Goal: Task Accomplishment & Management: Use online tool/utility

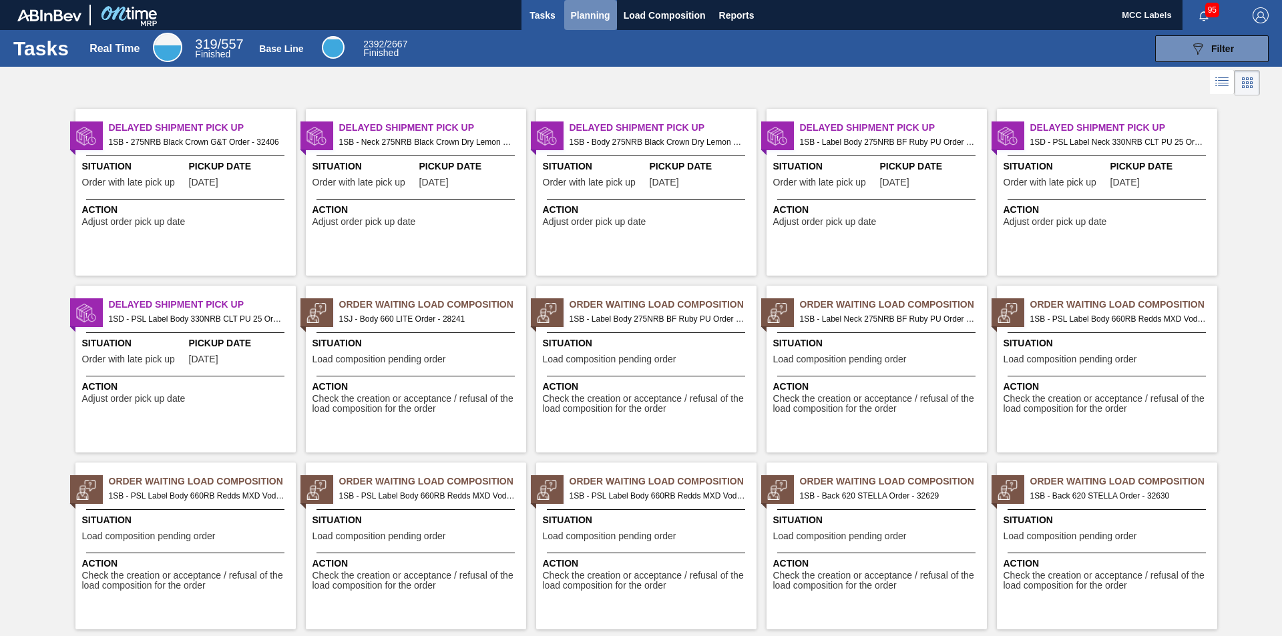
click at [584, 23] on button "Planning" at bounding box center [590, 15] width 53 height 30
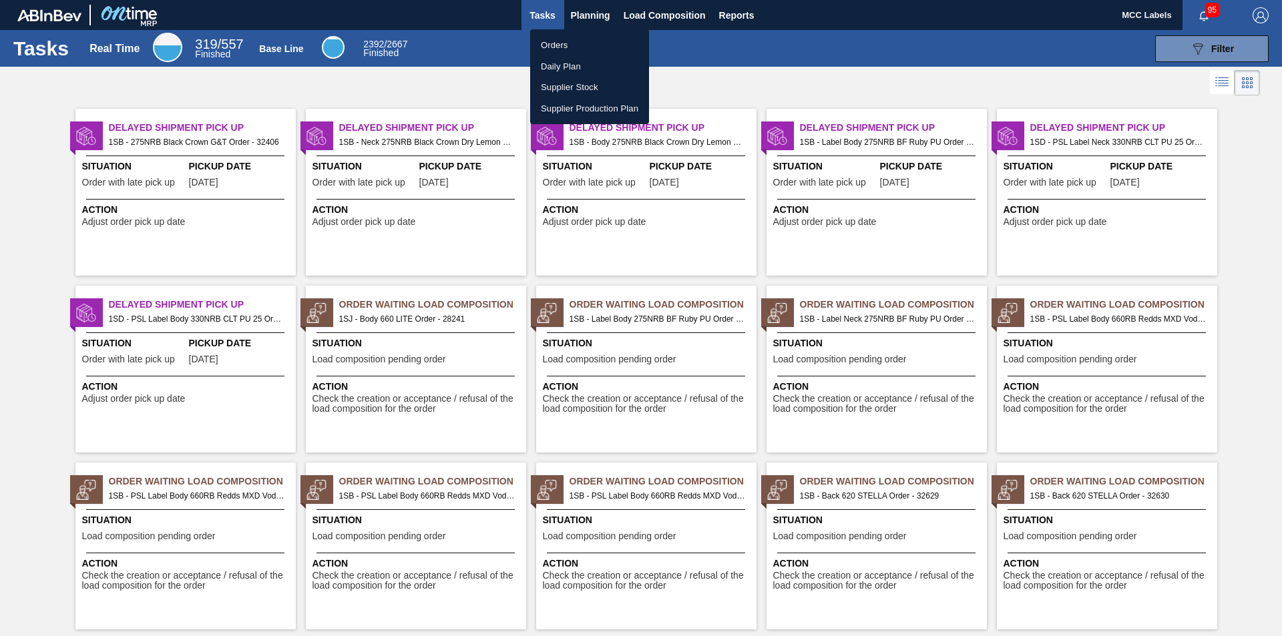
click at [561, 44] on li "Orders" at bounding box center [589, 45] width 119 height 21
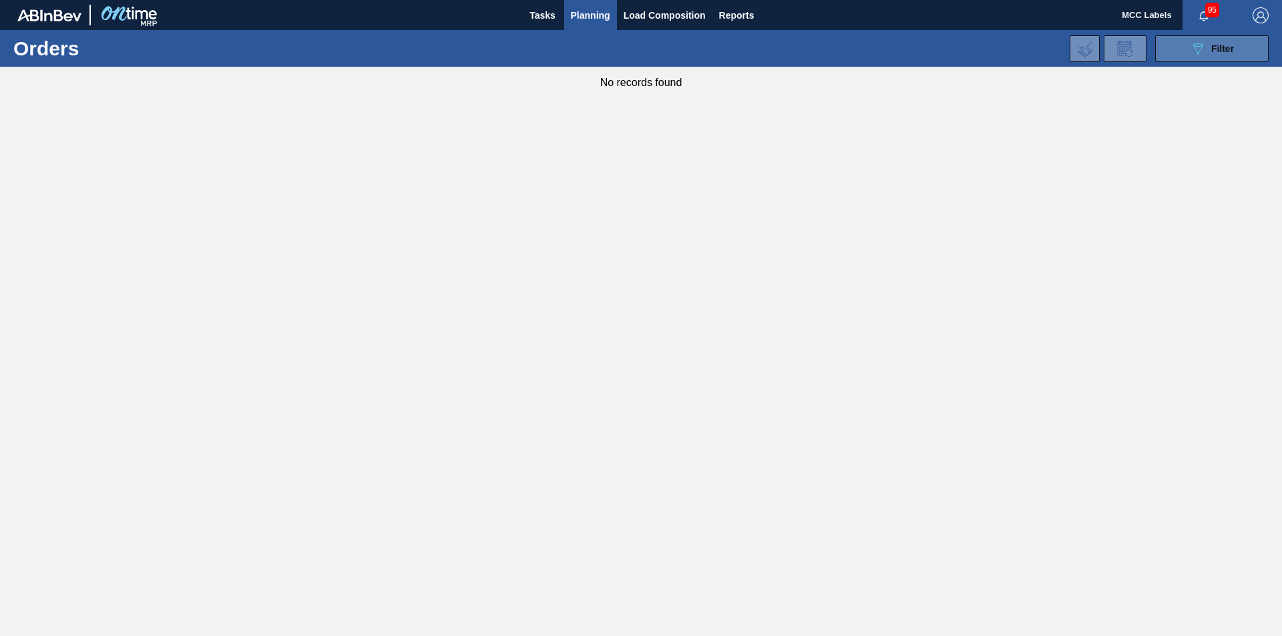
click at [950, 49] on button "089F7B8B-B2A5-4AFE-B5C0-19BA573D28AC Filter" at bounding box center [1211, 48] width 113 height 27
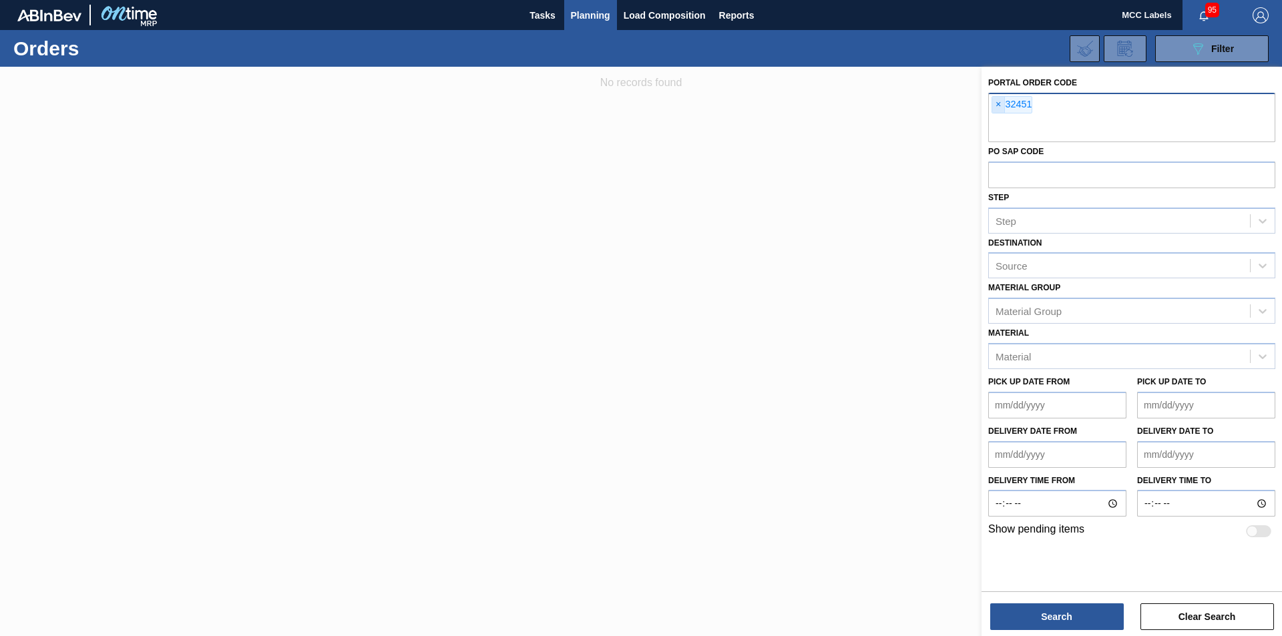
click at [950, 104] on span "×" at bounding box center [998, 105] width 13 height 16
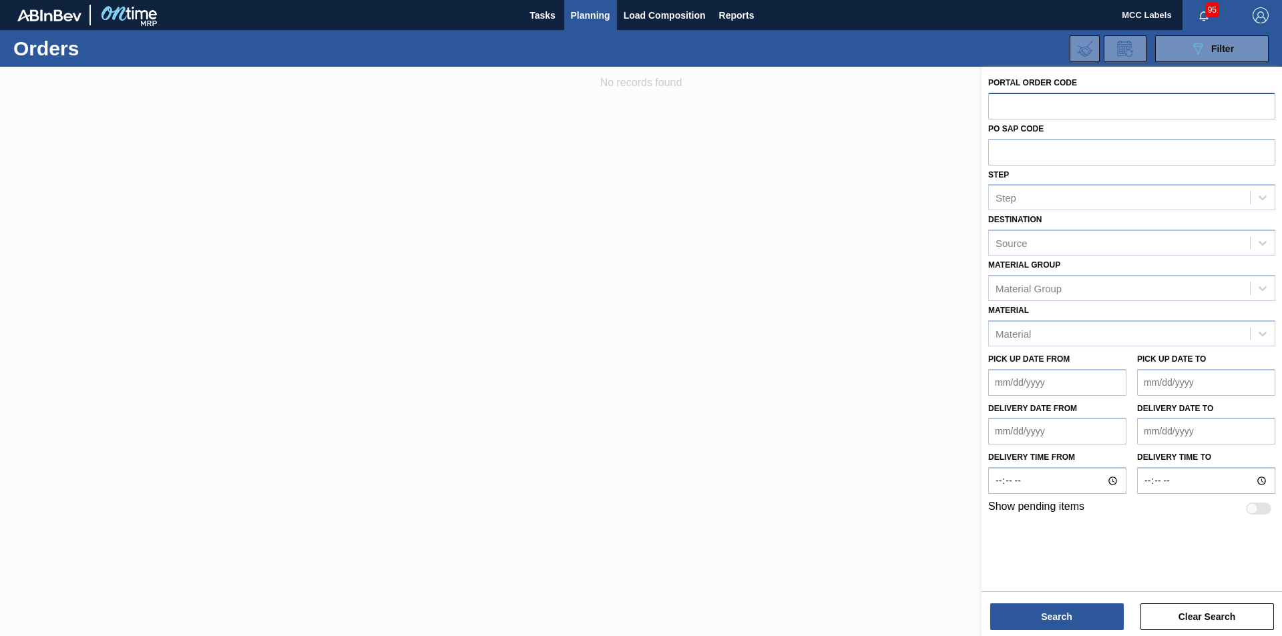
click at [950, 105] on input "text" at bounding box center [1131, 105] width 287 height 25
type input "32630"
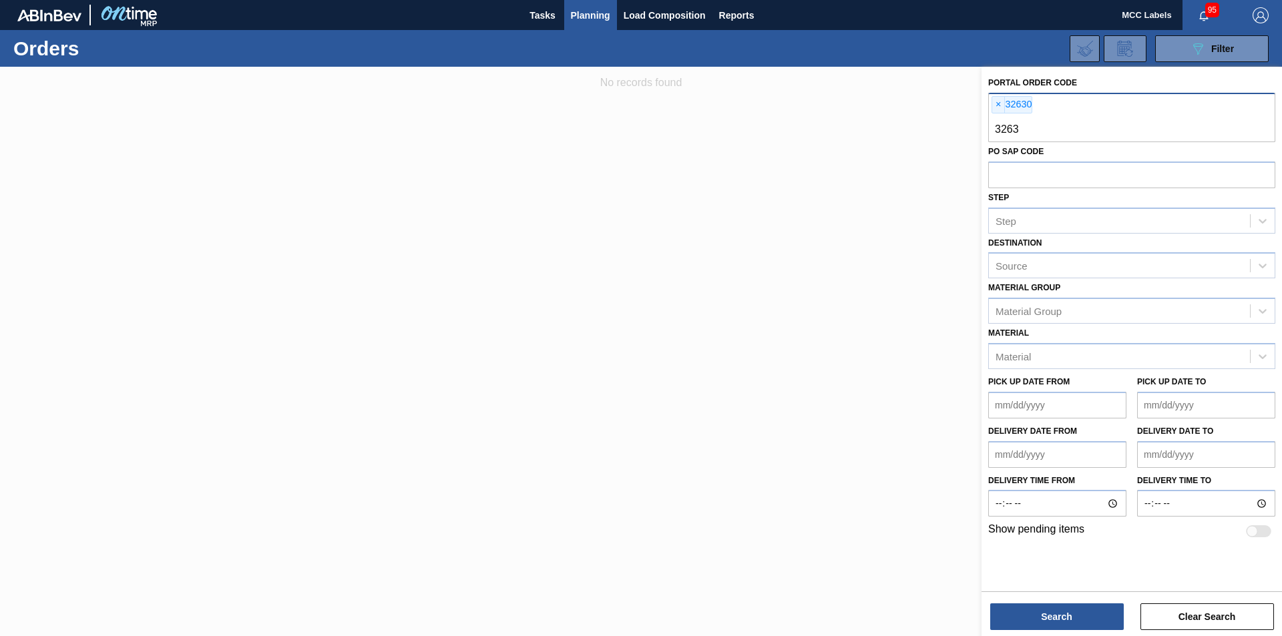
type input "32631"
type input "32632"
type input "32633"
type input "32634"
type input "32635"
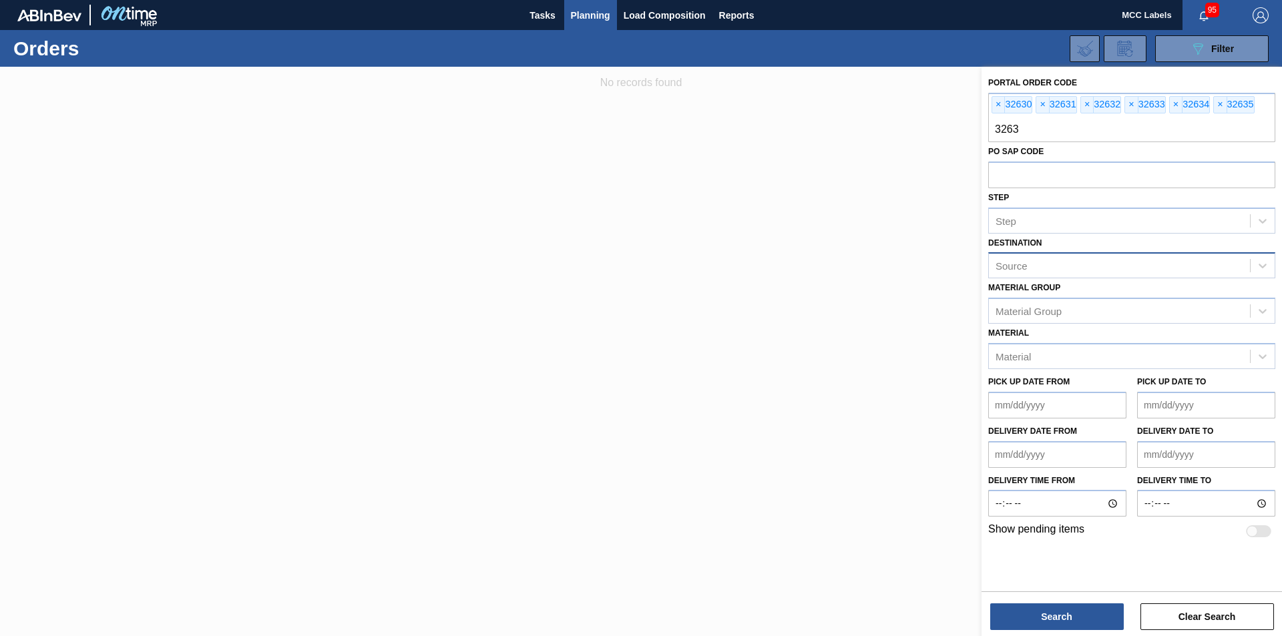
type input "32636"
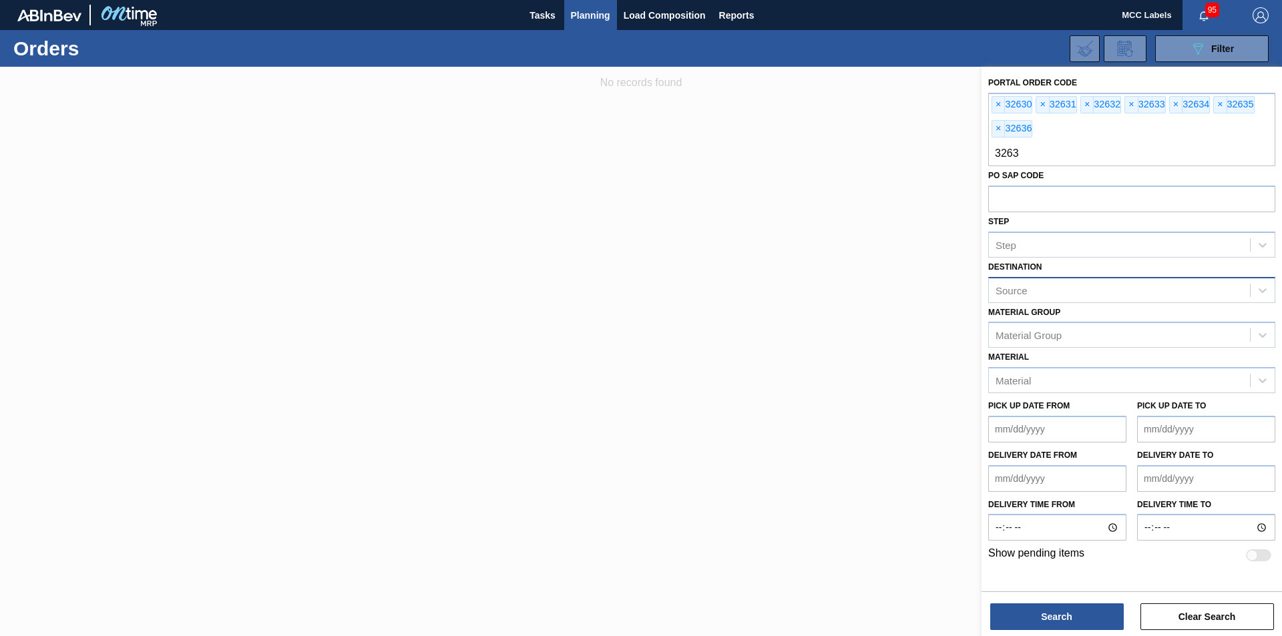
type input "32637"
type input "32638"
type input "32639"
type input "3264032641"
type input "32642"
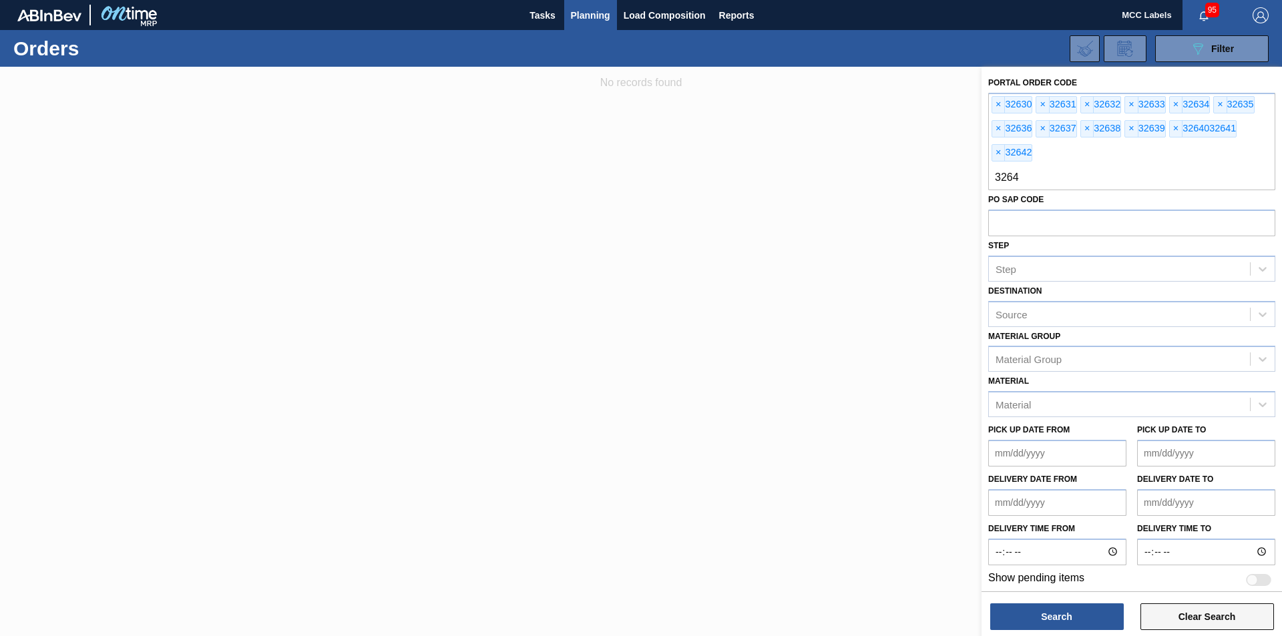
type input "32643"
type input "32644"
type input "32645"
type input "32646"
click at [950, 486] on button "Search" at bounding box center [1057, 616] width 134 height 27
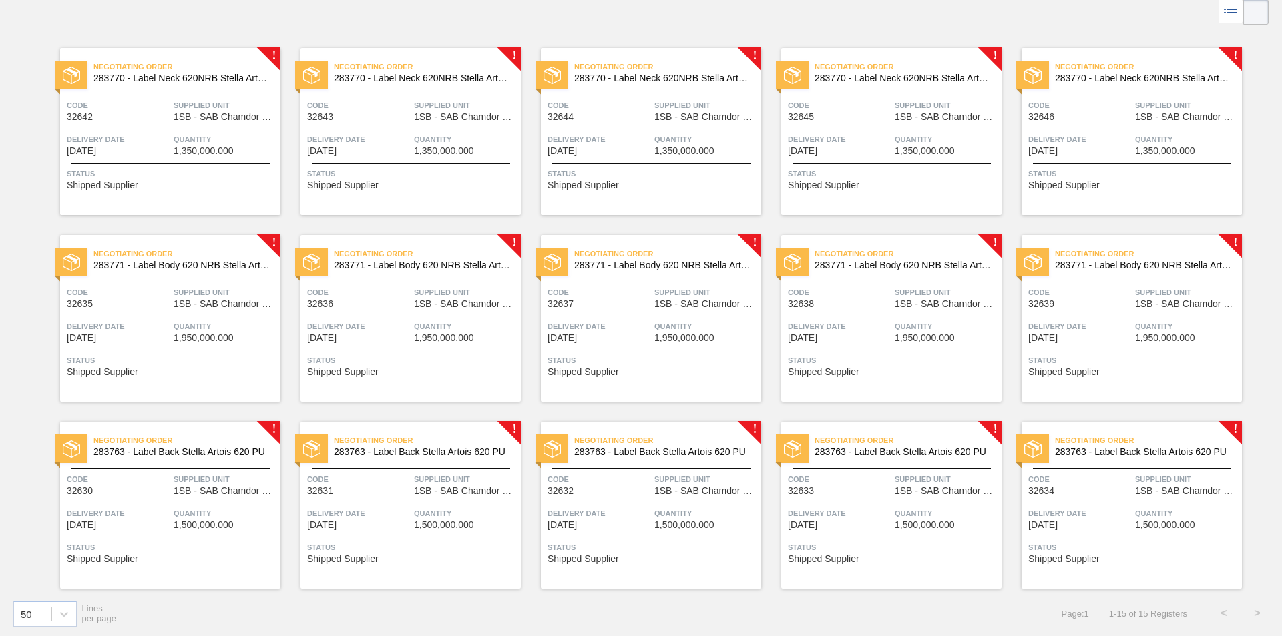
scroll to position [76, 0]
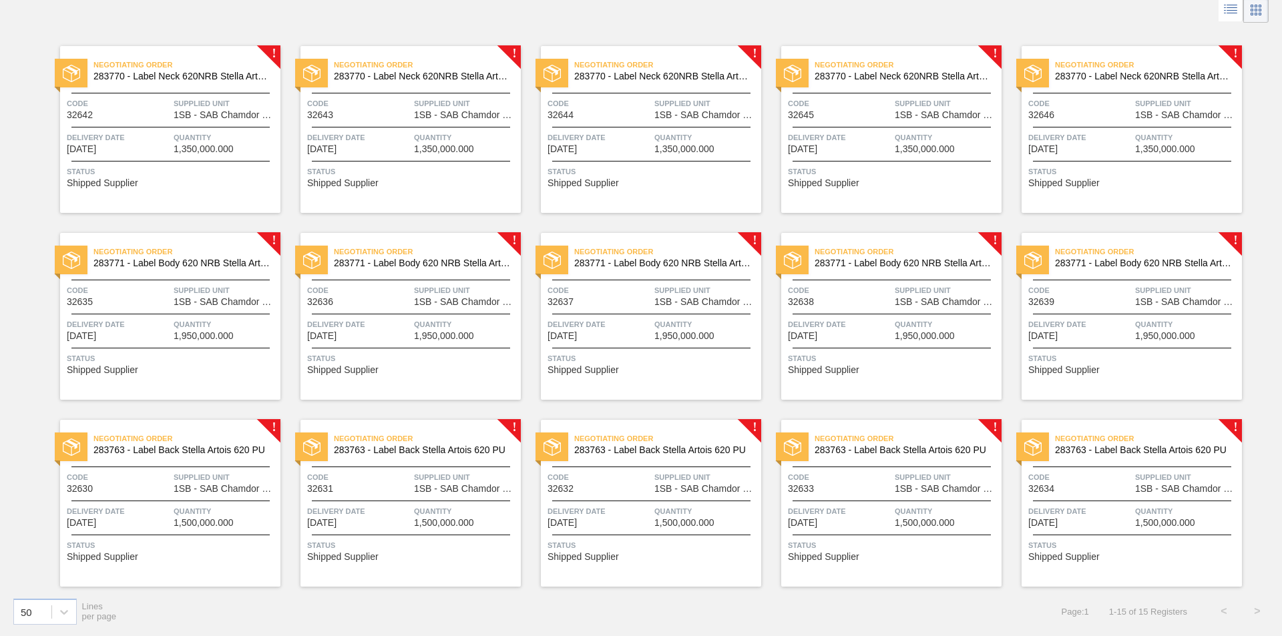
click at [184, 156] on div "Negotiating Order 283770 - Label Neck 620NRB Stella Artois NRB PU Code 32642 Su…" at bounding box center [170, 129] width 220 height 167
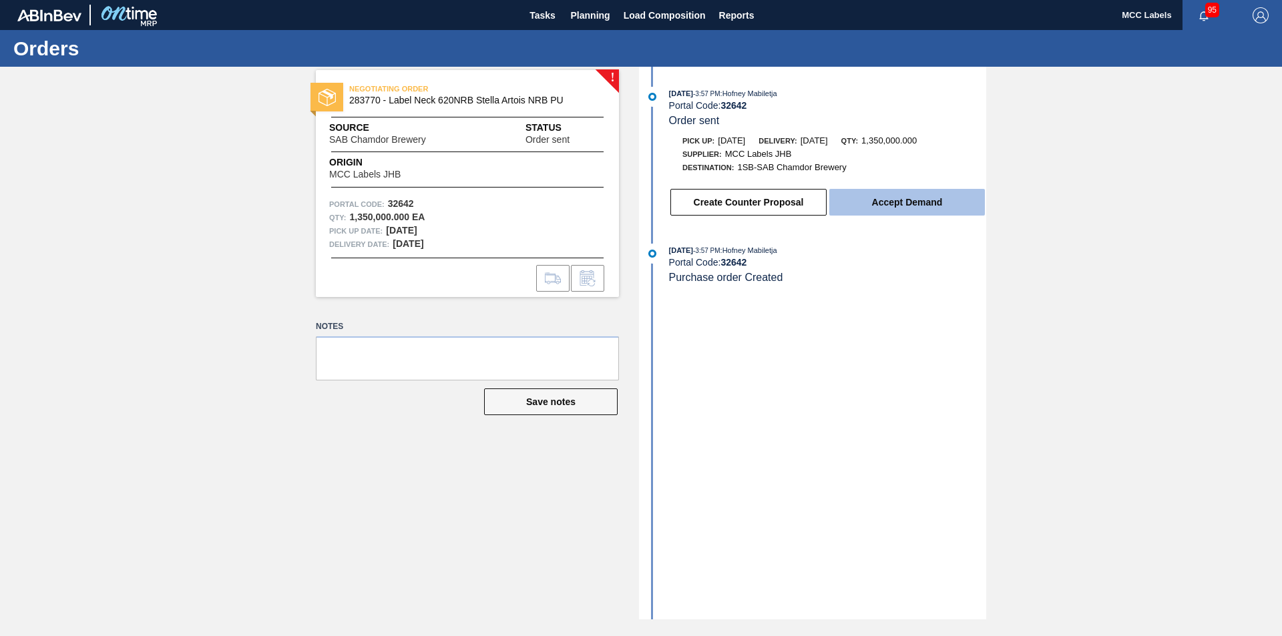
click at [929, 200] on button "Accept Demand" at bounding box center [907, 202] width 156 height 27
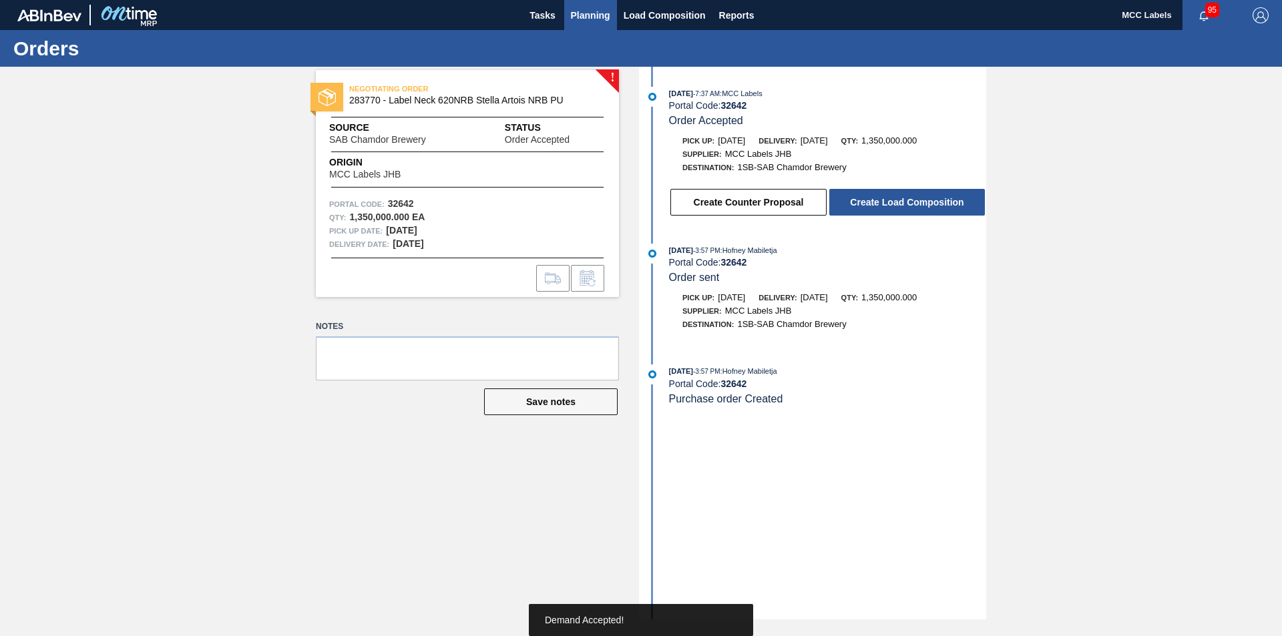
click at [576, 18] on span "Planning" at bounding box center [590, 15] width 39 height 16
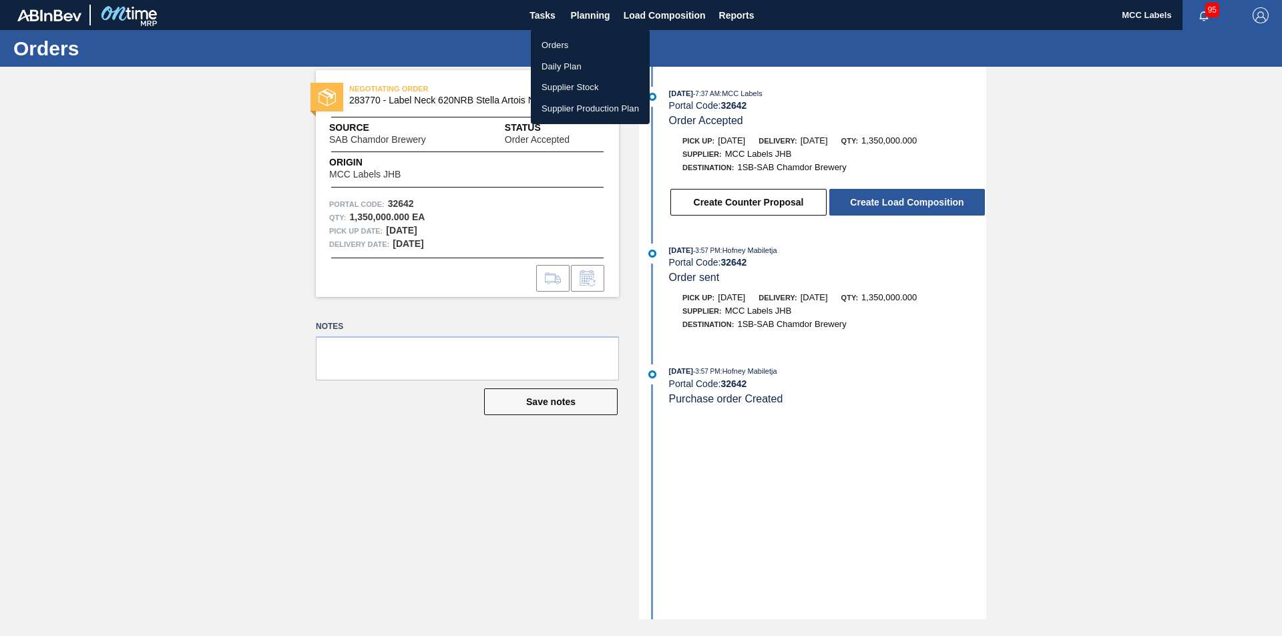
click at [557, 46] on li "Orders" at bounding box center [590, 45] width 119 height 21
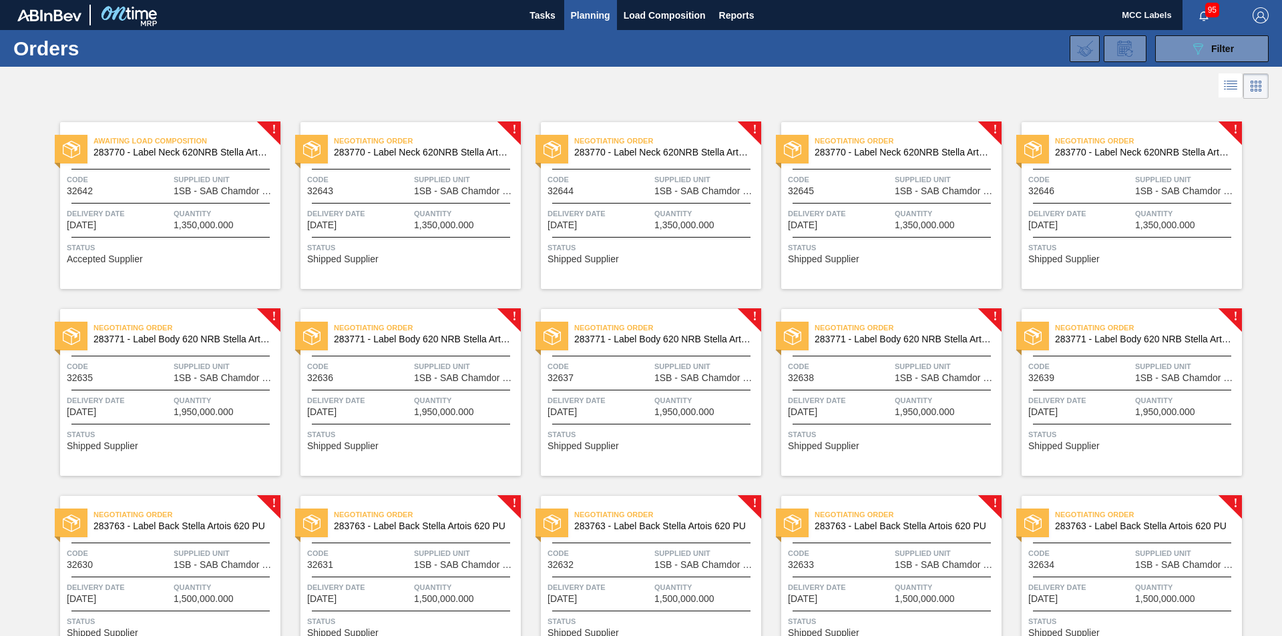
click at [174, 213] on span "Quantity" at bounding box center [225, 213] width 103 height 13
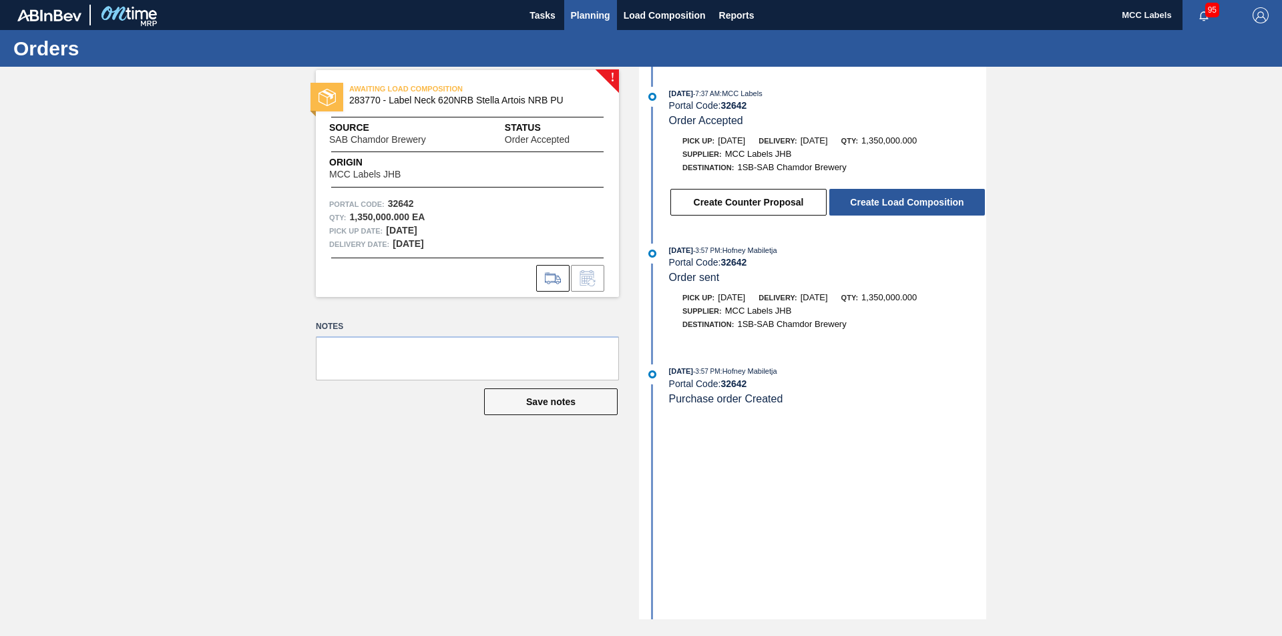
click at [589, 14] on span "Planning" at bounding box center [590, 15] width 39 height 16
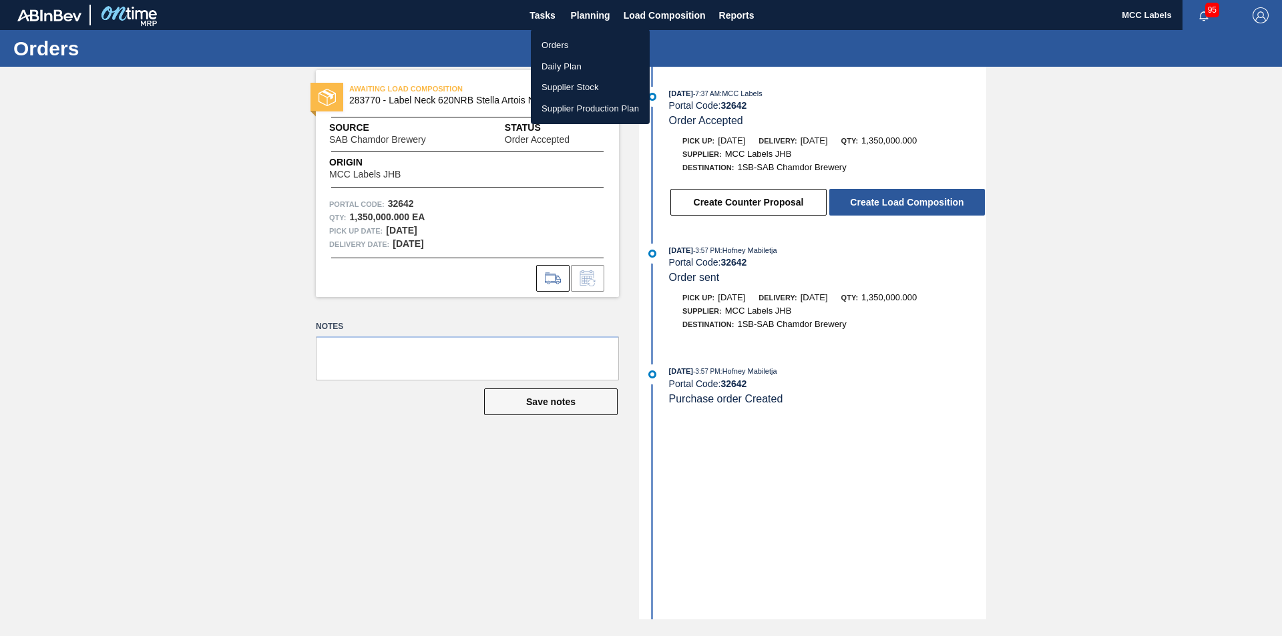
click at [555, 48] on li "Orders" at bounding box center [590, 45] width 119 height 21
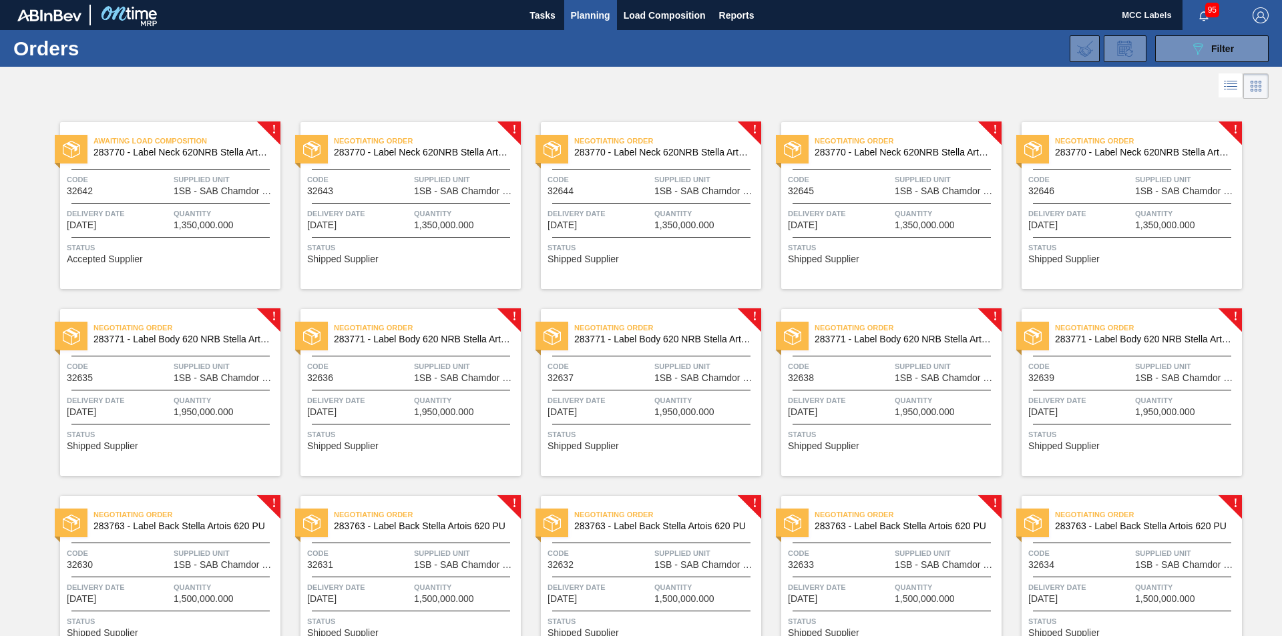
click at [423, 212] on span "Quantity" at bounding box center [465, 213] width 103 height 13
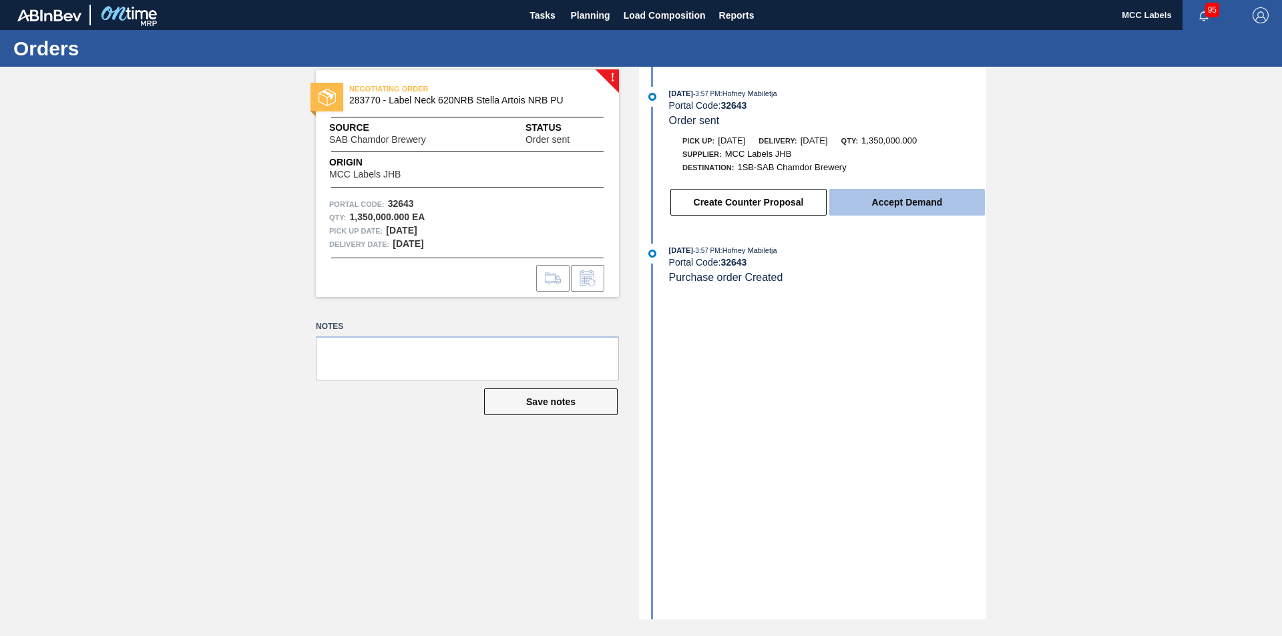
click at [924, 201] on button "Accept Demand" at bounding box center [907, 202] width 156 height 27
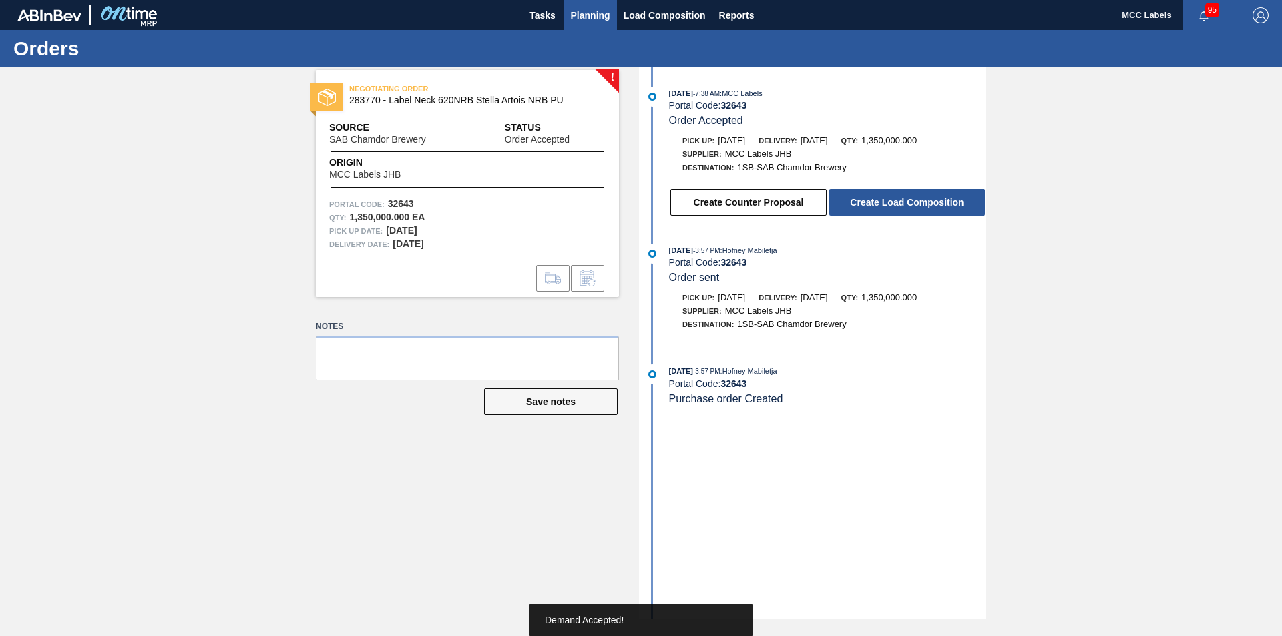
click at [605, 19] on span "Planning" at bounding box center [590, 15] width 39 height 16
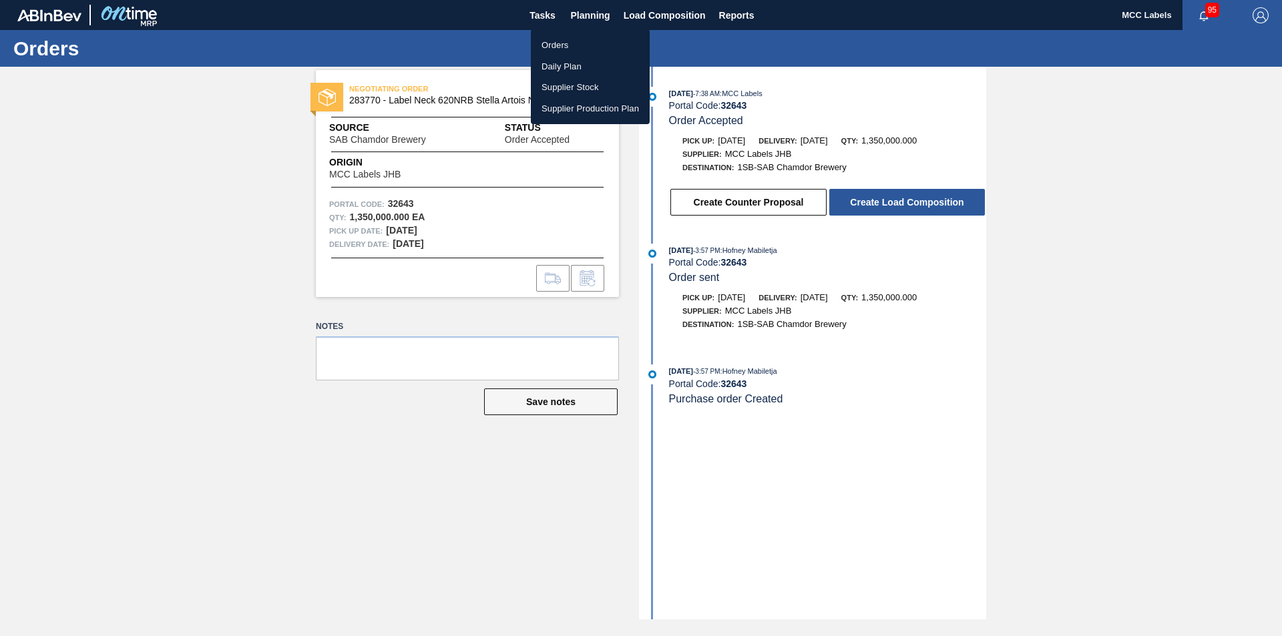
click at [571, 41] on li "Orders" at bounding box center [590, 45] width 119 height 21
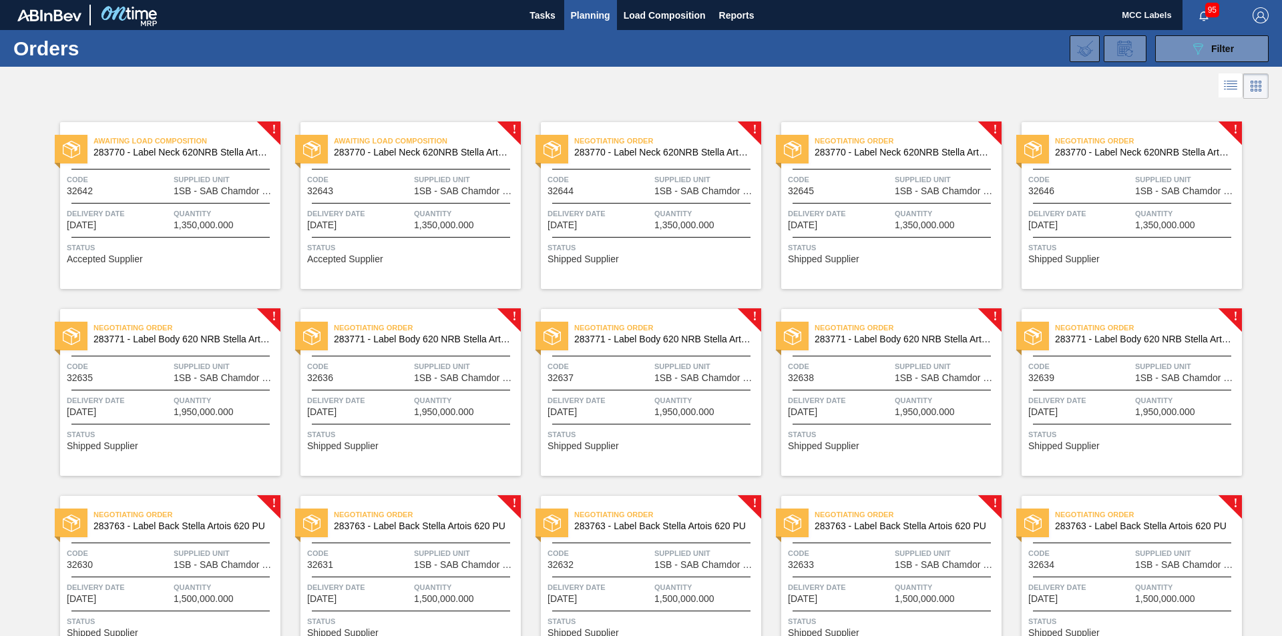
click at [595, 210] on span "Delivery Date" at bounding box center [598, 213] width 103 height 13
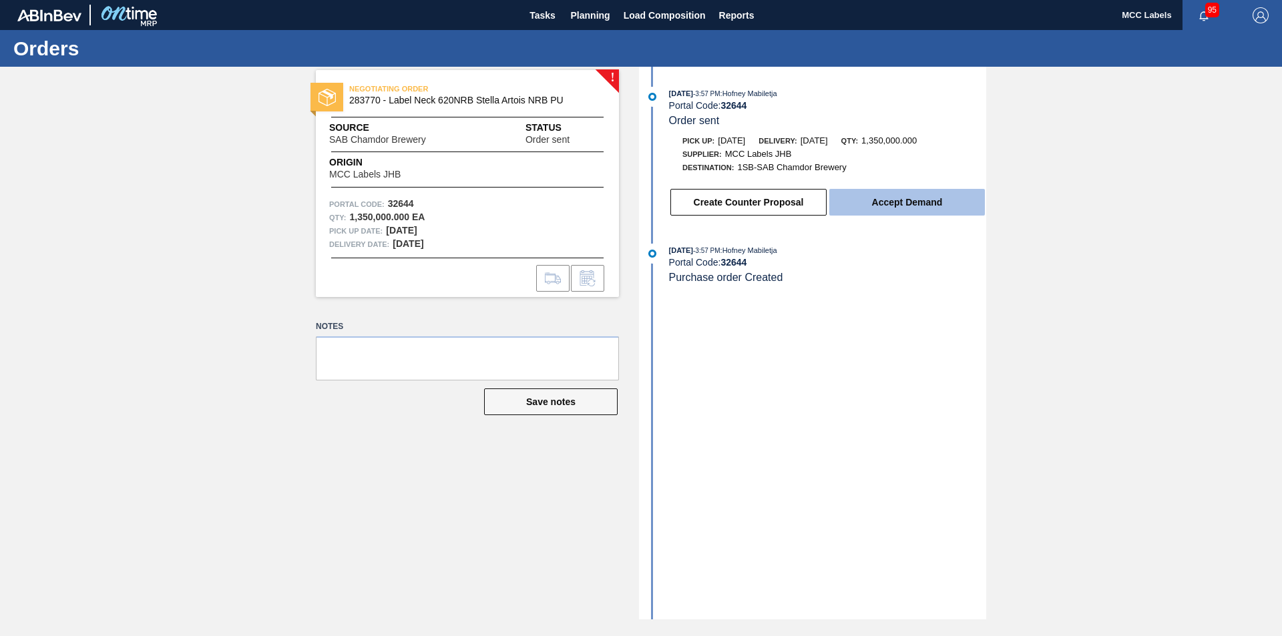
click at [866, 196] on button "Accept Demand" at bounding box center [907, 202] width 156 height 27
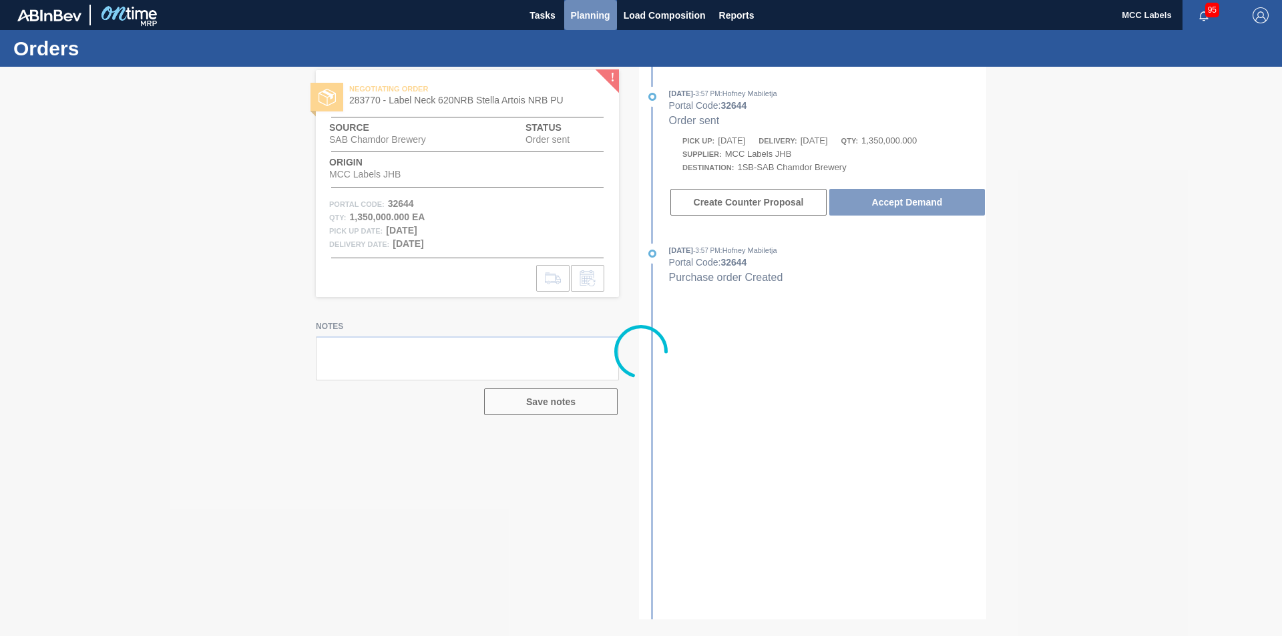
click at [583, 15] on span "Planning" at bounding box center [590, 15] width 39 height 16
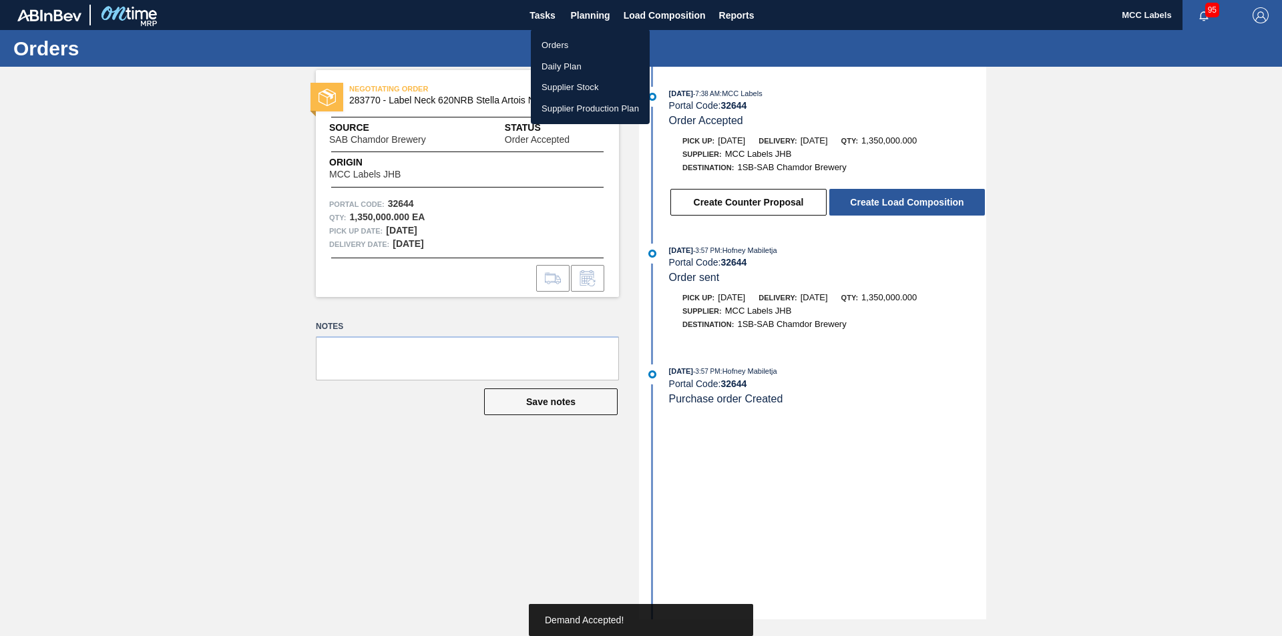
click at [554, 40] on li "Orders" at bounding box center [590, 45] width 119 height 21
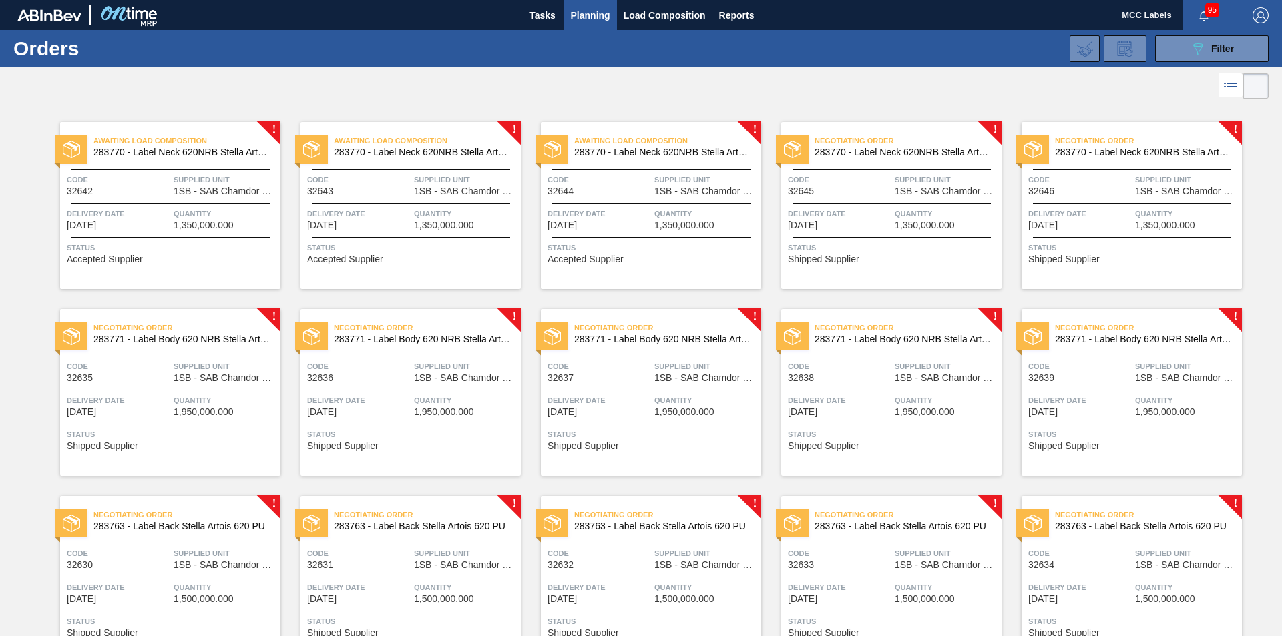
click at [825, 208] on span "Delivery Date" at bounding box center [839, 213] width 103 height 13
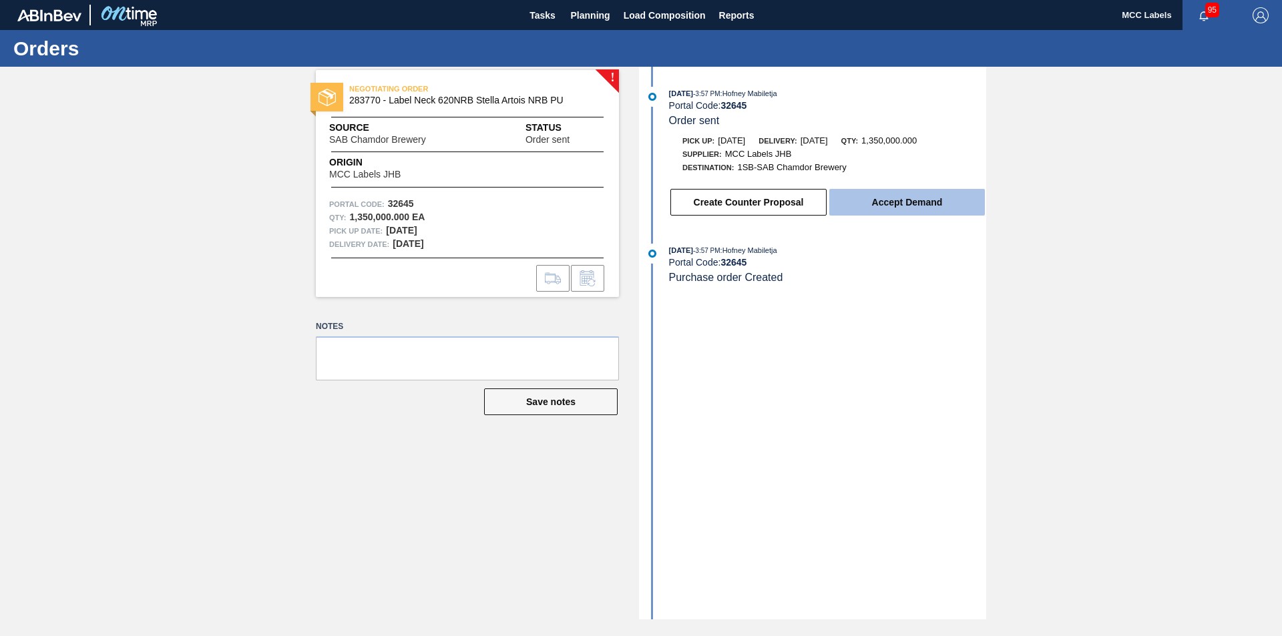
click at [919, 212] on button "Accept Demand" at bounding box center [907, 202] width 156 height 27
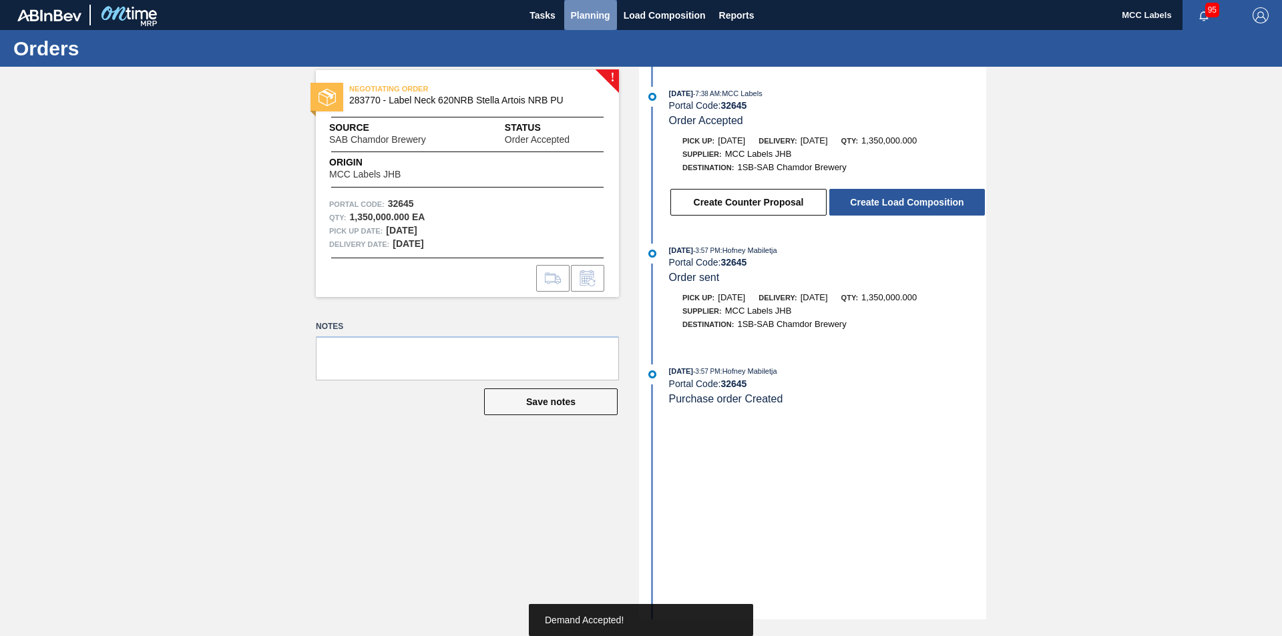
click at [577, 13] on span "Planning" at bounding box center [590, 15] width 39 height 16
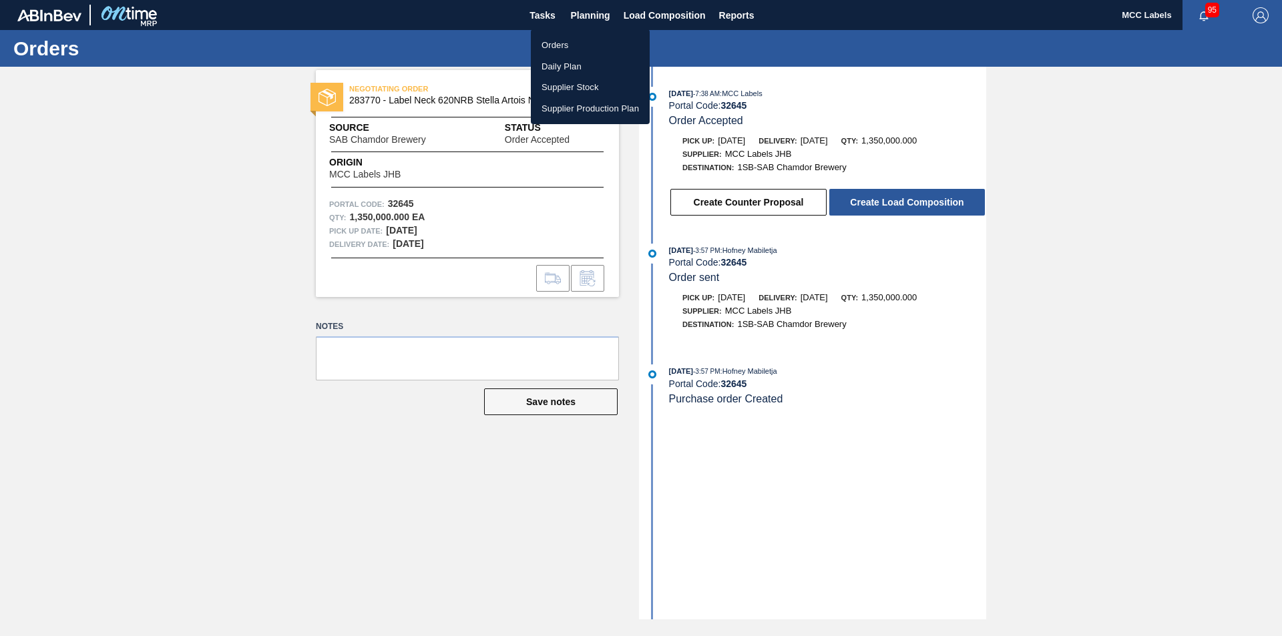
click at [553, 41] on li "Orders" at bounding box center [590, 45] width 119 height 21
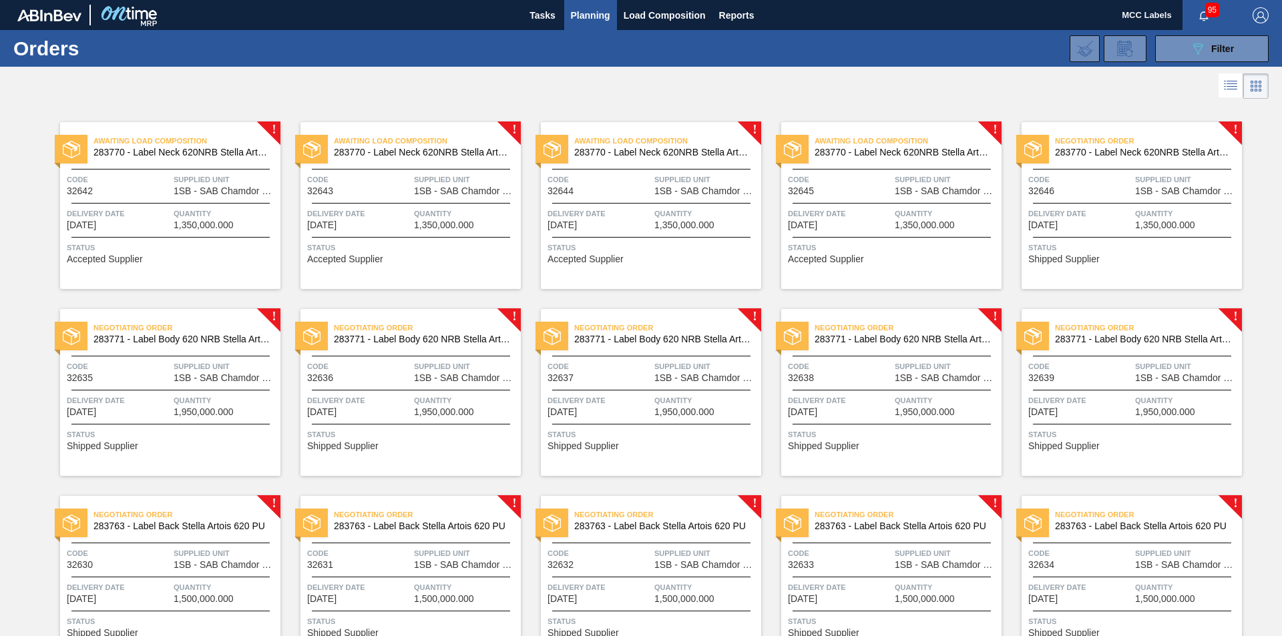
click at [950, 204] on div "Negotiating Order 283770 - Label Neck 620NRB Stella Artois NRB PU Code 32646 Su…" at bounding box center [1131, 205] width 220 height 167
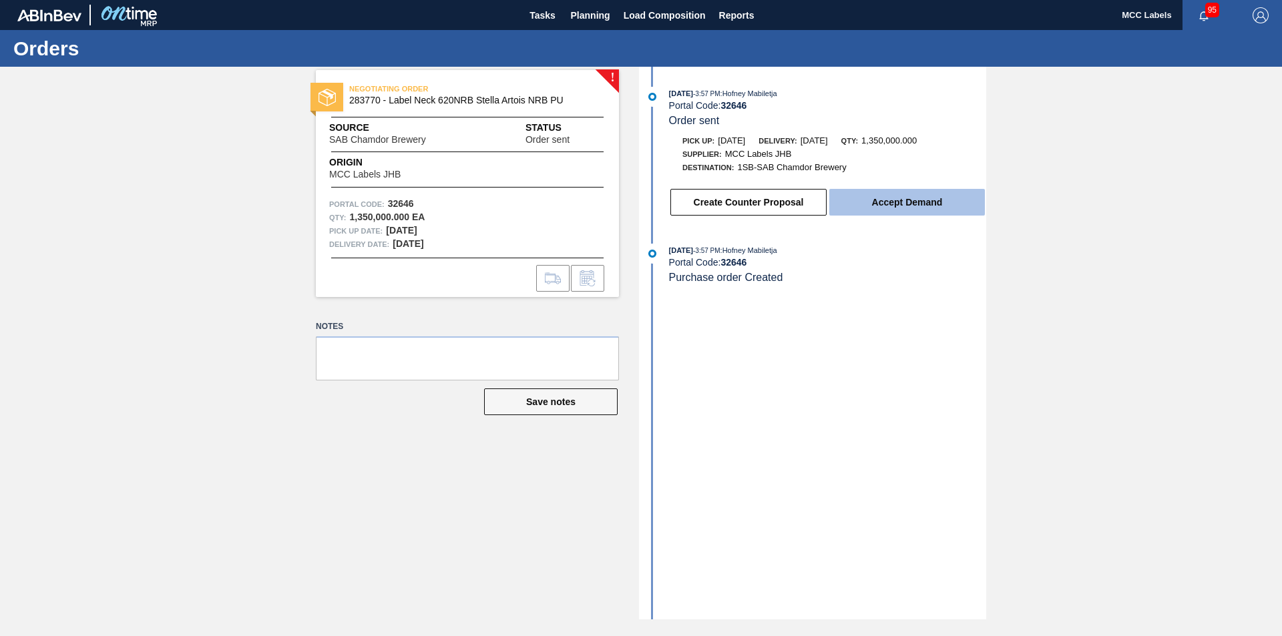
click at [886, 205] on button "Accept Demand" at bounding box center [907, 202] width 156 height 27
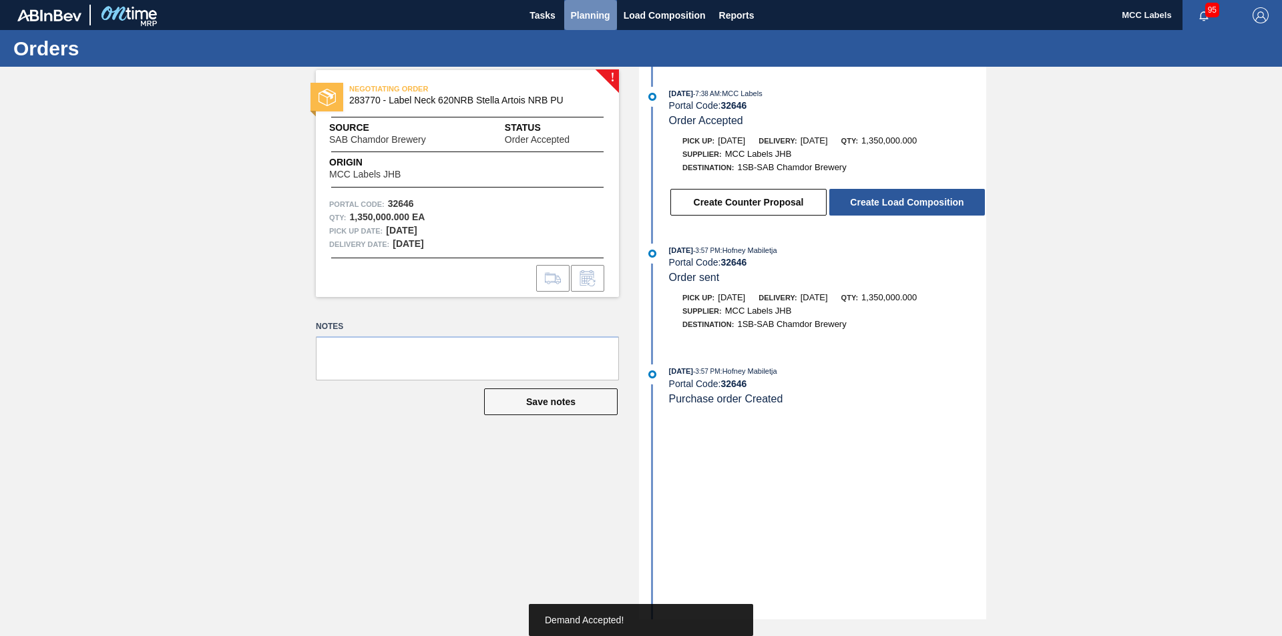
click at [583, 9] on span "Planning" at bounding box center [590, 15] width 39 height 16
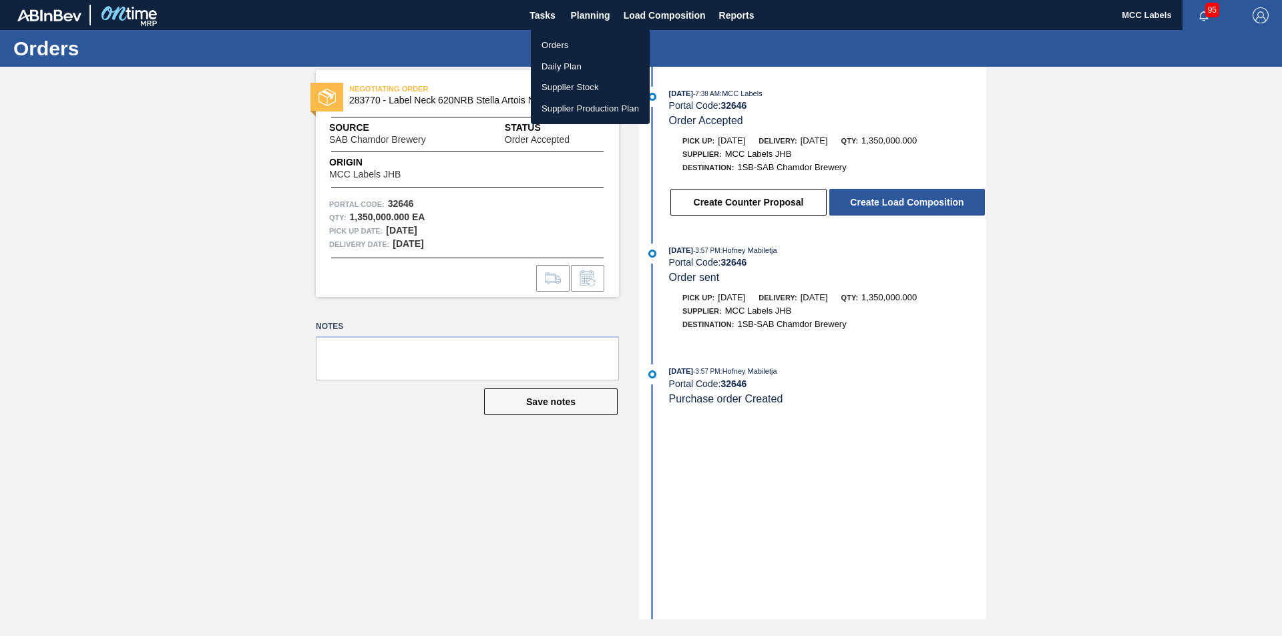
click at [551, 44] on li "Orders" at bounding box center [590, 45] width 119 height 21
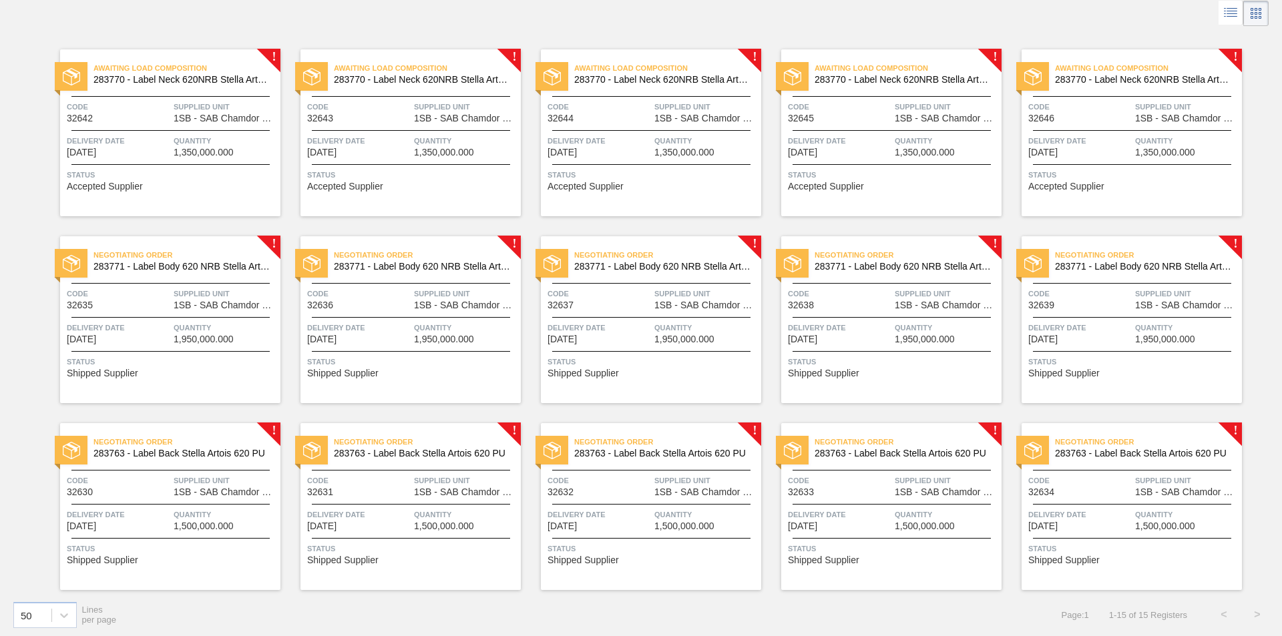
scroll to position [76, 0]
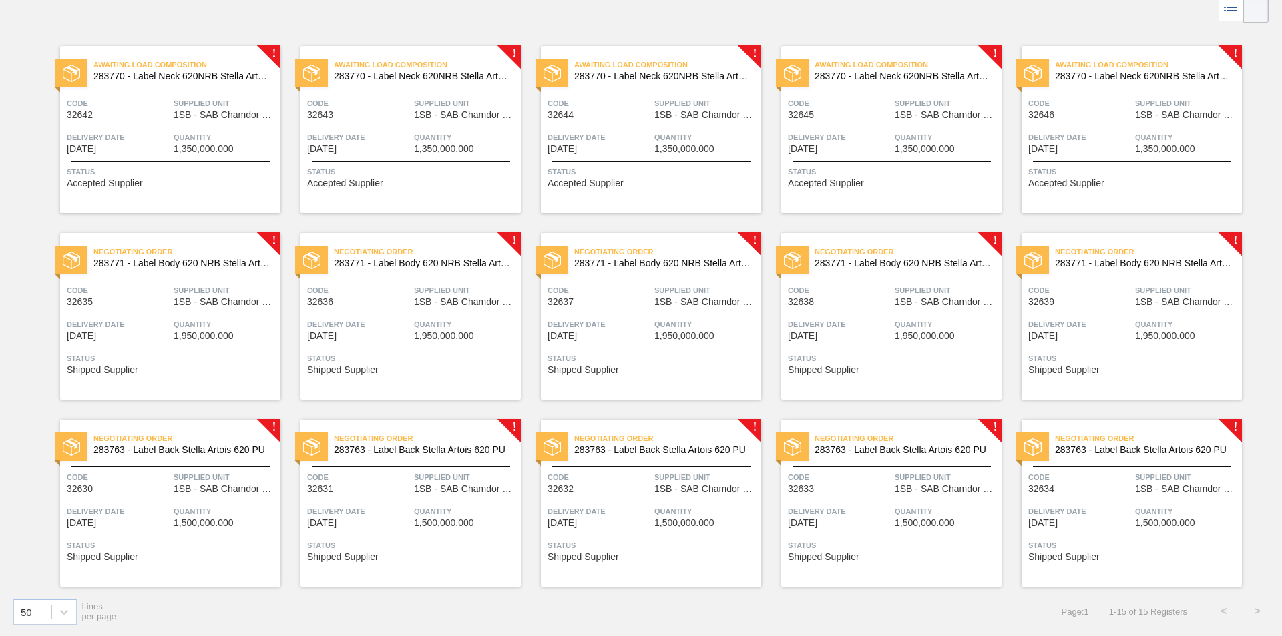
click at [130, 300] on div "Code 32635" at bounding box center [118, 295] width 103 height 23
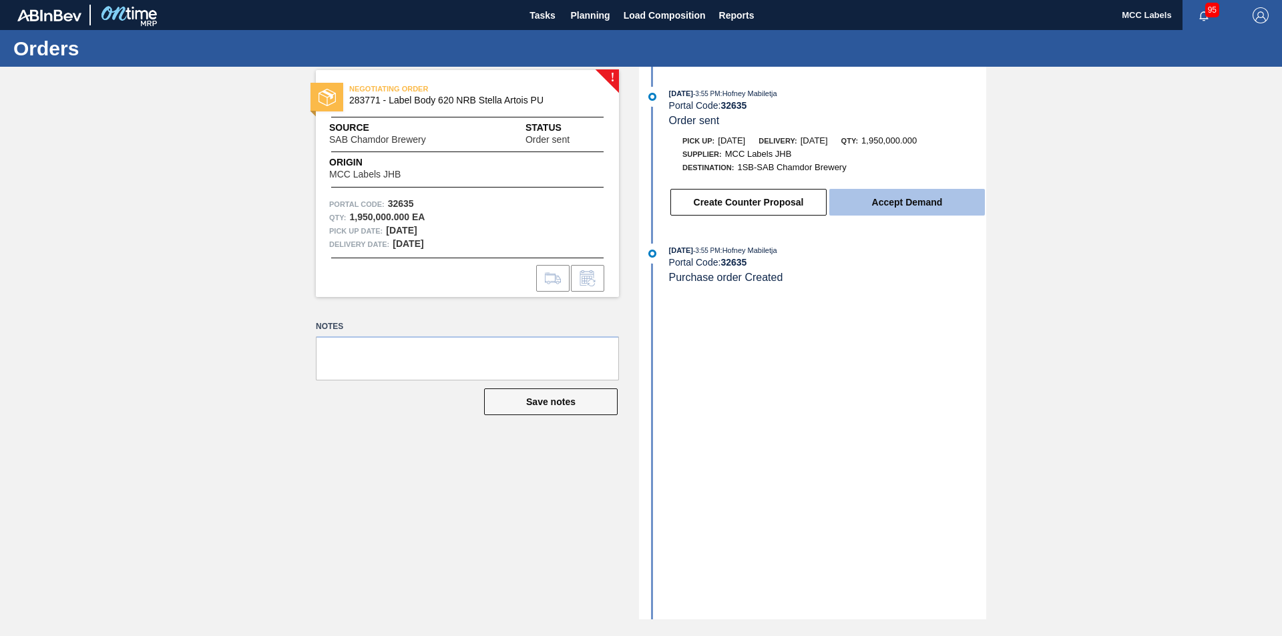
click at [884, 205] on button "Accept Demand" at bounding box center [907, 202] width 156 height 27
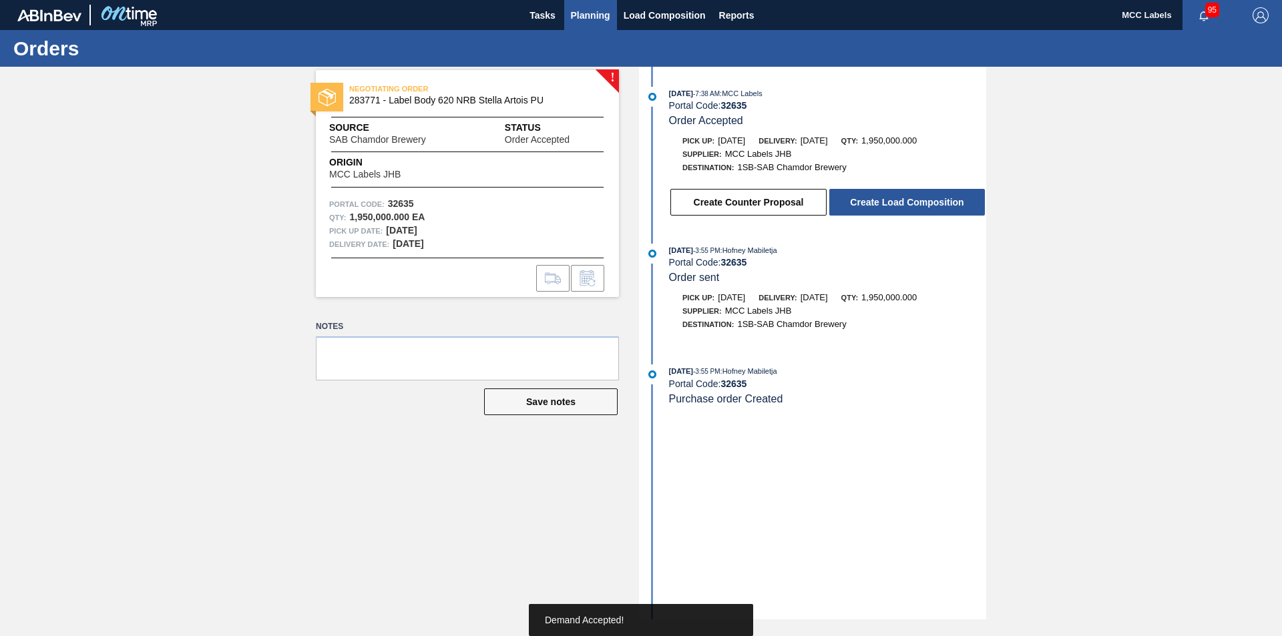
click at [588, 13] on span "Planning" at bounding box center [590, 15] width 39 height 16
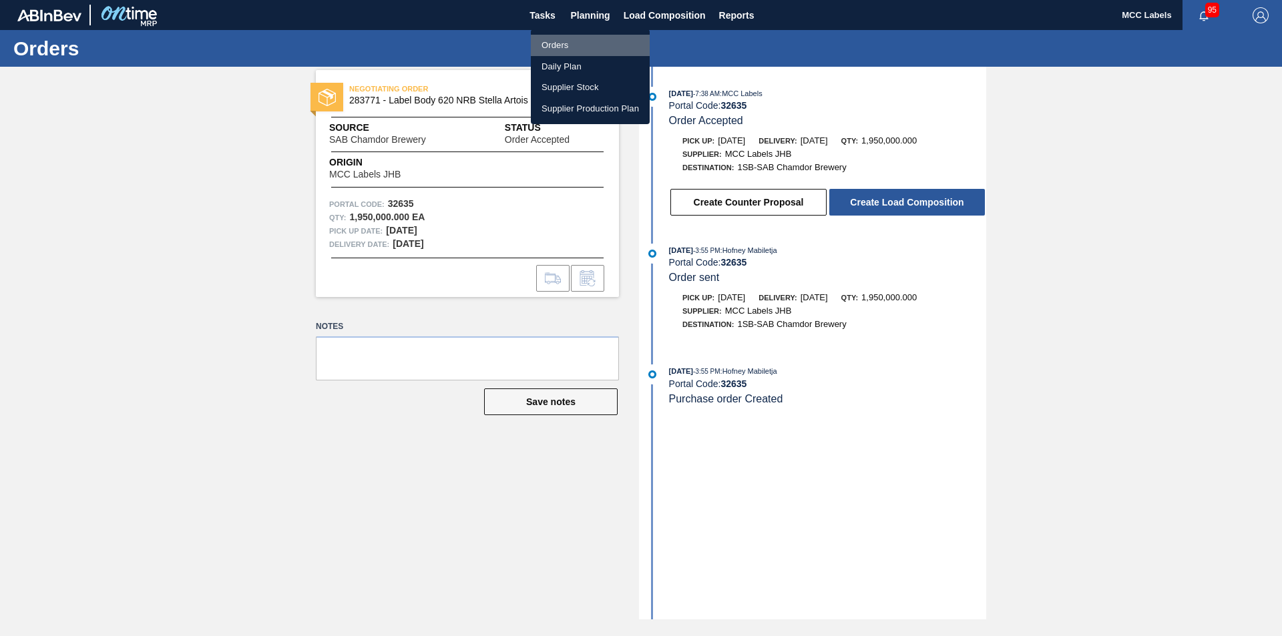
click at [545, 38] on li "Orders" at bounding box center [590, 45] width 119 height 21
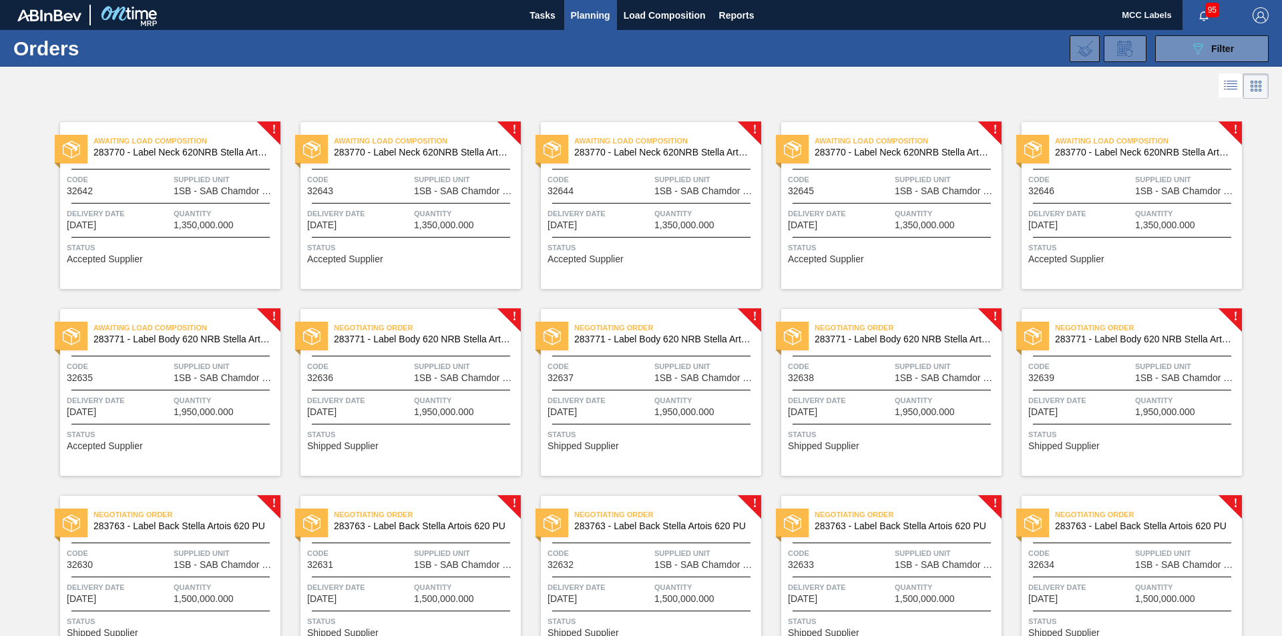
click at [396, 384] on div "Negotiating Order 283771 - Label Body 620 NRB Stella Artois PU Code 32636 Suppl…" at bounding box center [410, 392] width 220 height 167
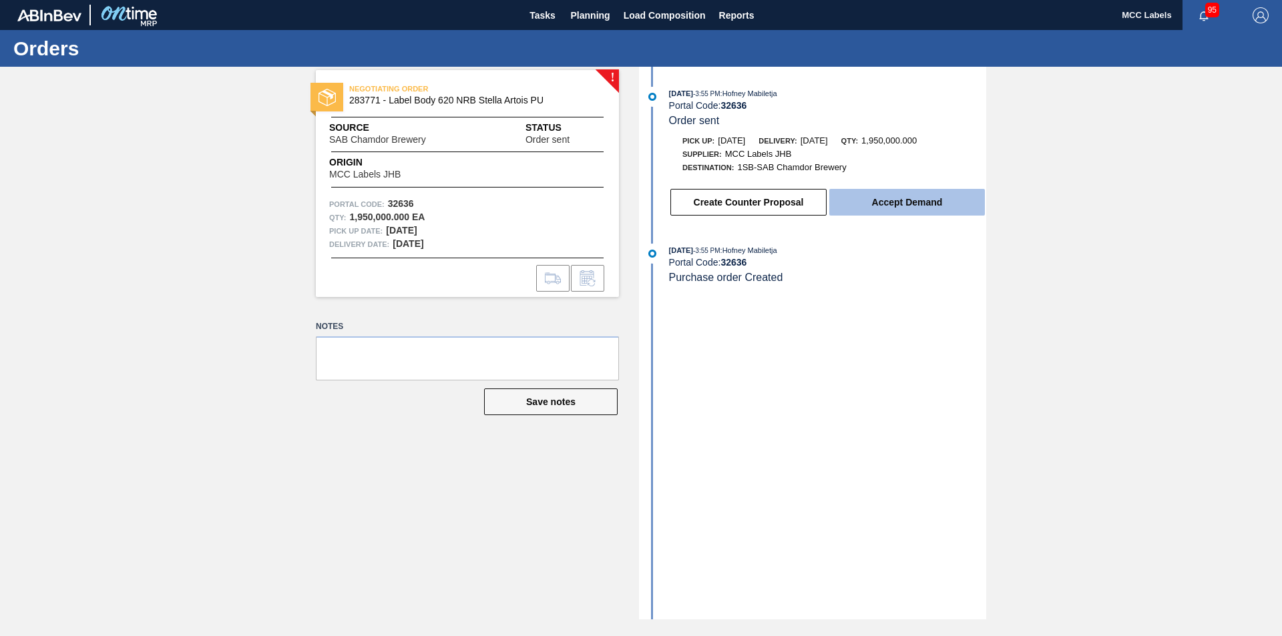
click at [894, 208] on button "Accept Demand" at bounding box center [907, 202] width 156 height 27
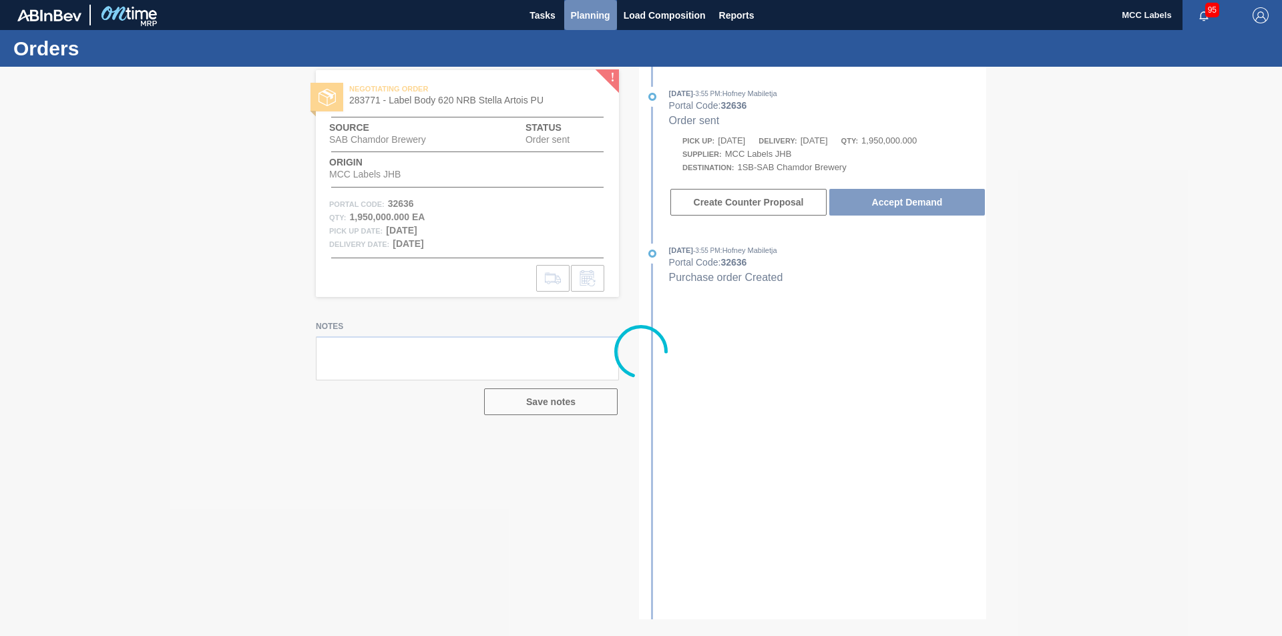
click at [587, 13] on span "Planning" at bounding box center [590, 15] width 39 height 16
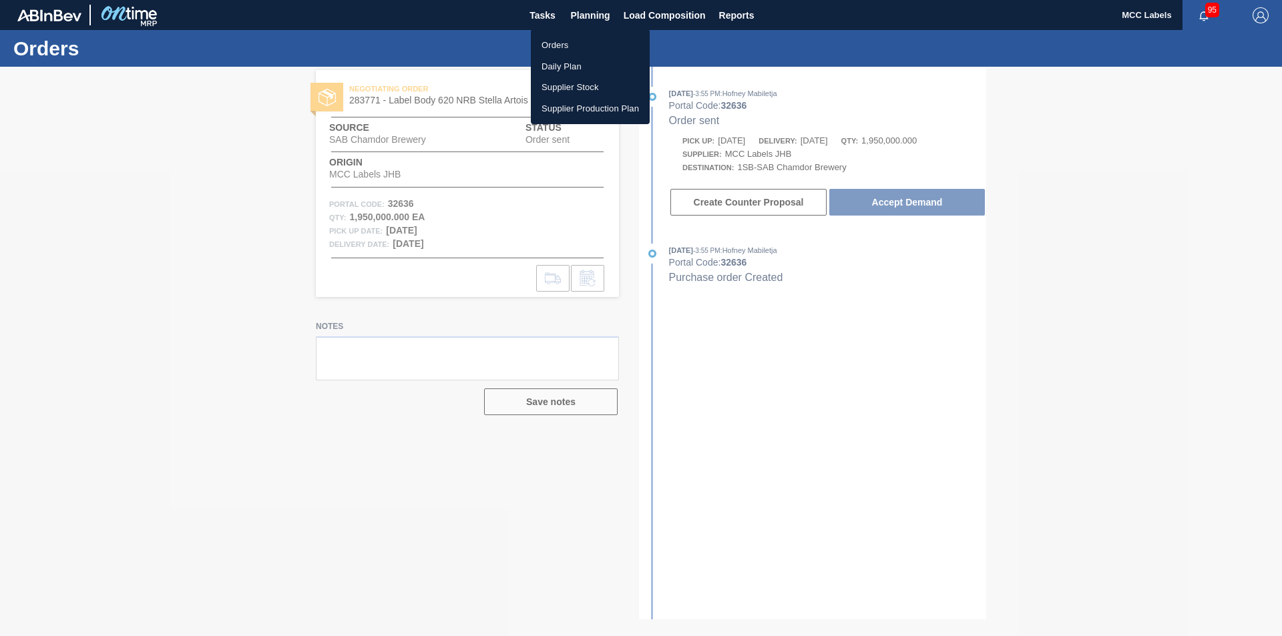
click at [547, 43] on li "Orders" at bounding box center [590, 45] width 119 height 21
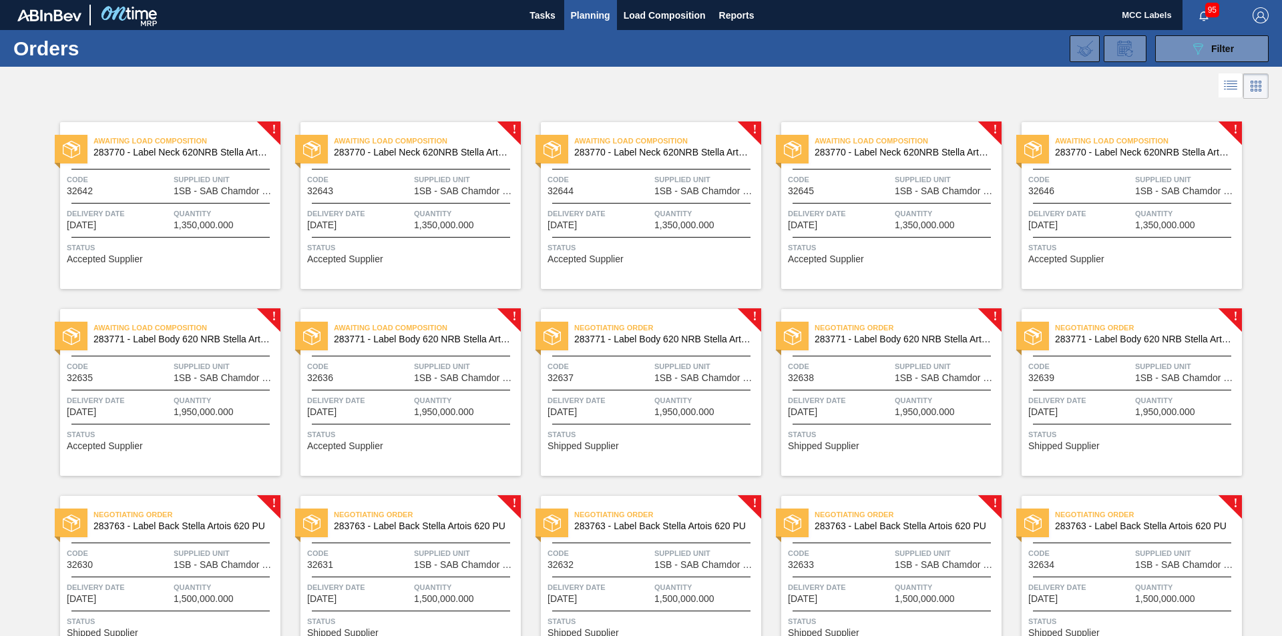
click at [611, 399] on span "Delivery Date" at bounding box center [598, 400] width 103 height 13
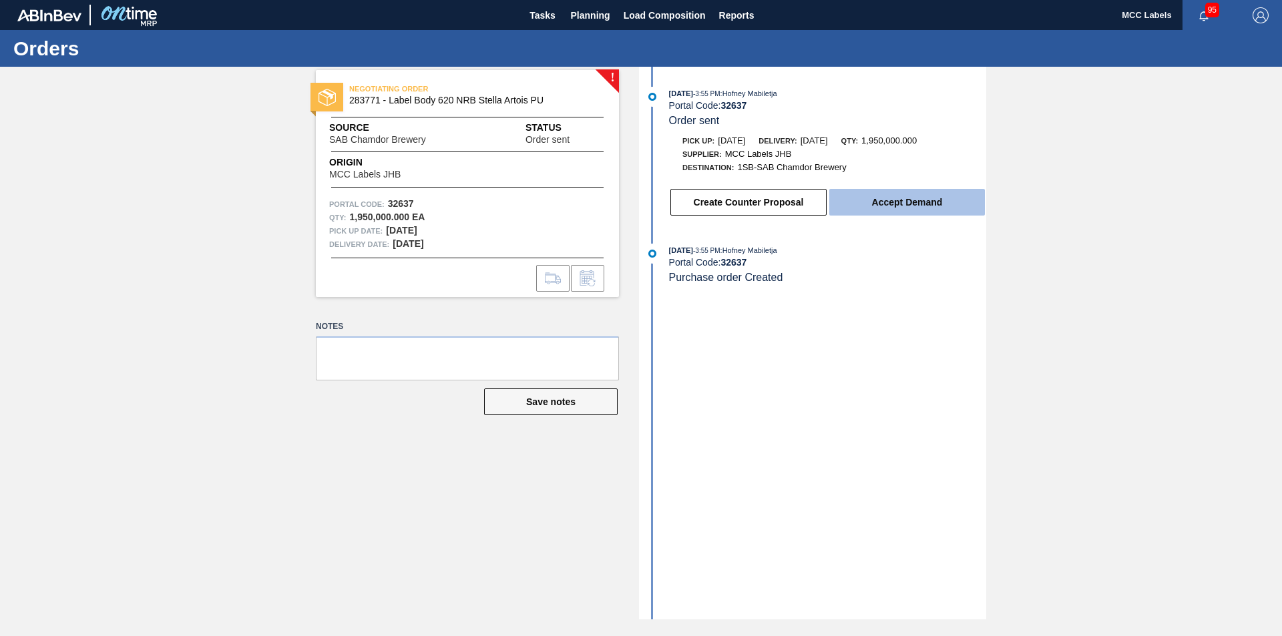
click at [929, 203] on button "Accept Demand" at bounding box center [907, 202] width 156 height 27
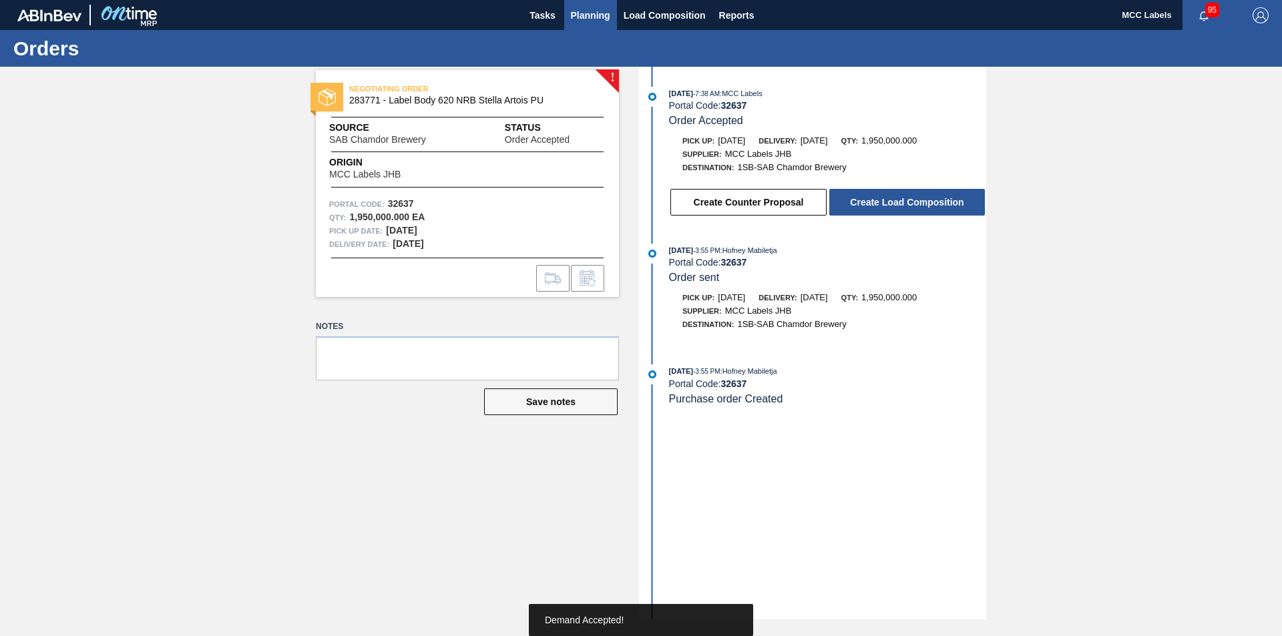
click at [586, 13] on span "Planning" at bounding box center [590, 15] width 39 height 16
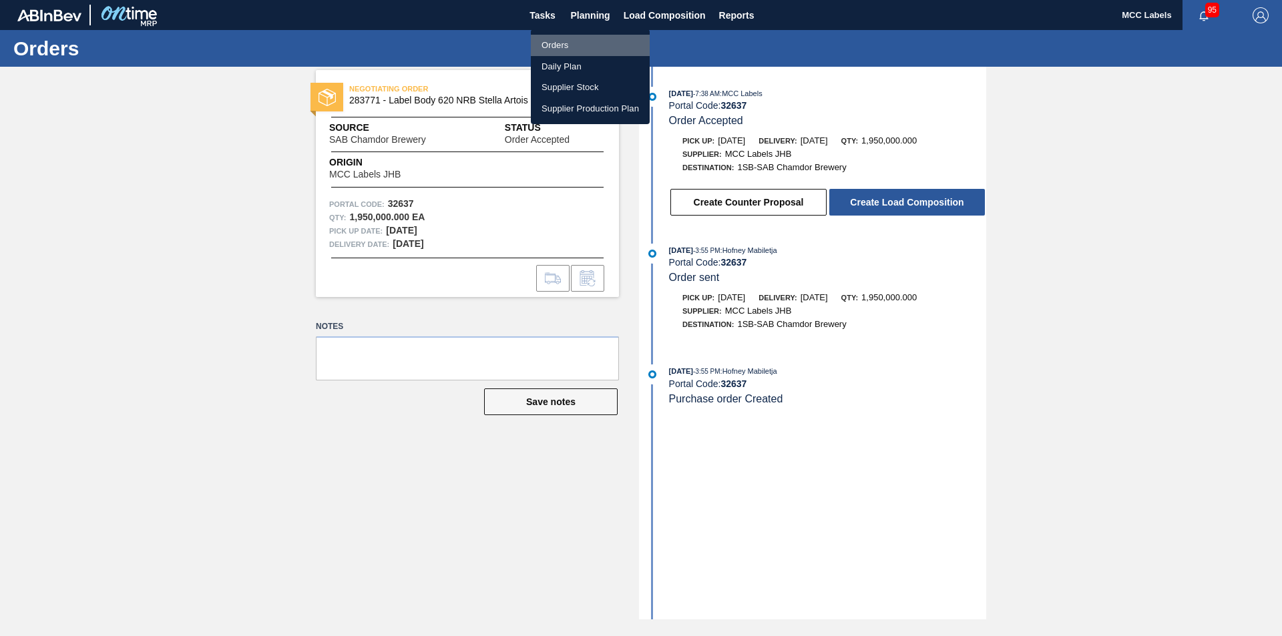
click at [550, 43] on li "Orders" at bounding box center [590, 45] width 119 height 21
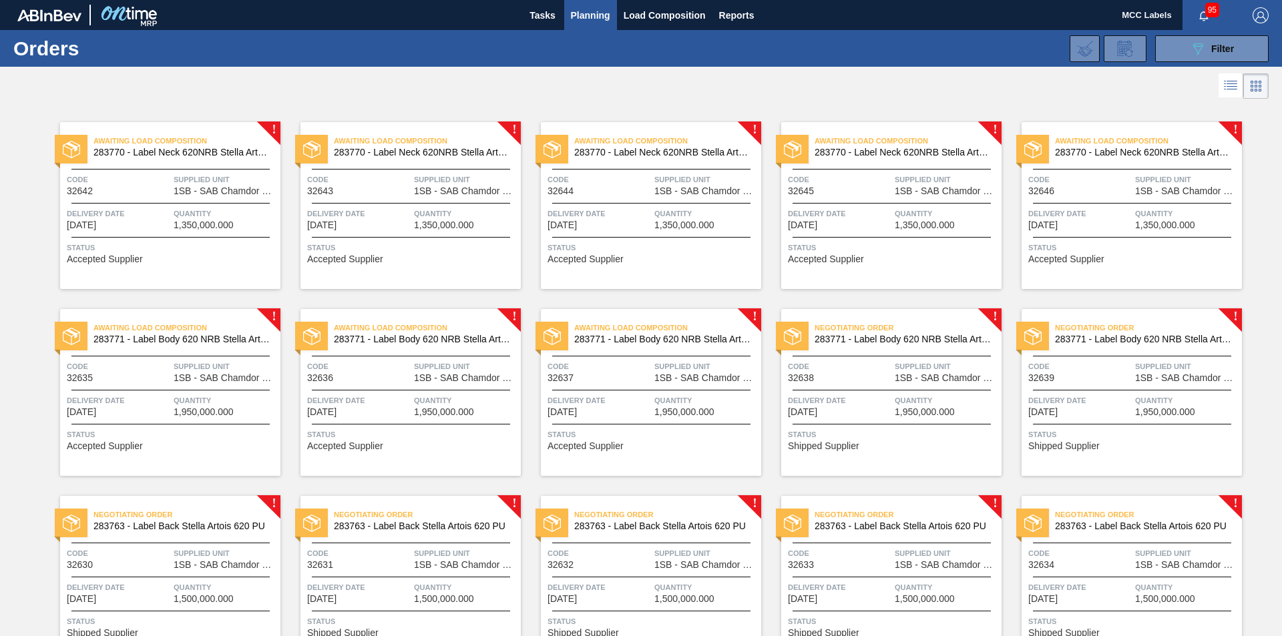
click at [879, 395] on span "Delivery Date" at bounding box center [839, 400] width 103 height 13
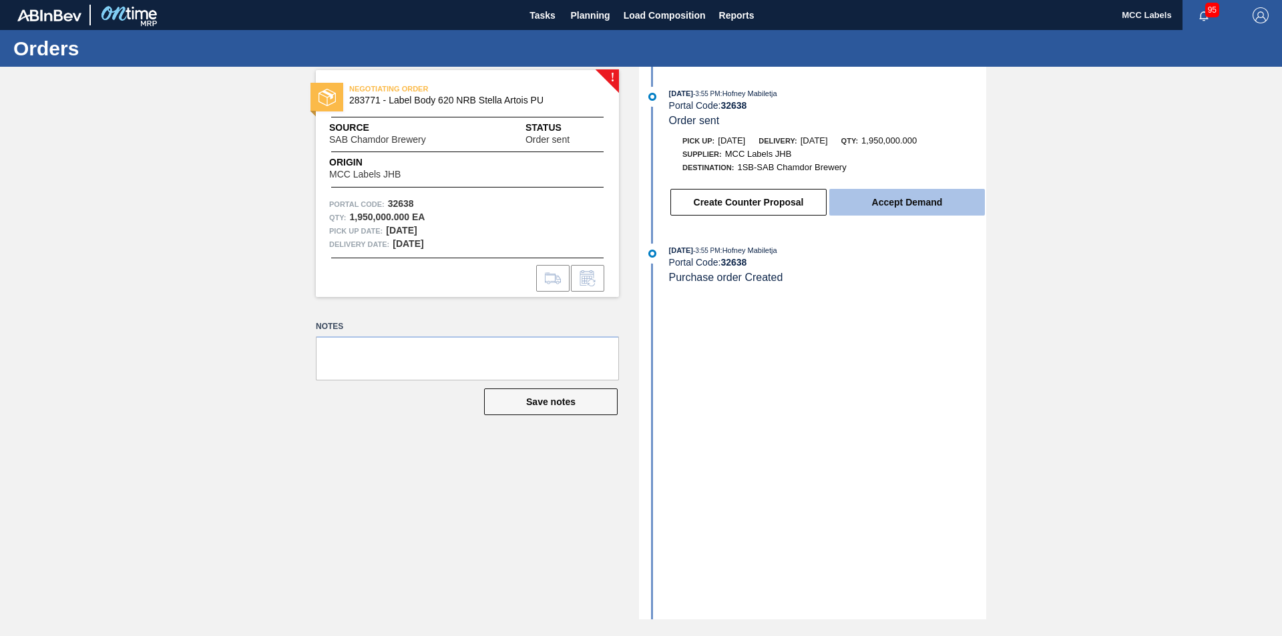
click at [927, 204] on button "Accept Demand" at bounding box center [907, 202] width 156 height 27
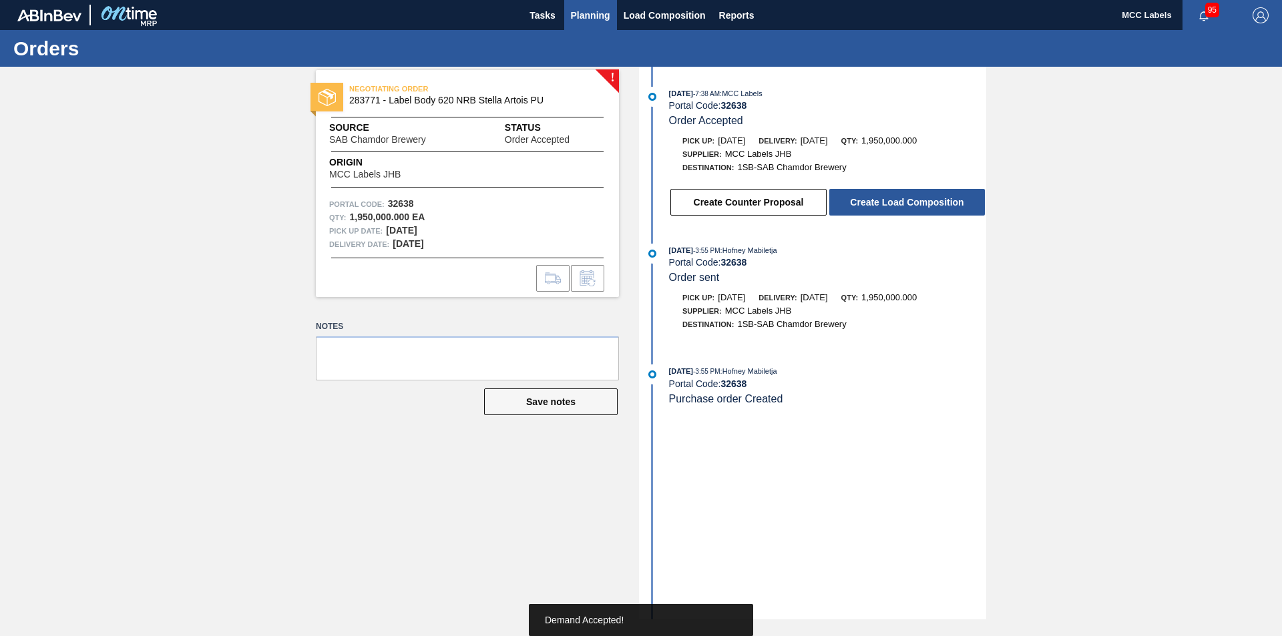
click at [583, 11] on span "Planning" at bounding box center [590, 15] width 39 height 16
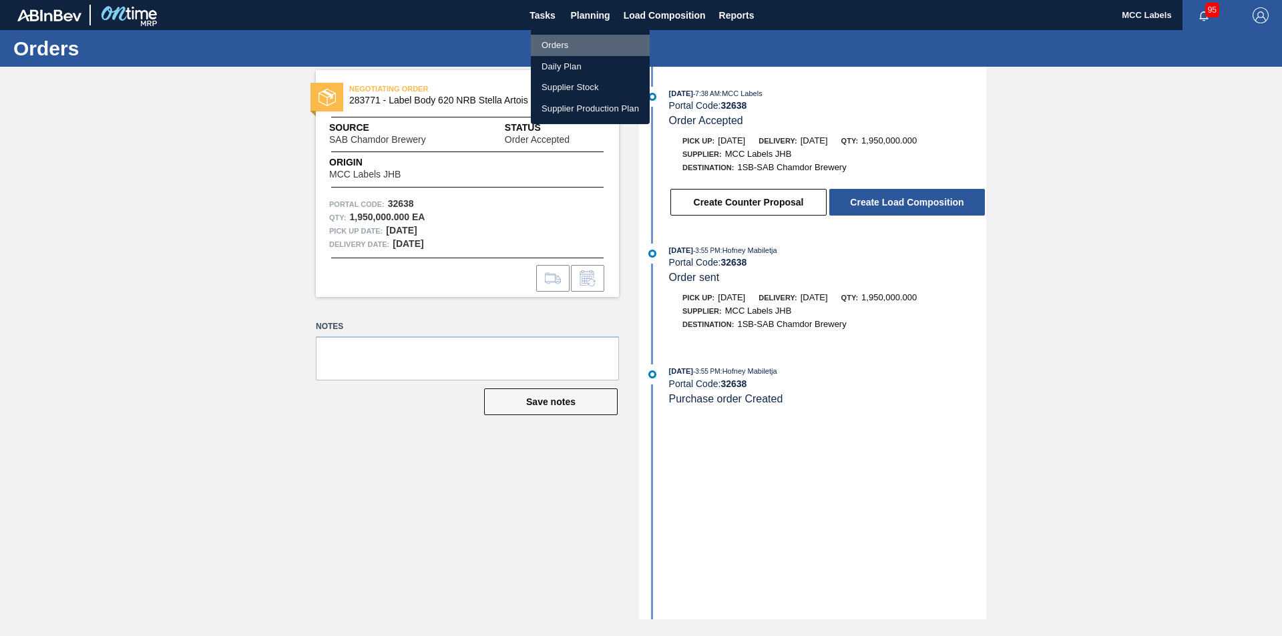
click at [552, 41] on li "Orders" at bounding box center [590, 45] width 119 height 21
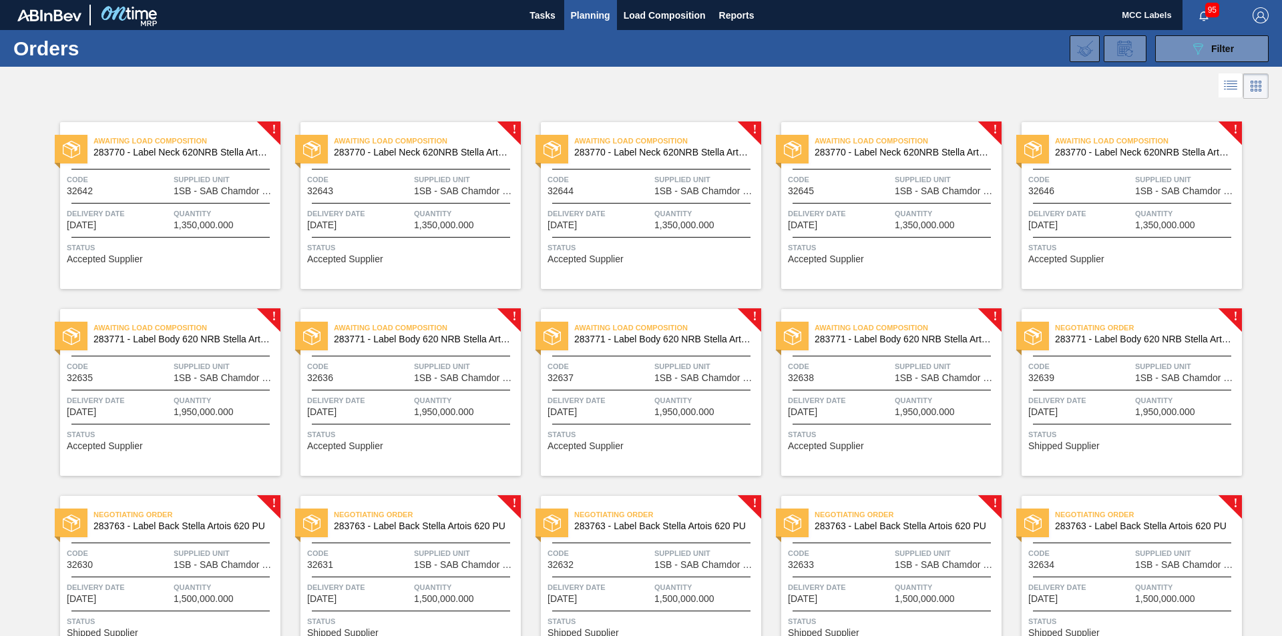
click at [950, 372] on span "Code" at bounding box center [1079, 366] width 103 height 13
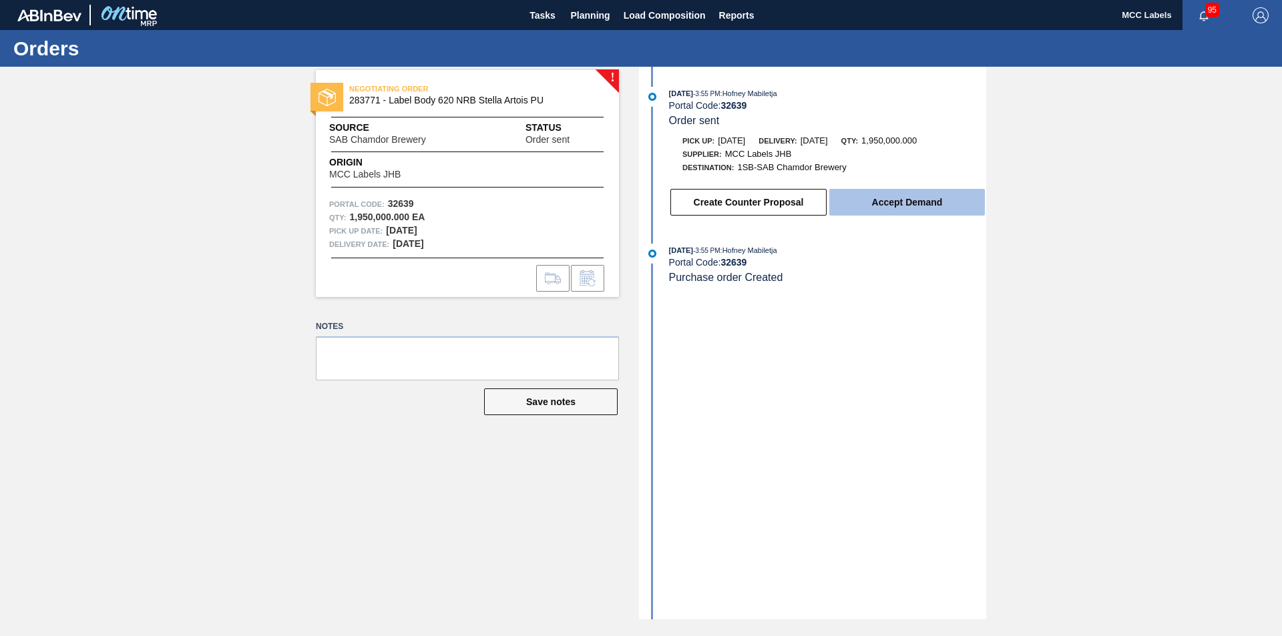
click at [915, 210] on button "Accept Demand" at bounding box center [907, 202] width 156 height 27
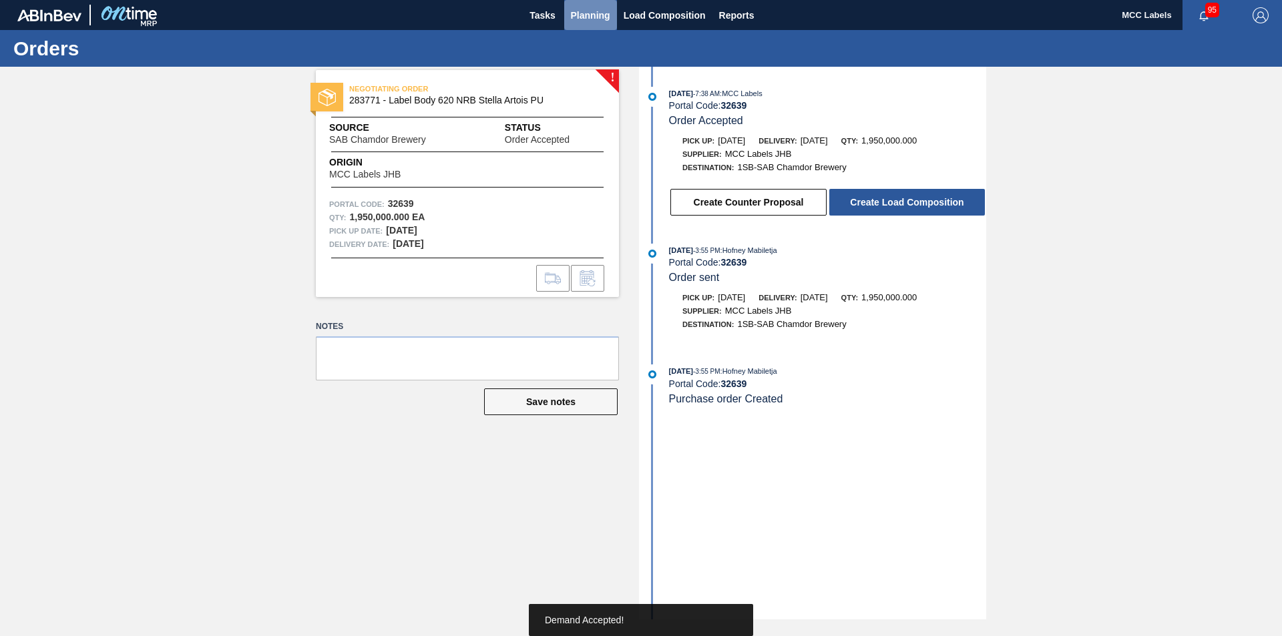
click at [580, 15] on span "Planning" at bounding box center [590, 15] width 39 height 16
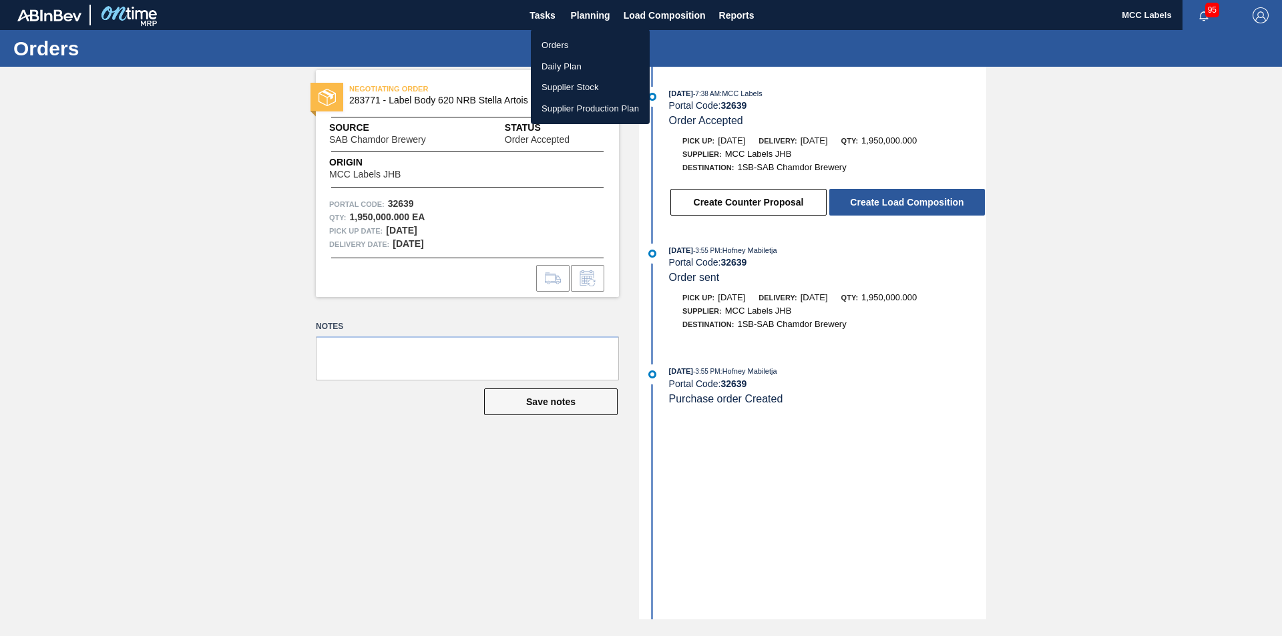
click at [555, 42] on li "Orders" at bounding box center [590, 45] width 119 height 21
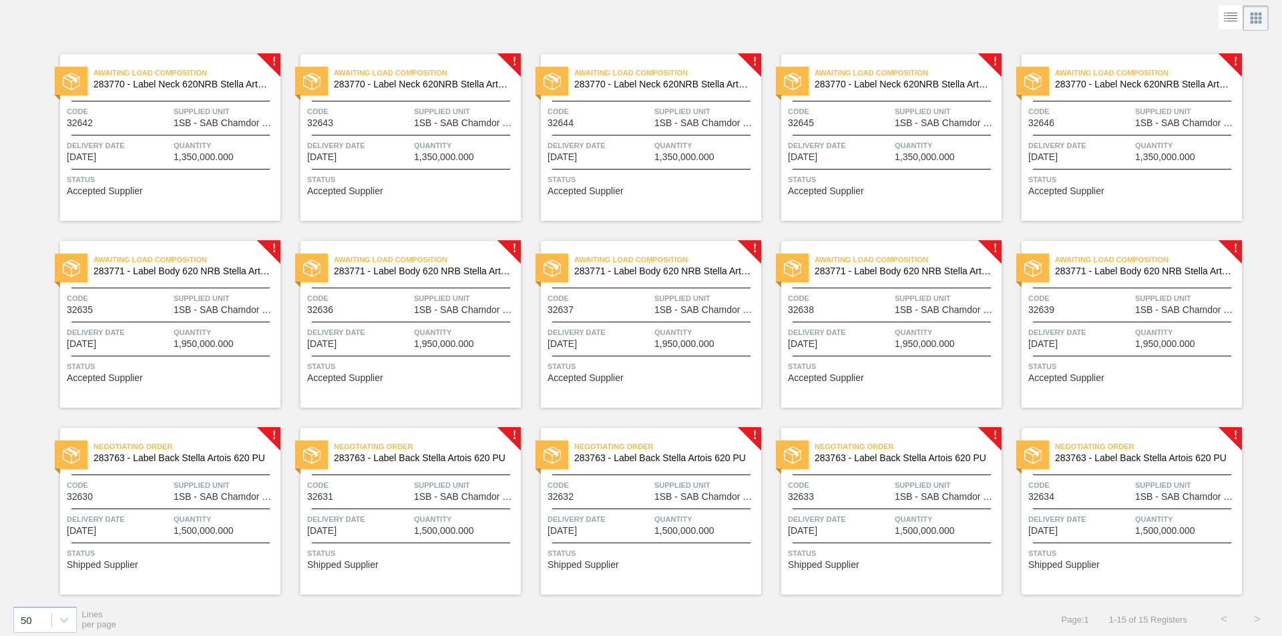
scroll to position [76, 0]
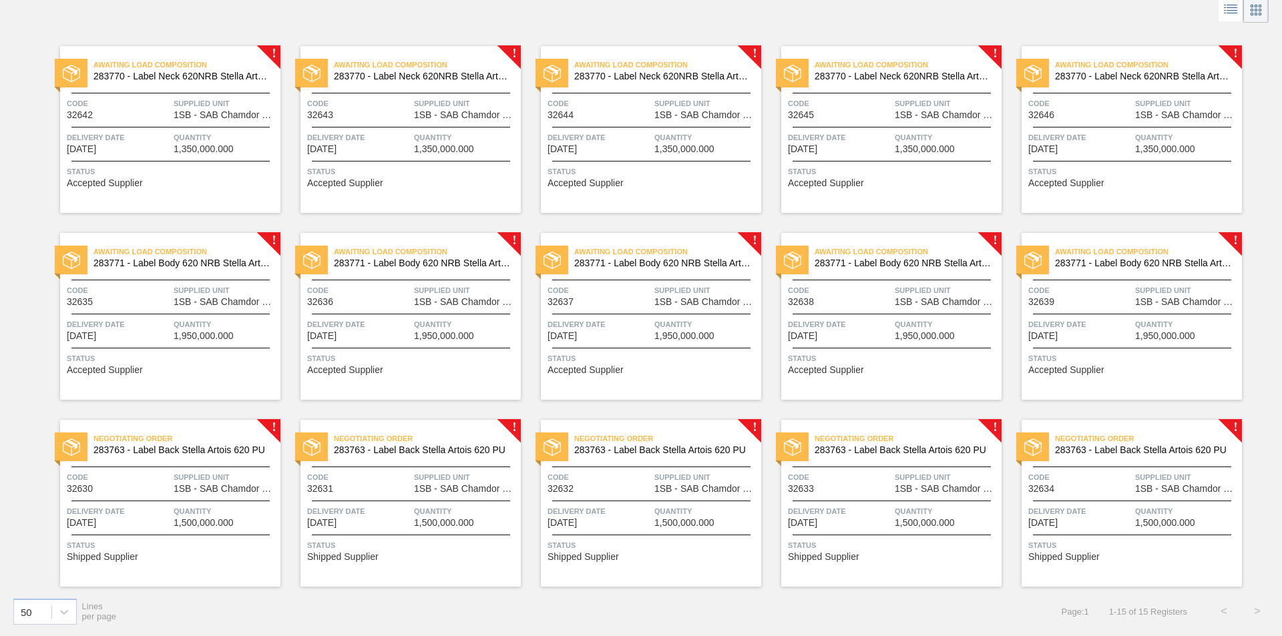
click at [150, 486] on div "Negotiating Order 283763 - Label Back Stella Artois 620 PU Code 32630 Supplied …" at bounding box center [170, 503] width 220 height 167
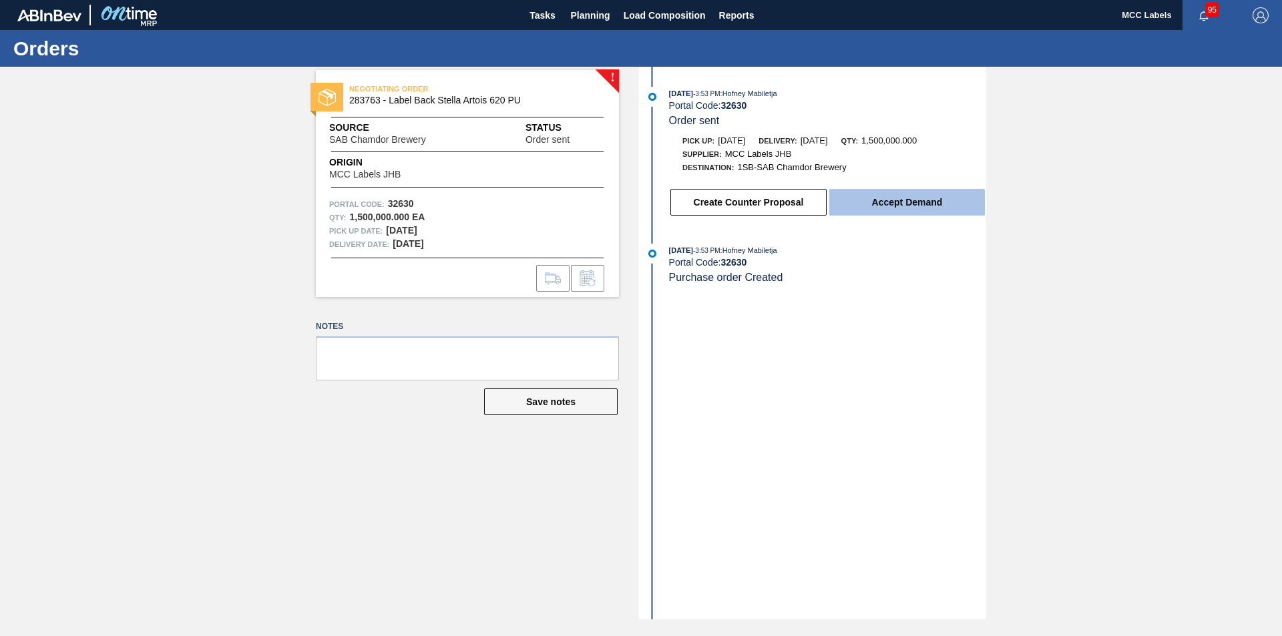
click at [865, 198] on button "Accept Demand" at bounding box center [907, 202] width 156 height 27
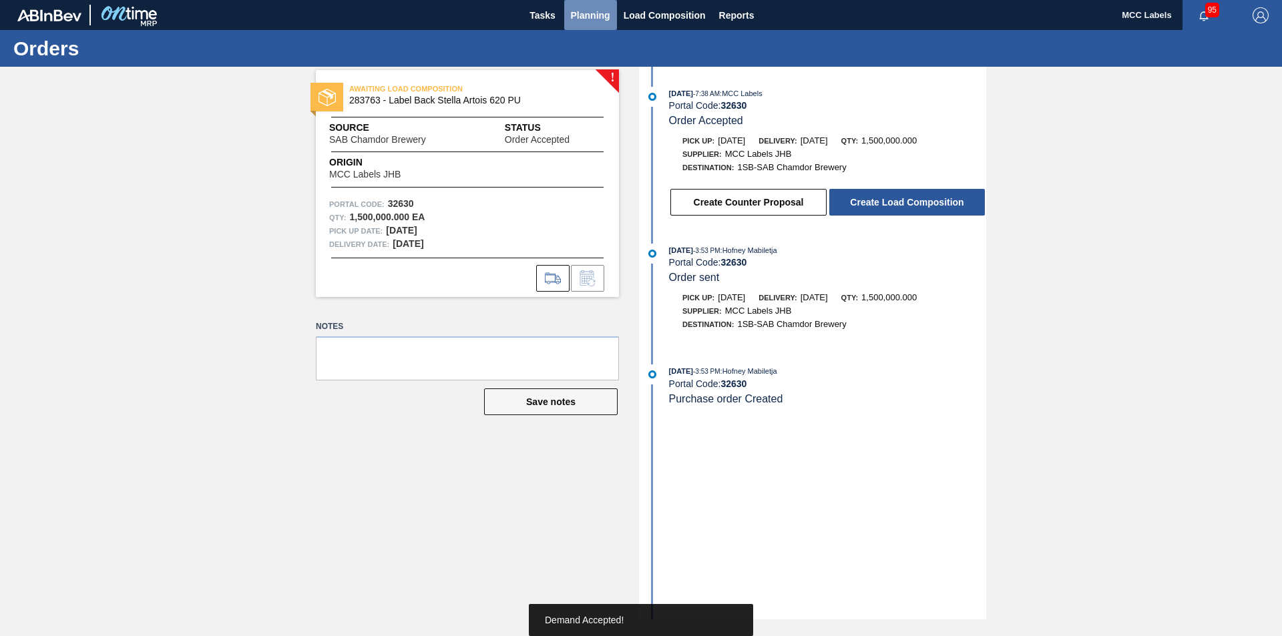
click at [581, 9] on span "Planning" at bounding box center [590, 15] width 39 height 16
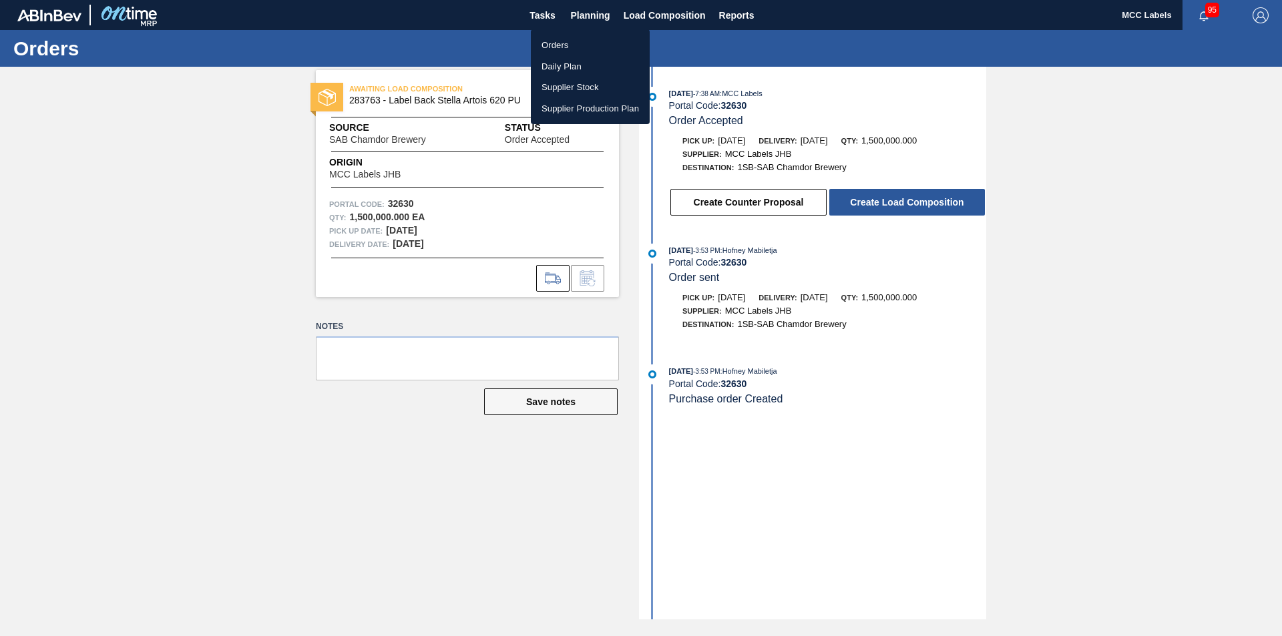
click at [549, 43] on li "Orders" at bounding box center [590, 45] width 119 height 21
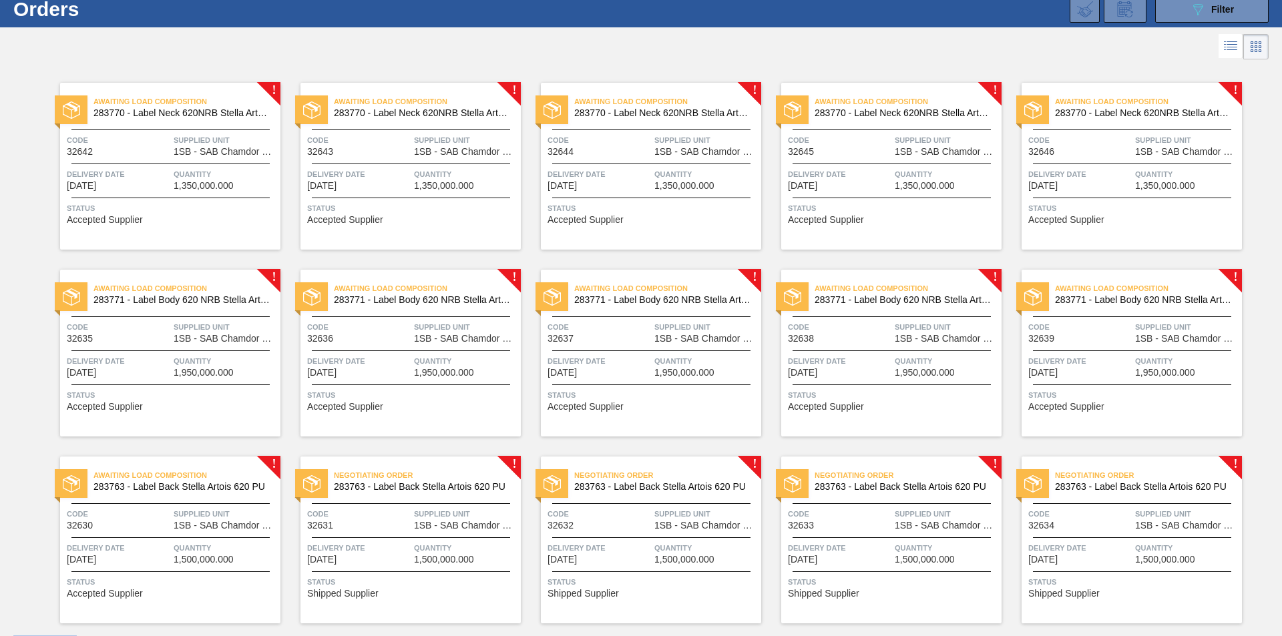
scroll to position [76, 0]
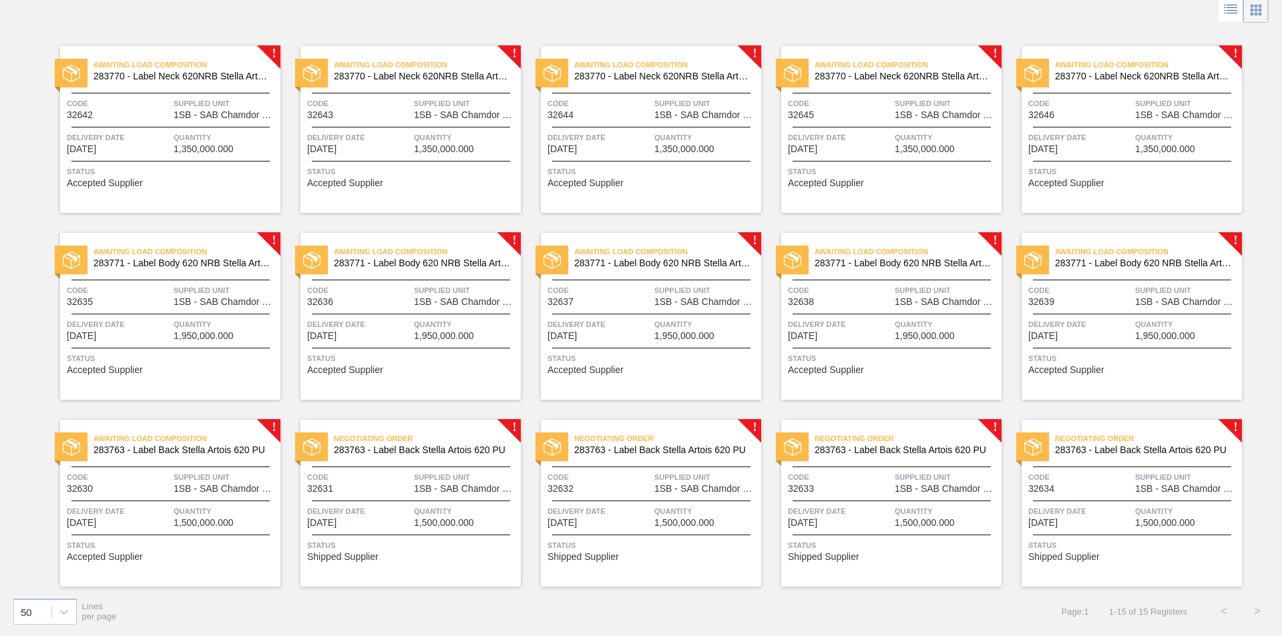
click at [350, 486] on span "Delivery Date" at bounding box center [358, 511] width 103 height 13
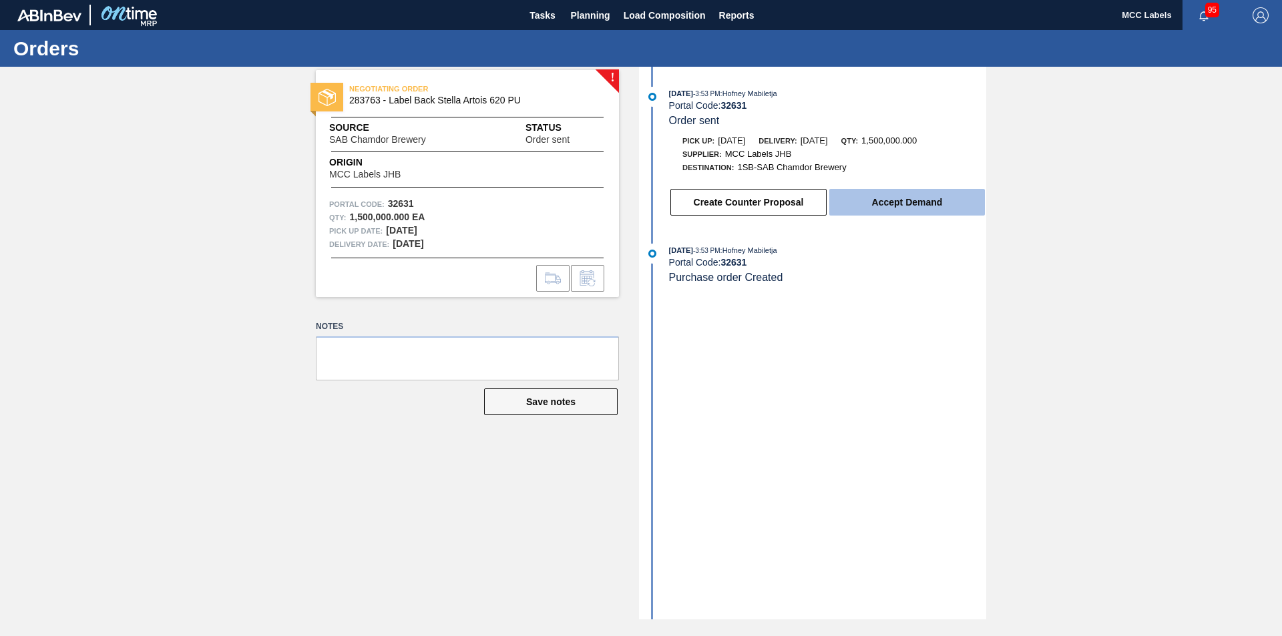
click at [915, 210] on button "Accept Demand" at bounding box center [907, 202] width 156 height 27
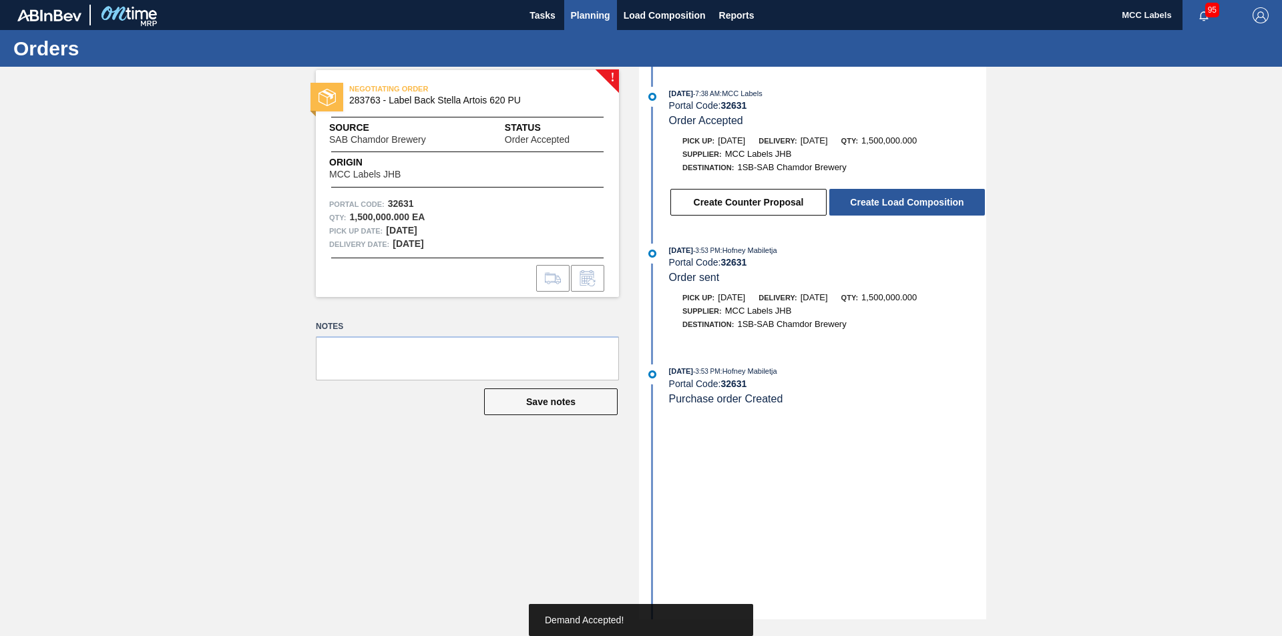
click at [582, 14] on span "Planning" at bounding box center [590, 15] width 39 height 16
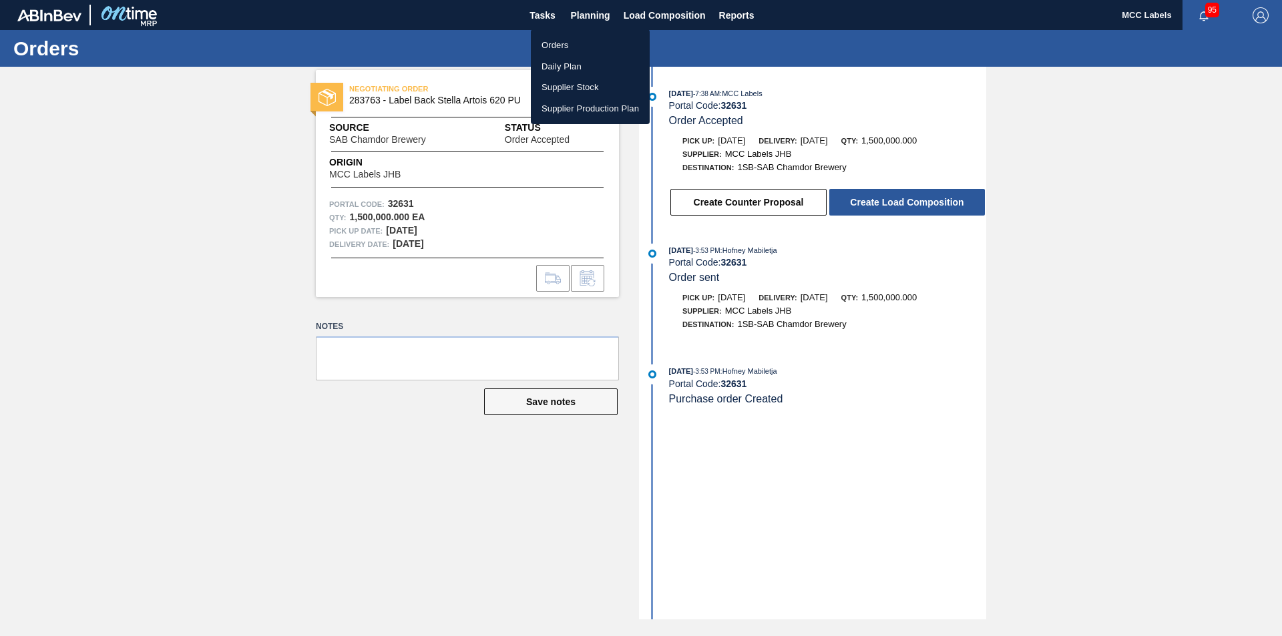
click at [550, 41] on li "Orders" at bounding box center [590, 45] width 119 height 21
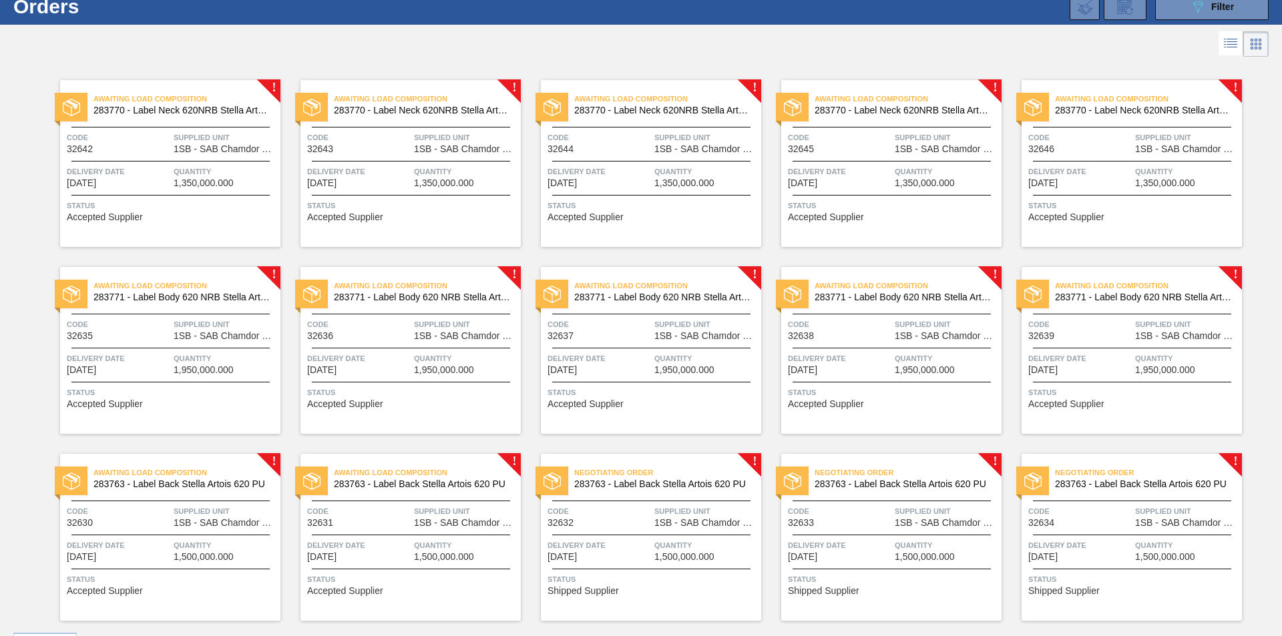
scroll to position [76, 0]
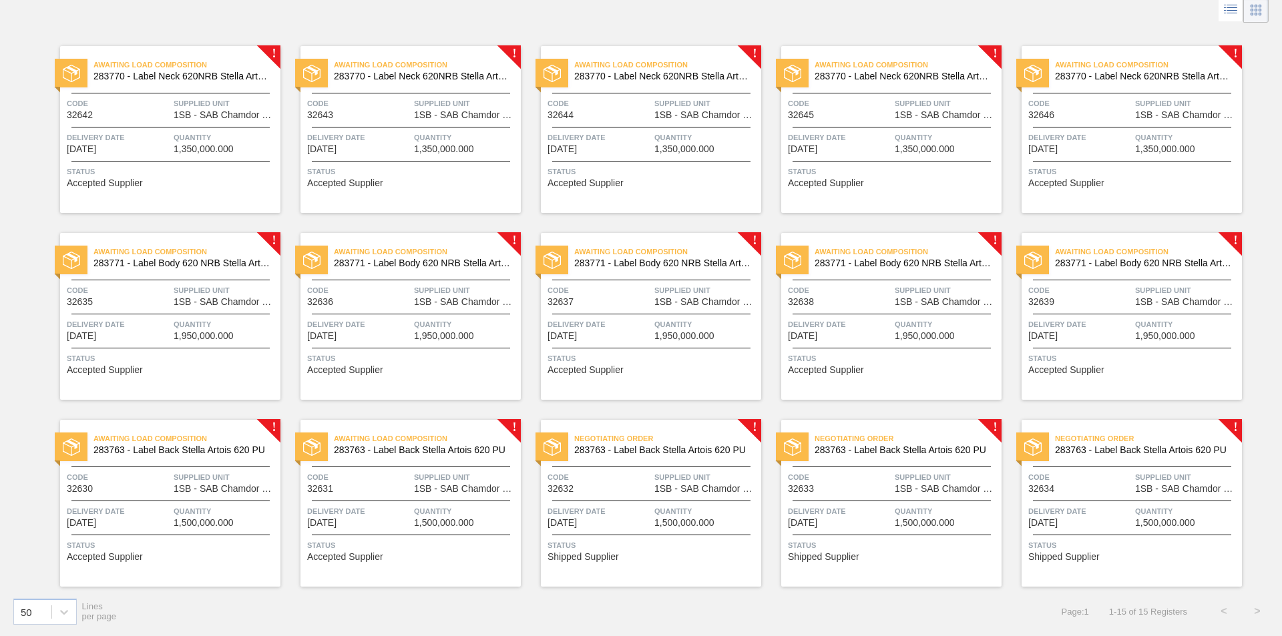
click at [663, 476] on span "Supplied Unit" at bounding box center [705, 477] width 103 height 13
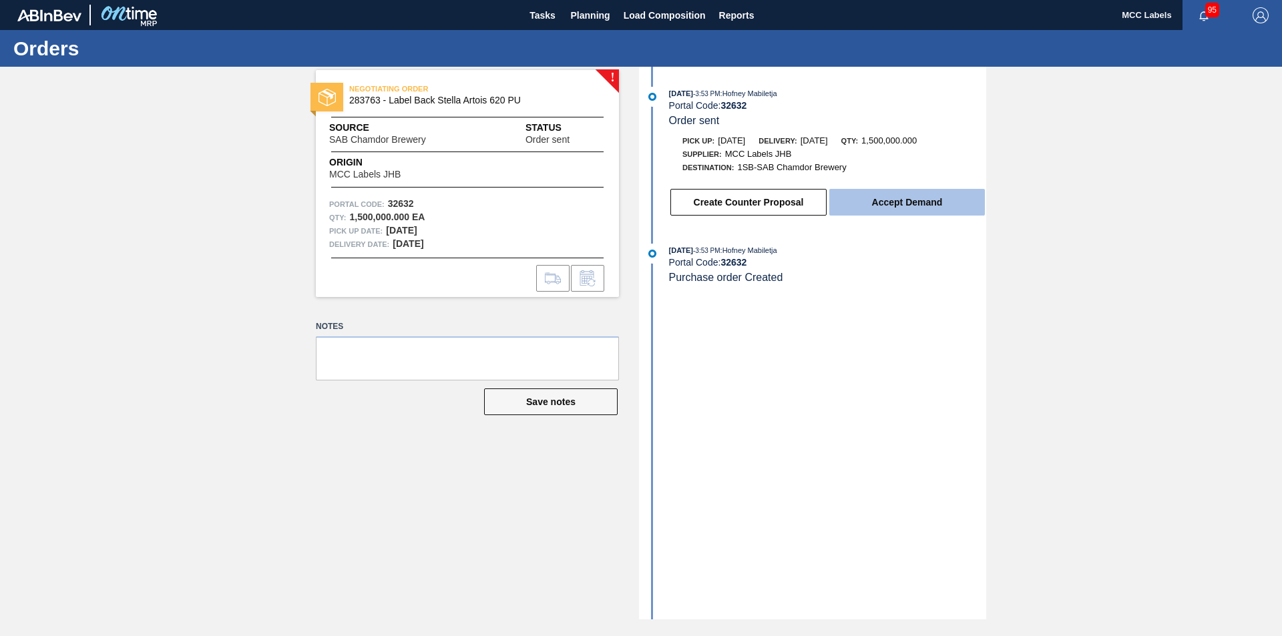
click at [907, 201] on button "Accept Demand" at bounding box center [907, 202] width 156 height 27
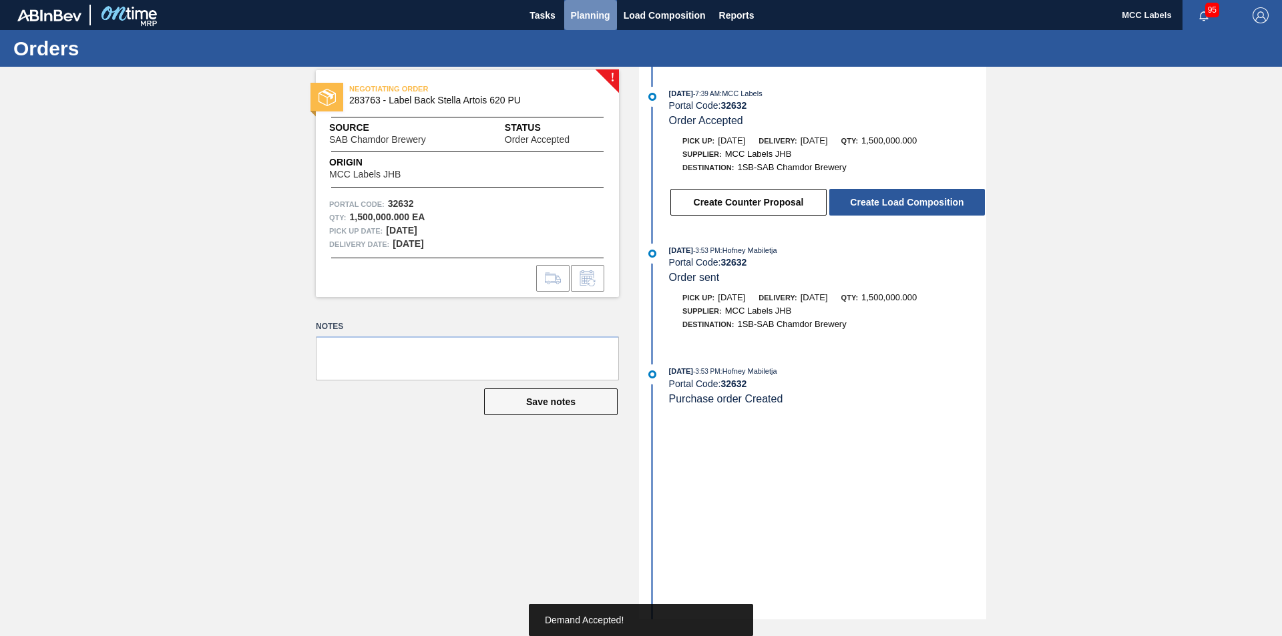
click at [589, 14] on span "Planning" at bounding box center [590, 15] width 39 height 16
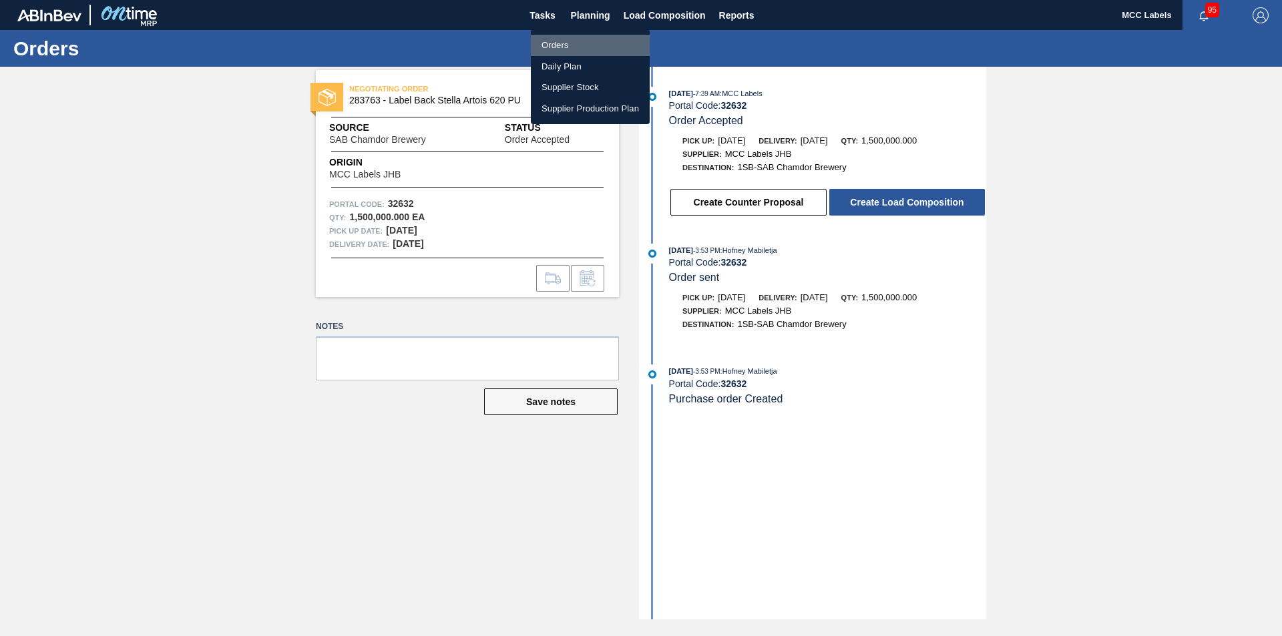
click at [551, 41] on li "Orders" at bounding box center [590, 45] width 119 height 21
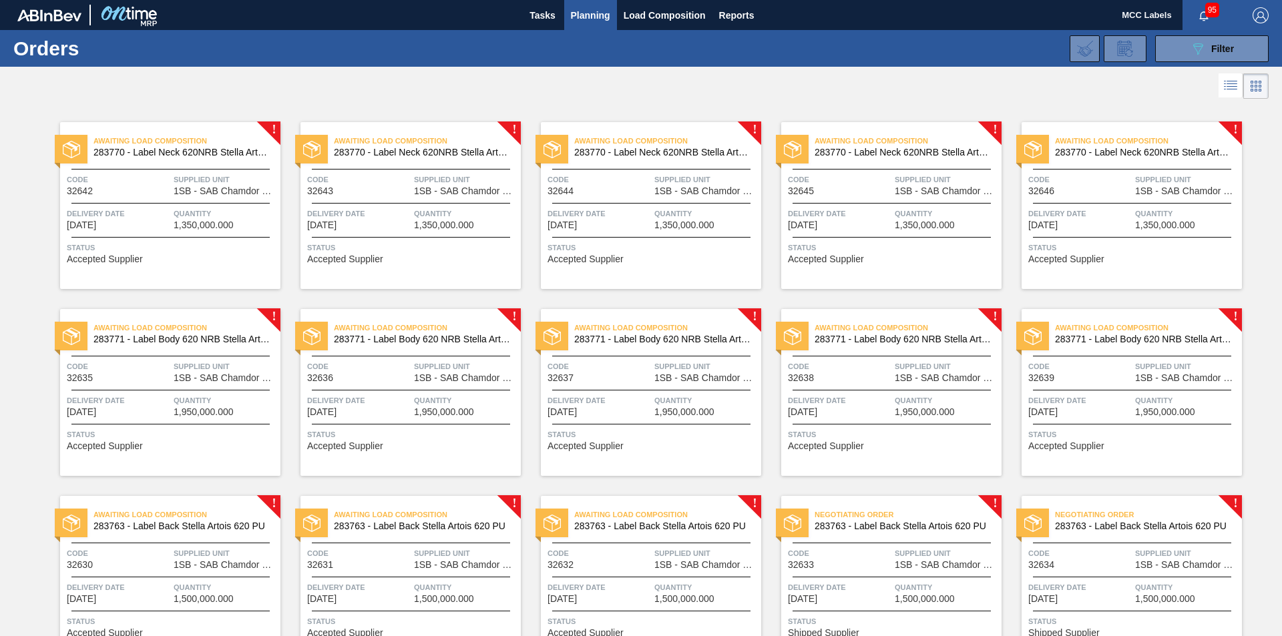
scroll to position [76, 0]
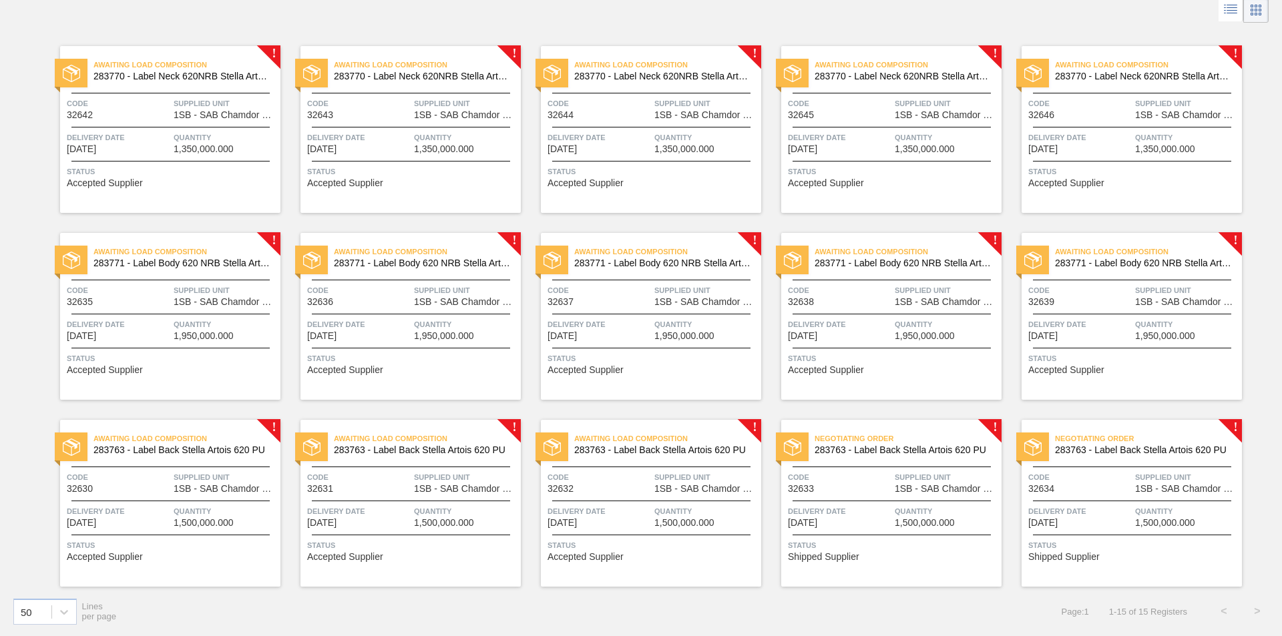
click at [900, 486] on span "Quantity" at bounding box center [945, 511] width 103 height 13
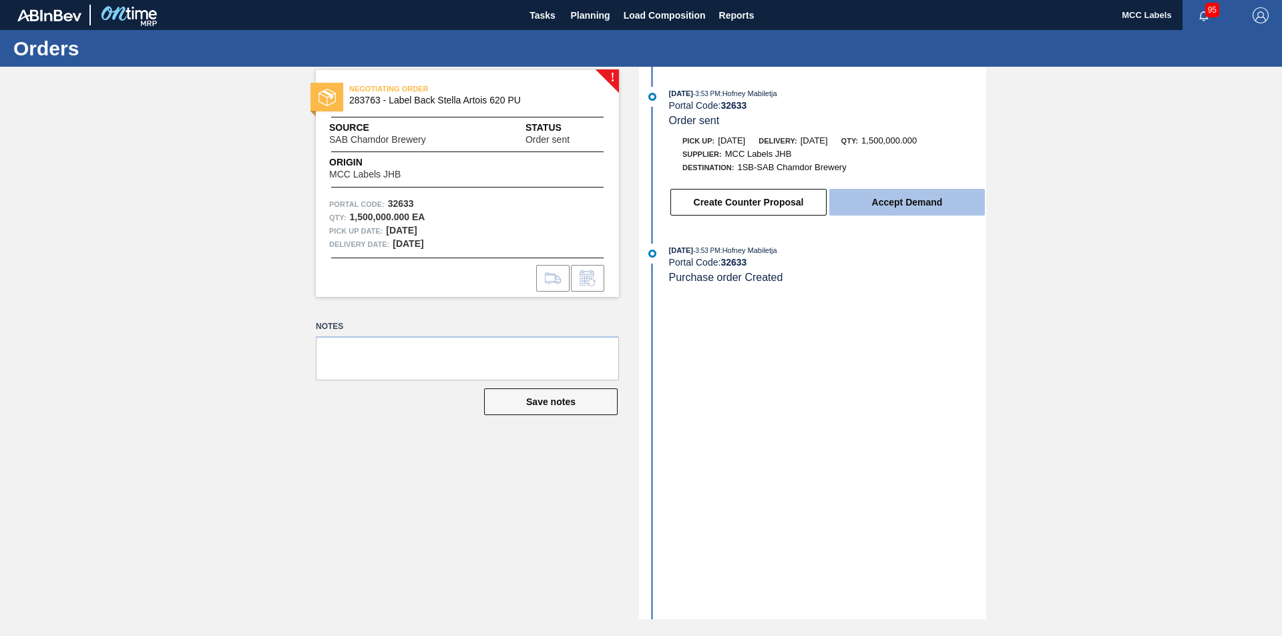
click at [882, 203] on button "Accept Demand" at bounding box center [907, 202] width 156 height 27
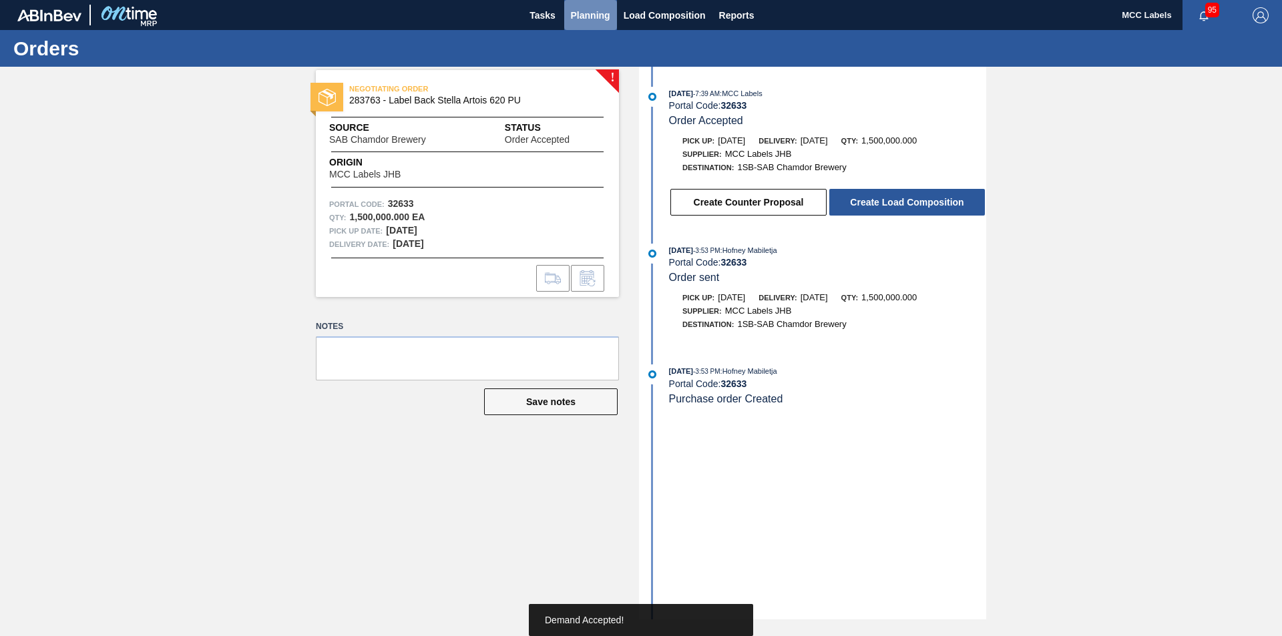
click at [595, 8] on span "Planning" at bounding box center [590, 15] width 39 height 16
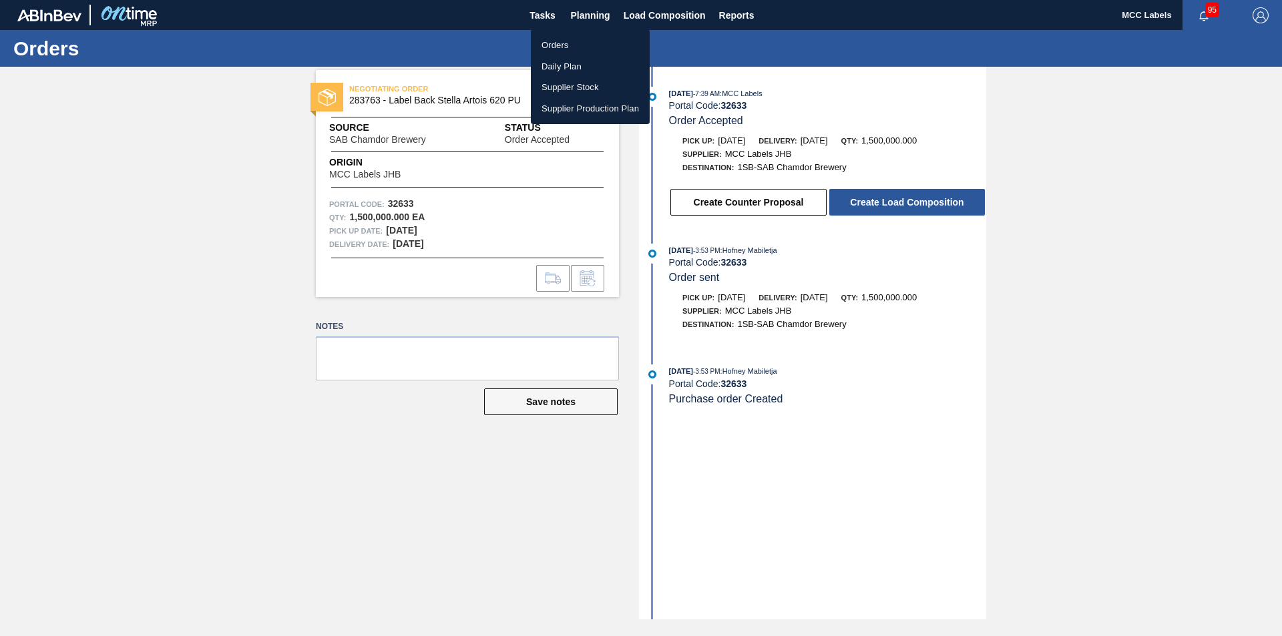
click at [547, 48] on li "Orders" at bounding box center [590, 45] width 119 height 21
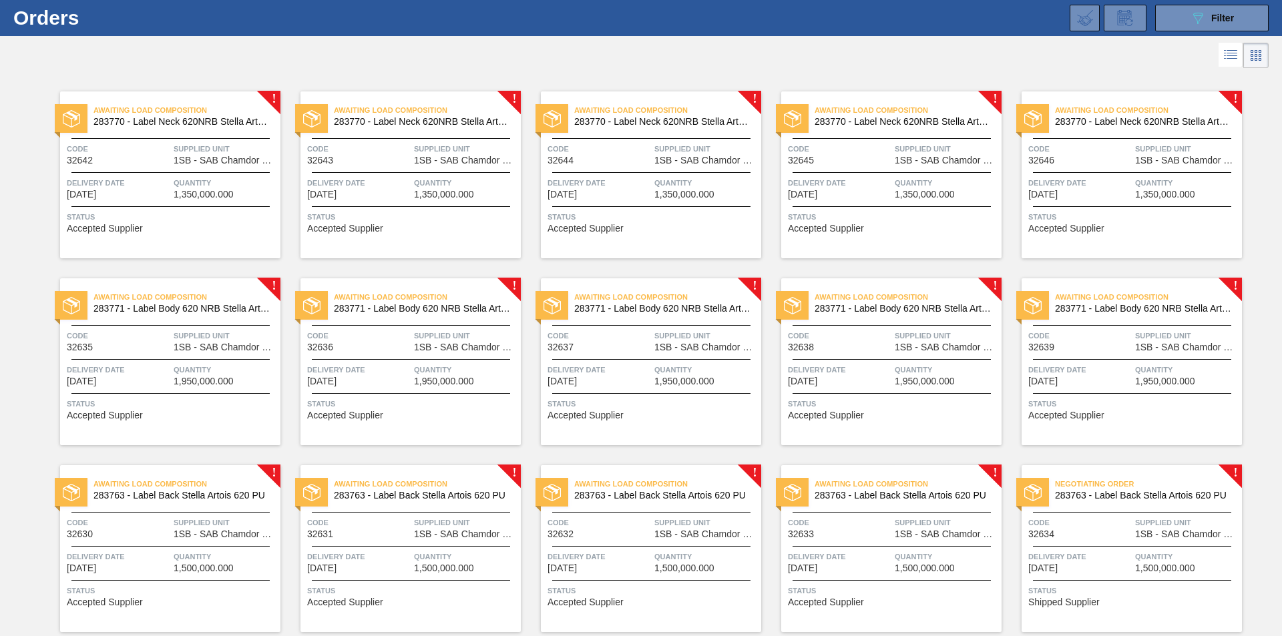
scroll to position [76, 0]
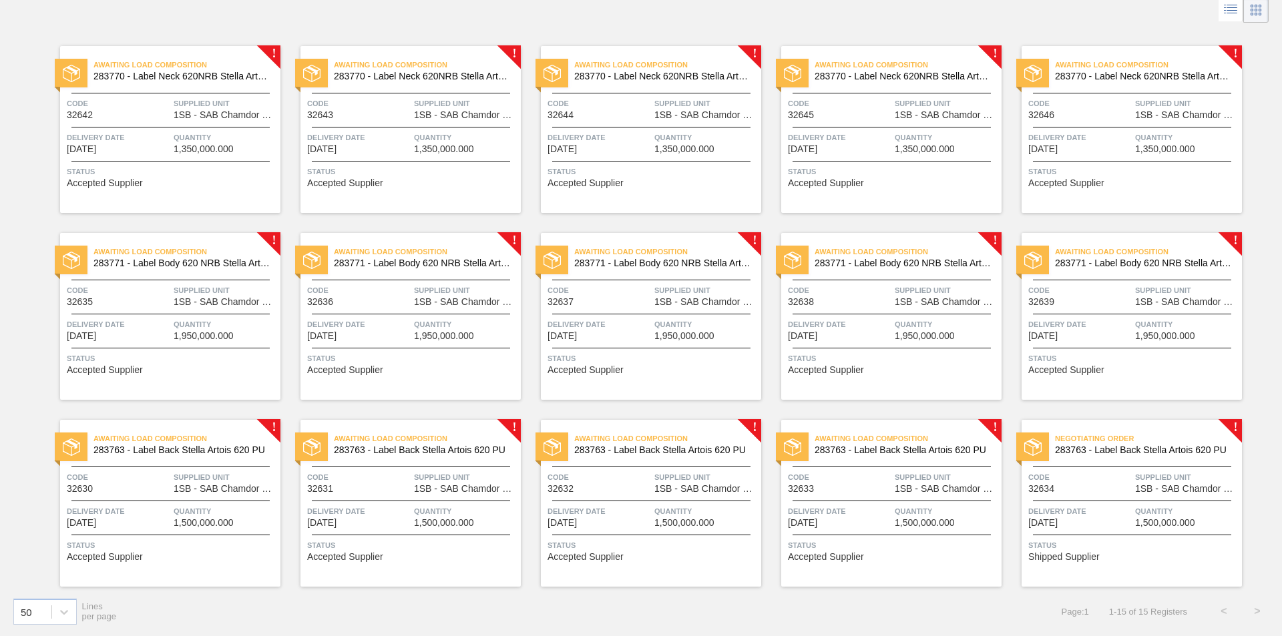
click at [950, 486] on div "Negotiating Order 283763 - Label Back Stella Artois 620 PU Code 32634 Supplied …" at bounding box center [1131, 503] width 220 height 167
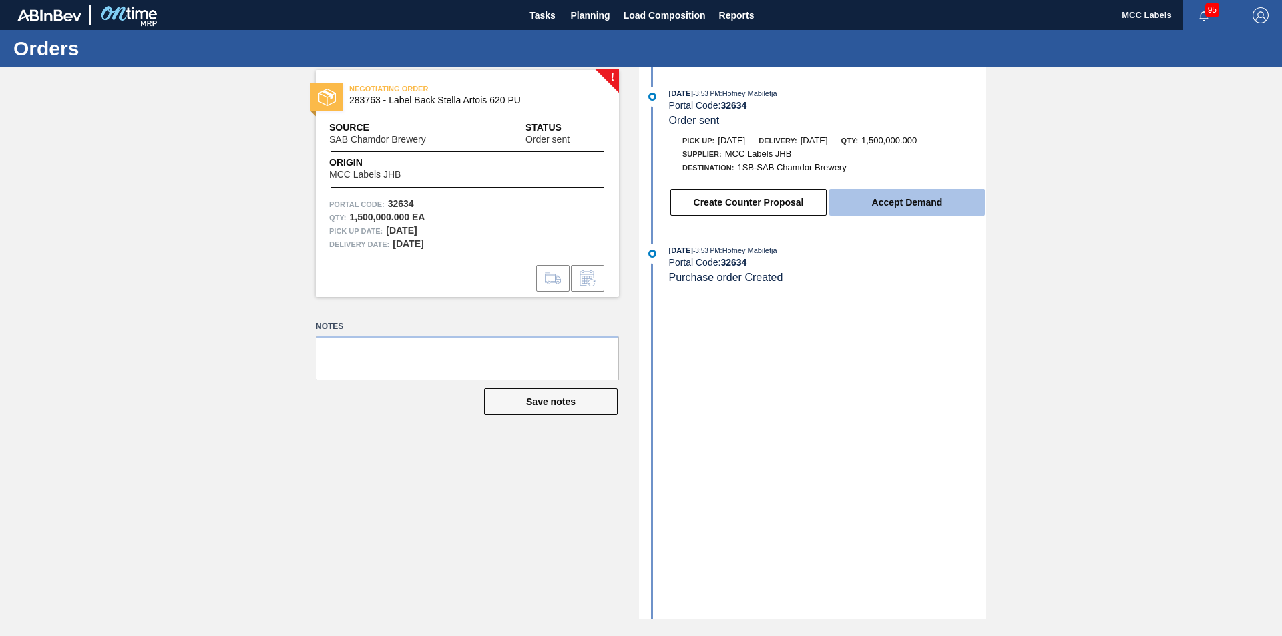
click at [848, 196] on button "Accept Demand" at bounding box center [907, 202] width 156 height 27
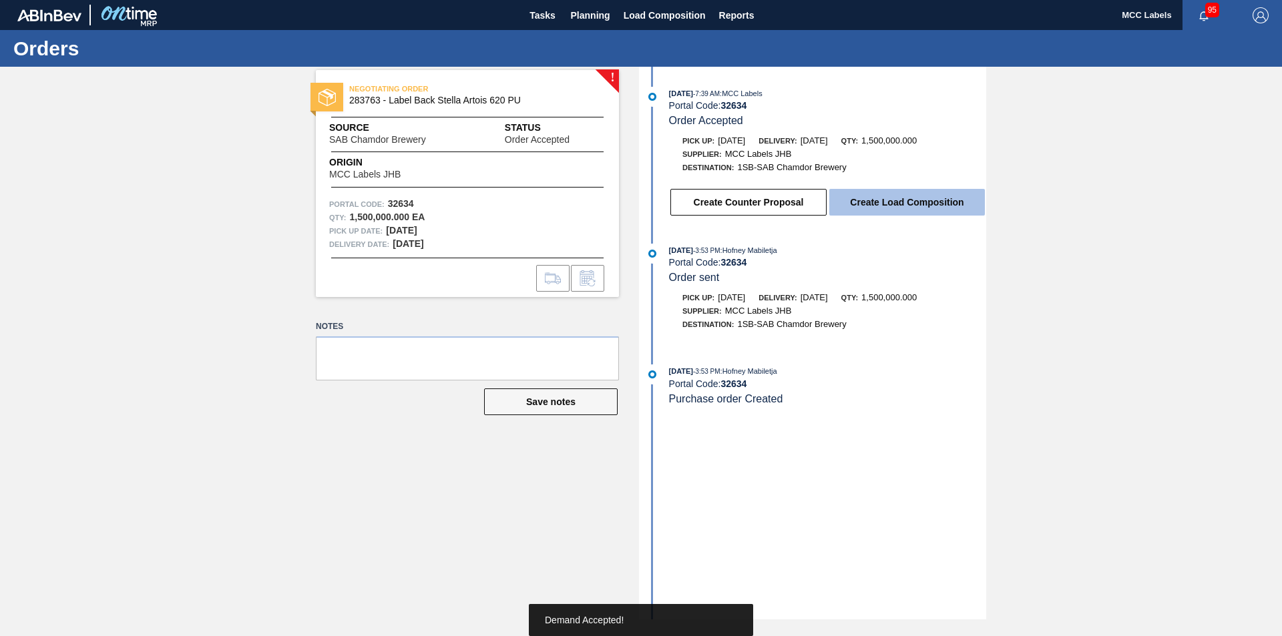
click at [885, 204] on button "Create Load Composition" at bounding box center [907, 202] width 156 height 27
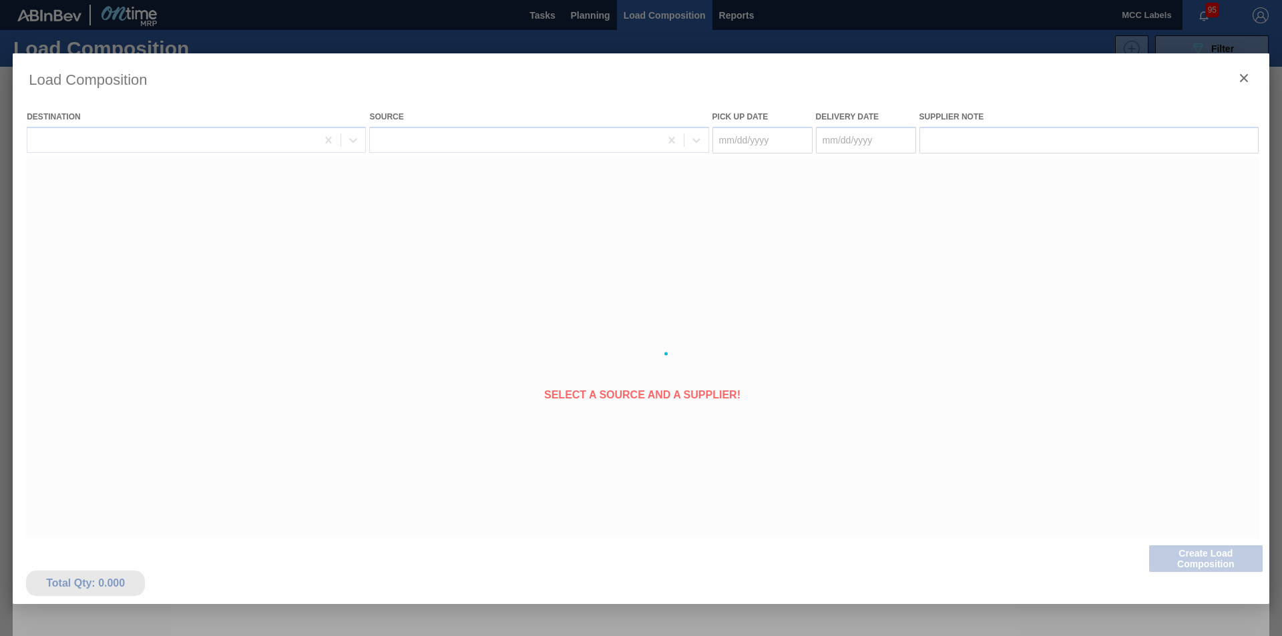
type Date "[DATE]"
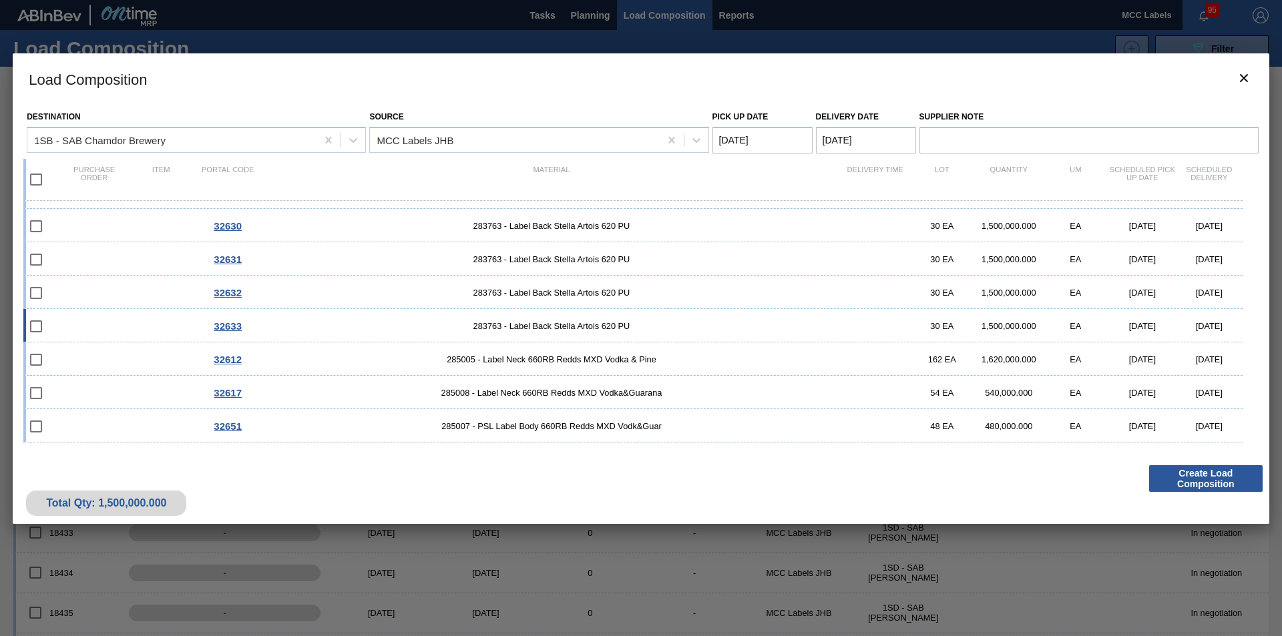
scroll to position [626, 0]
click at [317, 391] on span "283763 - Label Back Stella Artois 620 PU" at bounding box center [551, 393] width 581 height 10
checkbox input "true"
click at [318, 348] on div "32632 283763 - Label Back Stella Artois 620 PU 30 EA 1,500,000.000 EA [DATE] [D…" at bounding box center [632, 358] width 1219 height 33
checkbox input "true"
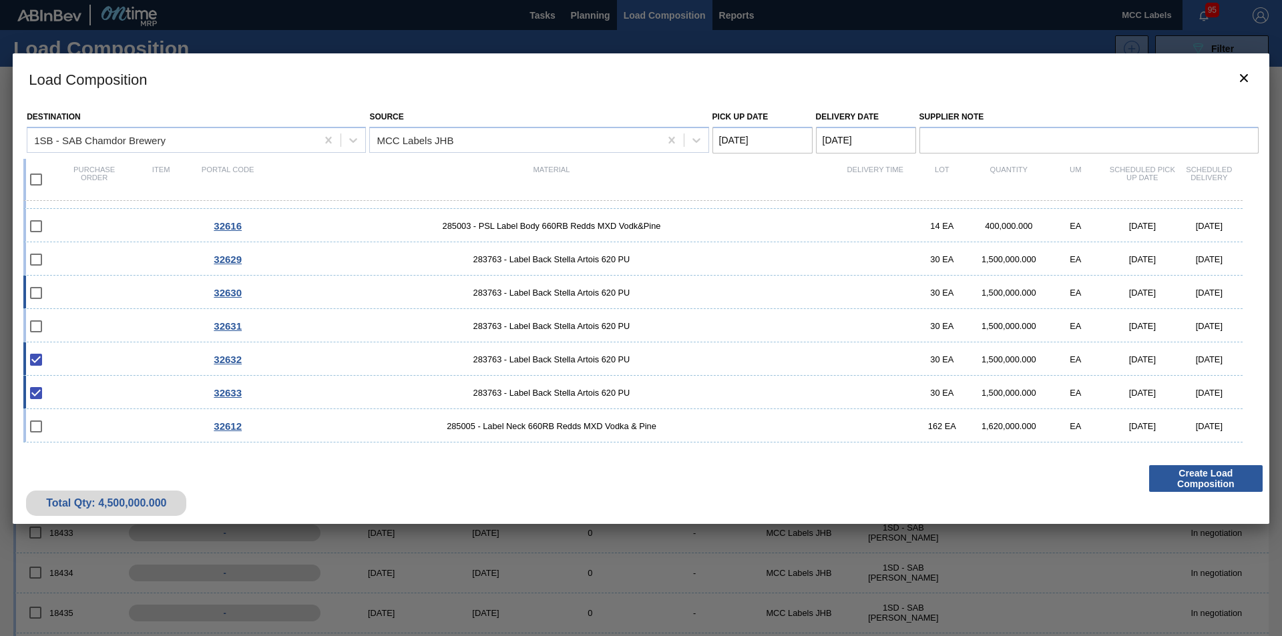
drag, startPoint x: 324, startPoint y: 312, endPoint x: 324, endPoint y: 276, distance: 36.1
click at [324, 309] on div "32631 283763 - Label Back Stella Artois 620 PU 30 EA 1,500,000.000 EA [DATE] [D…" at bounding box center [632, 325] width 1219 height 33
checkbox input "true"
click at [323, 276] on div "32630 283763 - Label Back Stella Artois 620 PU 30 EA 1,500,000.000 EA [DATE] [D…" at bounding box center [632, 292] width 1219 height 33
checkbox input "true"
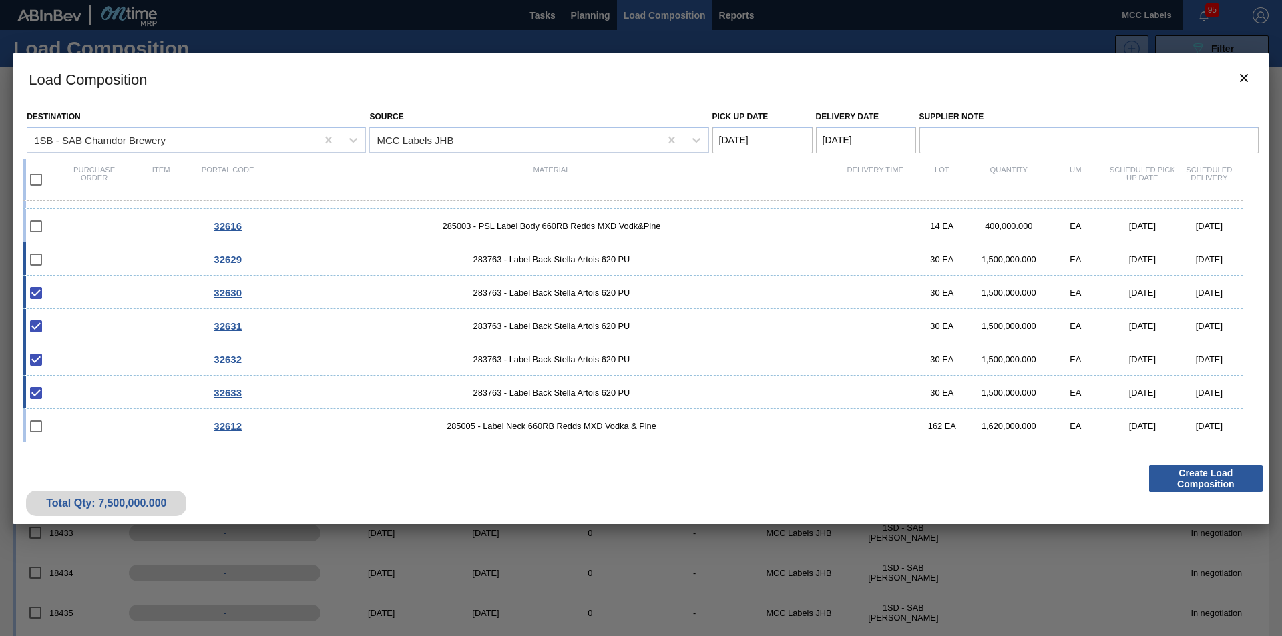
click at [315, 246] on div "32629 283763 - Label Back Stella Artois 620 PU 30 EA 1,500,000.000 EA [DATE] [D…" at bounding box center [632, 258] width 1219 height 33
checkbox input "true"
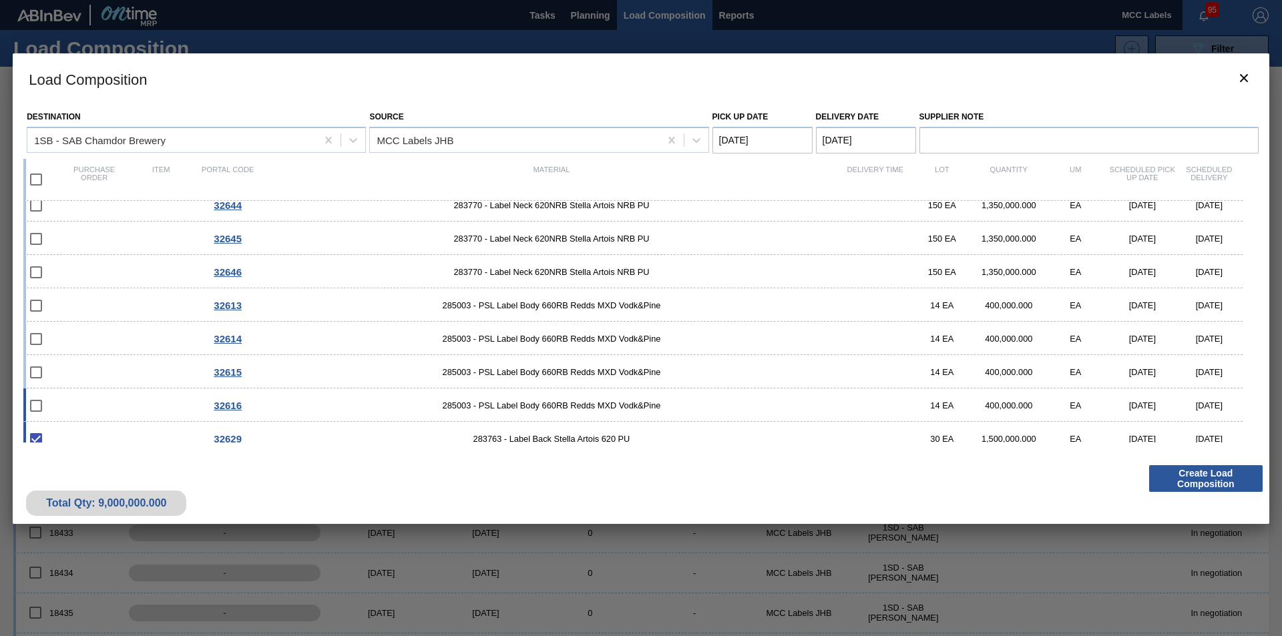
scroll to position [426, 0]
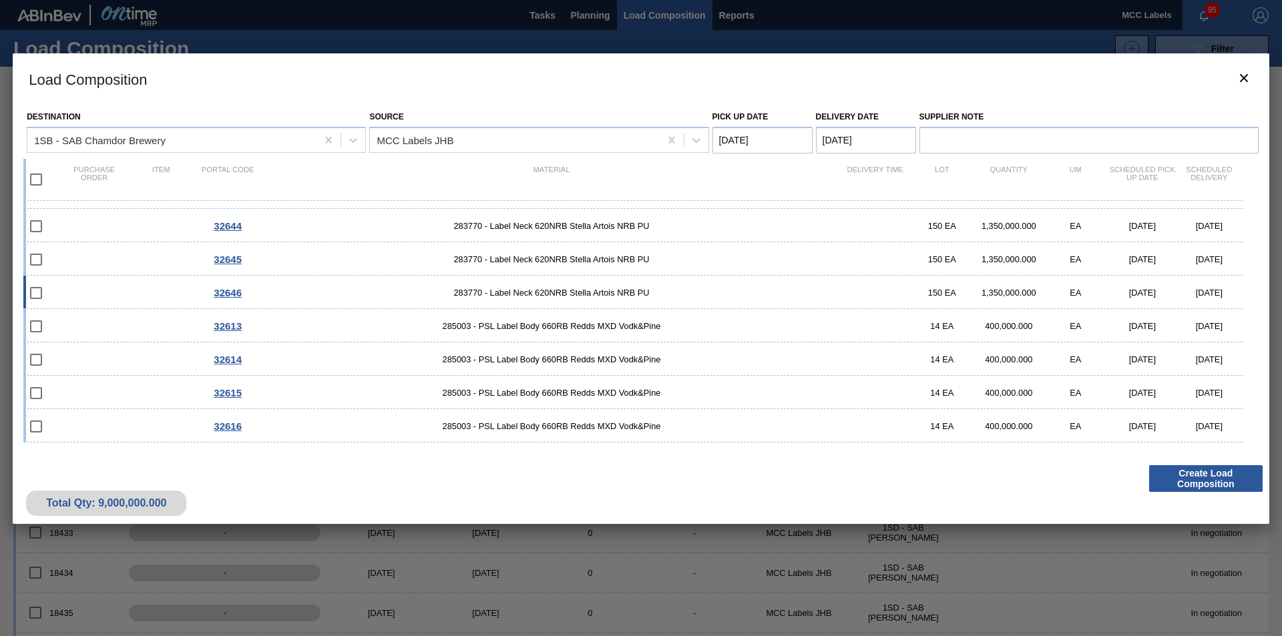
click at [332, 279] on div "32646 283770 - Label Neck 620NRB Stella Artois NRB PU 150 EA 1,350,000.000 EA […" at bounding box center [632, 292] width 1219 height 33
checkbox input "true"
click at [324, 249] on div "32645 283770 - Label Neck 620NRB Stella Artois NRB PU 150 EA 1,350,000.000 EA […" at bounding box center [632, 258] width 1219 height 33
checkbox input "true"
click at [322, 226] on span "283770 - Label Neck 620NRB Stella Artois NRB PU" at bounding box center [551, 226] width 581 height 10
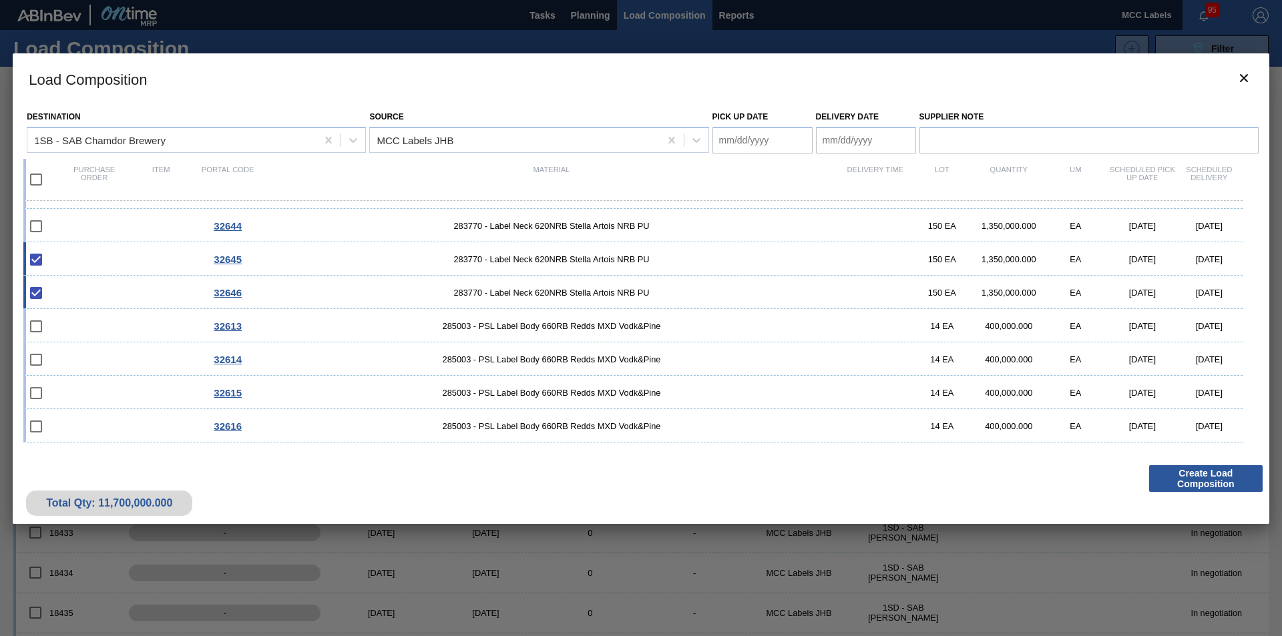
checkbox input "true"
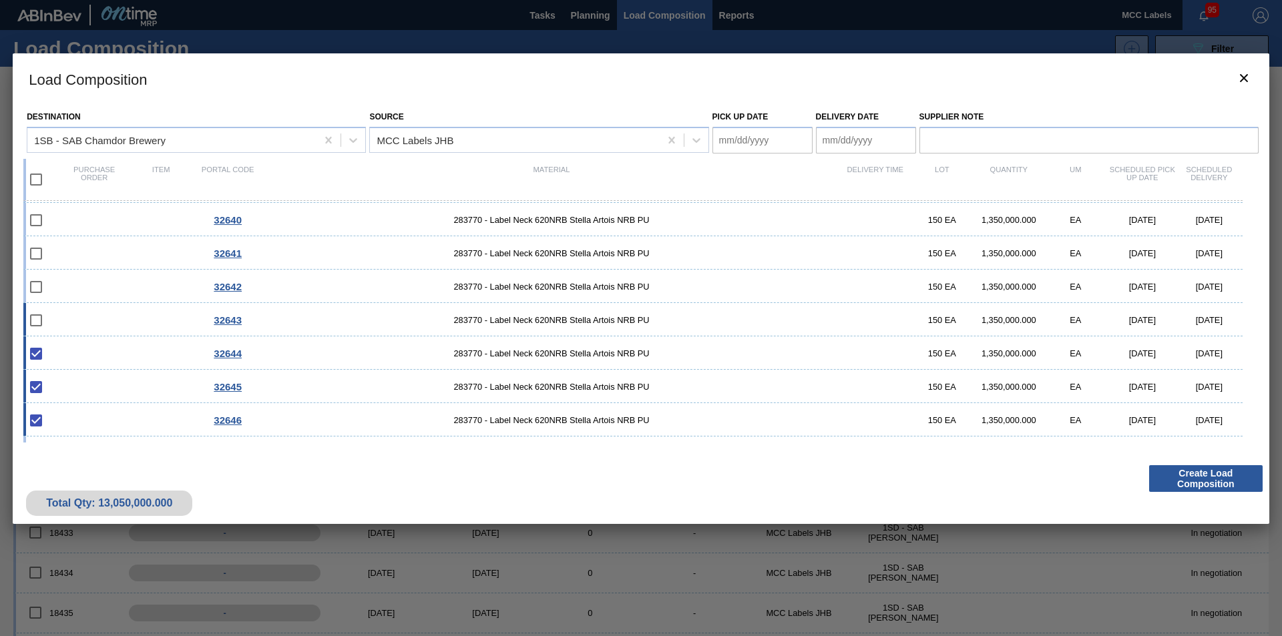
scroll to position [292, 0]
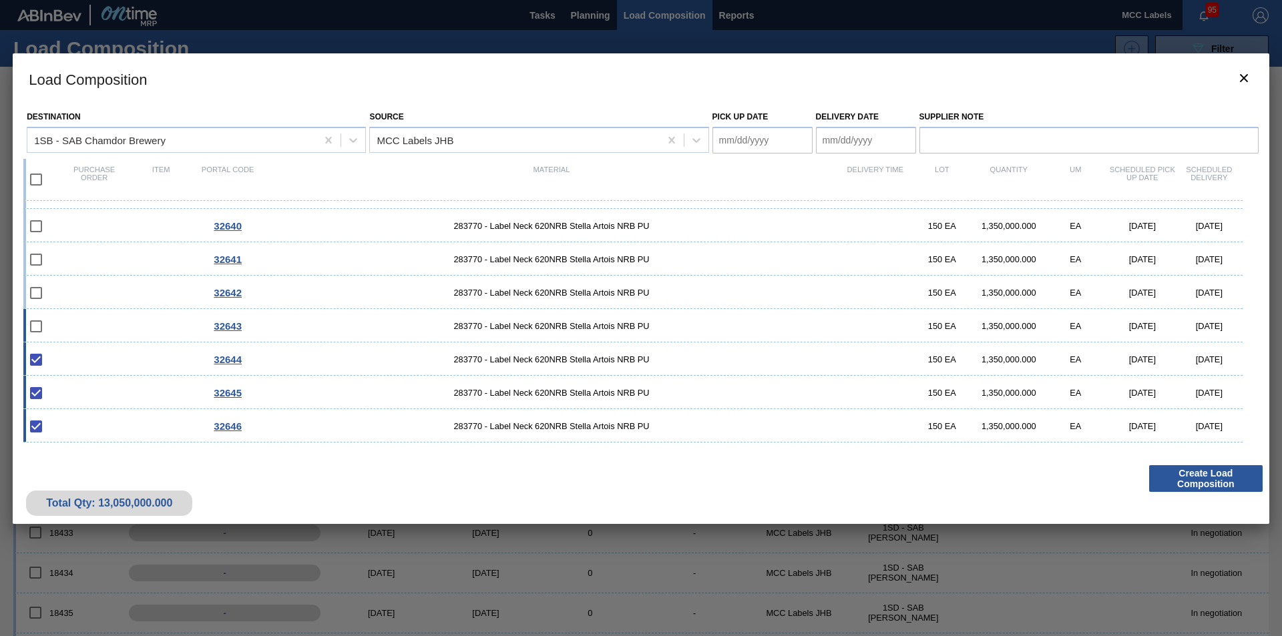
click at [307, 320] on div "32643 283770 - Label Neck 620NRB Stella Artois NRB PU 150 EA 1,350,000.000 EA […" at bounding box center [632, 325] width 1219 height 33
checkbox input "true"
click at [305, 284] on div "32642 283770 - Label Neck 620NRB Stella Artois NRB PU 150 EA 1,350,000.000 EA […" at bounding box center [632, 292] width 1219 height 33
checkbox input "true"
click at [305, 252] on div "32641 283770 - Label Neck 620NRB Stella Artois NRB PU 150 EA 1,350,000.000 EA […" at bounding box center [632, 258] width 1219 height 33
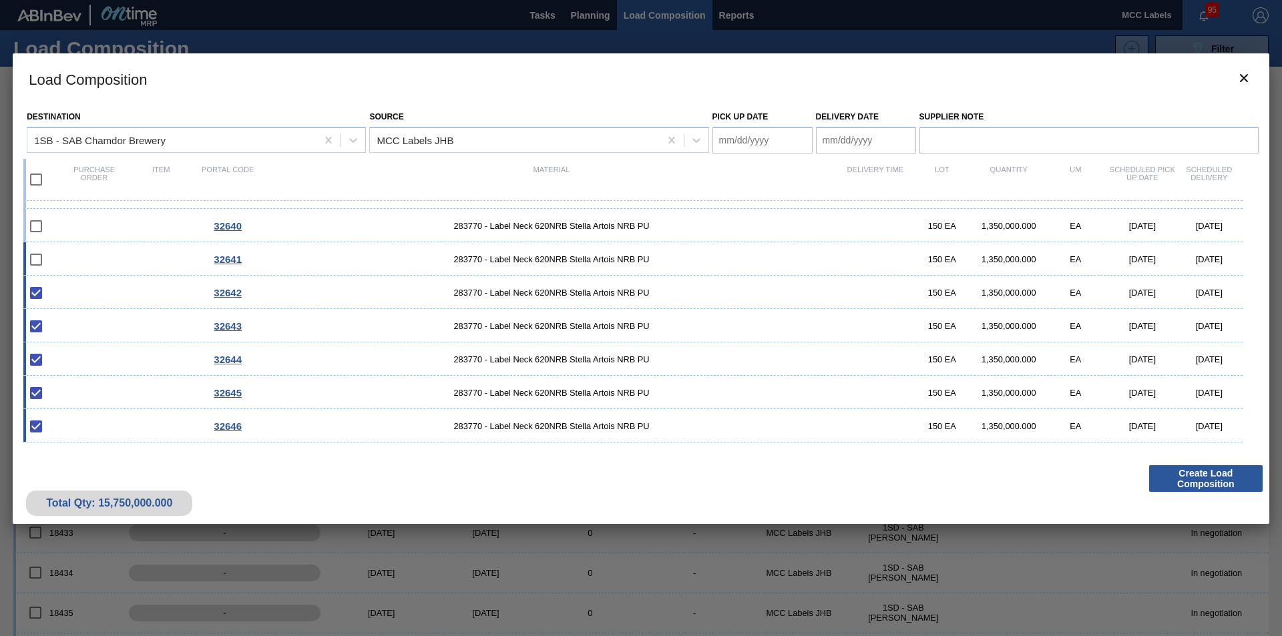
checkbox input "true"
click at [307, 221] on span "283770 - Label Neck 620NRB Stella Artois NRB PU" at bounding box center [551, 226] width 581 height 10
checkbox input "true"
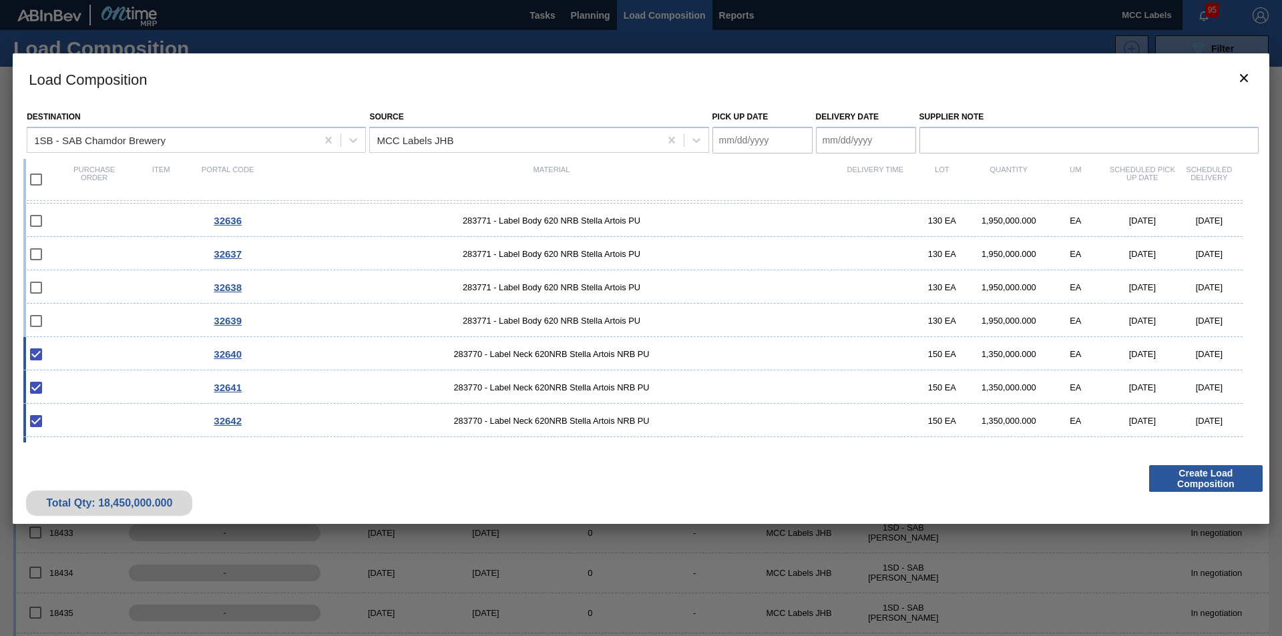
scroll to position [159, 0]
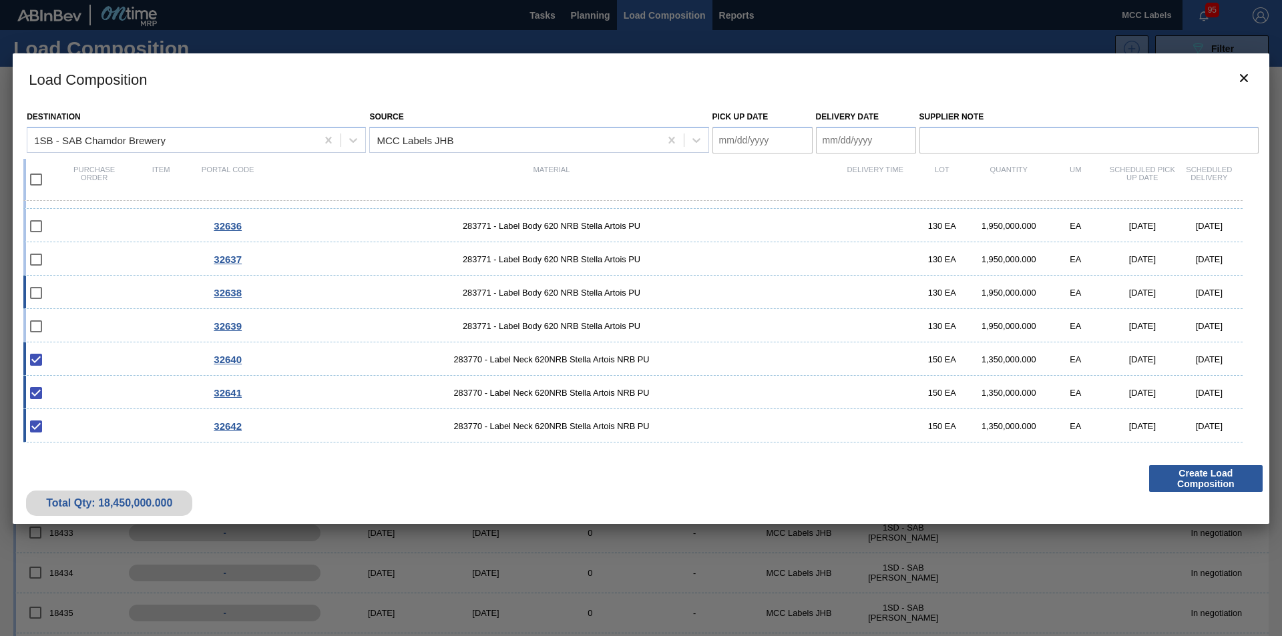
drag, startPoint x: 326, startPoint y: 325, endPoint x: 327, endPoint y: 301, distance: 24.0
click at [326, 324] on span "283771 - Label Body 620 NRB Stella Artois PU" at bounding box center [551, 326] width 581 height 10
checkbox input "true"
click at [329, 286] on div "32638 283771 - Label Body 620 NRB Stella Artois PU 130 EA 1,950,000.000 EA [DAT…" at bounding box center [632, 292] width 1219 height 33
checkbox input "true"
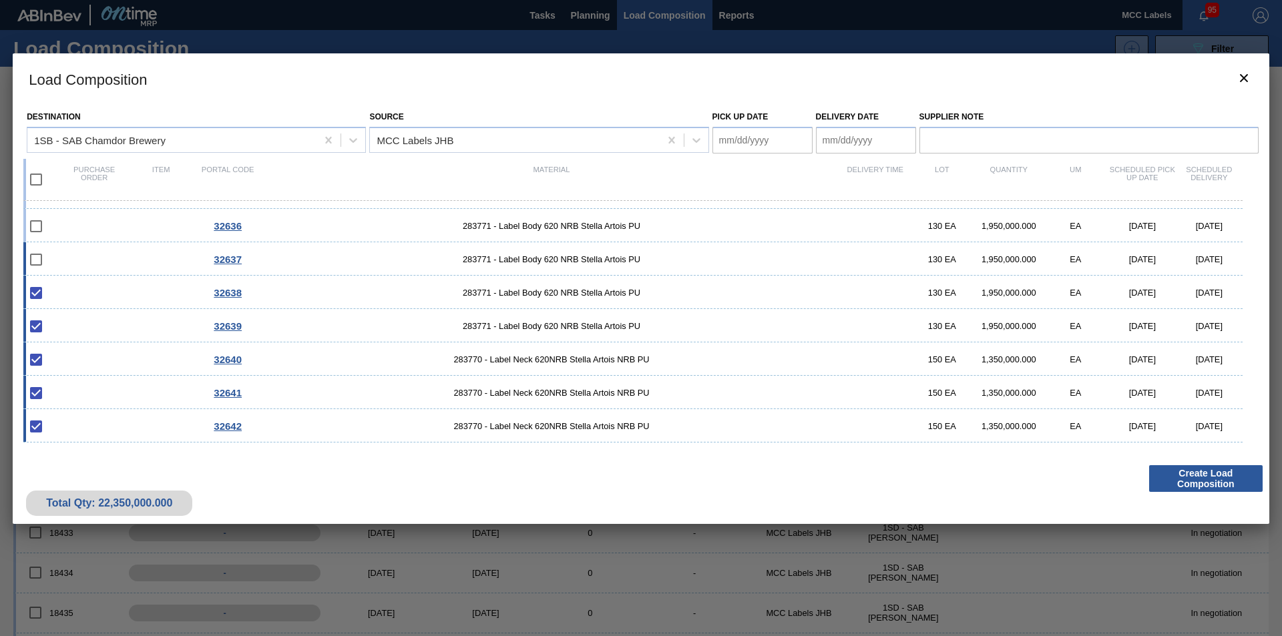
drag, startPoint x: 325, startPoint y: 258, endPoint x: 324, endPoint y: 251, distance: 7.4
click at [324, 257] on span "283771 - Label Body 620 NRB Stella Artois PU" at bounding box center [551, 259] width 581 height 10
checkbox input "true"
click at [316, 219] on div "32636 283771 - Label Body 620 NRB Stella Artois PU 130 EA 1,950,000.000 EA [DAT…" at bounding box center [632, 225] width 1219 height 33
checkbox input "true"
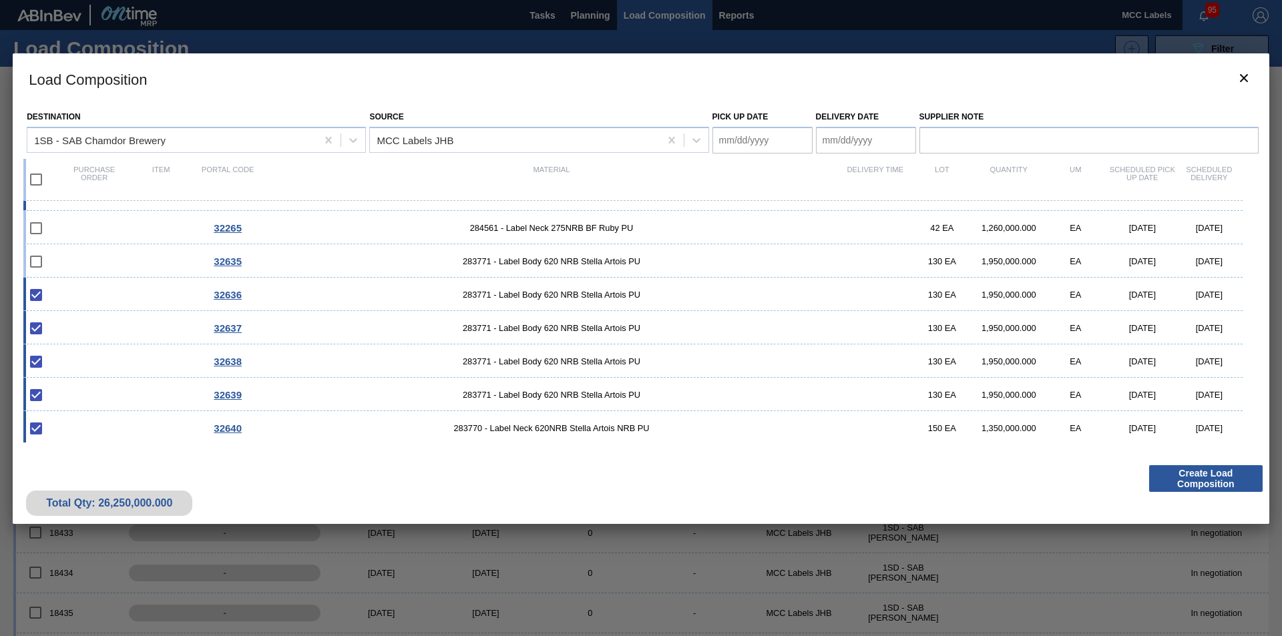
scroll to position [67, 0]
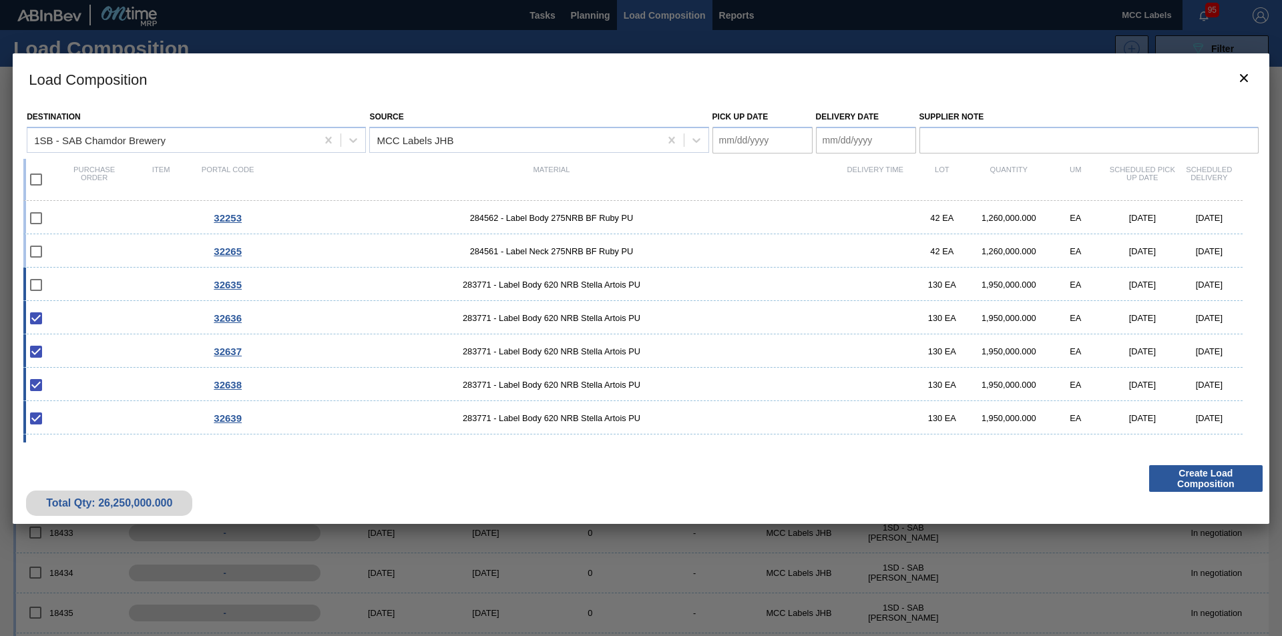
click at [290, 284] on span "283771 - Label Body 620 NRB Stella Artois PU" at bounding box center [551, 285] width 581 height 10
checkbox input "true"
click at [755, 148] on Date "Pick up Date" at bounding box center [762, 140] width 100 height 27
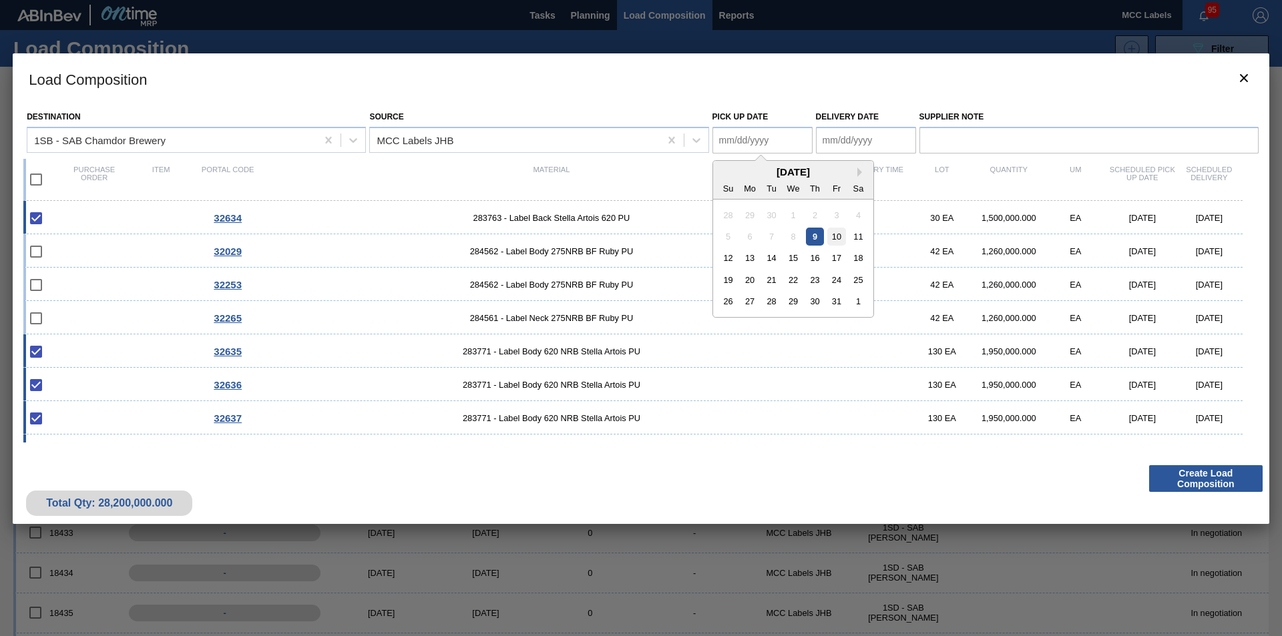
click at [836, 239] on div "10" at bounding box center [836, 237] width 18 height 18
type Date "[DATE]"
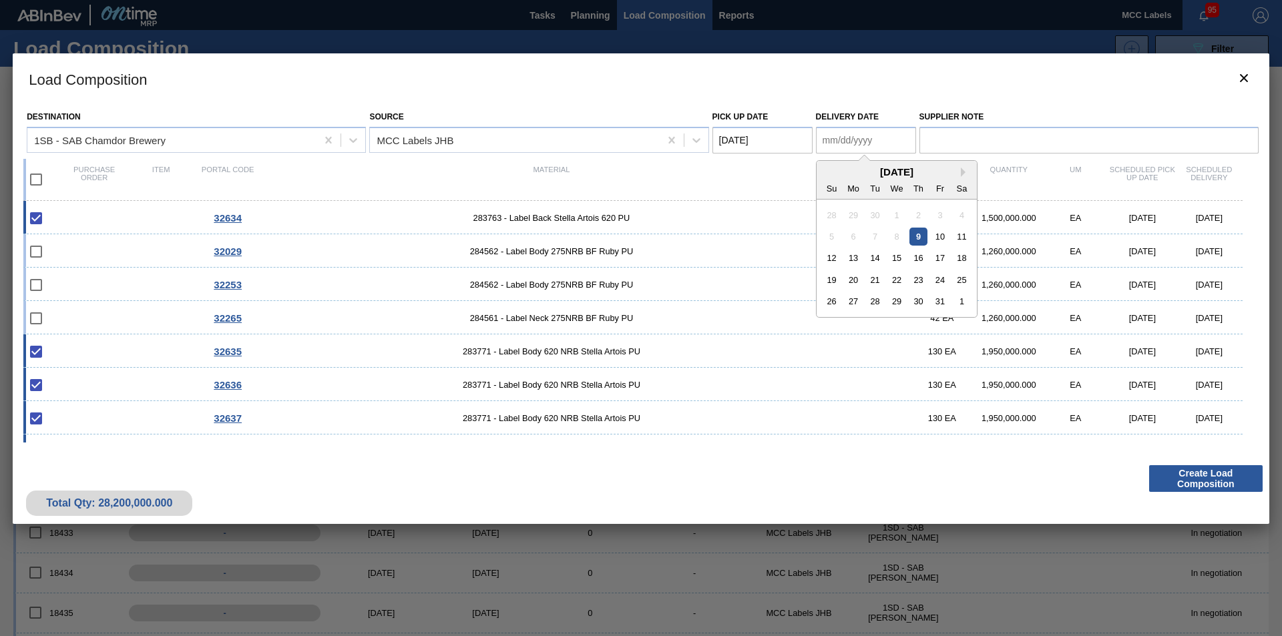
click at [838, 144] on Date "Delivery Date" at bounding box center [866, 140] width 100 height 27
click at [942, 238] on div "10" at bounding box center [940, 237] width 18 height 18
type Date "[DATE]"
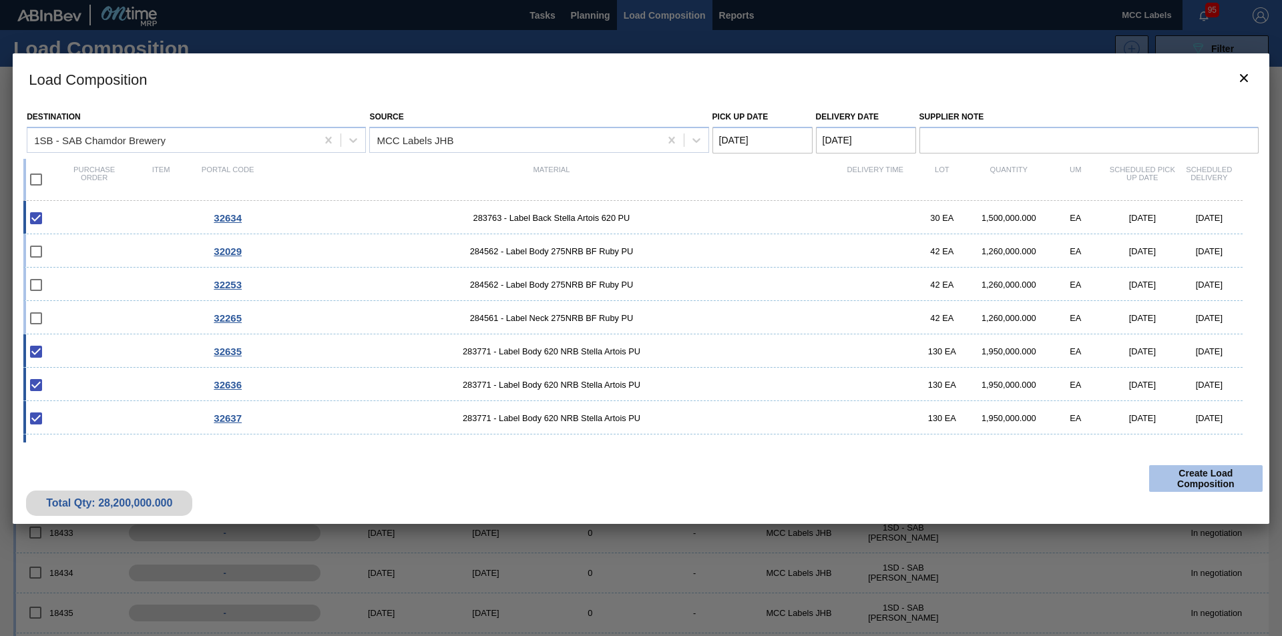
click at [950, 475] on button "Create Load Composition" at bounding box center [1205, 478] width 113 height 27
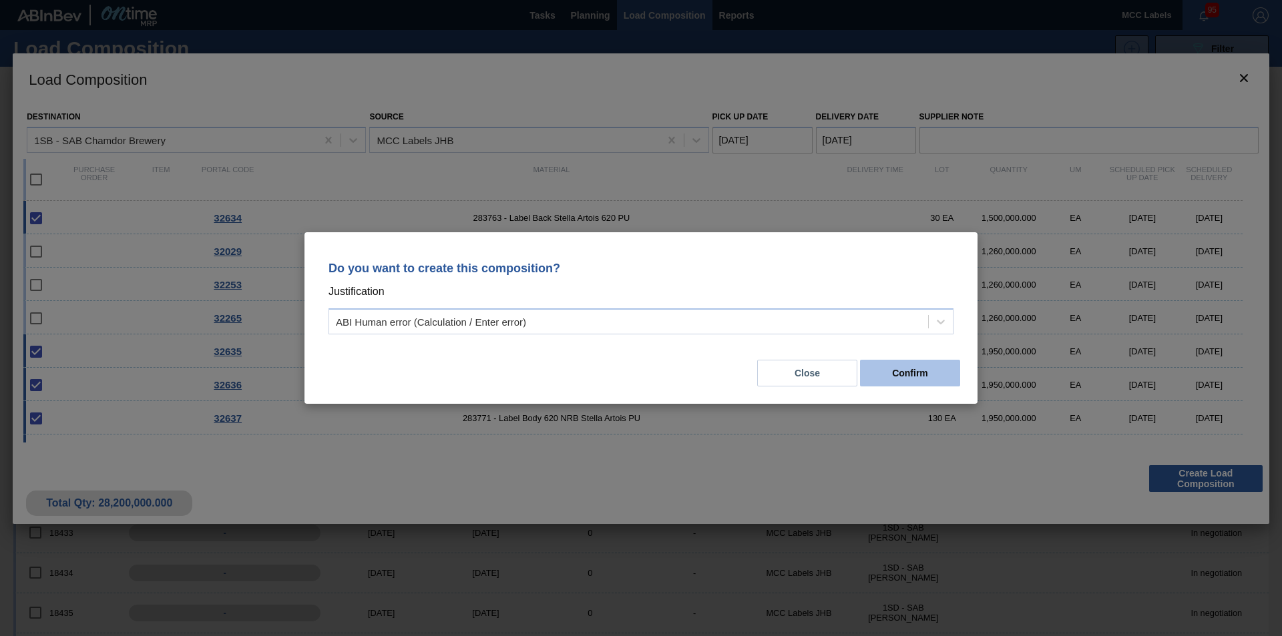
click at [913, 375] on button "Confirm" at bounding box center [910, 373] width 100 height 27
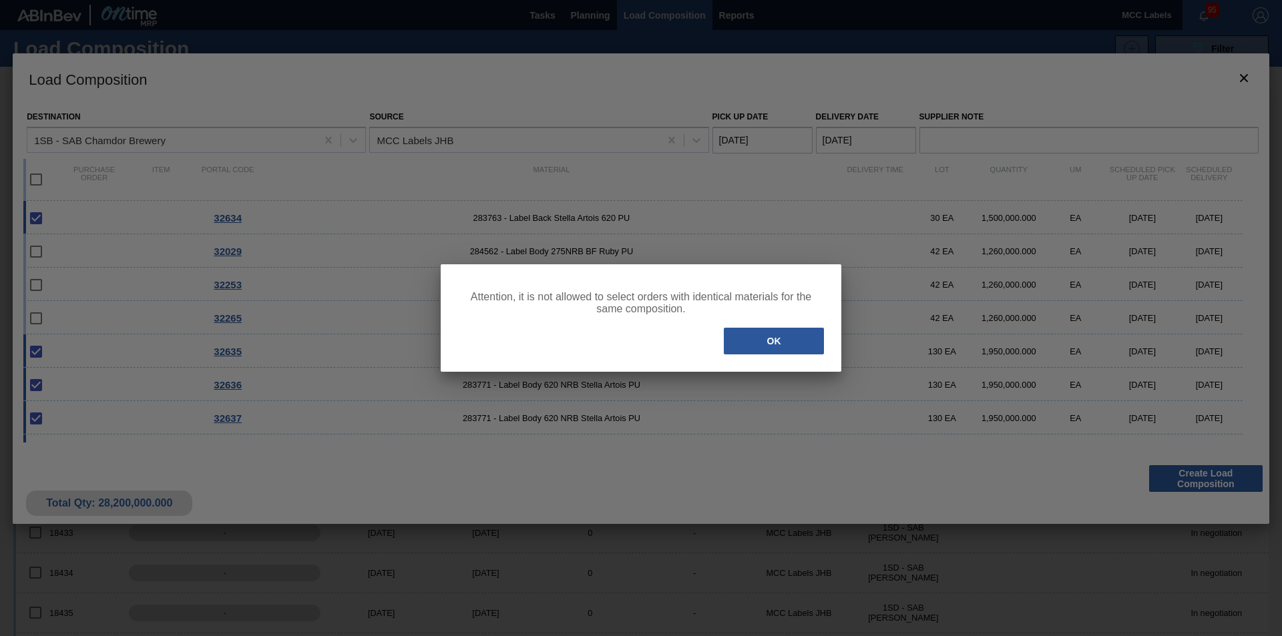
click at [748, 341] on button "OK" at bounding box center [774, 341] width 100 height 27
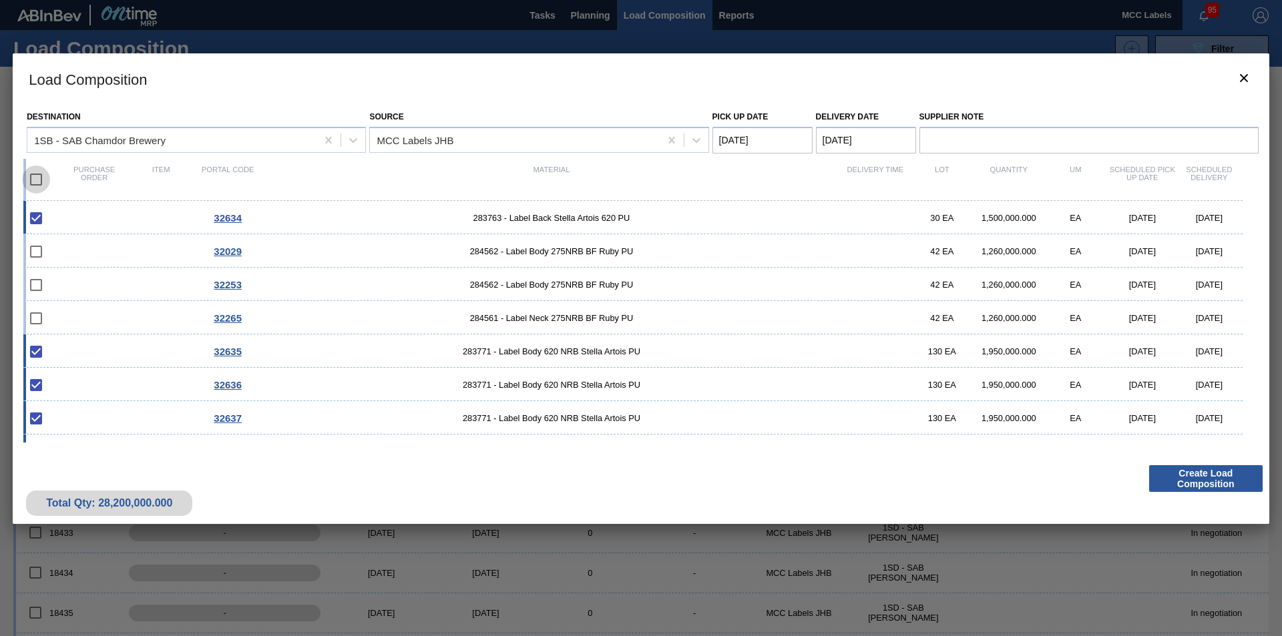
click at [34, 174] on input "checkbox" at bounding box center [36, 180] width 28 height 28
checkbox input "true"
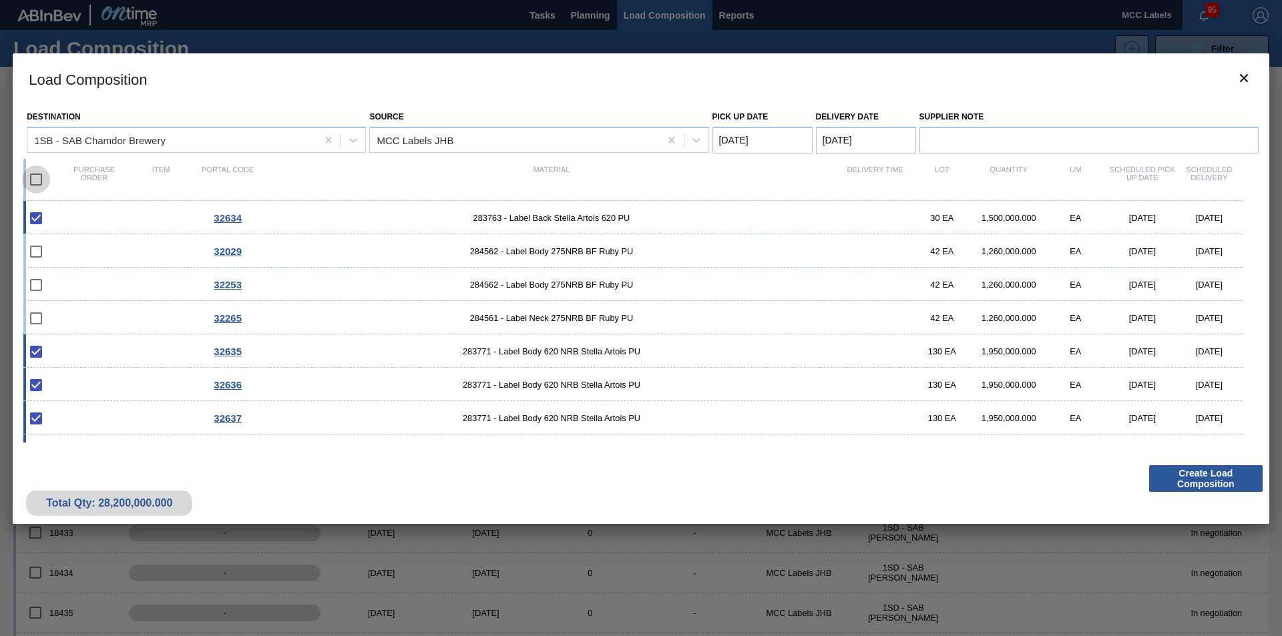
checkbox input "true"
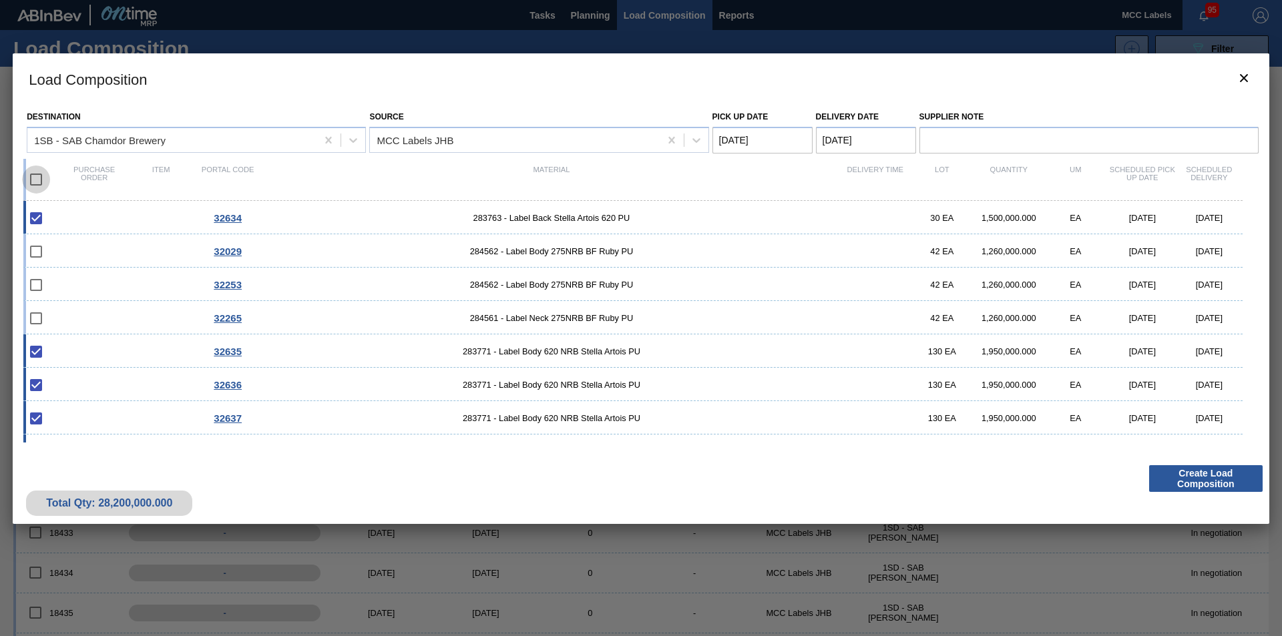
checkbox input "true"
click at [34, 180] on input "checkbox" at bounding box center [36, 180] width 28 height 28
checkbox input "false"
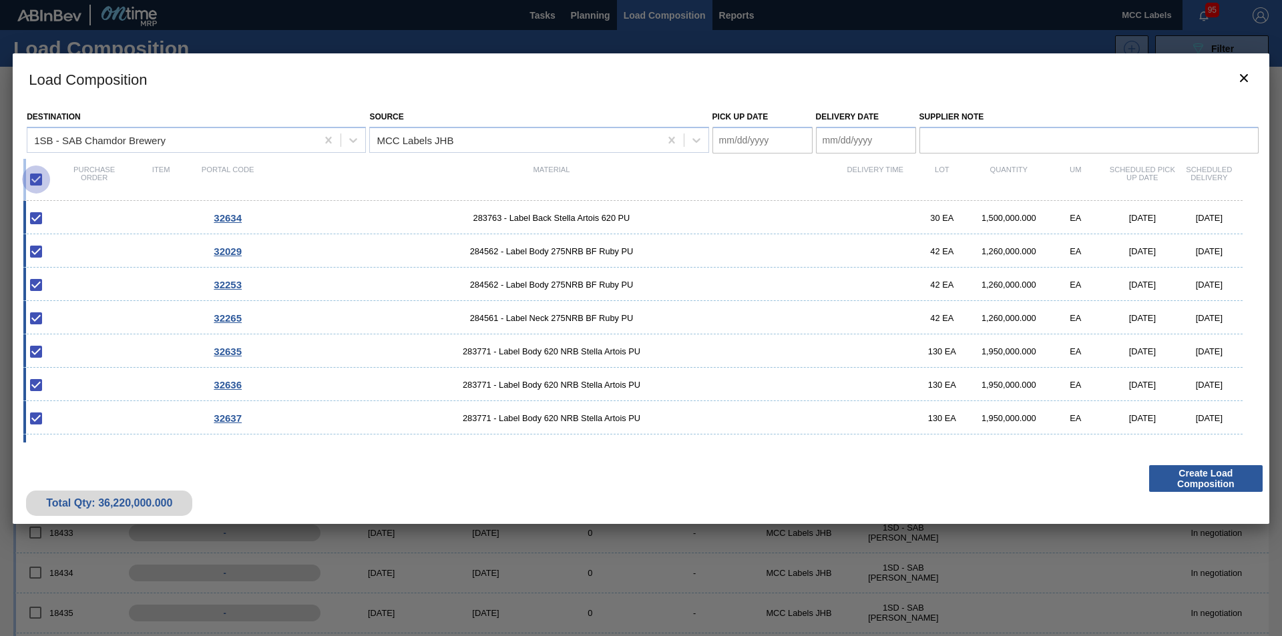
checkbox input "false"
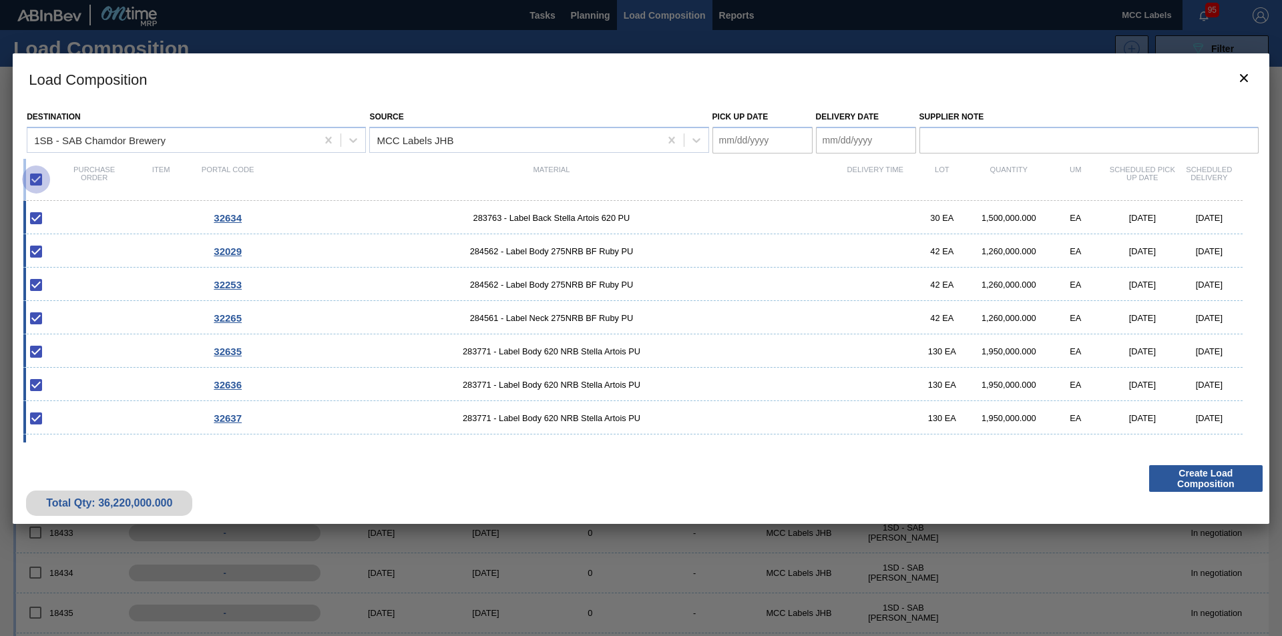
checkbox input "false"
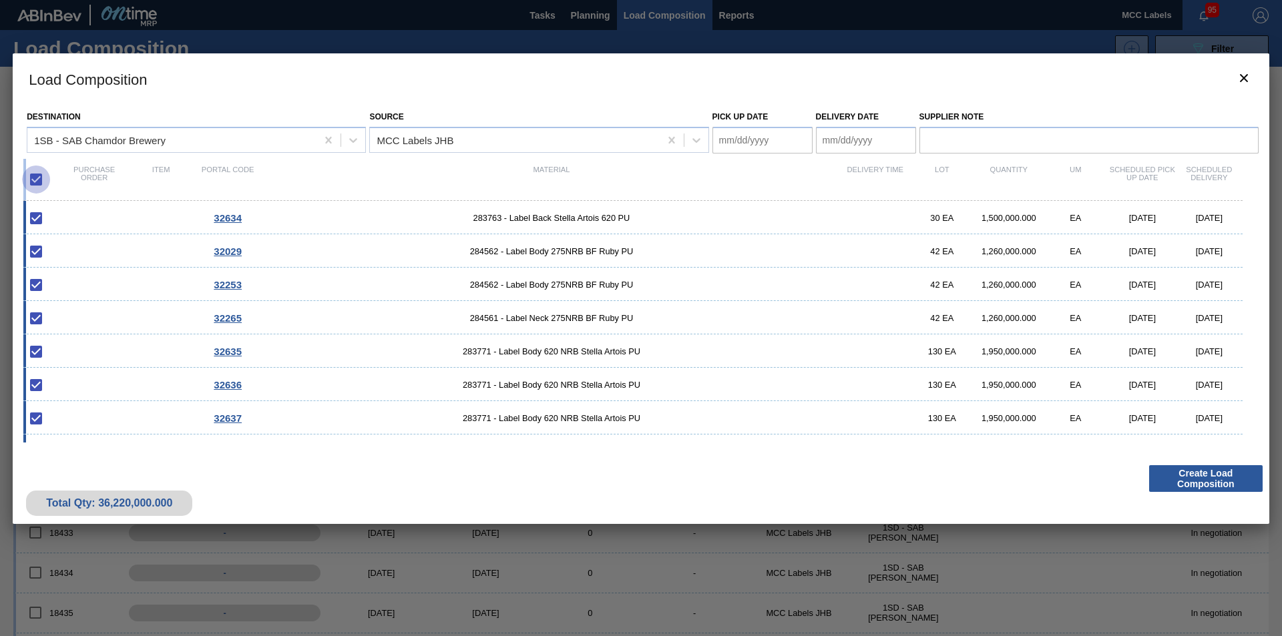
checkbox input "false"
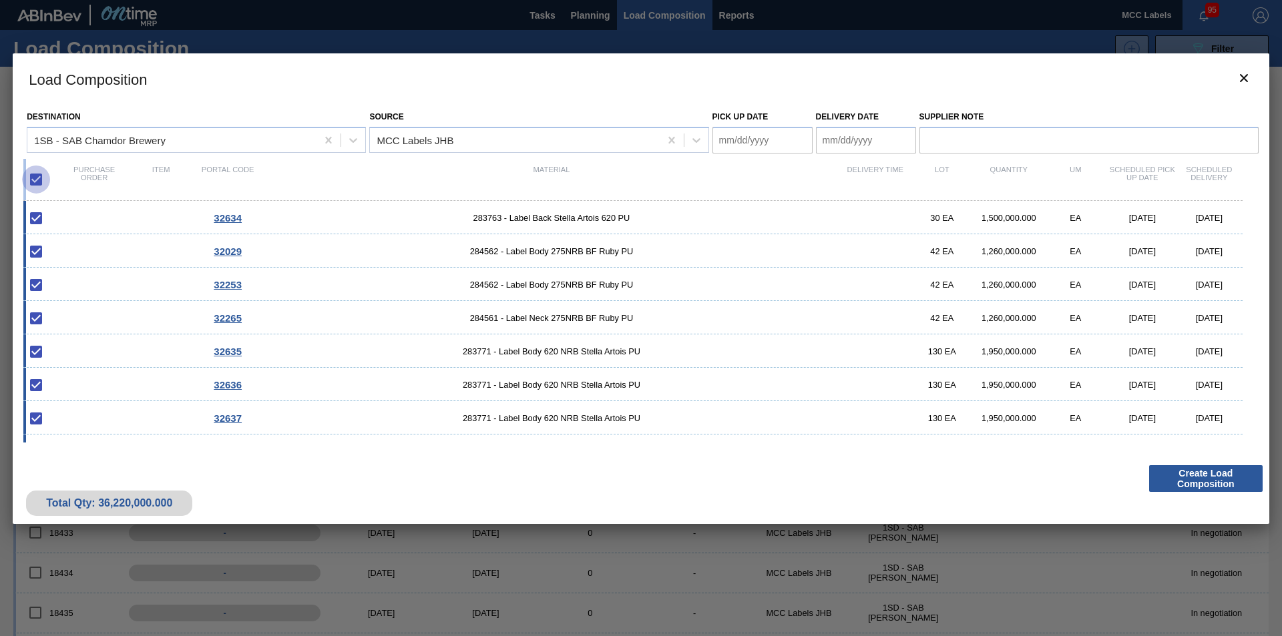
checkbox input "false"
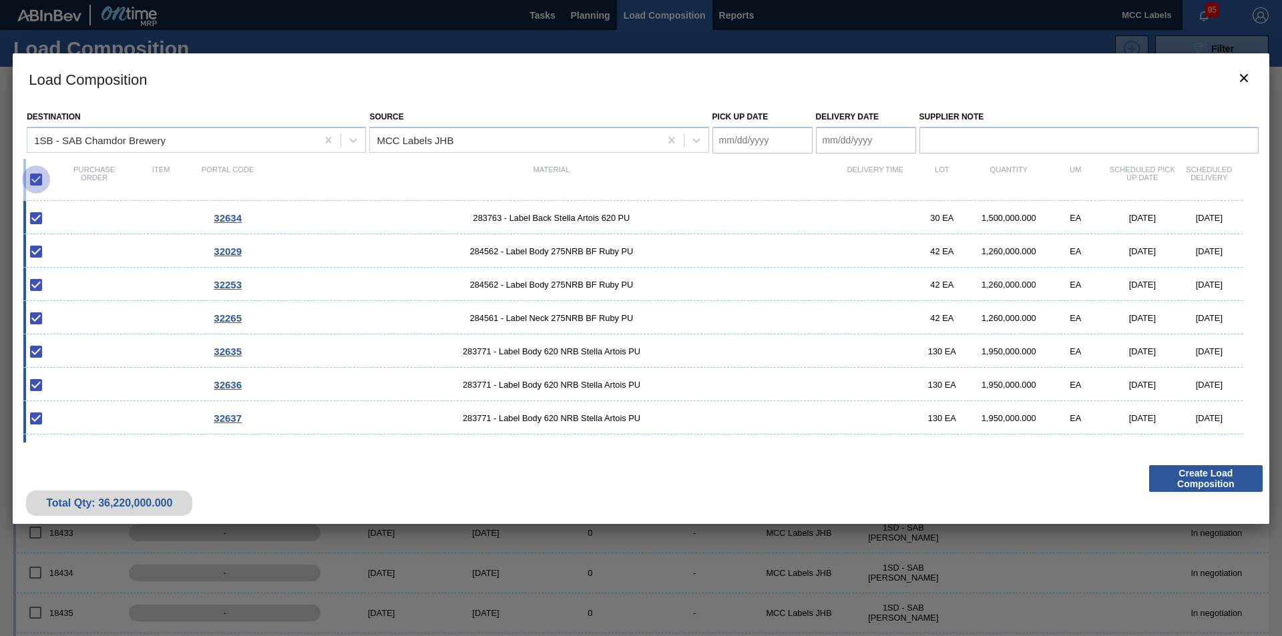
checkbox input "false"
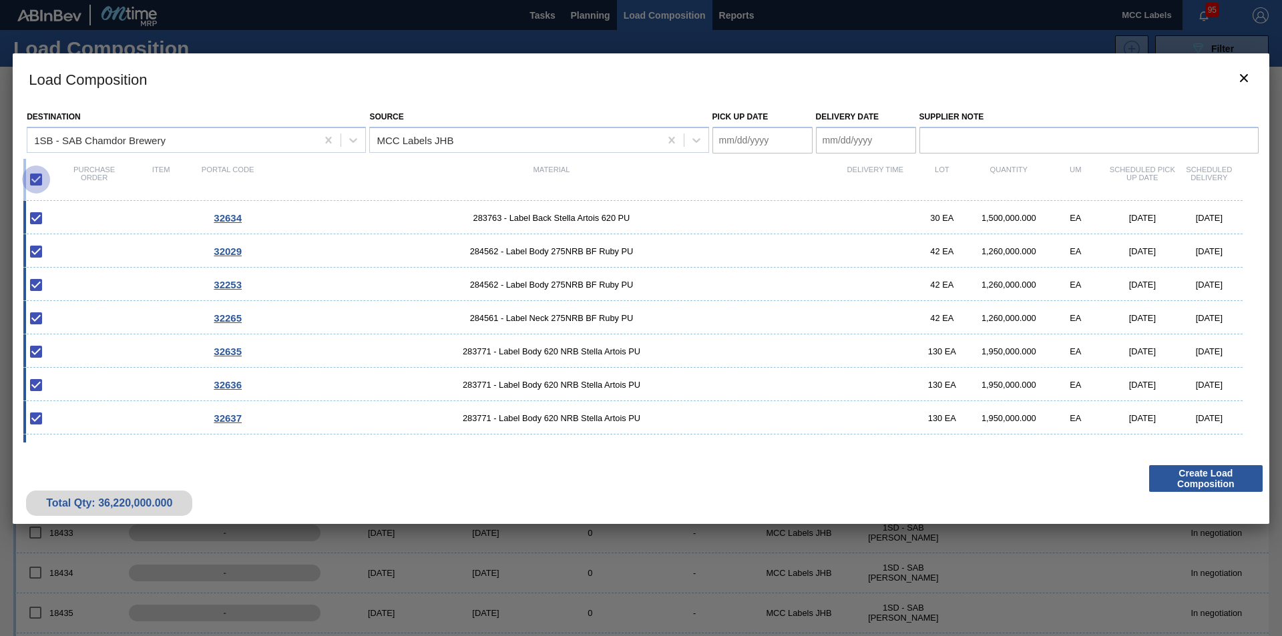
checkbox input "false"
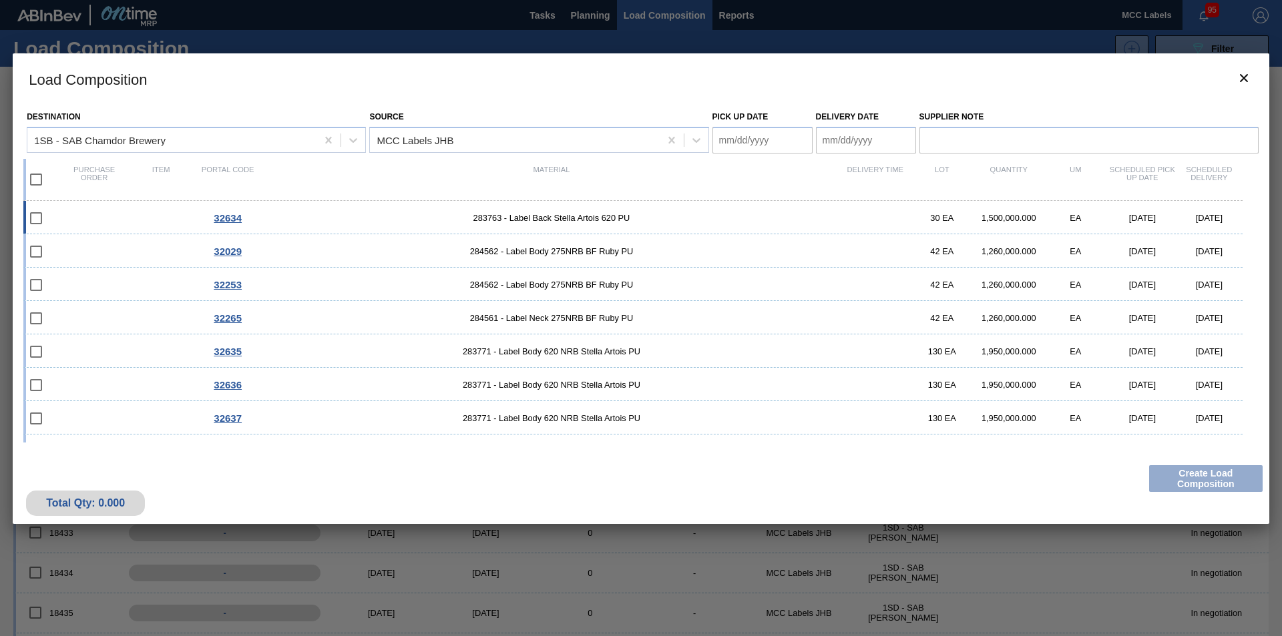
click at [382, 219] on span "283763 - Label Back Stella Artois 620 PU" at bounding box center [551, 218] width 581 height 10
type Date "[DATE]"
checkbox input "true"
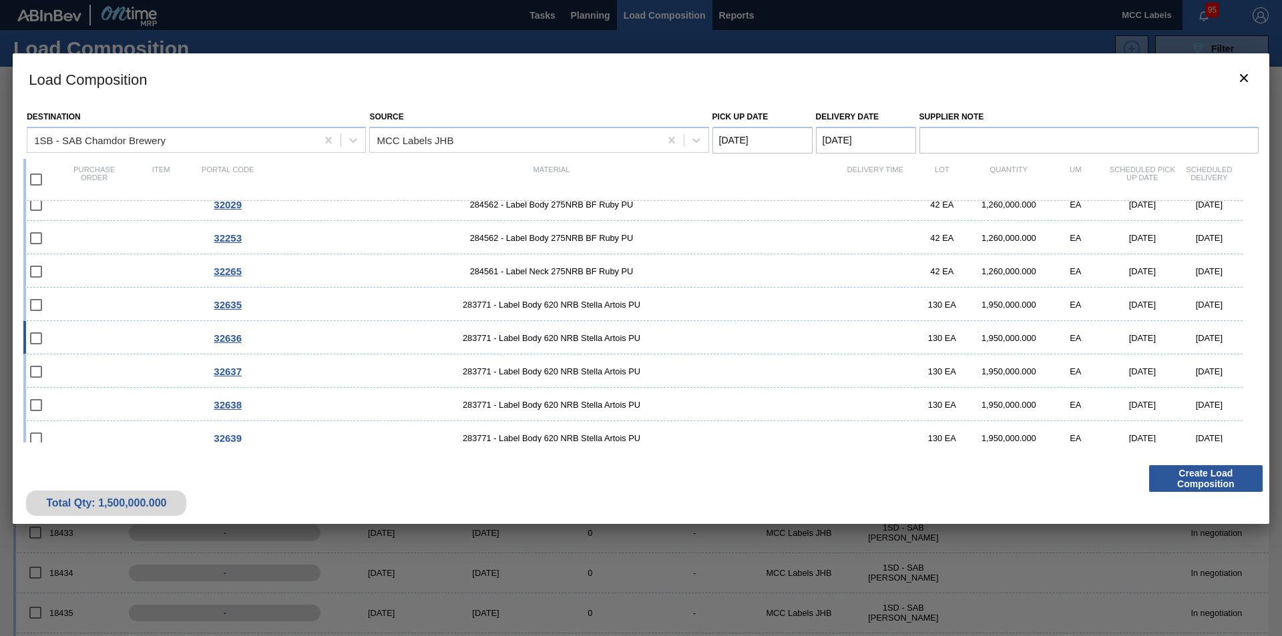
scroll to position [67, 0]
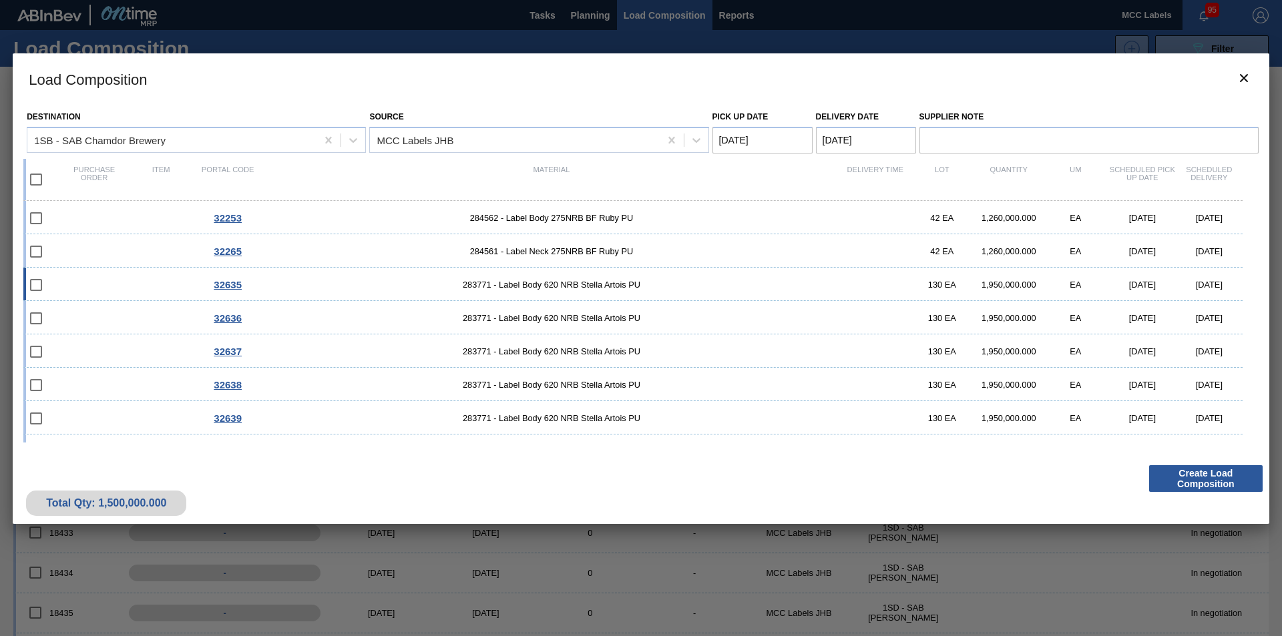
click at [349, 282] on span "283771 - Label Body 620 NRB Stella Artois PU" at bounding box center [551, 285] width 581 height 10
checkbox input "true"
click at [347, 316] on span "283770 - Label Neck 620NRB Stella Artois NRB PU" at bounding box center [551, 318] width 581 height 10
checkbox input "true"
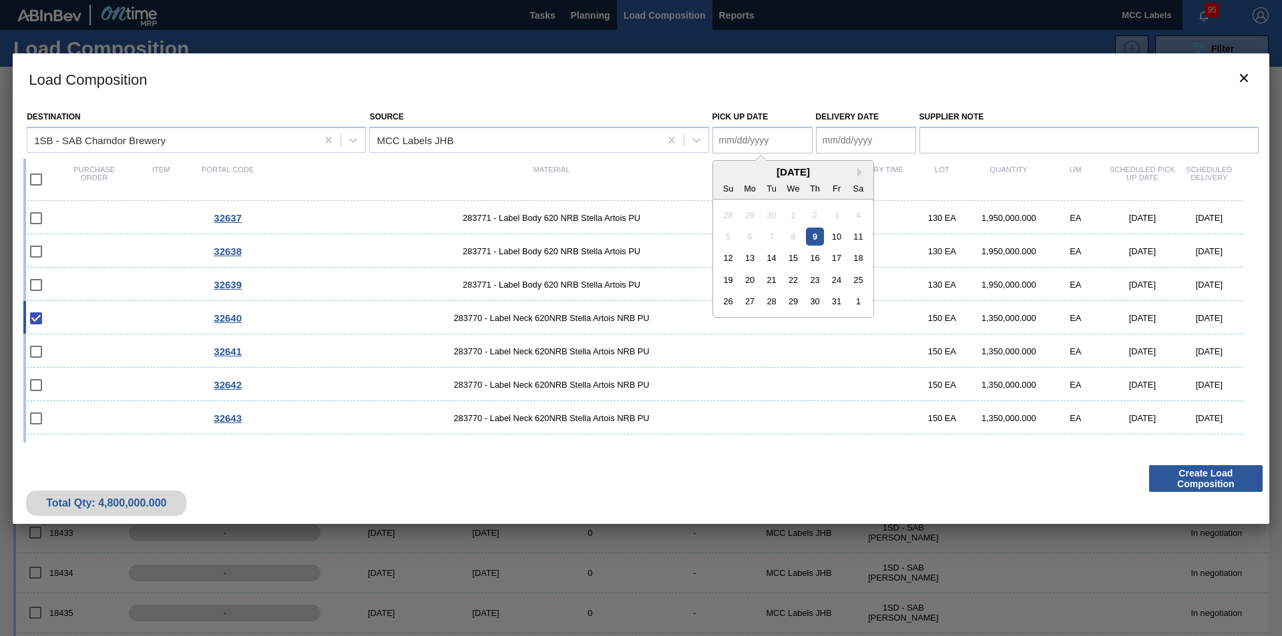
click at [780, 142] on Date "Pick up Date" at bounding box center [762, 140] width 100 height 27
click at [832, 234] on div "10" at bounding box center [836, 237] width 18 height 18
type Date "[DATE]"
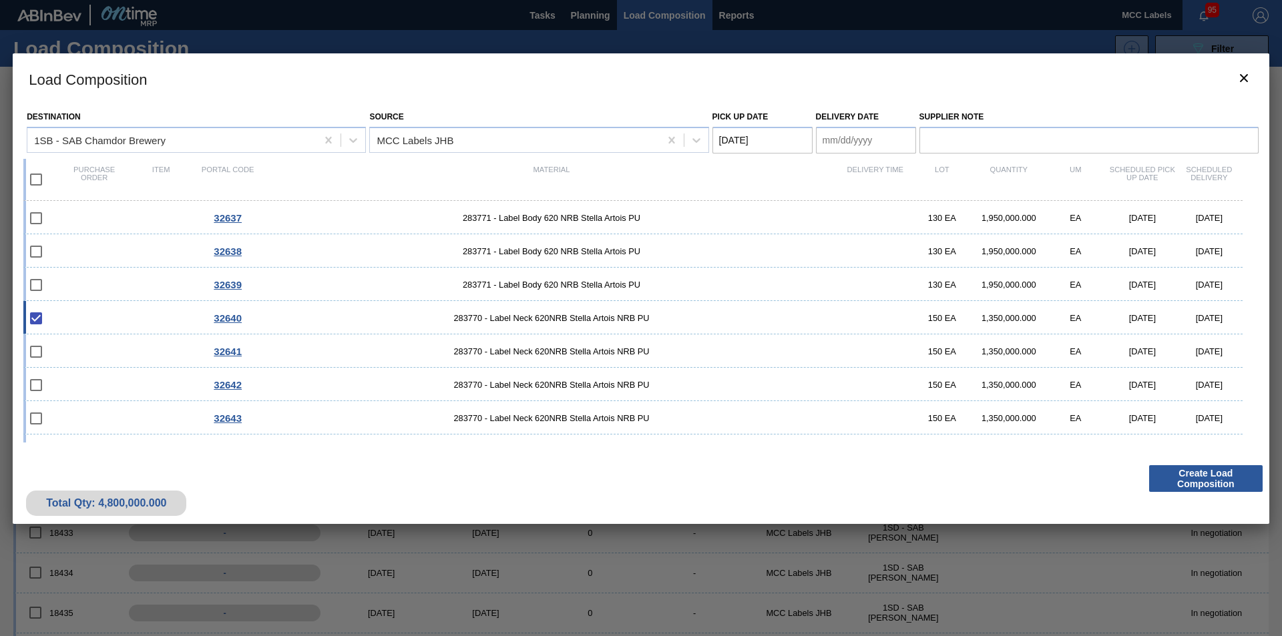
click at [835, 134] on Date "Delivery Date" at bounding box center [866, 140] width 100 height 27
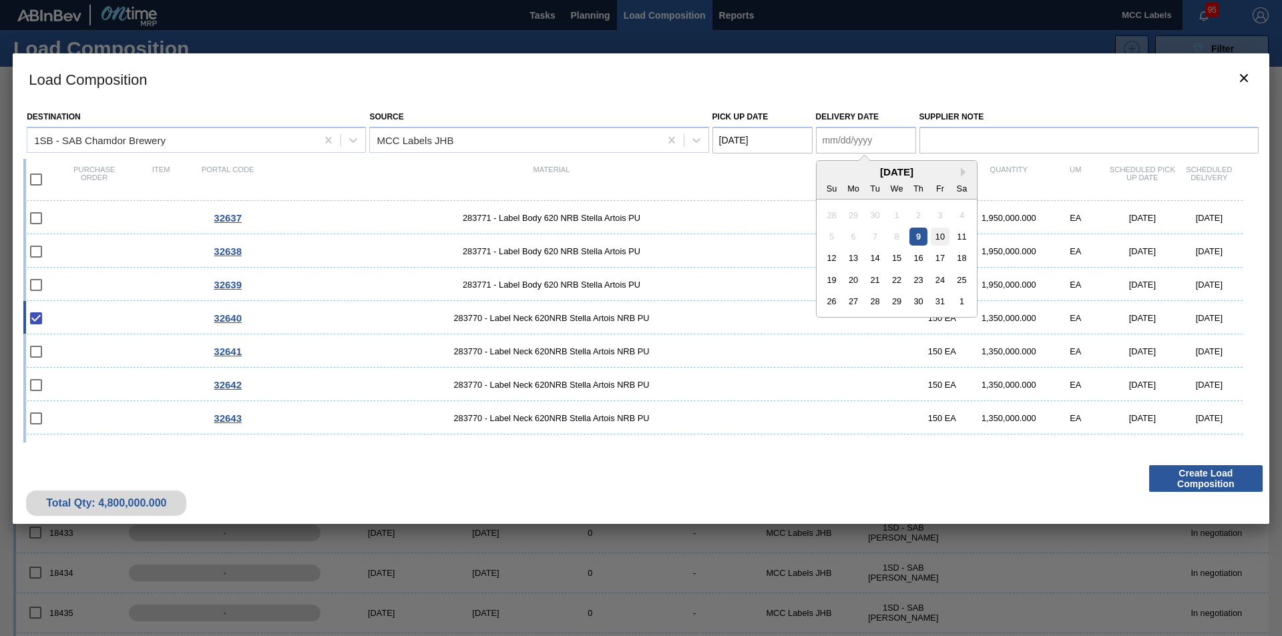
click at [945, 237] on div "10" at bounding box center [940, 237] width 18 height 18
type Date "[DATE]"
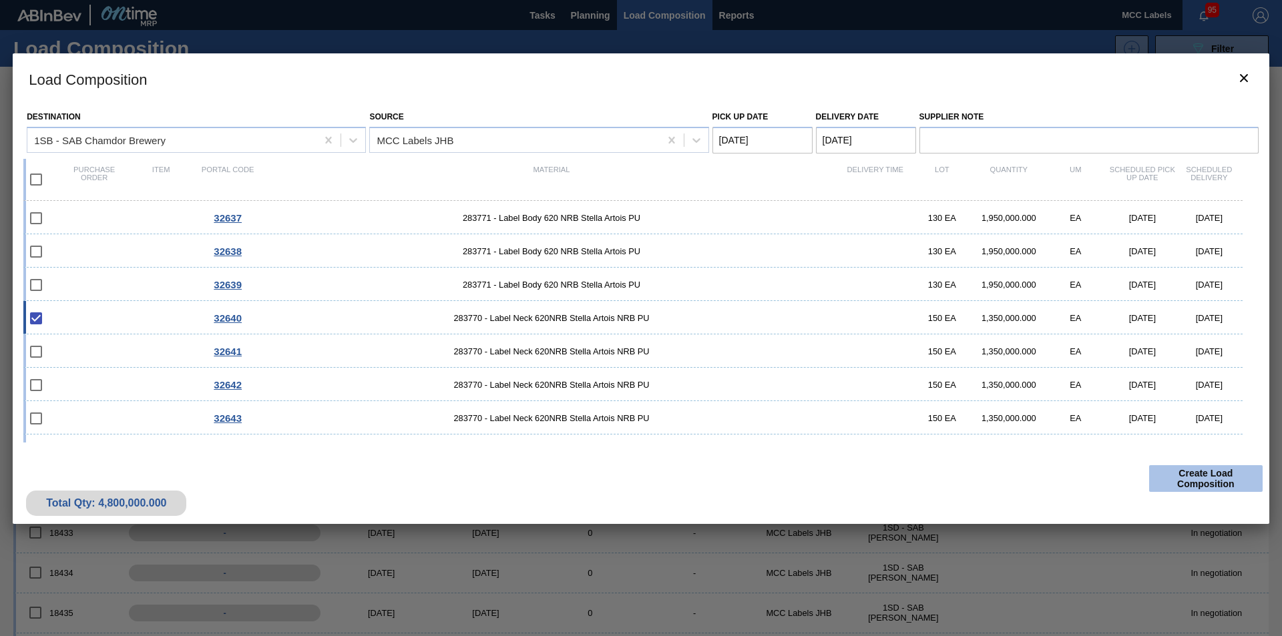
click at [950, 482] on button "Create Load Composition" at bounding box center [1205, 478] width 113 height 27
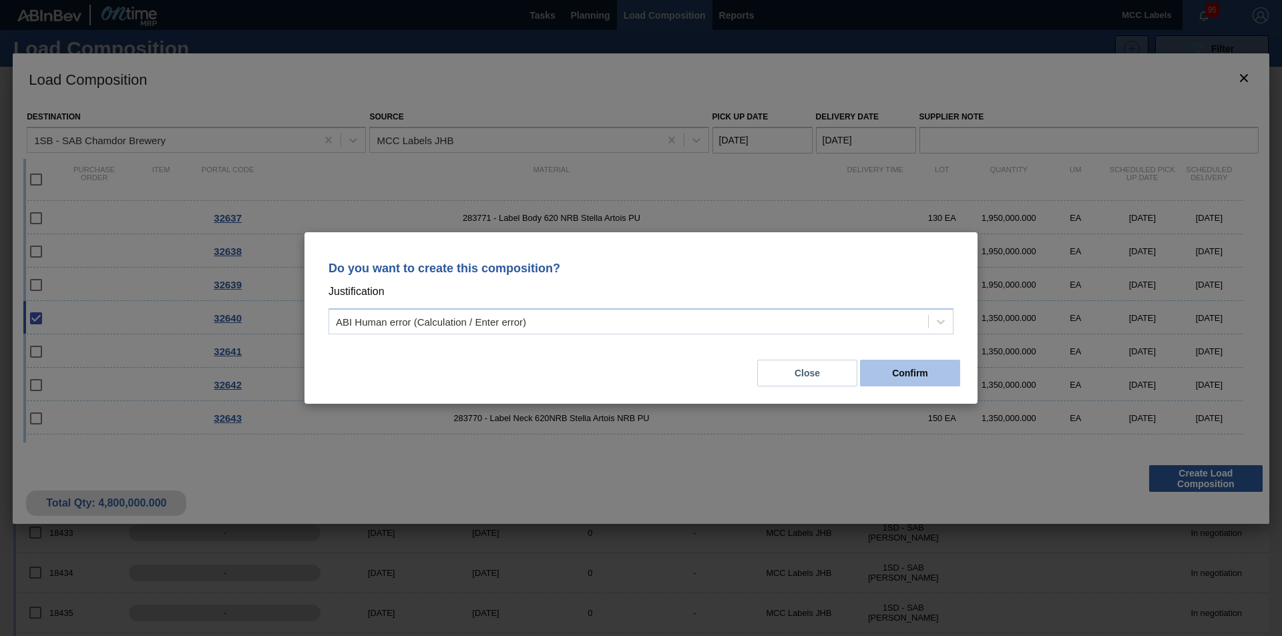
click at [879, 370] on button "Confirm" at bounding box center [910, 373] width 100 height 27
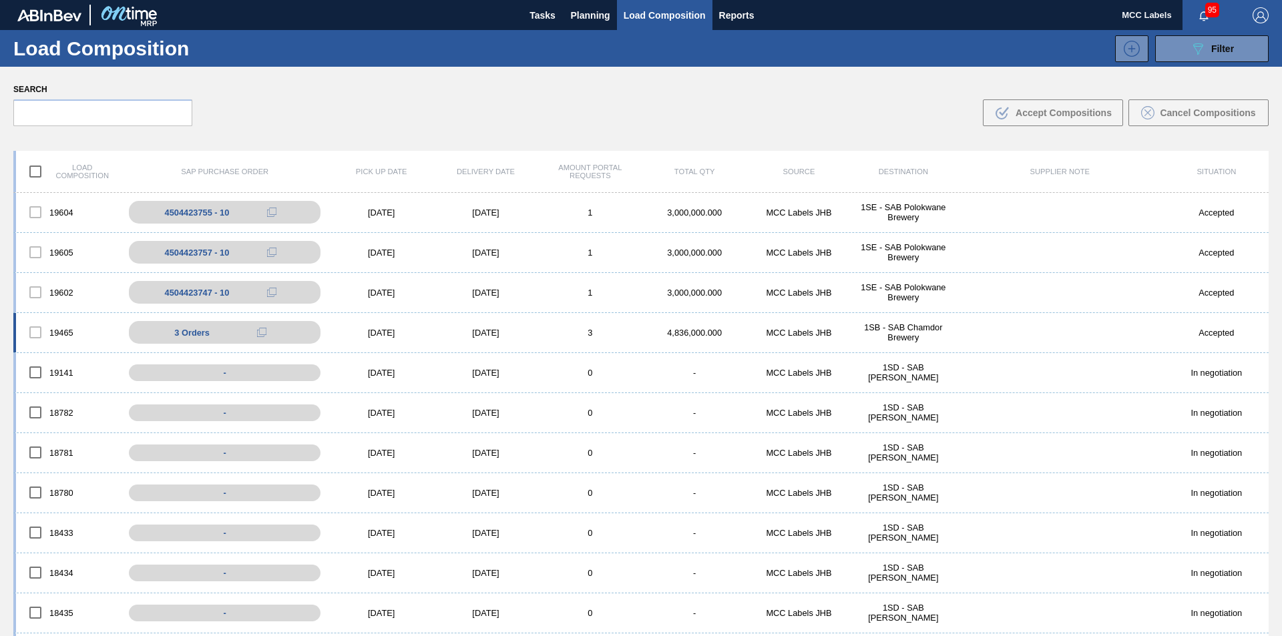
click at [657, 338] on div "19465 3 Orders 4504422411 - 10 4504422411 - 20 4504422411 - 30 [DATE] [DATE] 3 …" at bounding box center [640, 333] width 1255 height 40
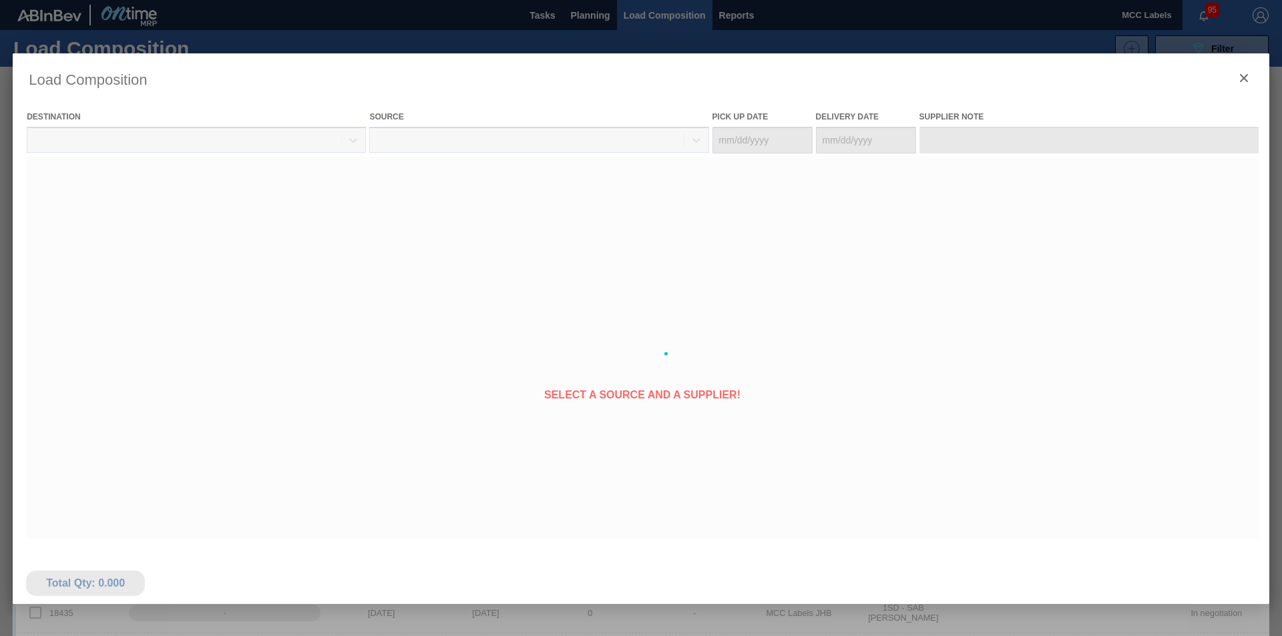
type Date "[DATE]"
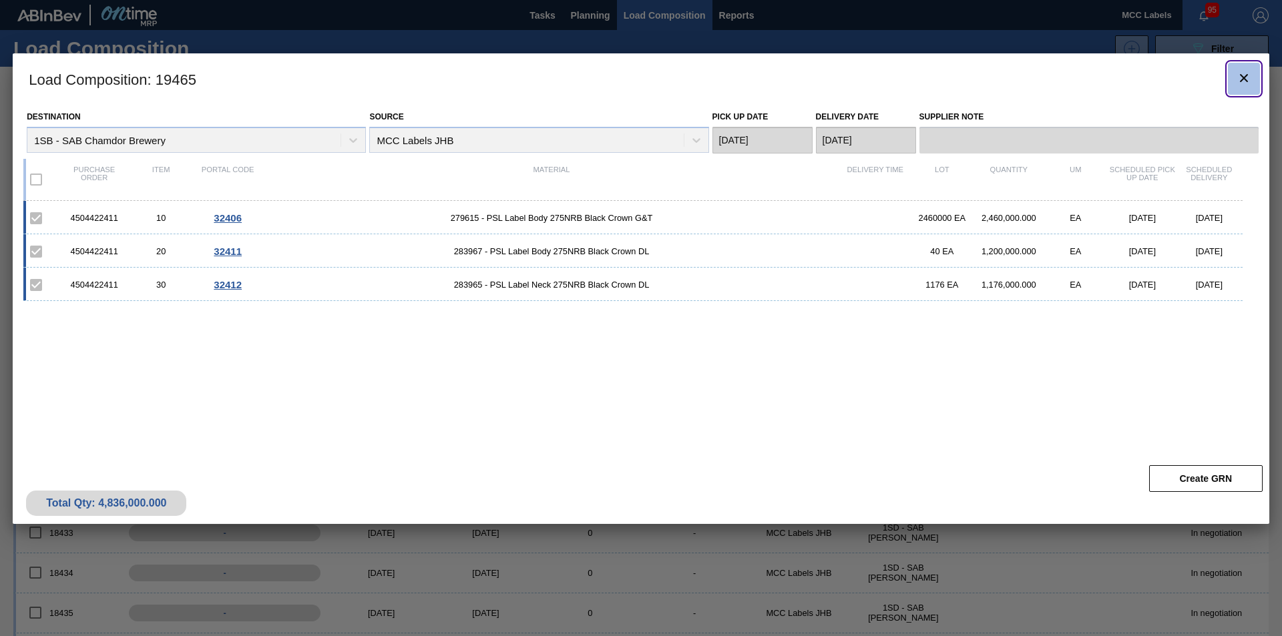
click at [950, 73] on icon "botão de ícone" at bounding box center [1244, 78] width 16 height 16
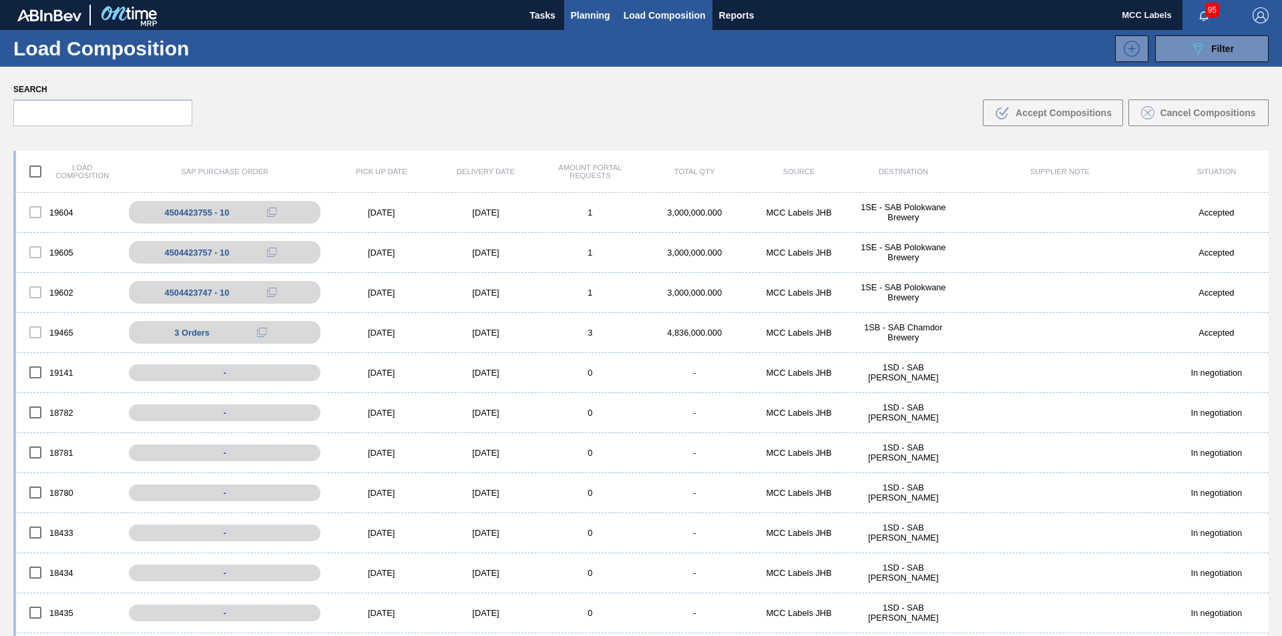
click at [591, 13] on span "Planning" at bounding box center [590, 15] width 39 height 16
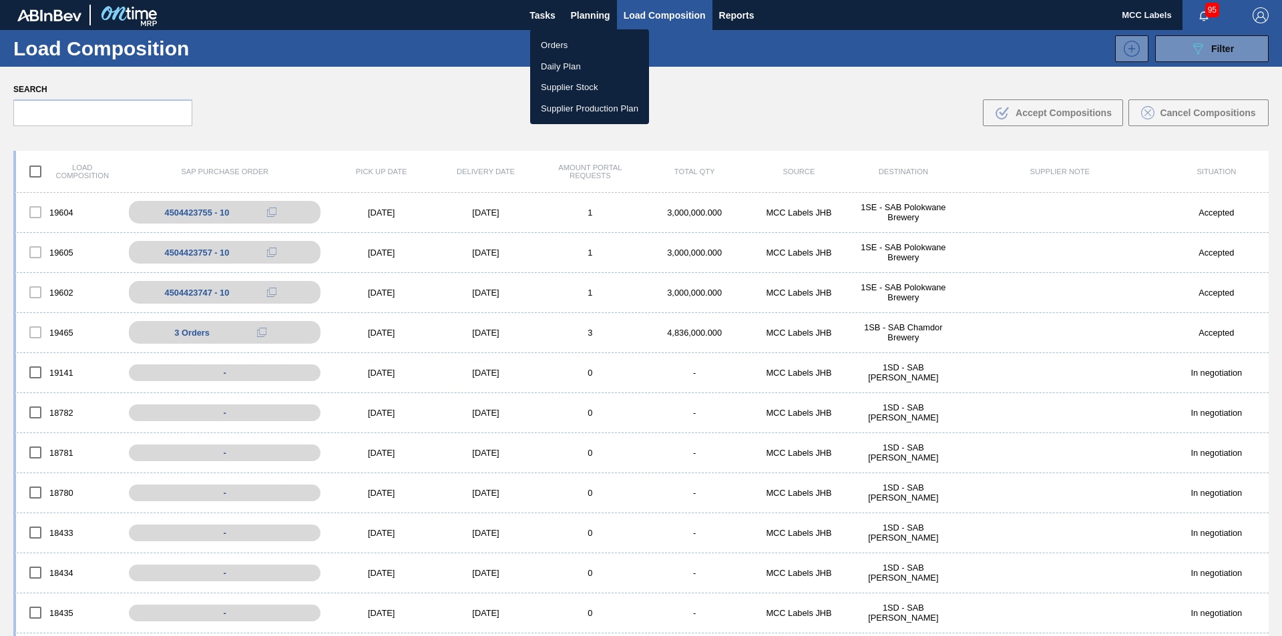
click at [553, 46] on li "Orders" at bounding box center [589, 45] width 119 height 21
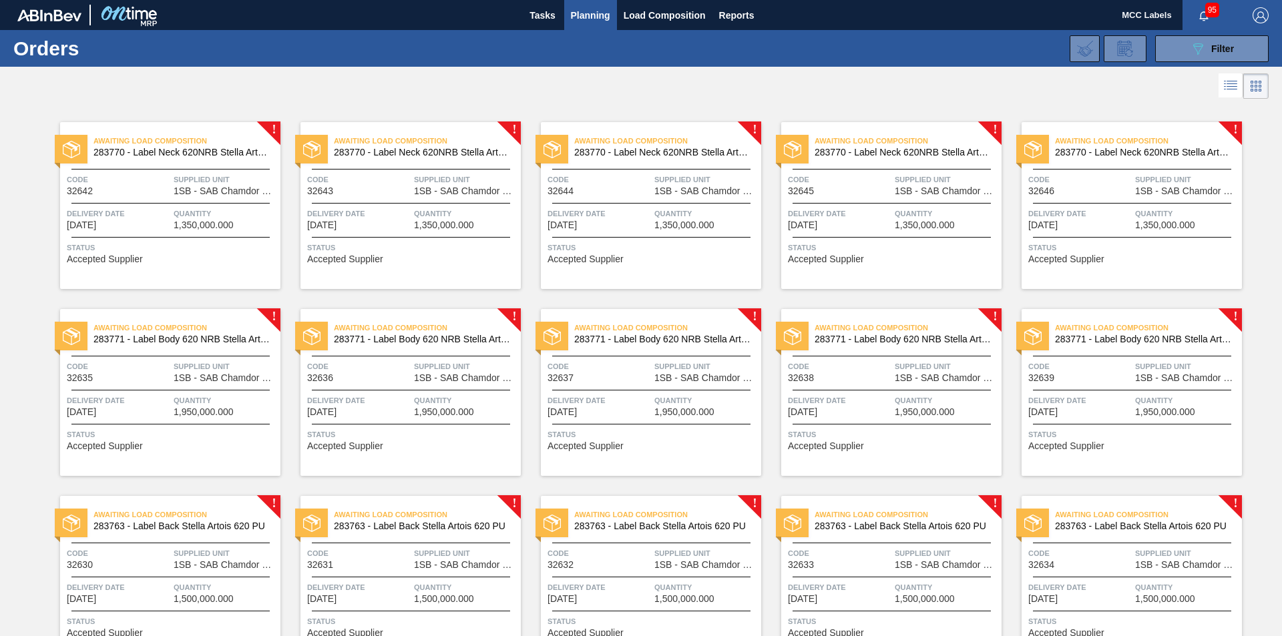
click at [216, 204] on div "Awaiting Load Composition 283770 - Label Neck 620NRB Stella Artois NRB PU Code …" at bounding box center [170, 205] width 220 height 167
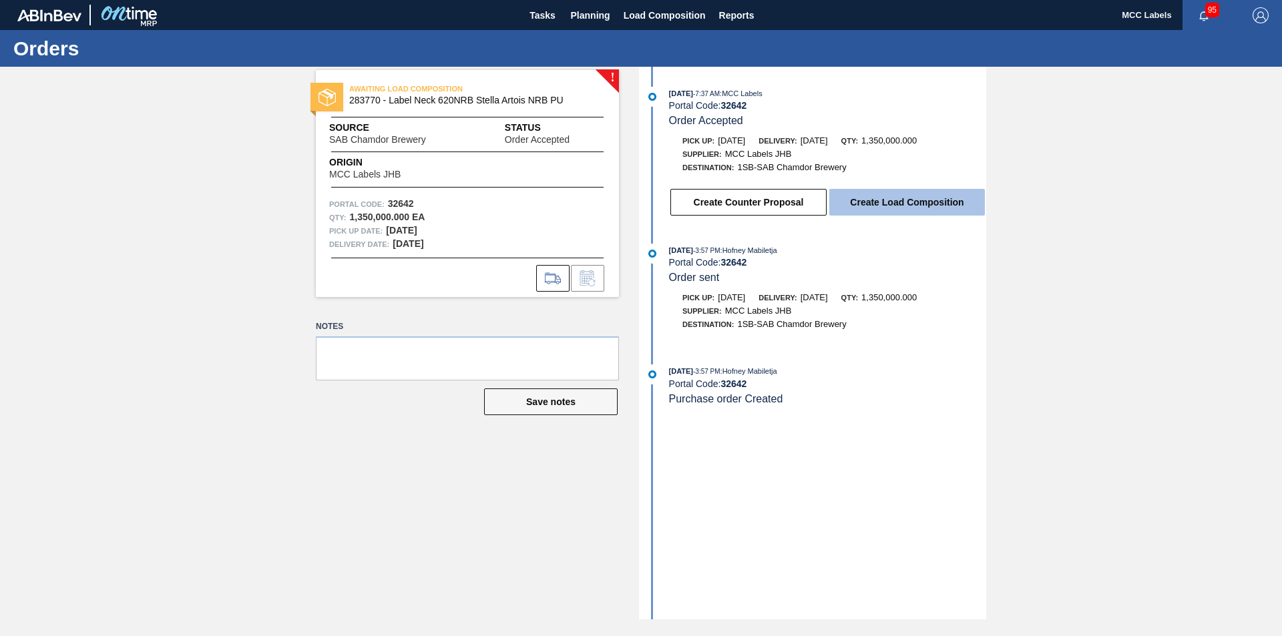
click at [893, 196] on button "Create Load Composition" at bounding box center [907, 202] width 156 height 27
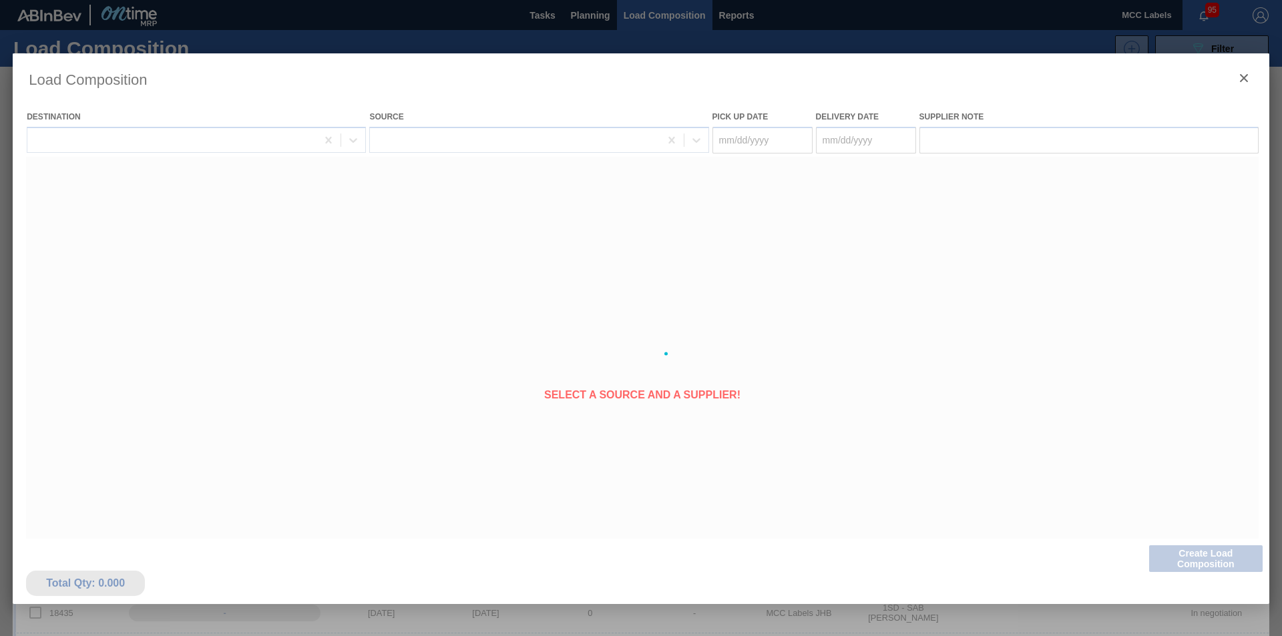
type Date "[DATE]"
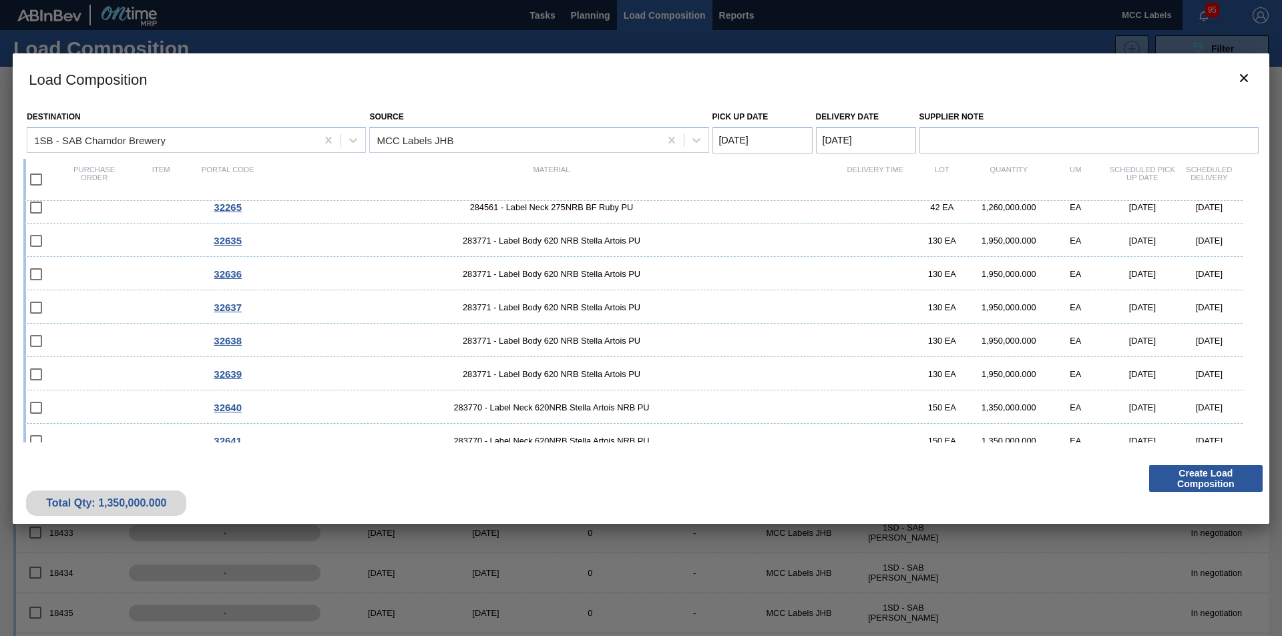
scroll to position [134, 0]
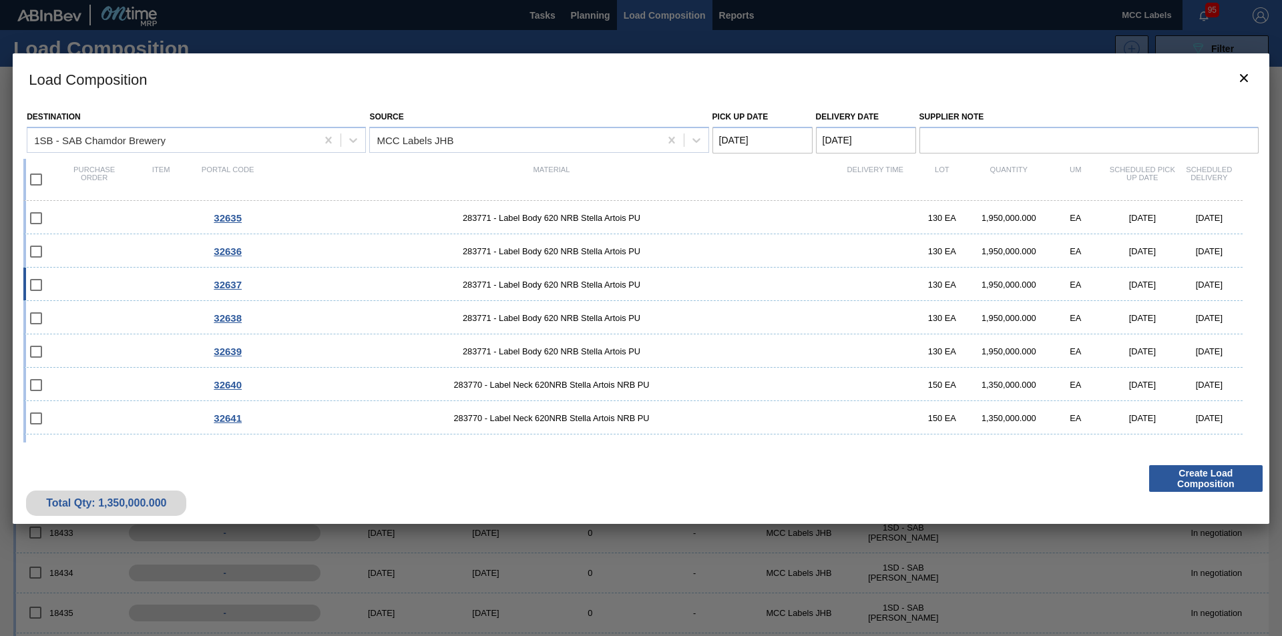
click at [364, 278] on div "32637 283771 - Label Body 620 NRB Stella Artois PU 130 EA 1,950,000.000 EA [DAT…" at bounding box center [632, 284] width 1219 height 33
checkbox input "true"
click at [340, 321] on span "283763 - Label Back Stella Artois 620 PU" at bounding box center [551, 318] width 581 height 10
checkbox input "true"
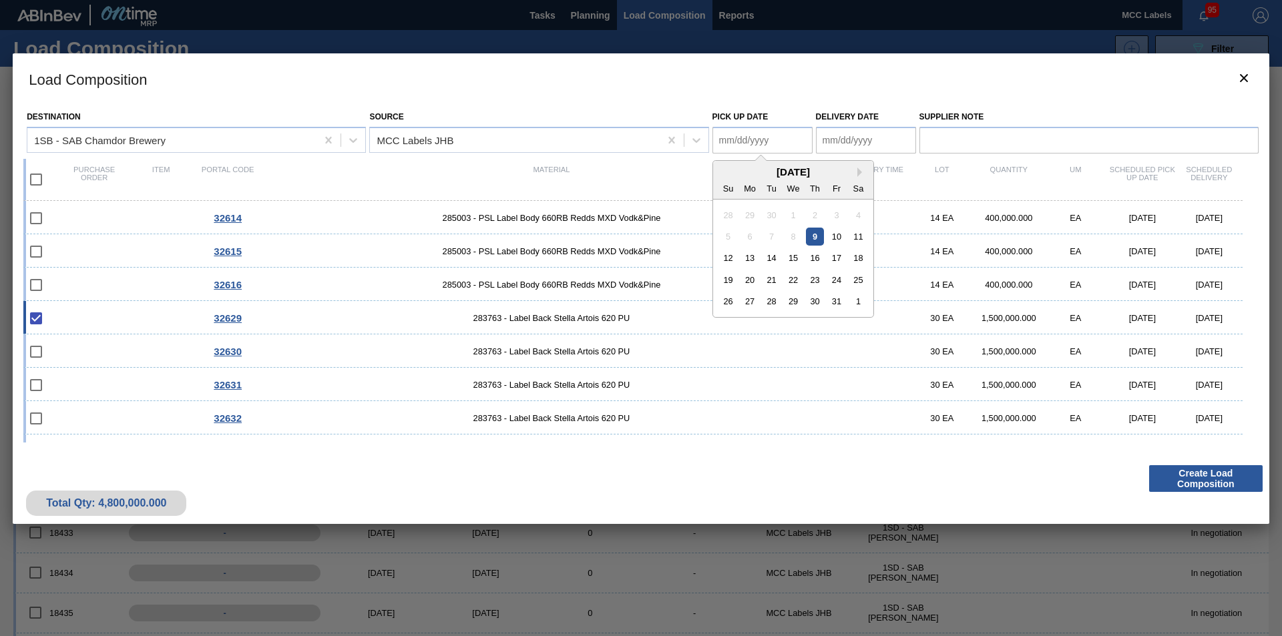
click at [761, 146] on Date "Pick up Date" at bounding box center [762, 140] width 100 height 27
click at [837, 236] on div "10" at bounding box center [836, 237] width 18 height 18
type Date "[DATE]"
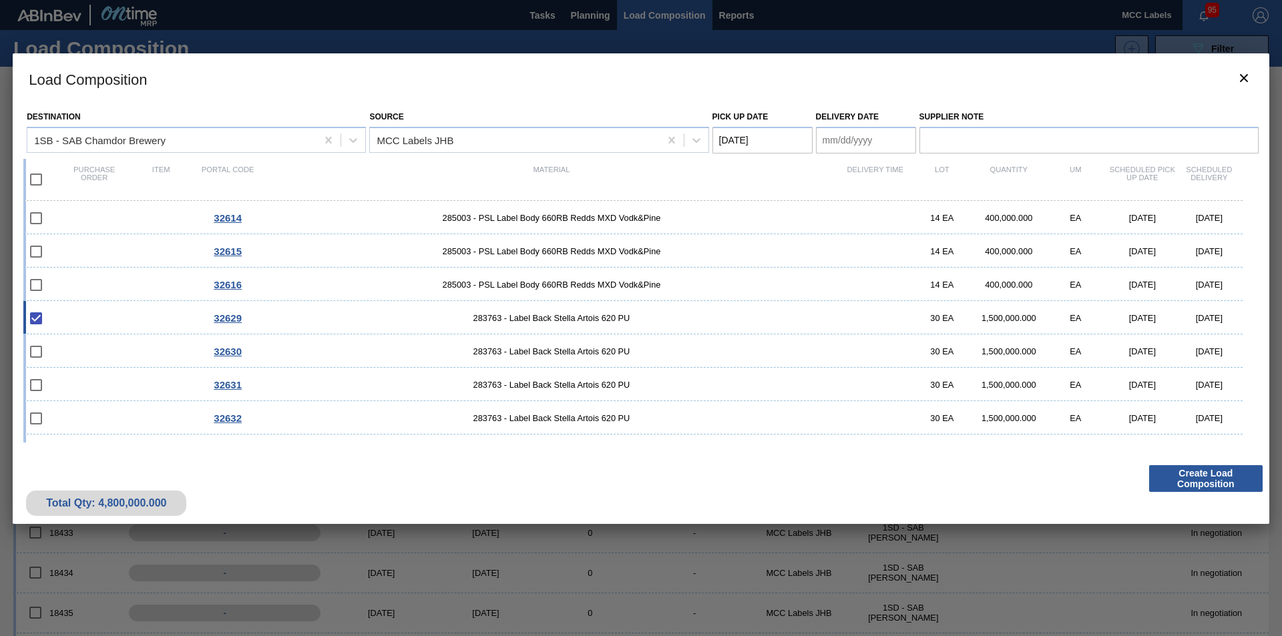
click at [852, 146] on Date "Delivery Date" at bounding box center [866, 140] width 100 height 27
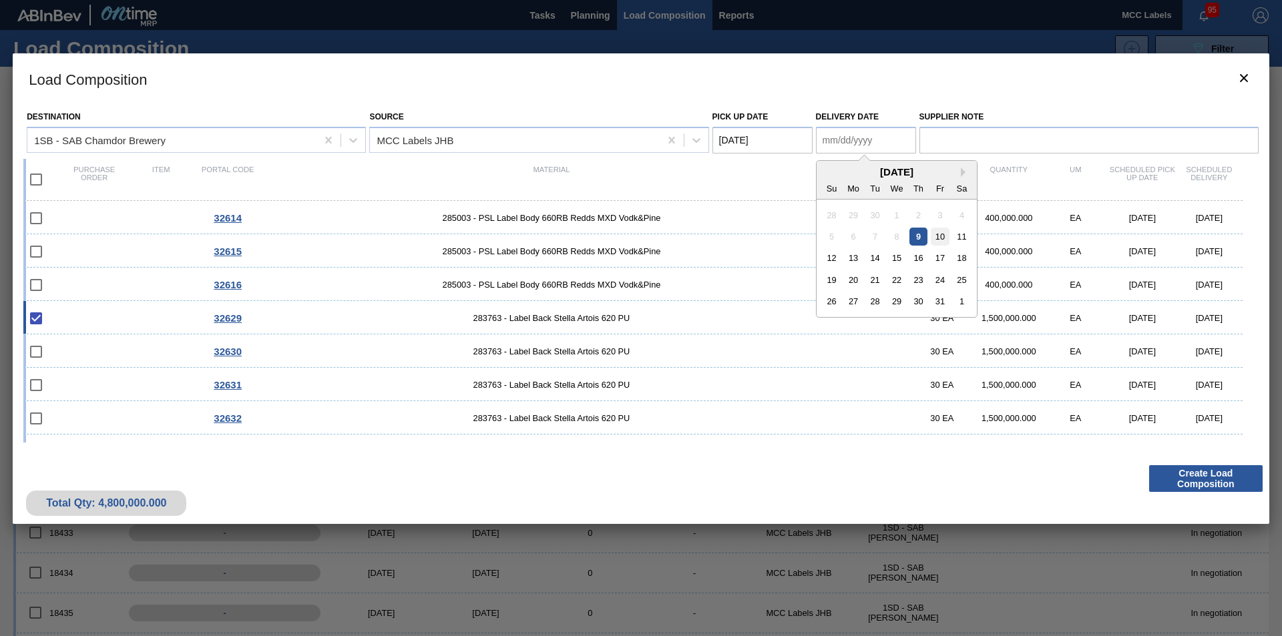
click at [942, 235] on div "10" at bounding box center [940, 237] width 18 height 18
type Date "[DATE]"
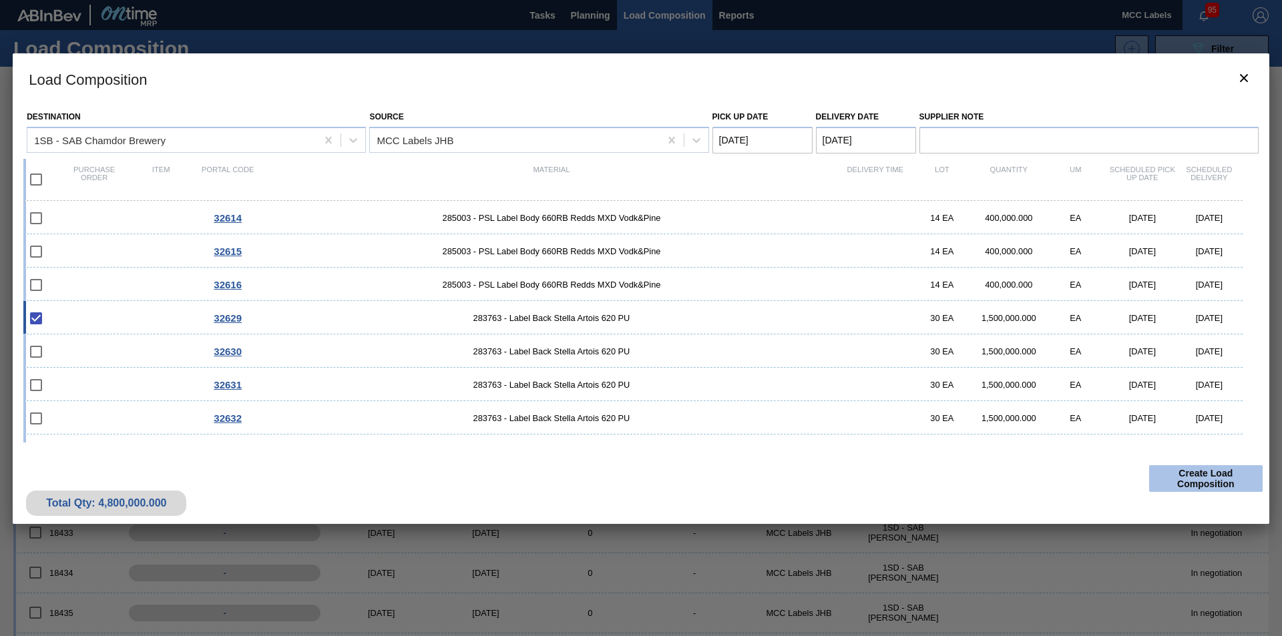
click at [950, 476] on button "Create Load Composition" at bounding box center [1205, 478] width 113 height 27
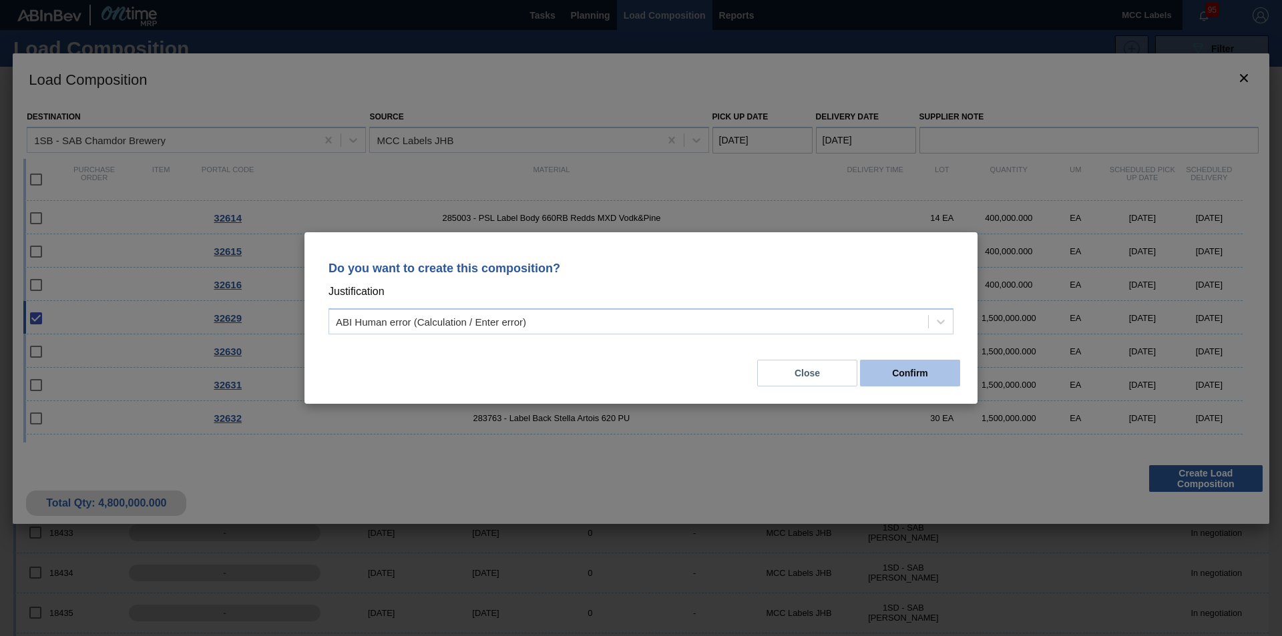
click at [893, 369] on button "Confirm" at bounding box center [910, 373] width 100 height 27
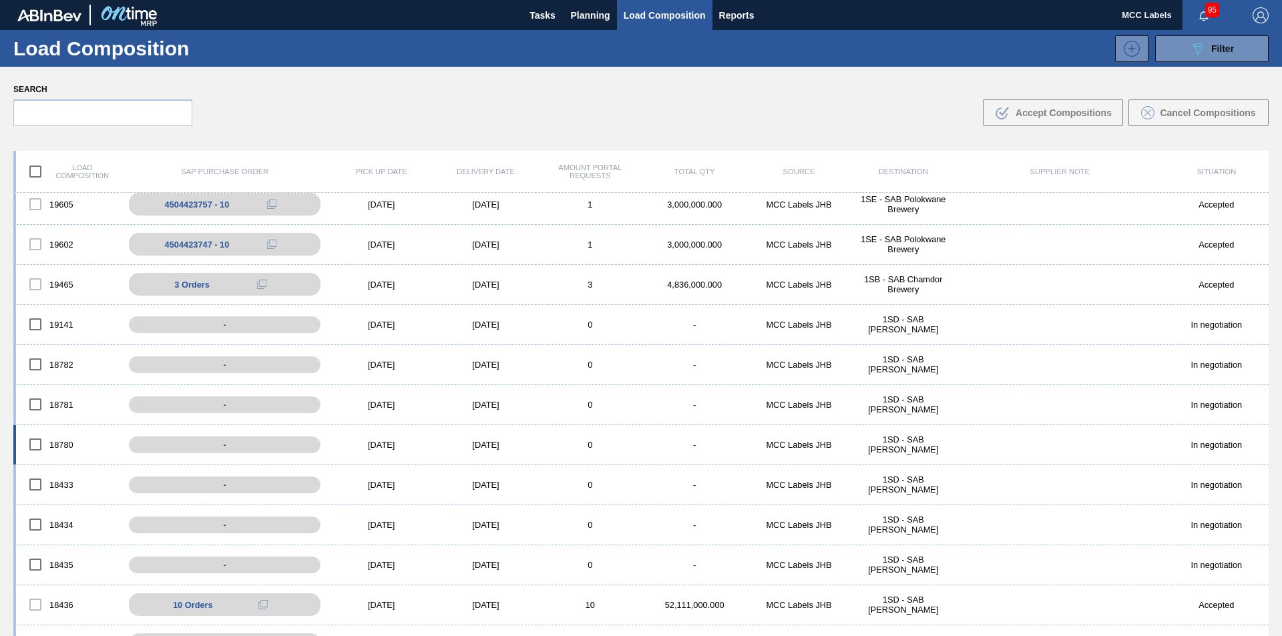
scroll to position [0, 0]
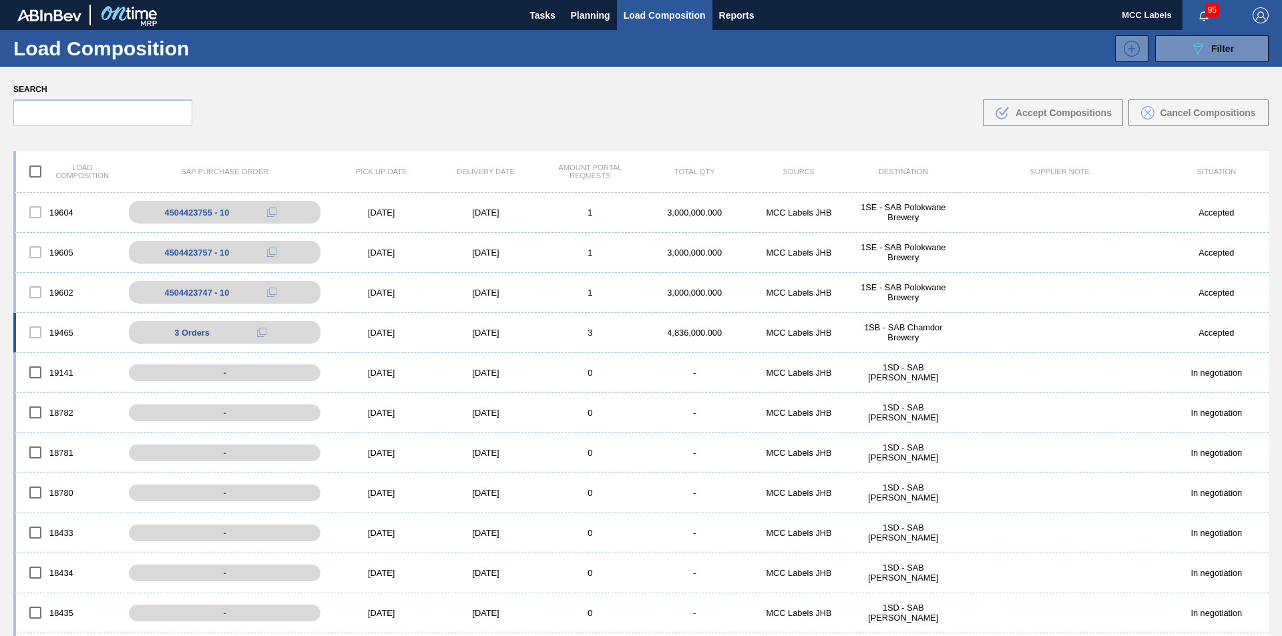
click at [803, 334] on div "MCC Labels JHB" at bounding box center [798, 333] width 104 height 10
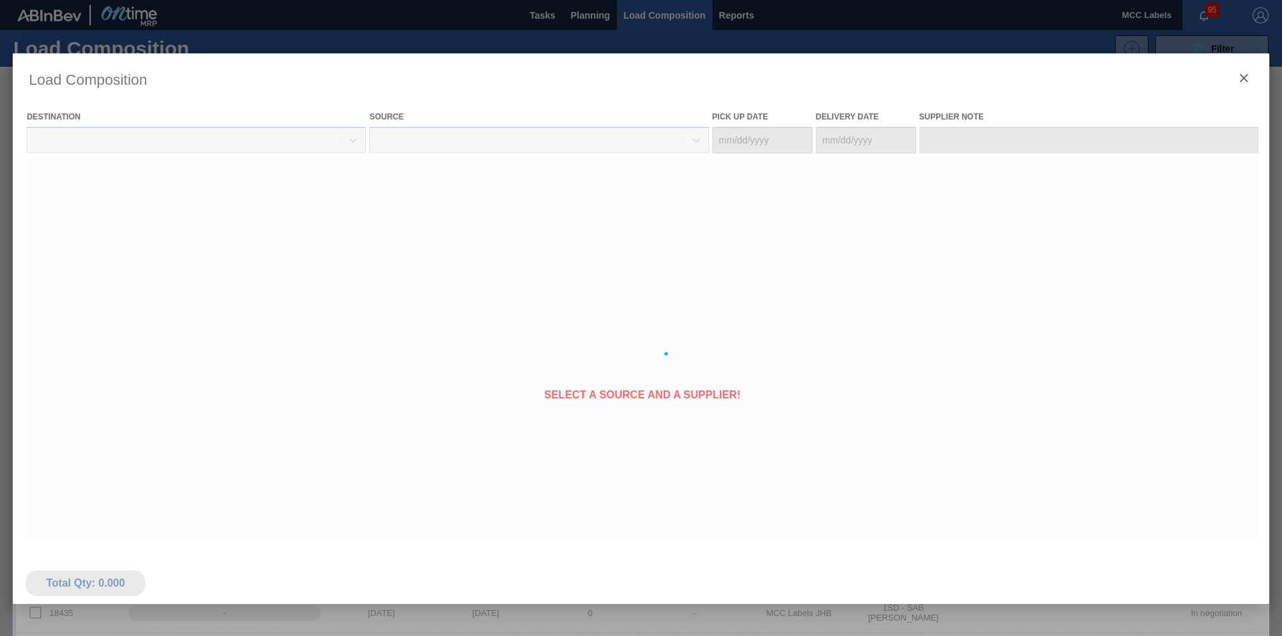
type Date "[DATE]"
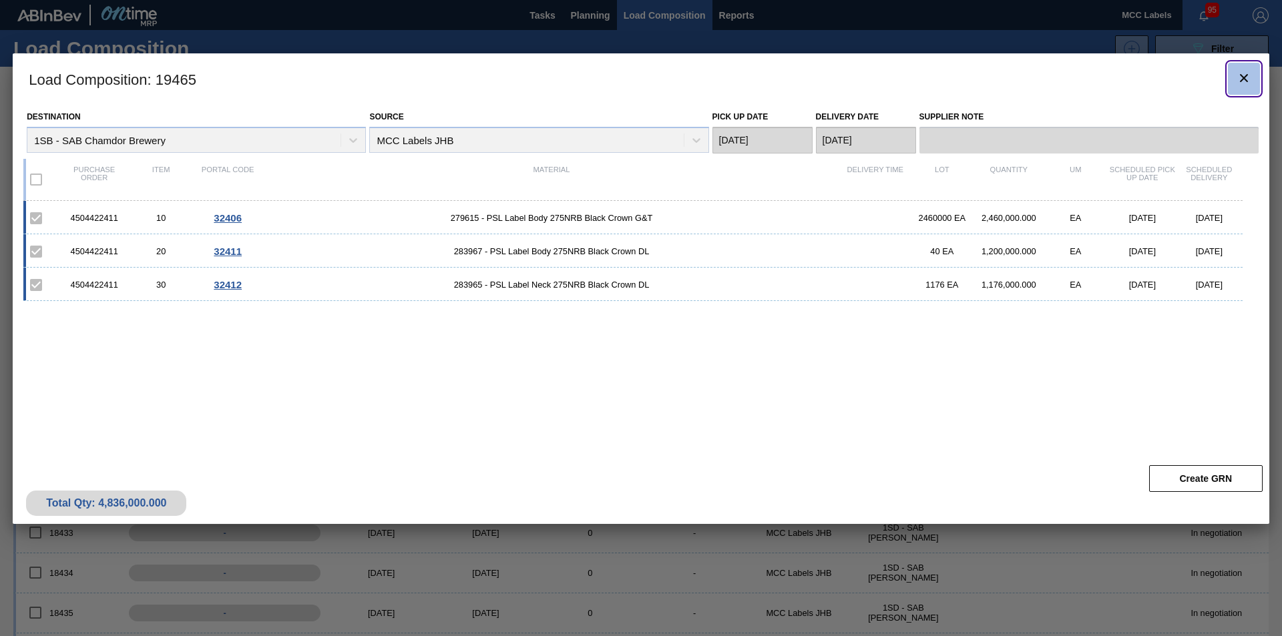
click at [950, 80] on icon "botão de ícone" at bounding box center [1244, 78] width 16 height 16
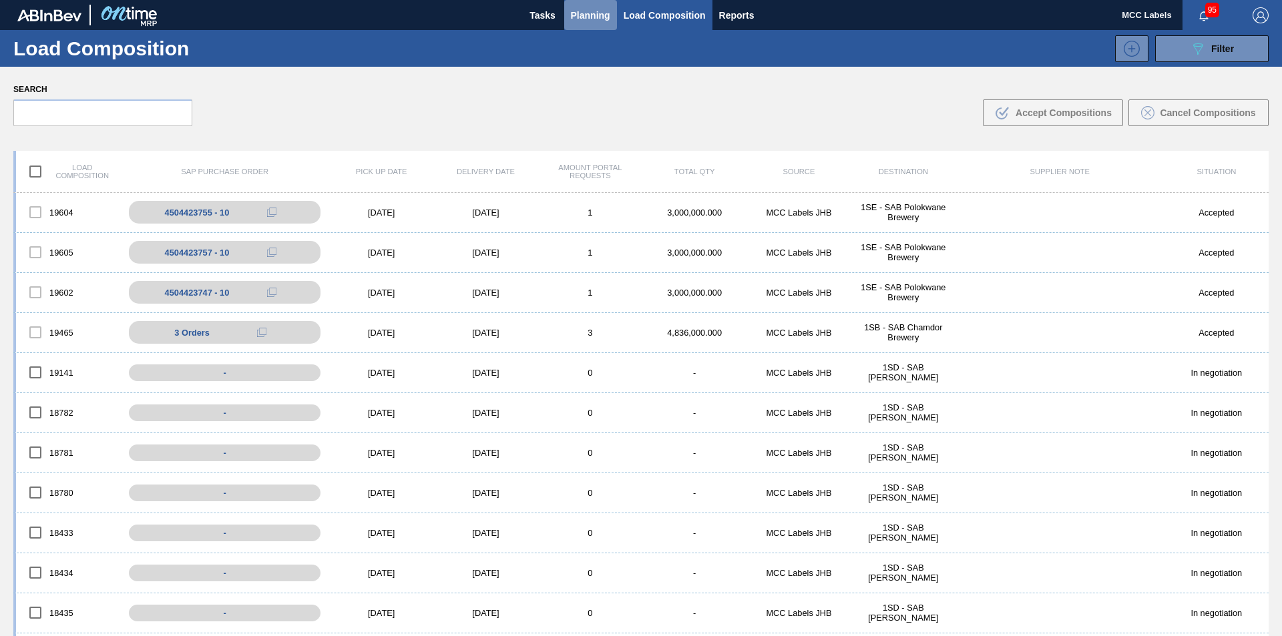
click at [587, 6] on button "Planning" at bounding box center [590, 15] width 53 height 30
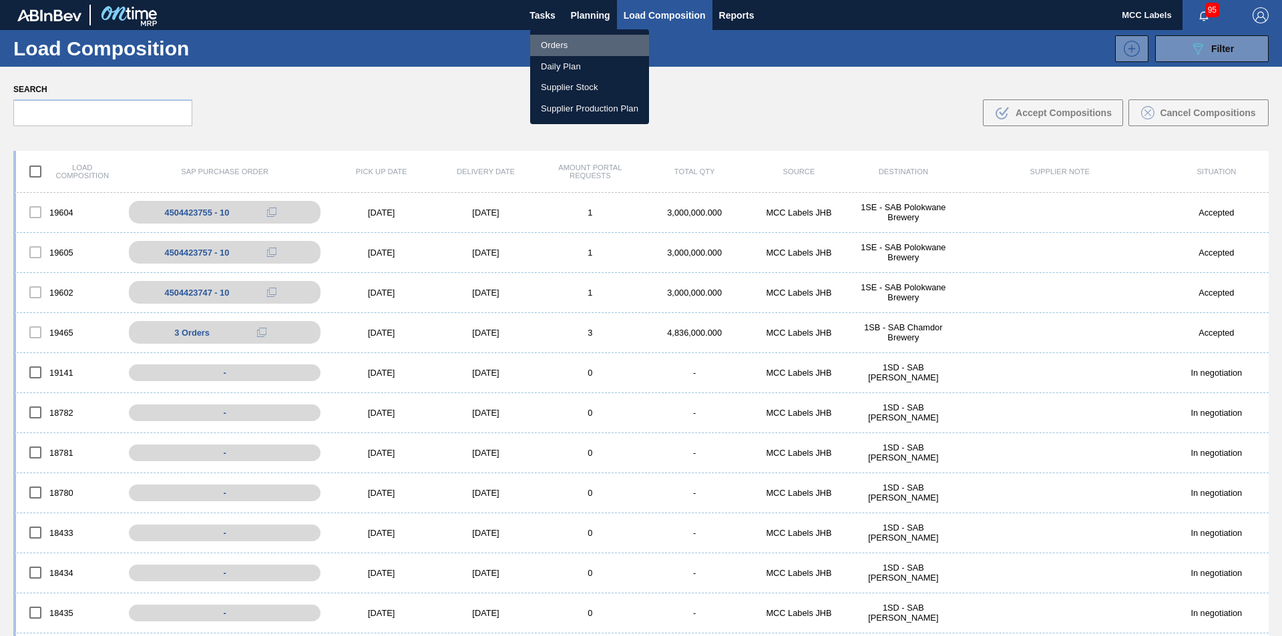
click at [554, 43] on li "Orders" at bounding box center [589, 45] width 119 height 21
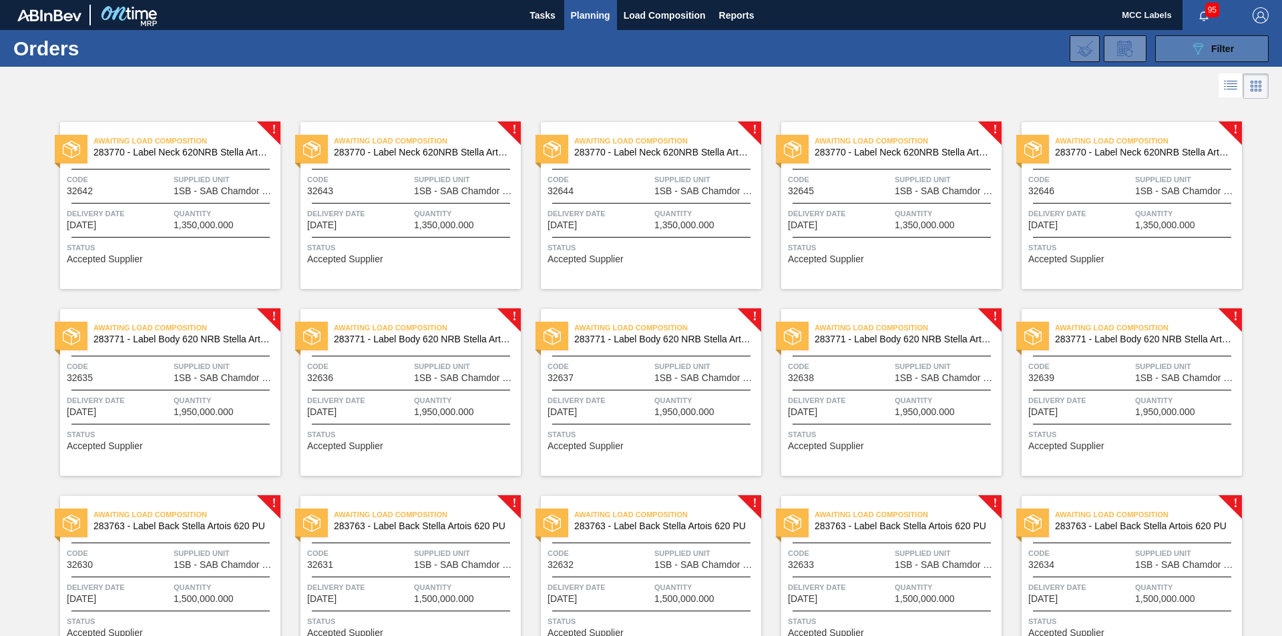
click at [950, 41] on button "089F7B8B-B2A5-4AFE-B5C0-19BA573D28AC Filter" at bounding box center [1211, 48] width 113 height 27
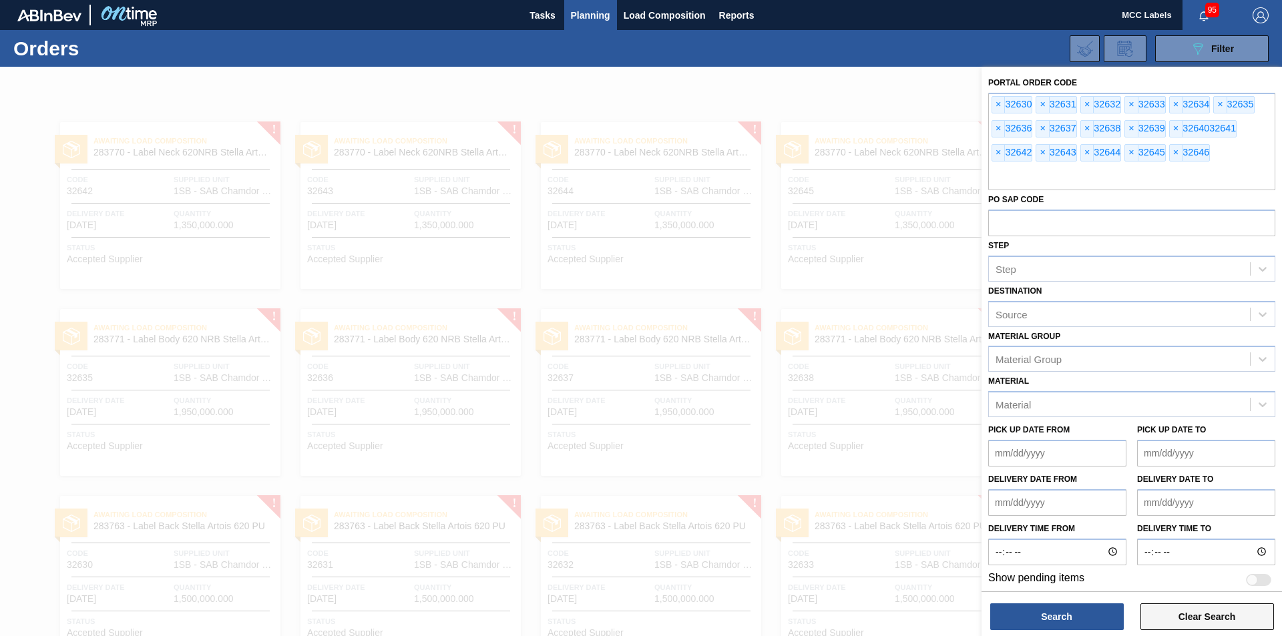
click at [950, 486] on button "Clear Search" at bounding box center [1207, 616] width 134 height 27
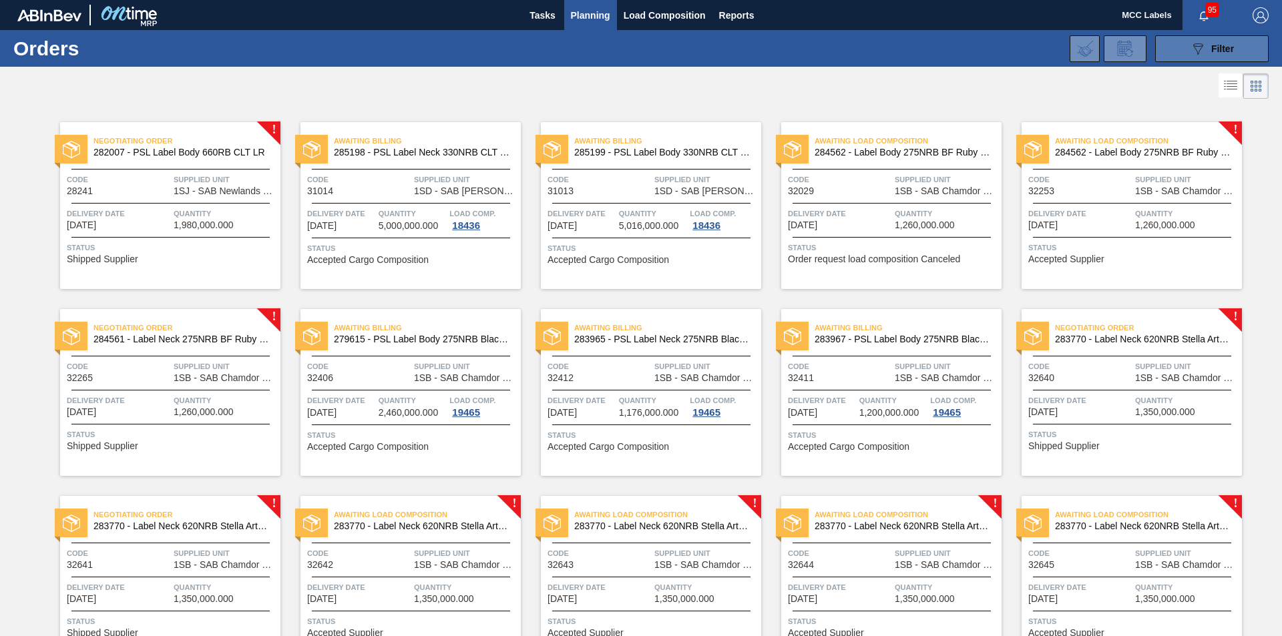
click at [950, 49] on icon "089F7B8B-B2A5-4AFE-B5C0-19BA573D28AC" at bounding box center [1198, 49] width 16 height 16
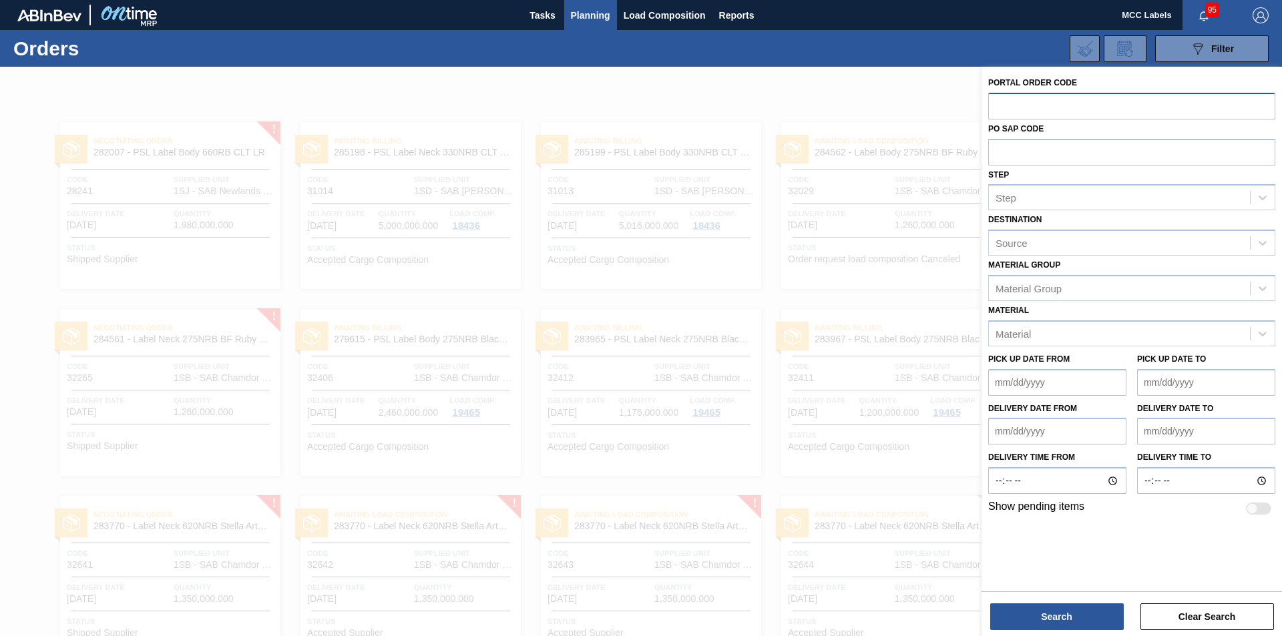
click at [950, 109] on input "text" at bounding box center [1131, 105] width 287 height 25
type input "32630"
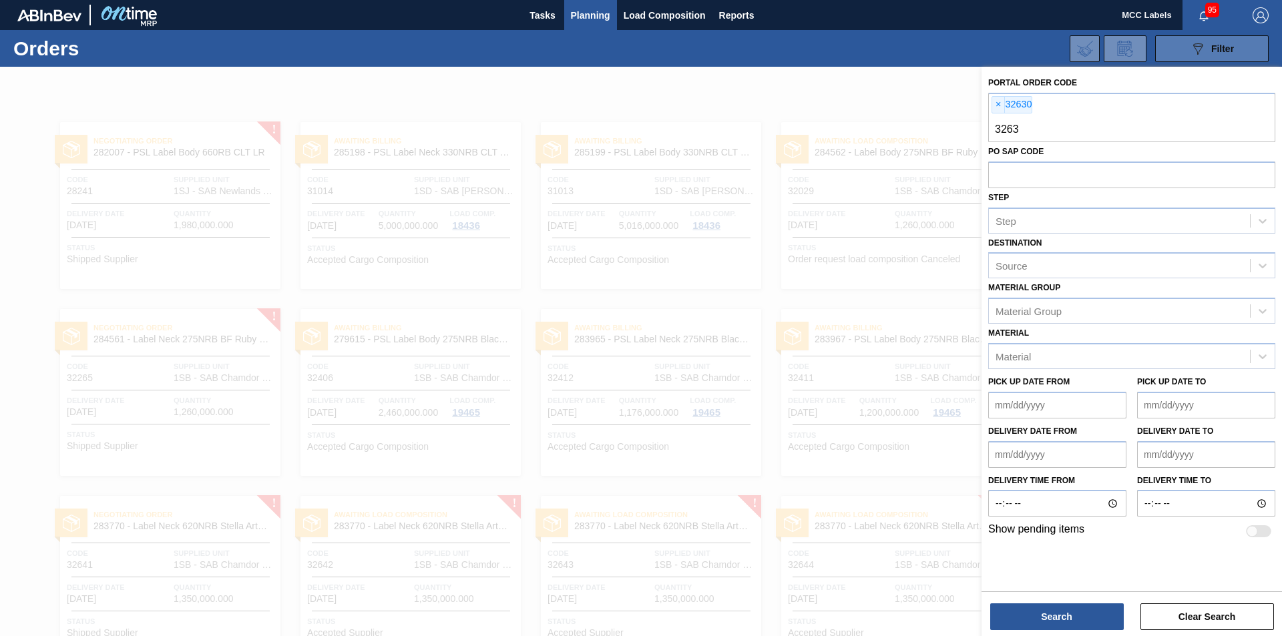
type input "32635"
type input "32640"
click at [950, 486] on button "Search" at bounding box center [1057, 616] width 134 height 27
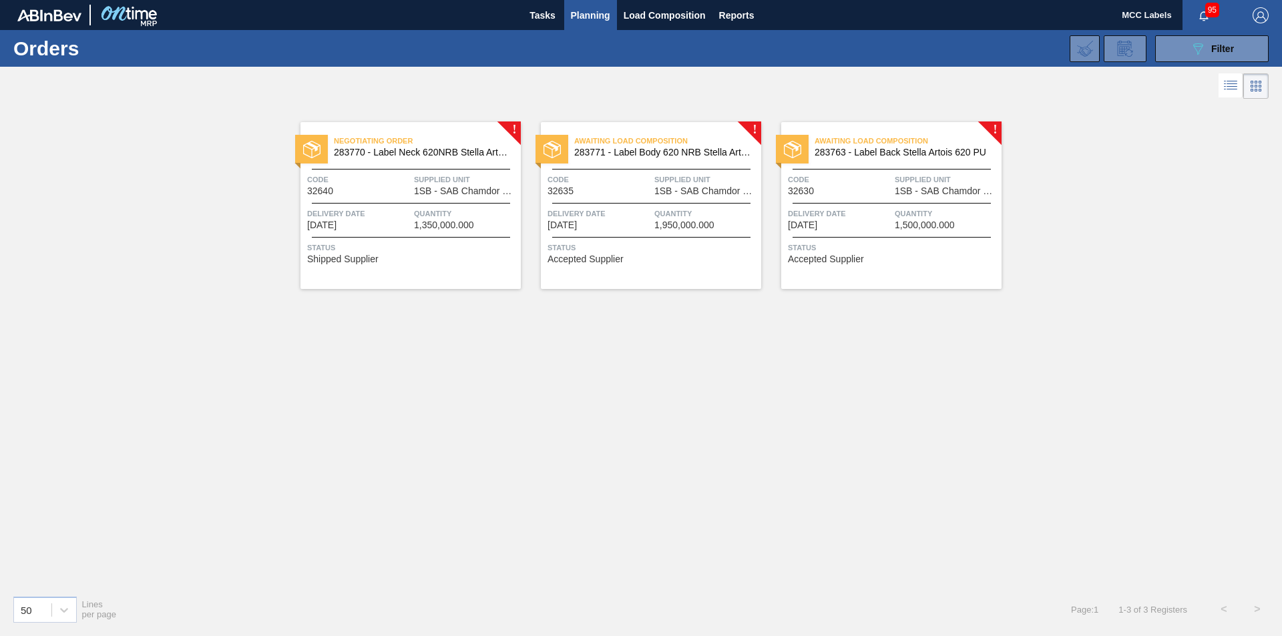
click at [425, 198] on div "Negotiating Order 283770 - Label Neck 620NRB Stella Artois NRB PU Code 32640 Su…" at bounding box center [410, 205] width 220 height 167
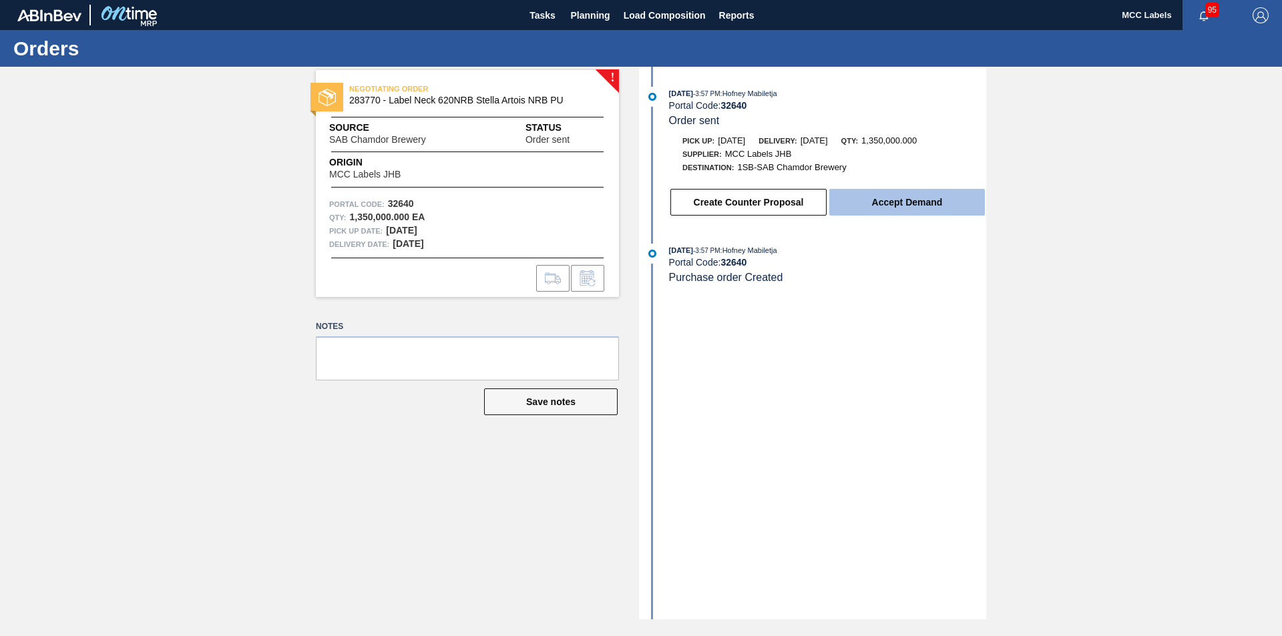
click at [886, 197] on button "Accept Demand" at bounding box center [907, 202] width 156 height 27
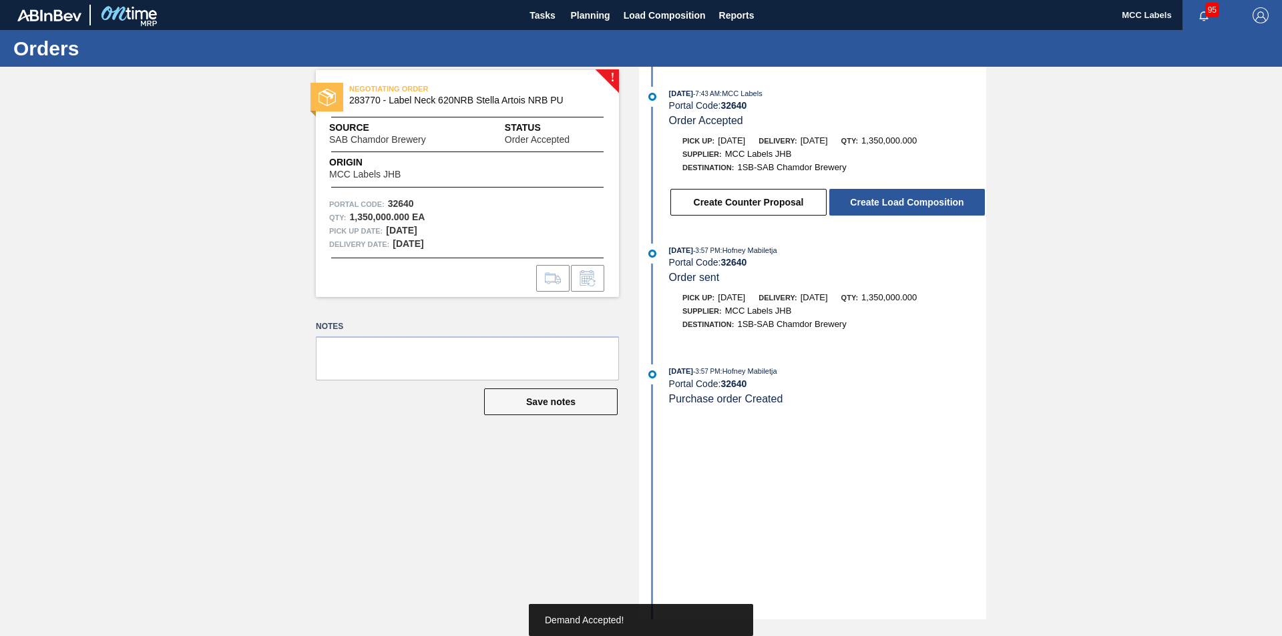
click at [886, 198] on button "Create Load Composition" at bounding box center [907, 202] width 156 height 27
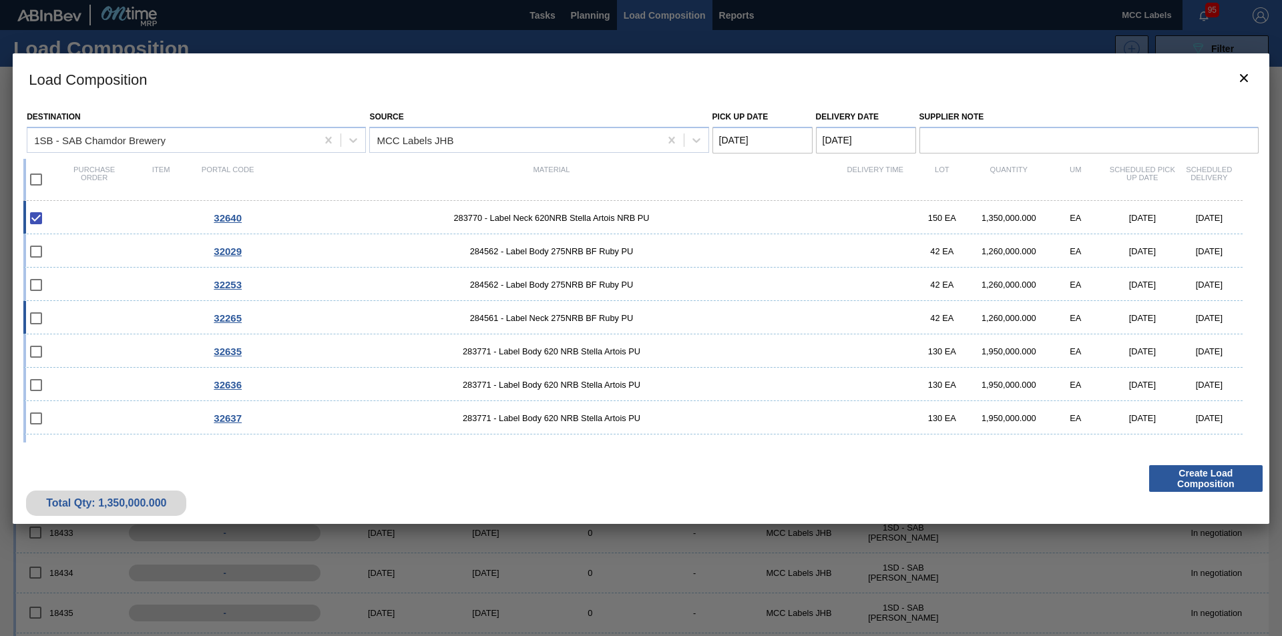
scroll to position [67, 0]
click at [280, 284] on span "283771 - Label Body 620 NRB Stella Artois PU" at bounding box center [551, 285] width 581 height 10
checkbox input "true"
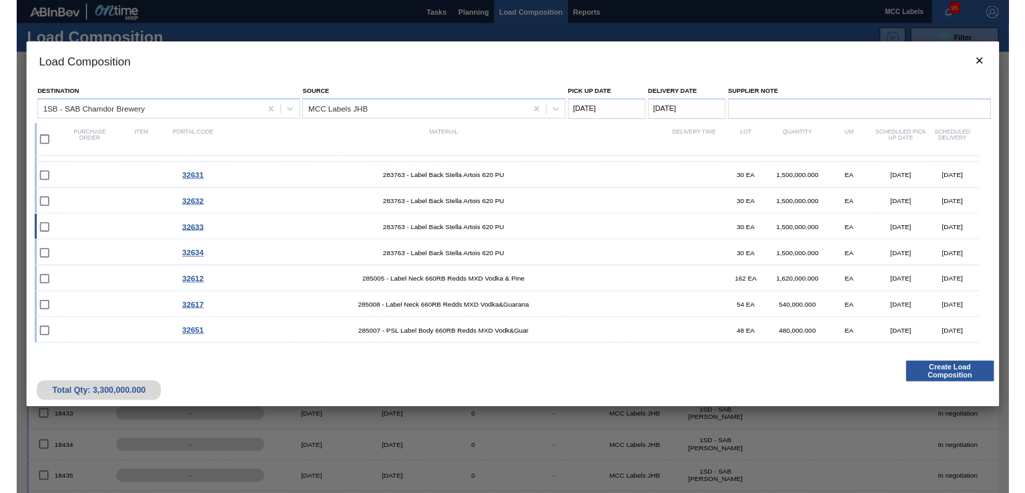
scroll to position [626, 0]
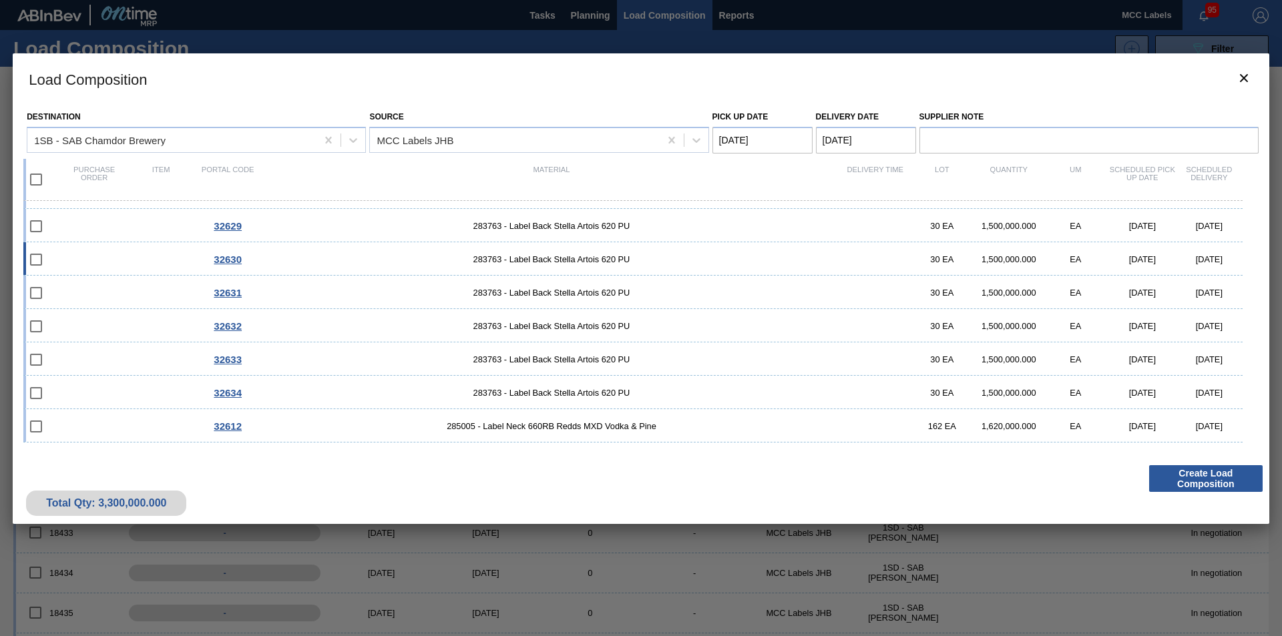
click at [282, 259] on span "283763 - Label Back Stella Artois 620 PU" at bounding box center [551, 259] width 581 height 10
checkbox input "true"
click at [802, 144] on Date "Pick up Date" at bounding box center [762, 140] width 100 height 27
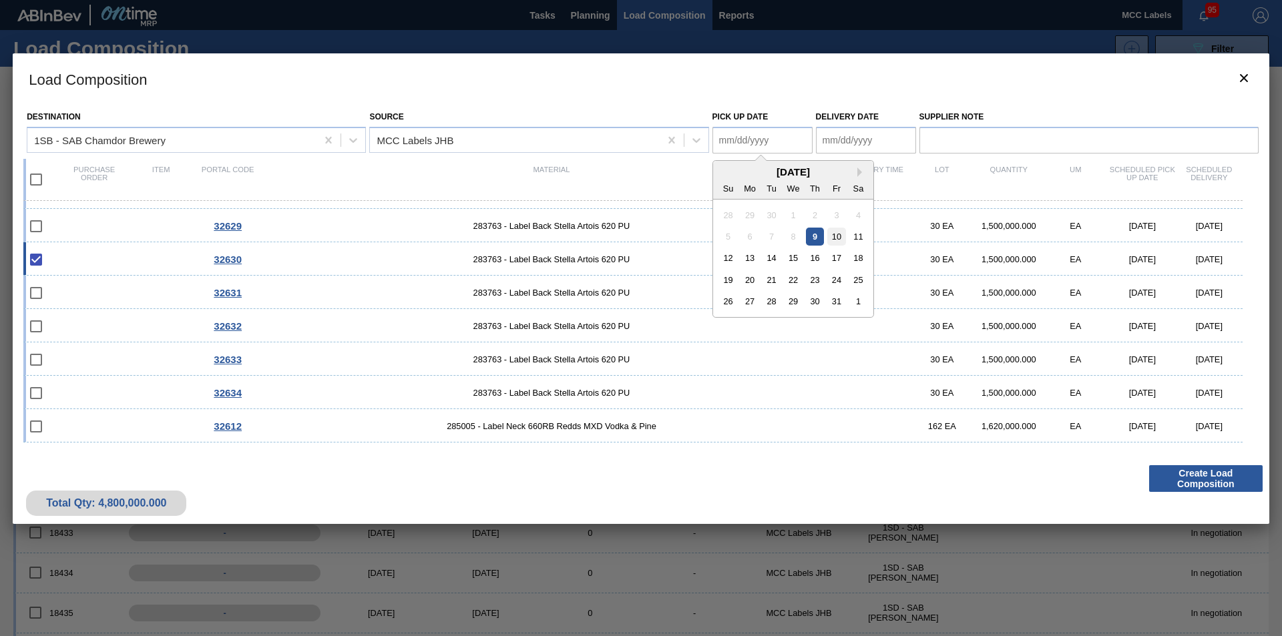
click at [831, 238] on div "10" at bounding box center [836, 237] width 18 height 18
type Date "[DATE]"
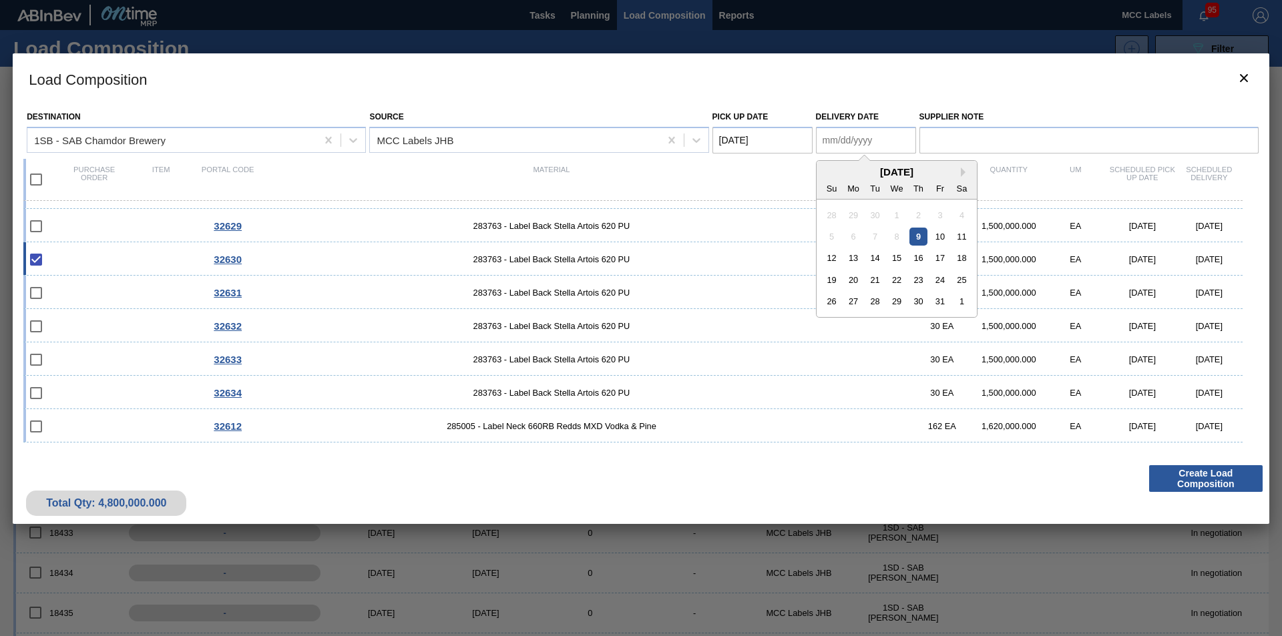
click at [854, 130] on Date "Delivery Date" at bounding box center [866, 140] width 100 height 27
click at [938, 238] on div "10" at bounding box center [940, 237] width 18 height 18
type Date "[DATE]"
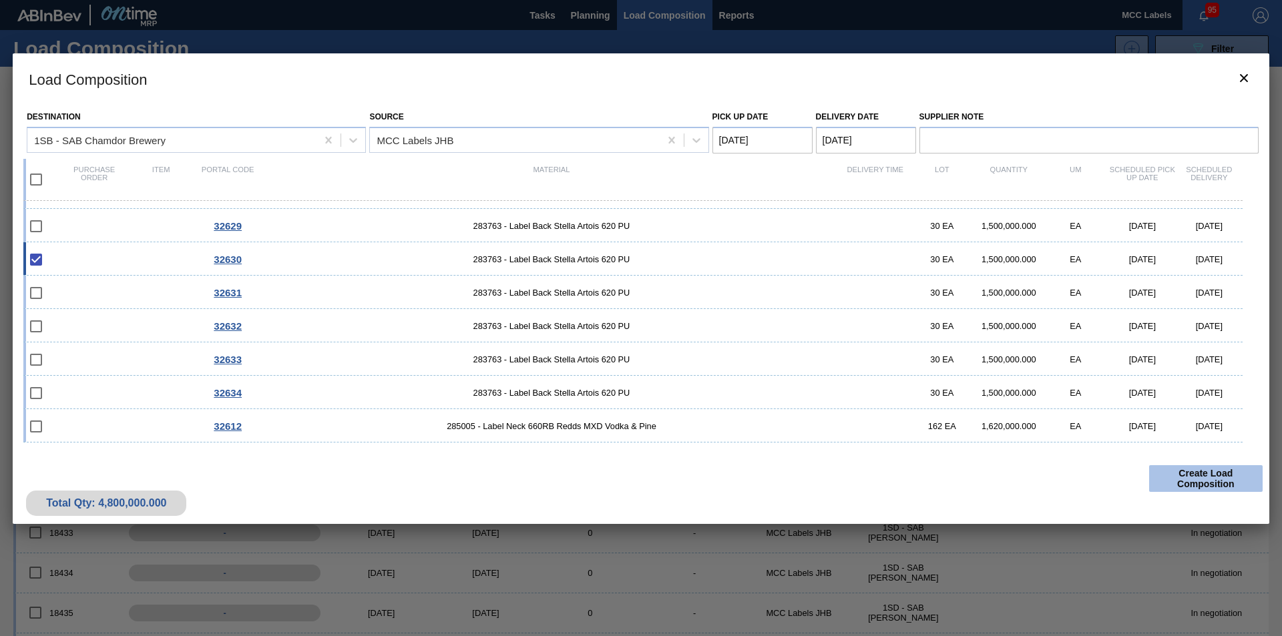
click at [950, 476] on button "Create Load Composition" at bounding box center [1205, 478] width 113 height 27
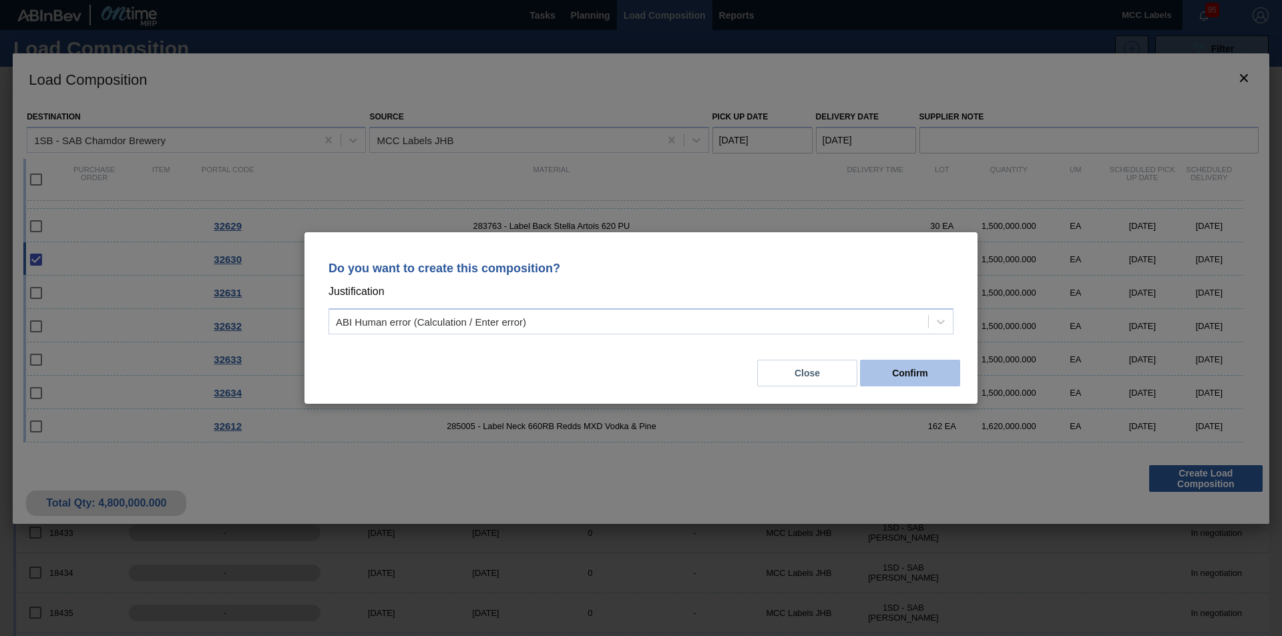
click at [894, 370] on button "Confirm" at bounding box center [910, 373] width 100 height 27
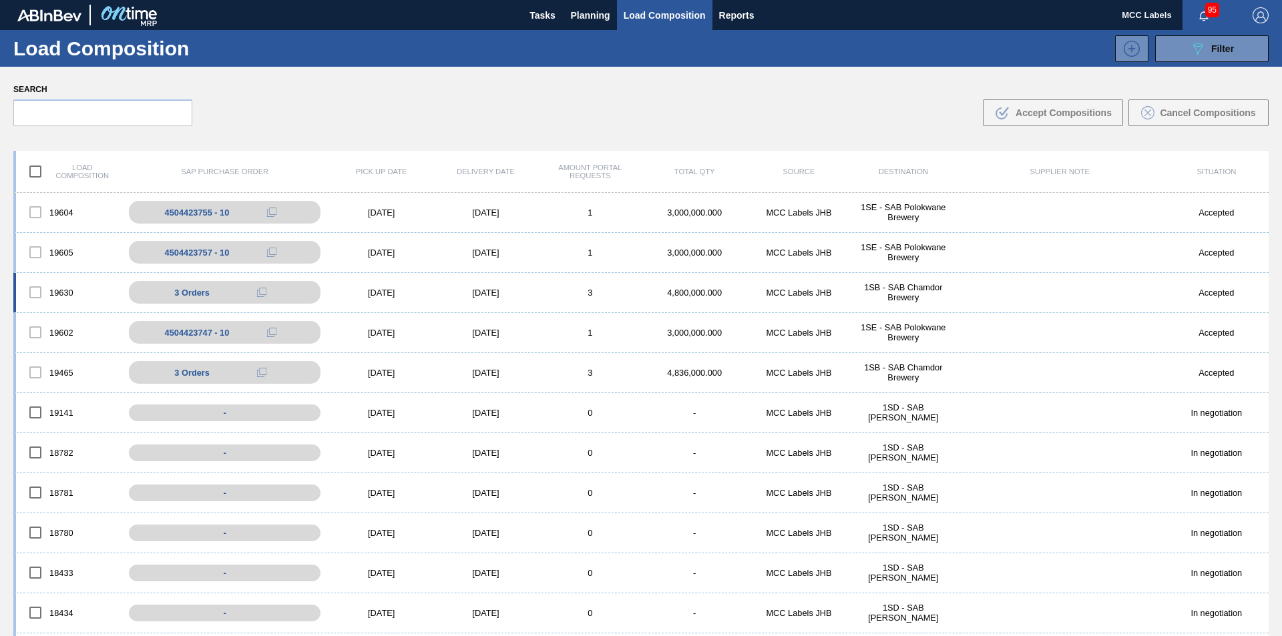
click at [772, 297] on div "MCC Labels JHB" at bounding box center [798, 293] width 104 height 10
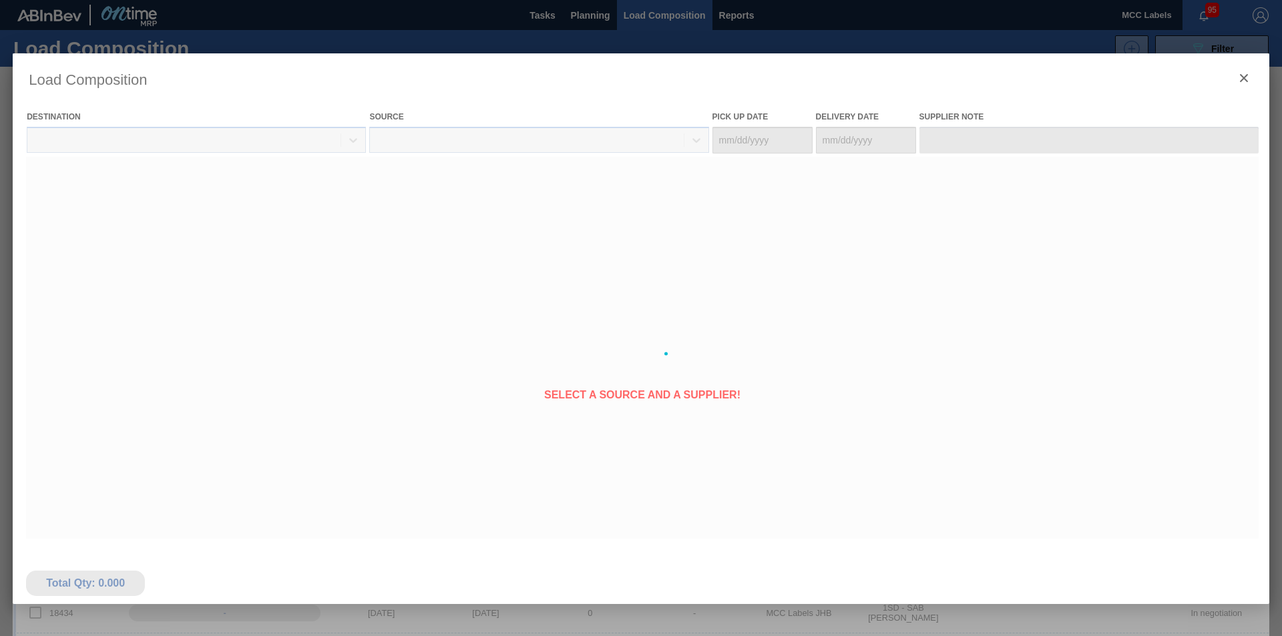
type Date "[DATE]"
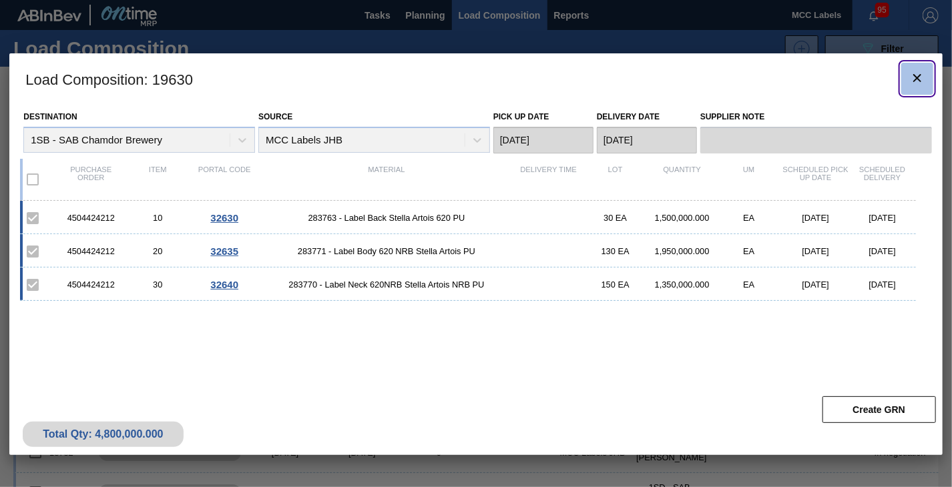
click at [922, 73] on icon "botão de ícone" at bounding box center [917, 78] width 16 height 16
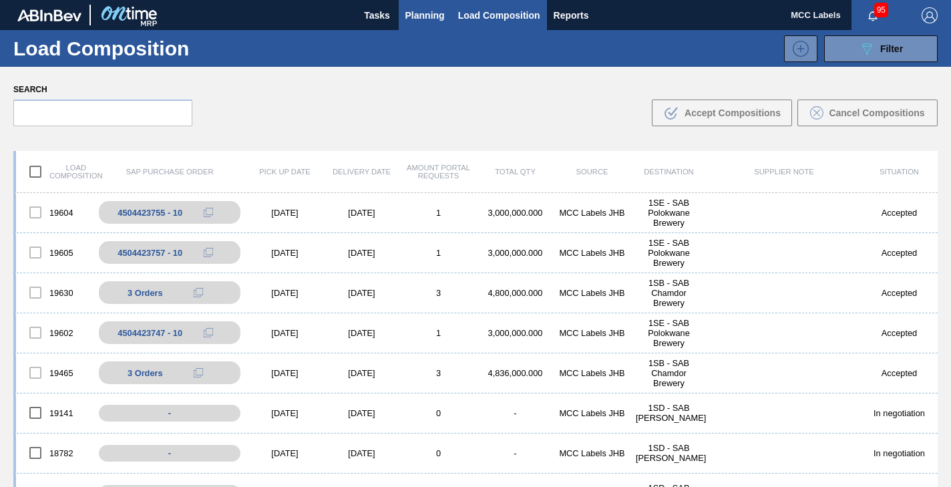
click at [421, 13] on span "Planning" at bounding box center [424, 15] width 39 height 16
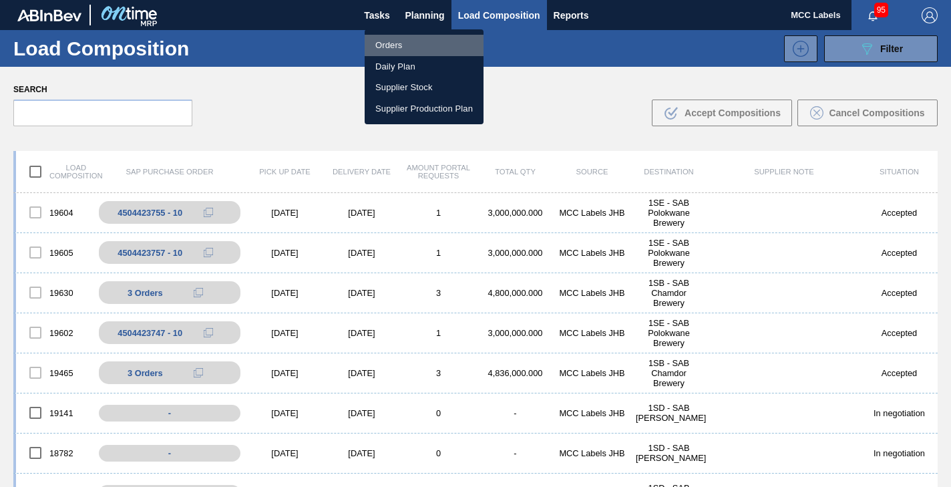
click at [393, 47] on li "Orders" at bounding box center [423, 45] width 119 height 21
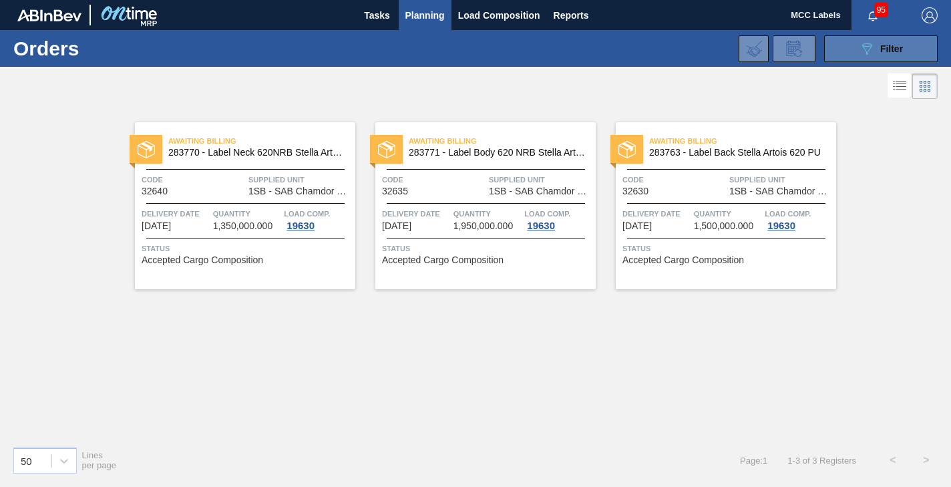
drag, startPoint x: 875, startPoint y: 50, endPoint x: 866, endPoint y: 51, distance: 9.4
click at [874, 50] on div "089F7B8B-B2A5-4AFE-B5C0-19BA573D28AC Filter" at bounding box center [880, 49] width 44 height 16
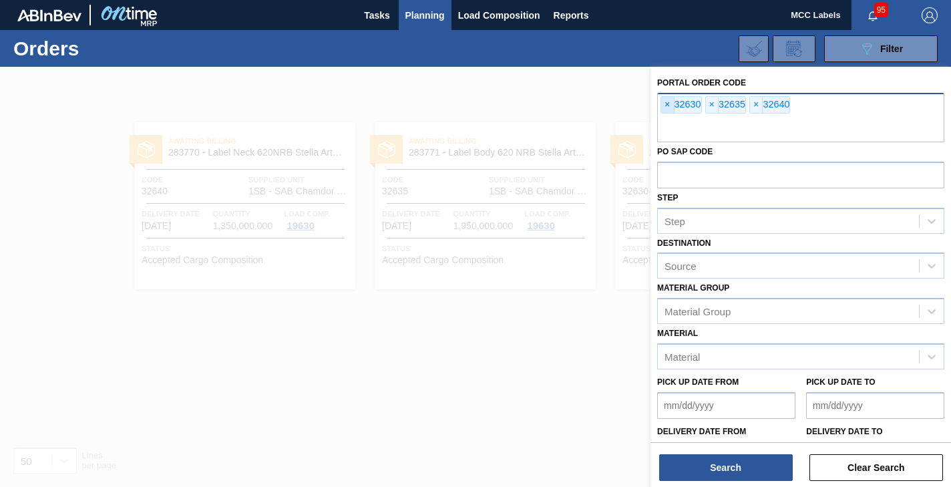
click at [666, 105] on span "×" at bounding box center [667, 105] width 13 height 16
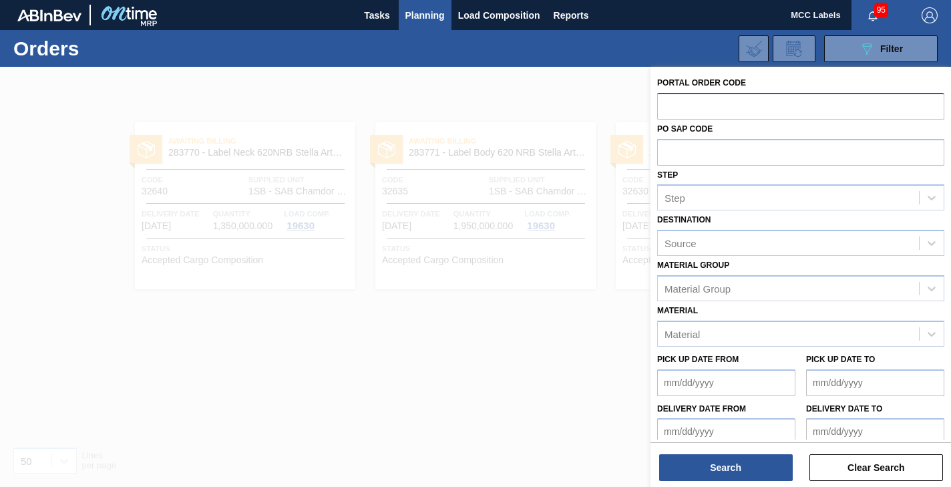
click at [662, 106] on input "text" at bounding box center [800, 105] width 287 height 25
type input "32656"
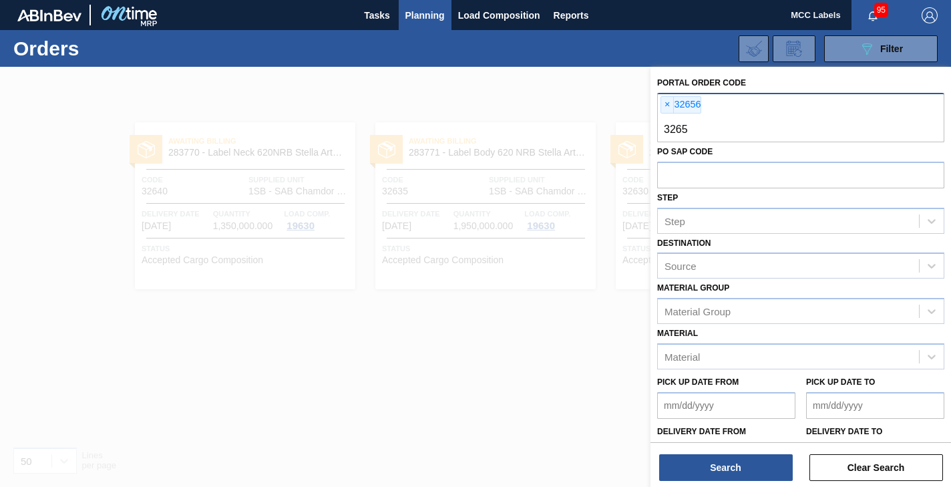
type input "32657"
type input "32658"
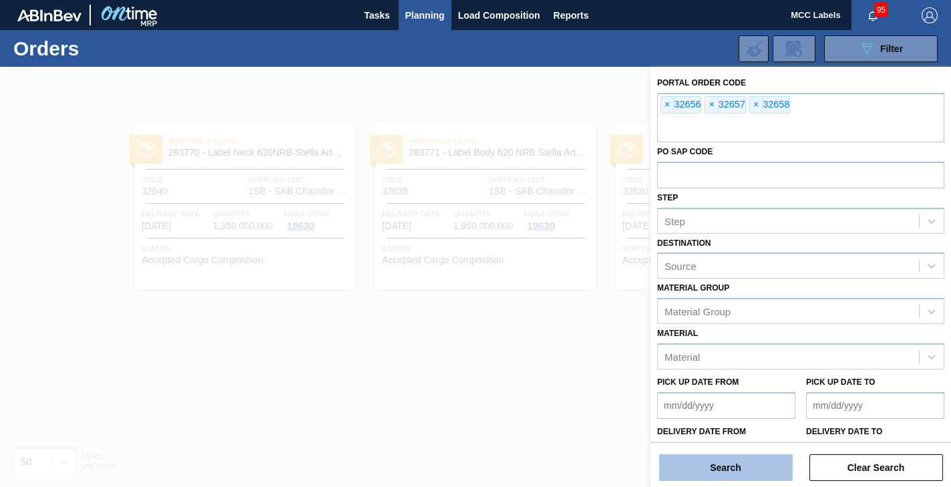
click at [717, 469] on button "Search" at bounding box center [726, 467] width 134 height 27
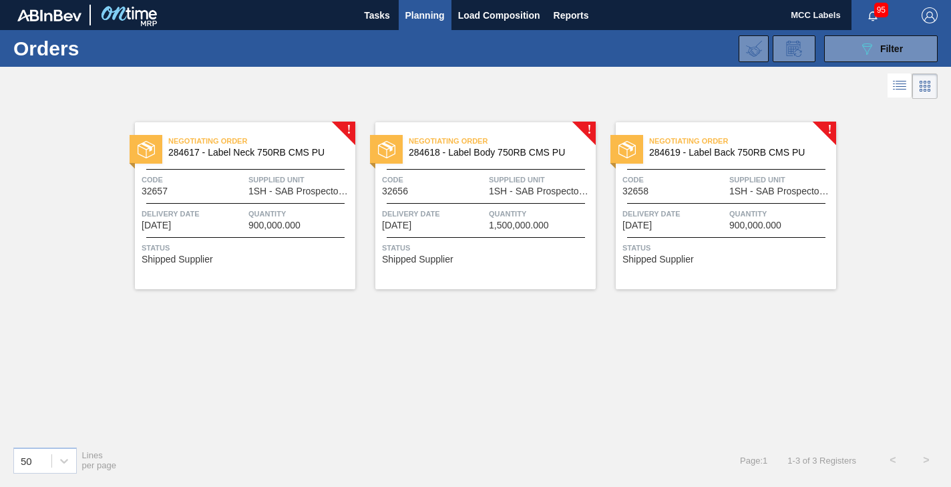
click at [250, 174] on span "Supplied Unit" at bounding box center [299, 179] width 103 height 13
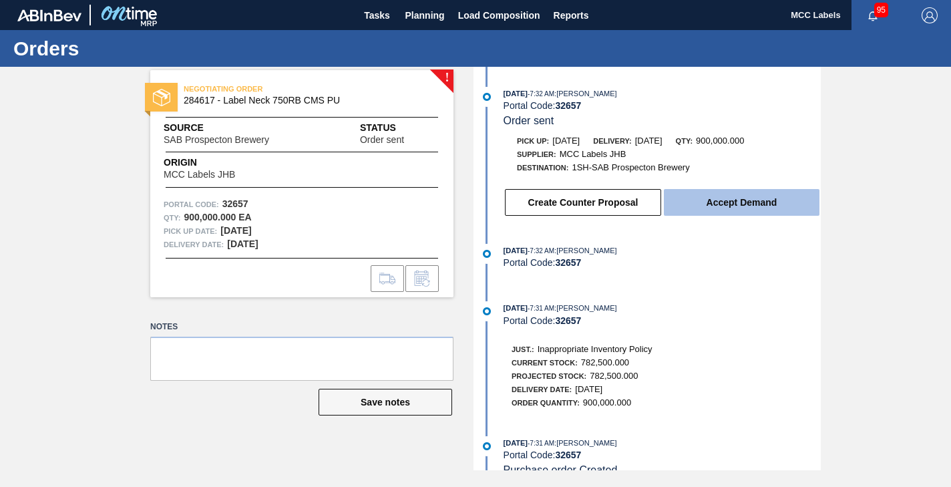
click at [692, 205] on button "Accept Demand" at bounding box center [742, 202] width 156 height 27
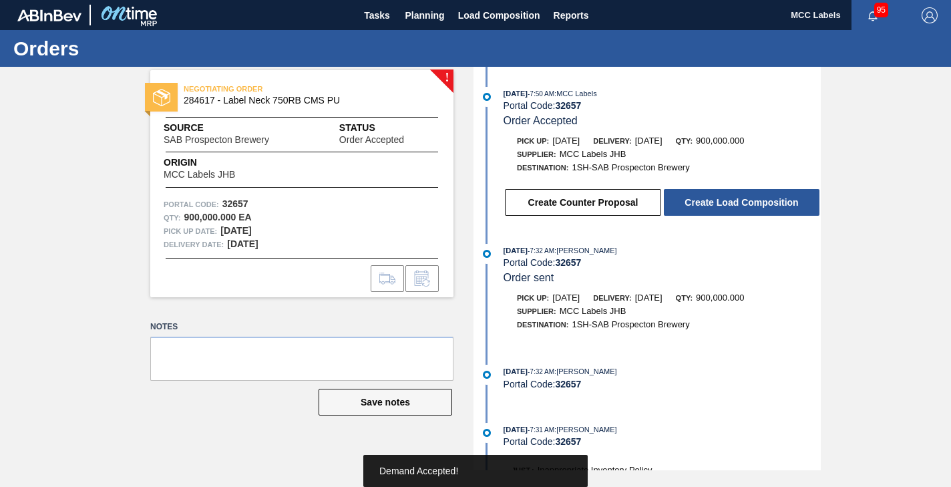
click at [692, 205] on button "Create Load Composition" at bounding box center [742, 202] width 156 height 27
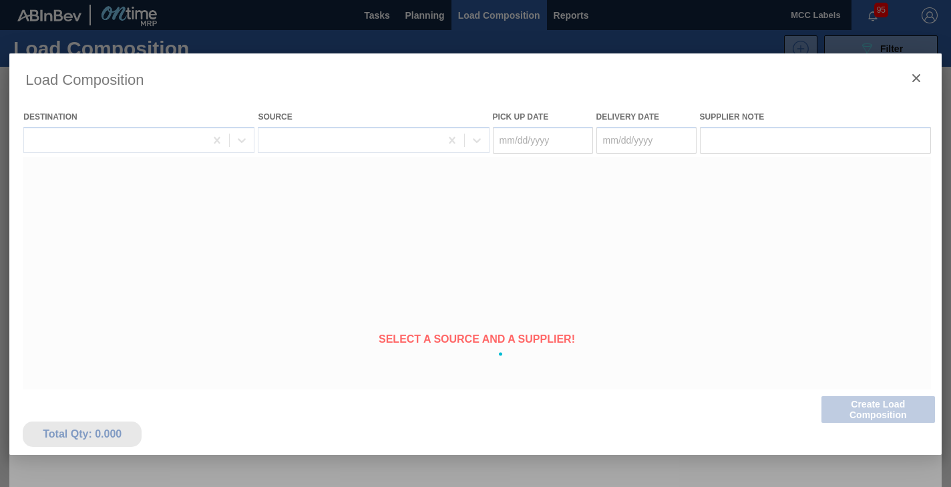
type Date "[DATE]"
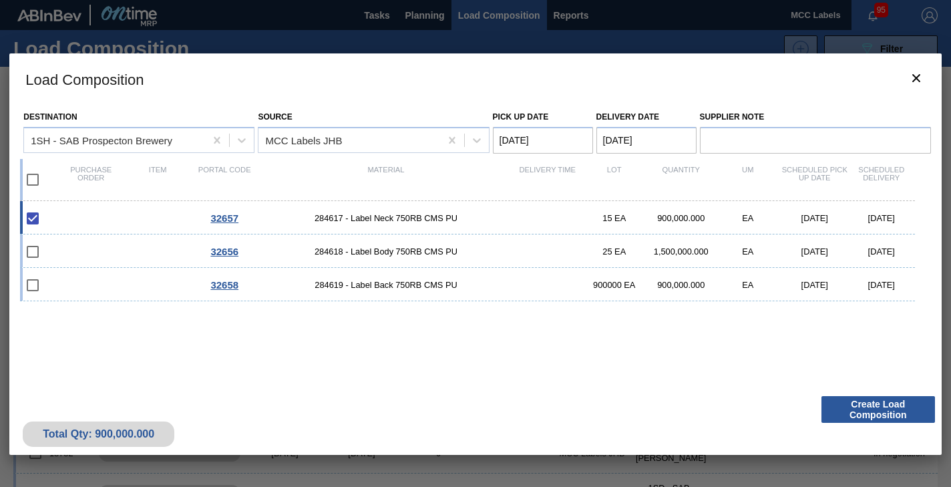
click at [898, 77] on h3 "Load Composition" at bounding box center [475, 78] width 932 height 51
drag, startPoint x: 917, startPoint y: 77, endPoint x: 738, endPoint y: 72, distance: 179.6
click at [896, 81] on div "Load Composition Destination 1SH - SAB Prospecton Brewery Source MCC Labels JHB…" at bounding box center [475, 253] width 932 height 401
click at [913, 78] on icon "botão de ícone" at bounding box center [916, 78] width 16 height 16
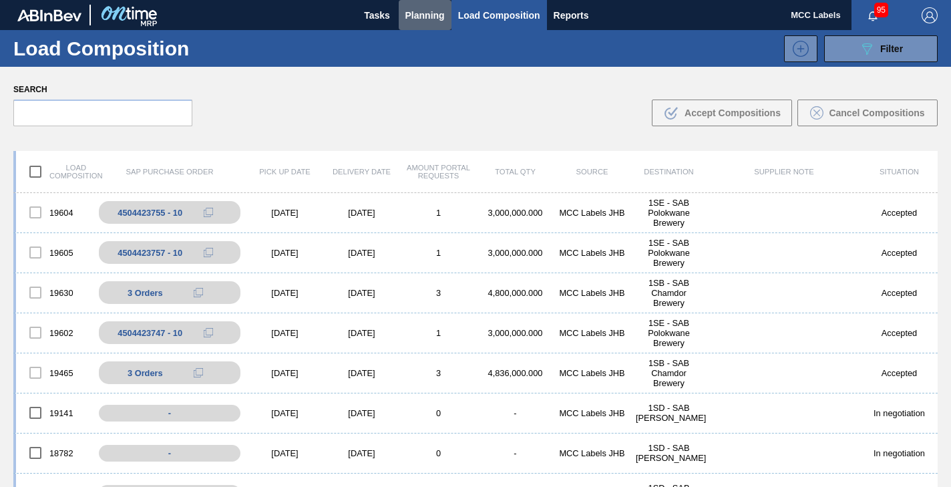
drag, startPoint x: 413, startPoint y: 19, endPoint x: 403, endPoint y: 32, distance: 16.2
click at [411, 21] on span "Planning" at bounding box center [424, 15] width 39 height 16
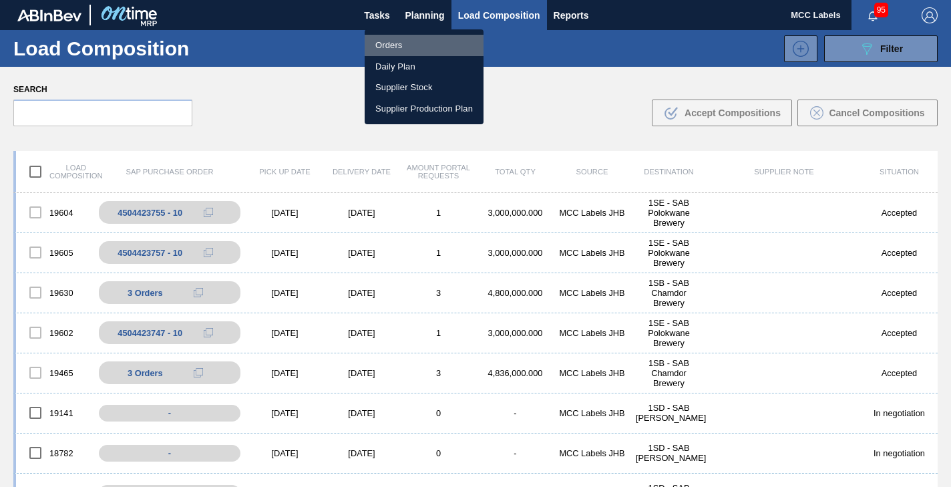
click at [395, 43] on li "Orders" at bounding box center [423, 45] width 119 height 21
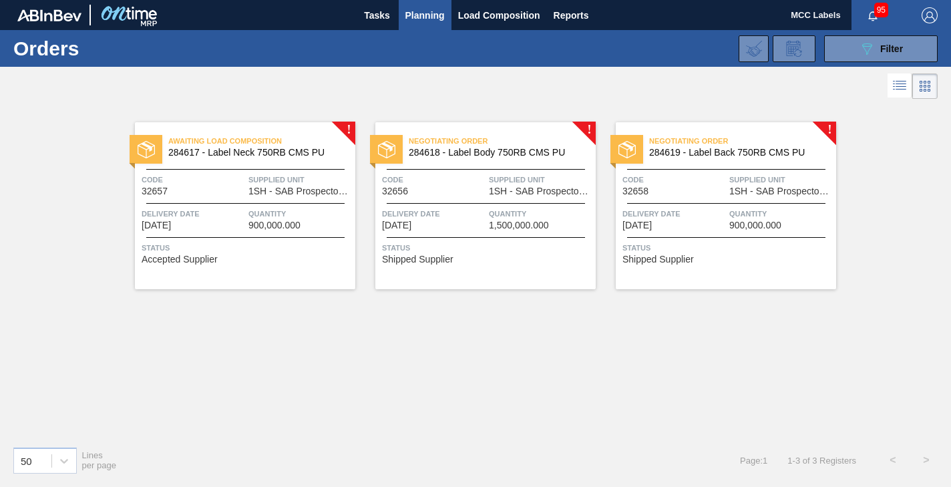
click at [495, 187] on div "Supplied Unit 1SH - SAB Prospecton Brewery" at bounding box center [540, 184] width 103 height 23
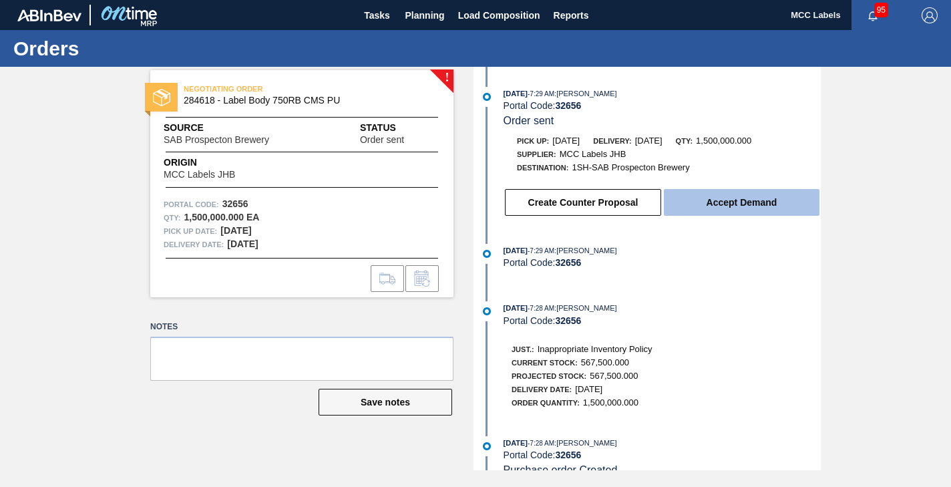
click at [700, 205] on button "Accept Demand" at bounding box center [742, 202] width 156 height 27
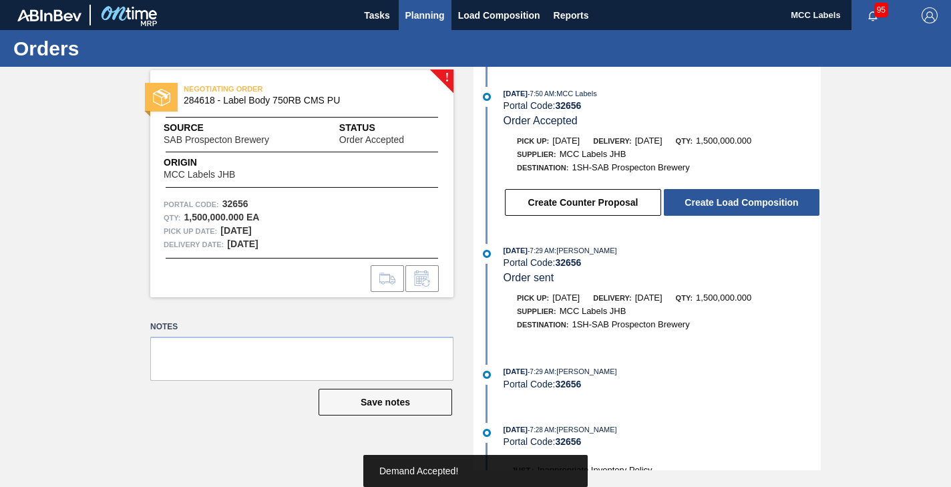
click at [420, 13] on span "Planning" at bounding box center [424, 15] width 39 height 16
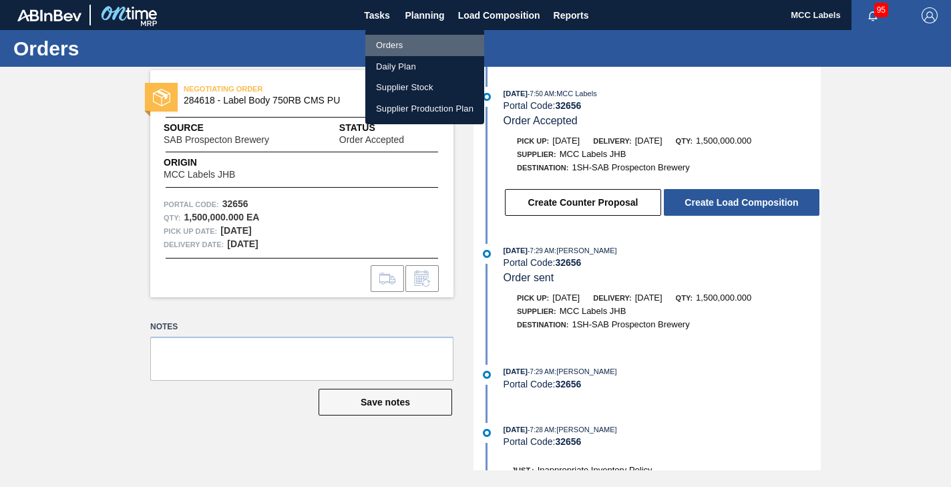
click at [386, 43] on li "Orders" at bounding box center [424, 45] width 119 height 21
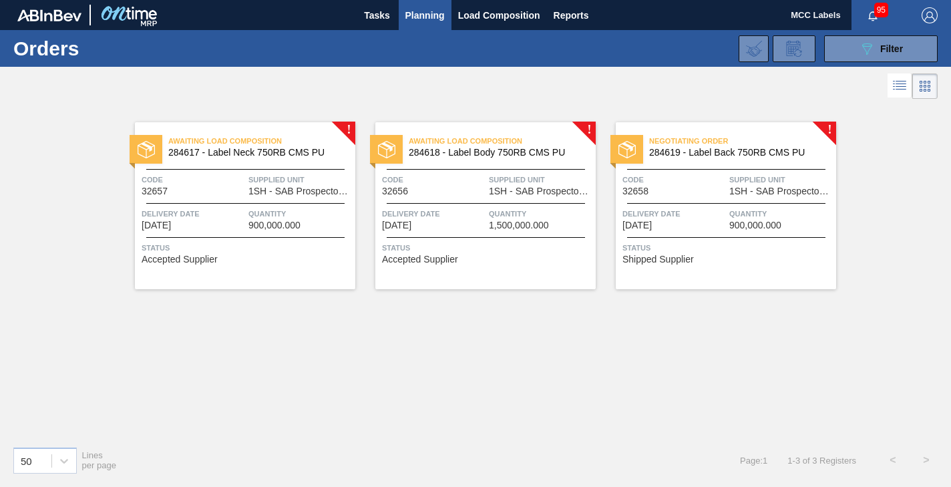
click at [688, 195] on div "Code 32658" at bounding box center [673, 184] width 103 height 23
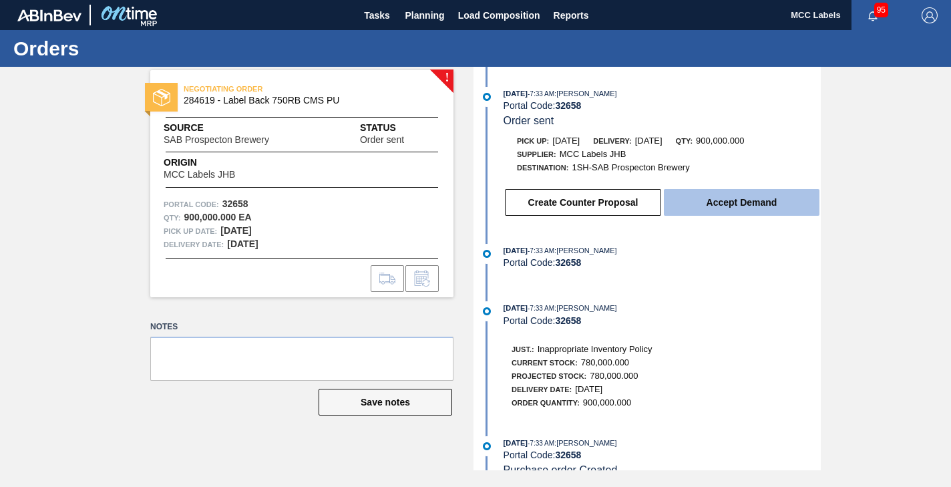
click at [764, 195] on button "Accept Demand" at bounding box center [742, 202] width 156 height 27
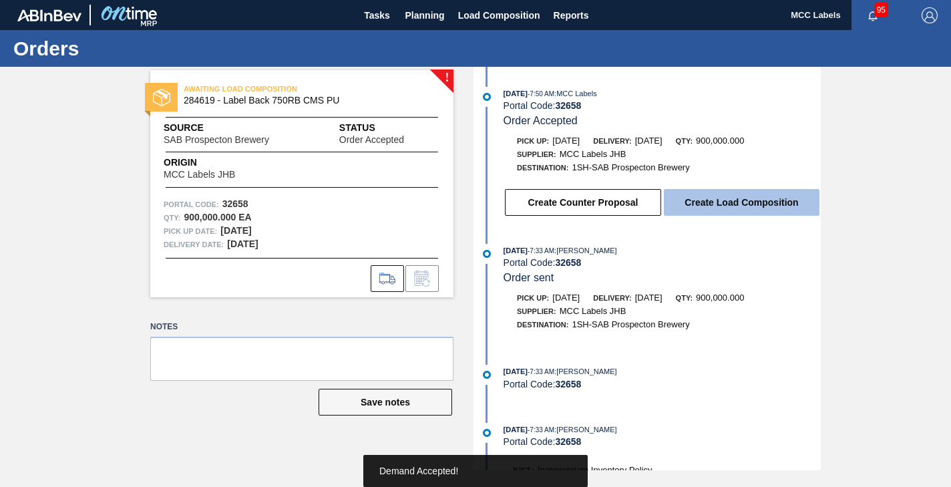
click at [758, 197] on button "Create Load Composition" at bounding box center [742, 202] width 156 height 27
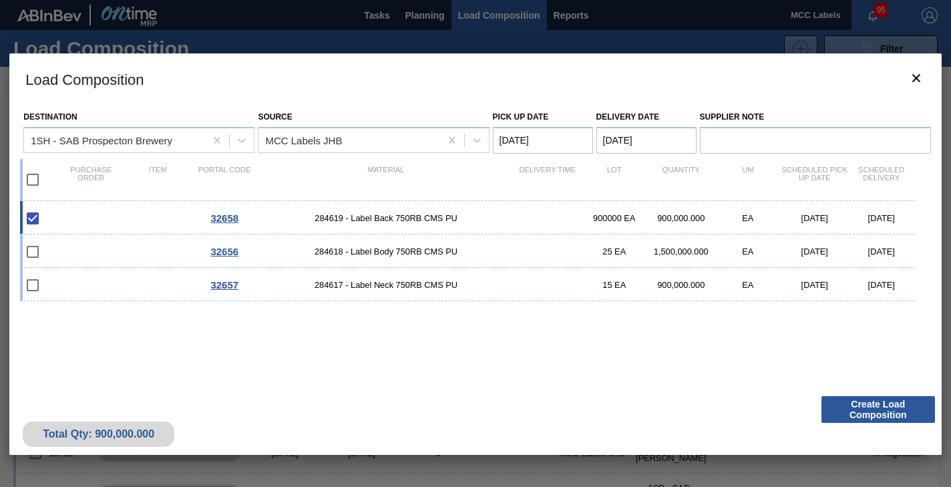
drag, startPoint x: 34, startPoint y: 178, endPoint x: 39, endPoint y: 184, distance: 7.1
click at [35, 178] on input "checkbox" at bounding box center [33, 180] width 28 height 28
checkbox input "true"
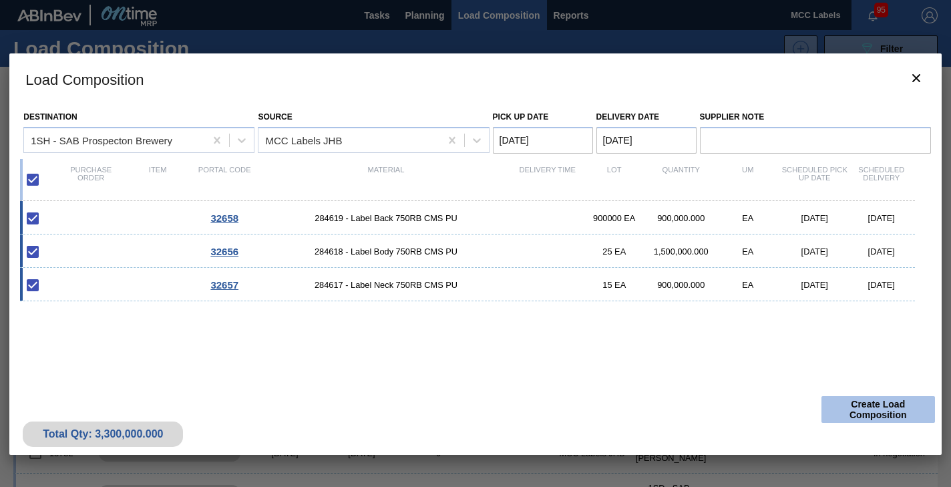
click at [858, 405] on button "Create Load Composition" at bounding box center [877, 409] width 113 height 27
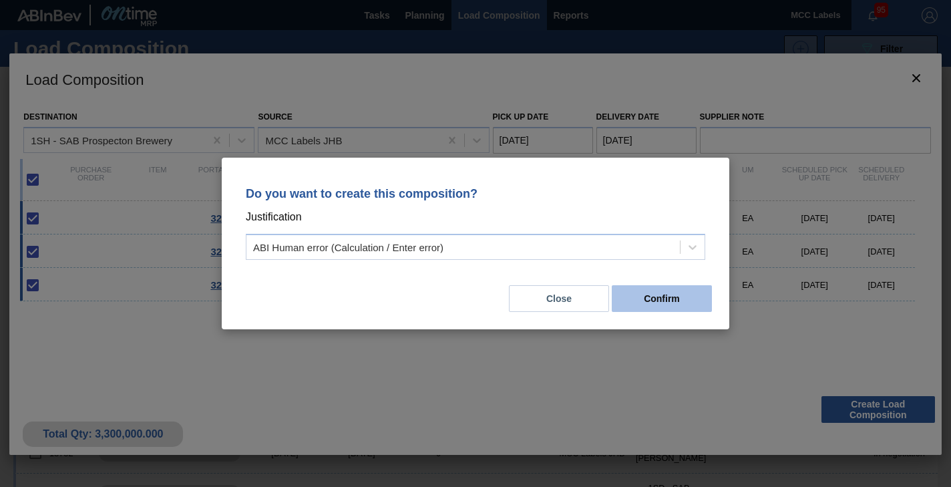
click at [668, 294] on button "Confirm" at bounding box center [661, 298] width 100 height 27
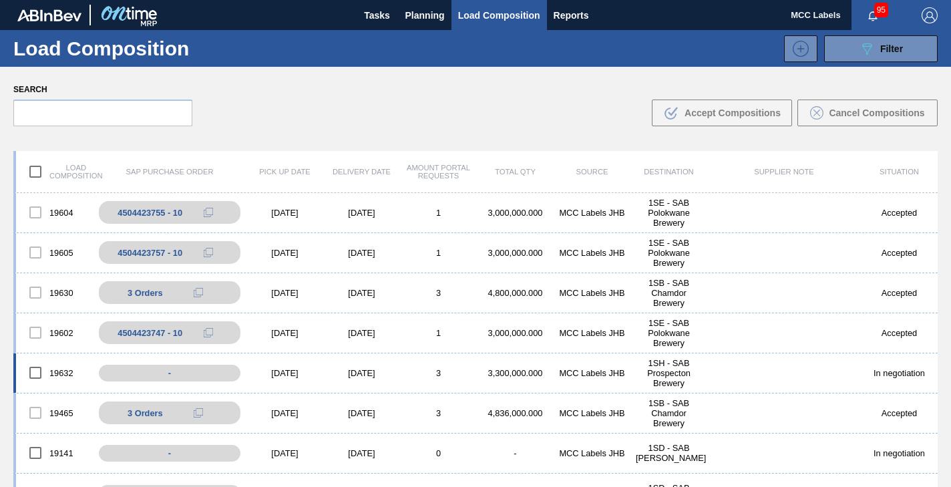
click at [657, 365] on div "1SH - SAB Prospecton Brewery" at bounding box center [668, 373] width 77 height 30
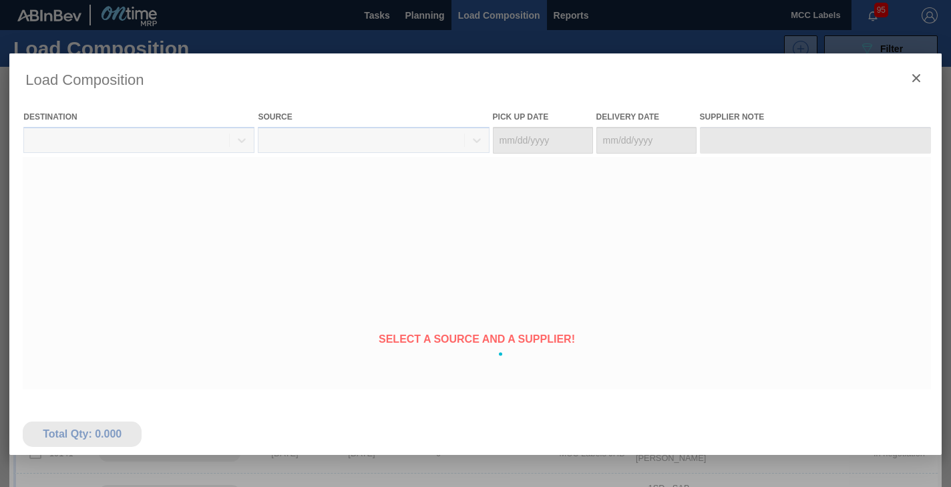
type Date "[DATE]"
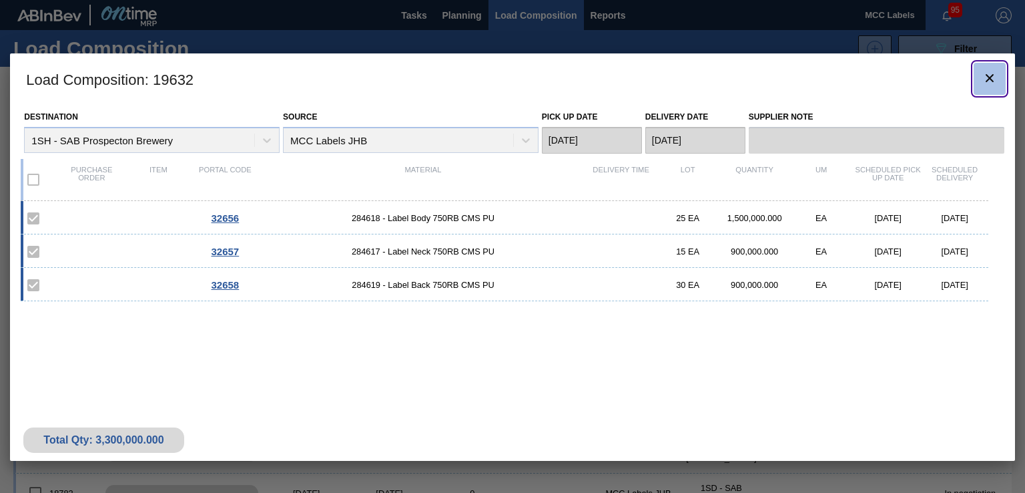
click at [950, 78] on icon "botão de ícone" at bounding box center [990, 78] width 16 height 16
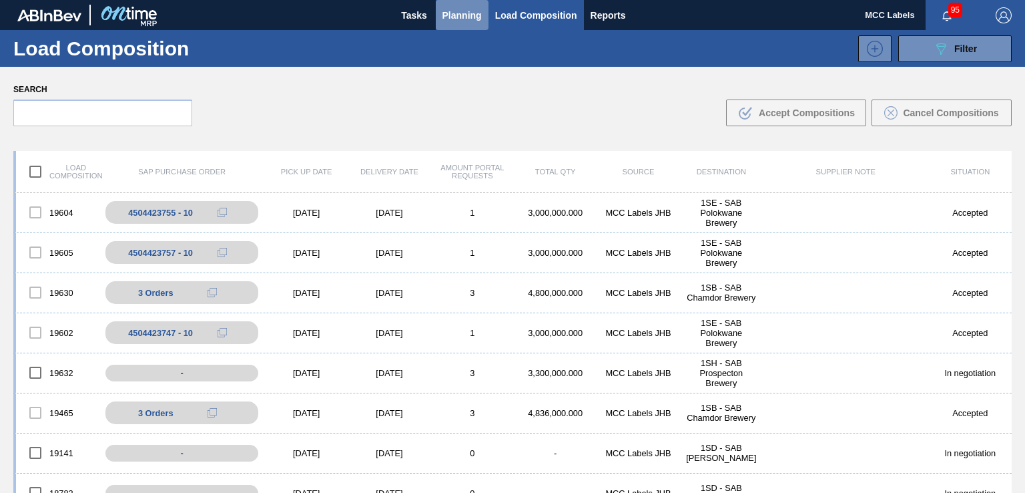
click at [445, 11] on span "Planning" at bounding box center [462, 15] width 39 height 16
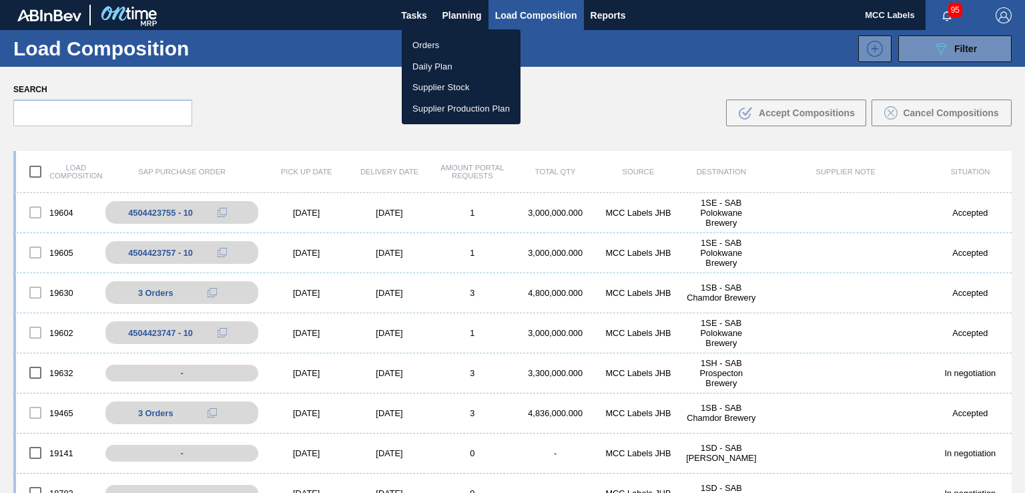
click at [426, 45] on li "Orders" at bounding box center [461, 45] width 119 height 21
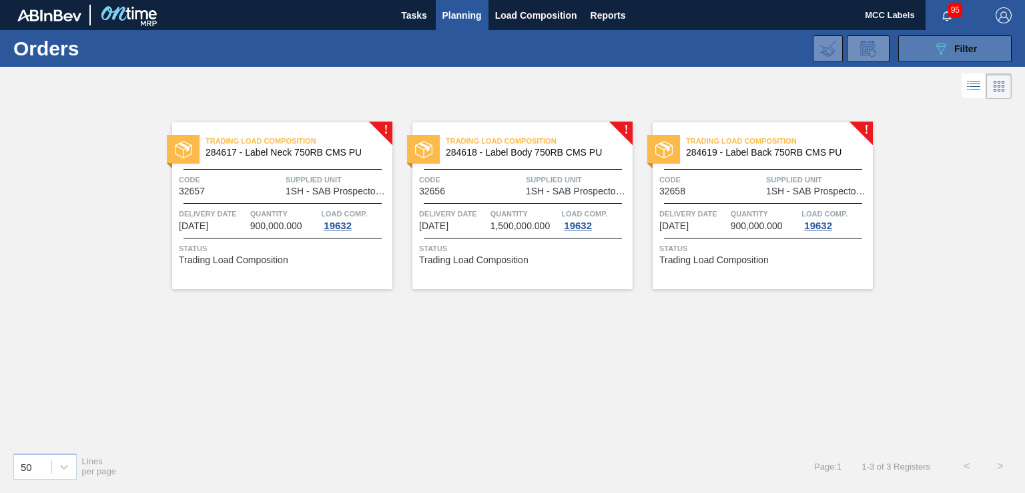
click at [907, 51] on button "089F7B8B-B2A5-4AFE-B5C0-19BA573D28AC Filter" at bounding box center [954, 48] width 113 height 27
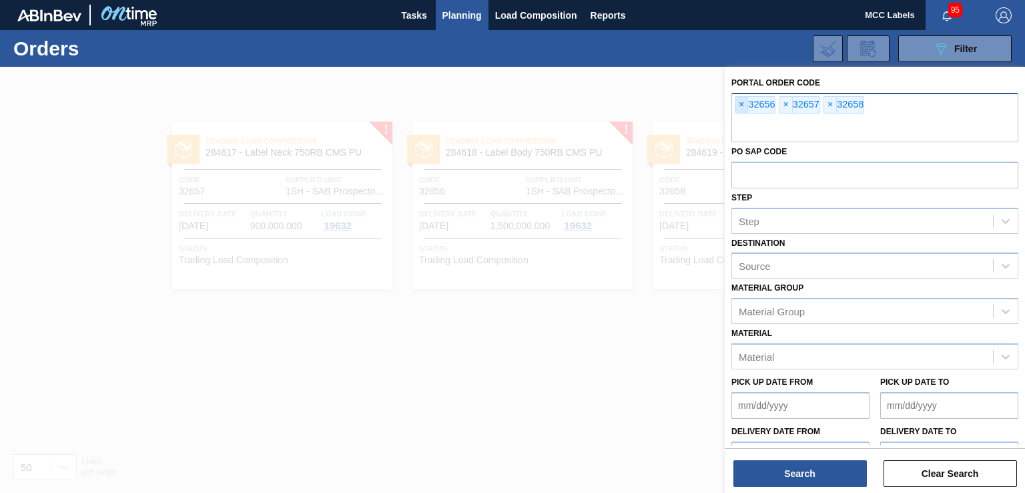
click at [742, 103] on span "×" at bounding box center [742, 105] width 13 height 16
